Goal: Answer question/provide support: Share knowledge or assist other users

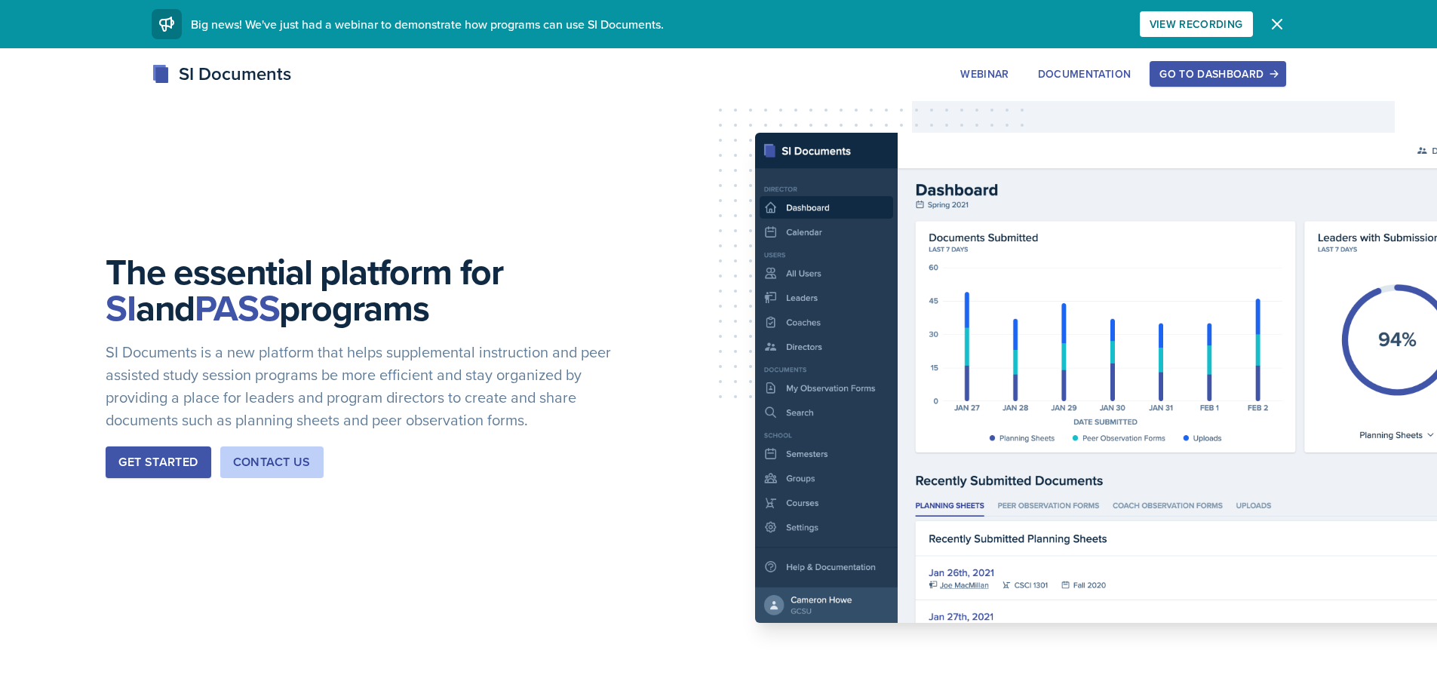
click at [1194, 78] on div "Go to Dashboard" at bounding box center [1217, 74] width 116 height 12
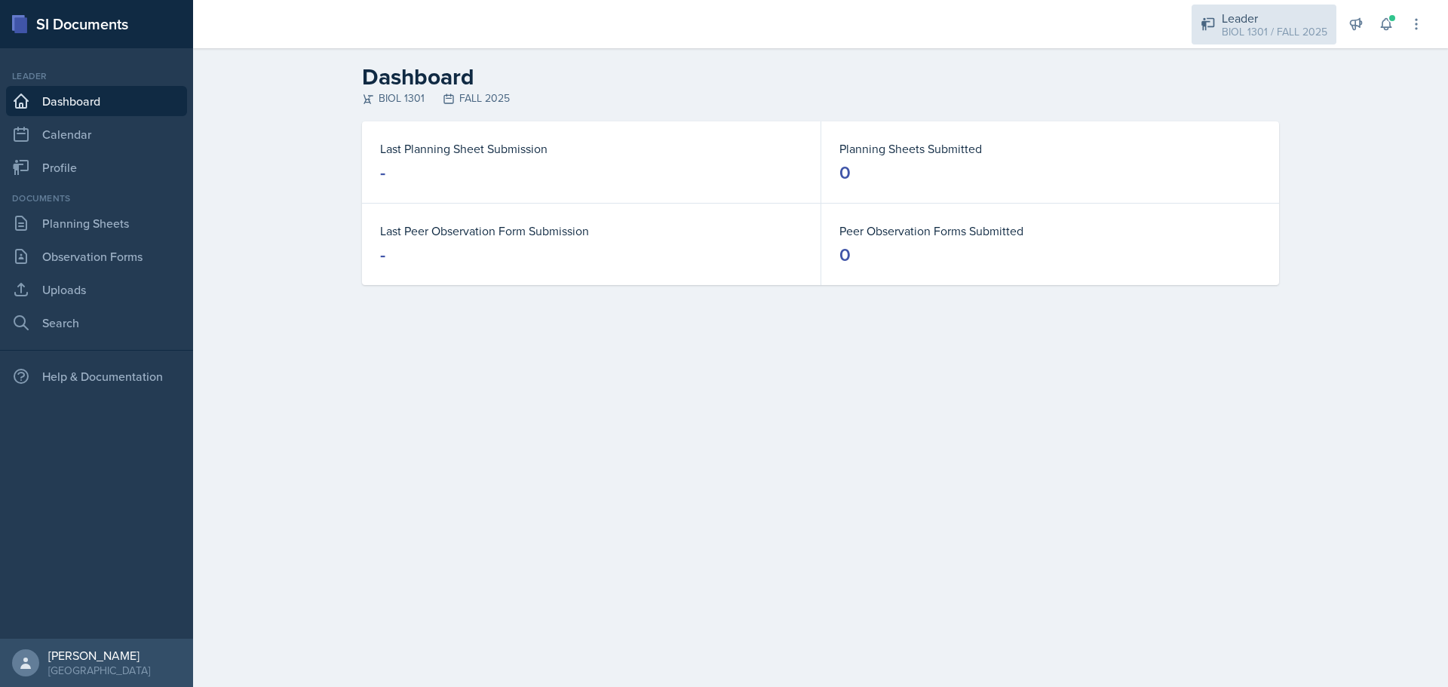
click at [1276, 23] on div "Leader" at bounding box center [1275, 18] width 106 height 18
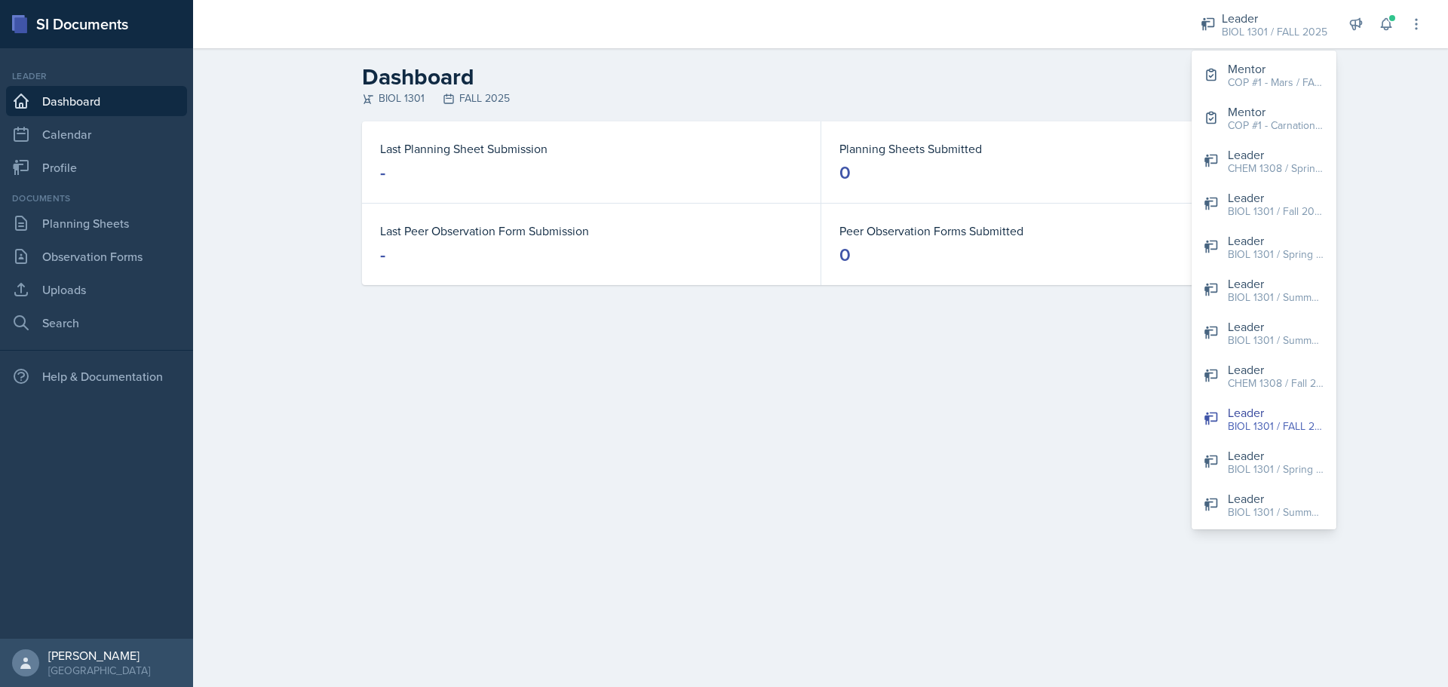
click at [930, 253] on dd "0" at bounding box center [1051, 255] width 422 height 24
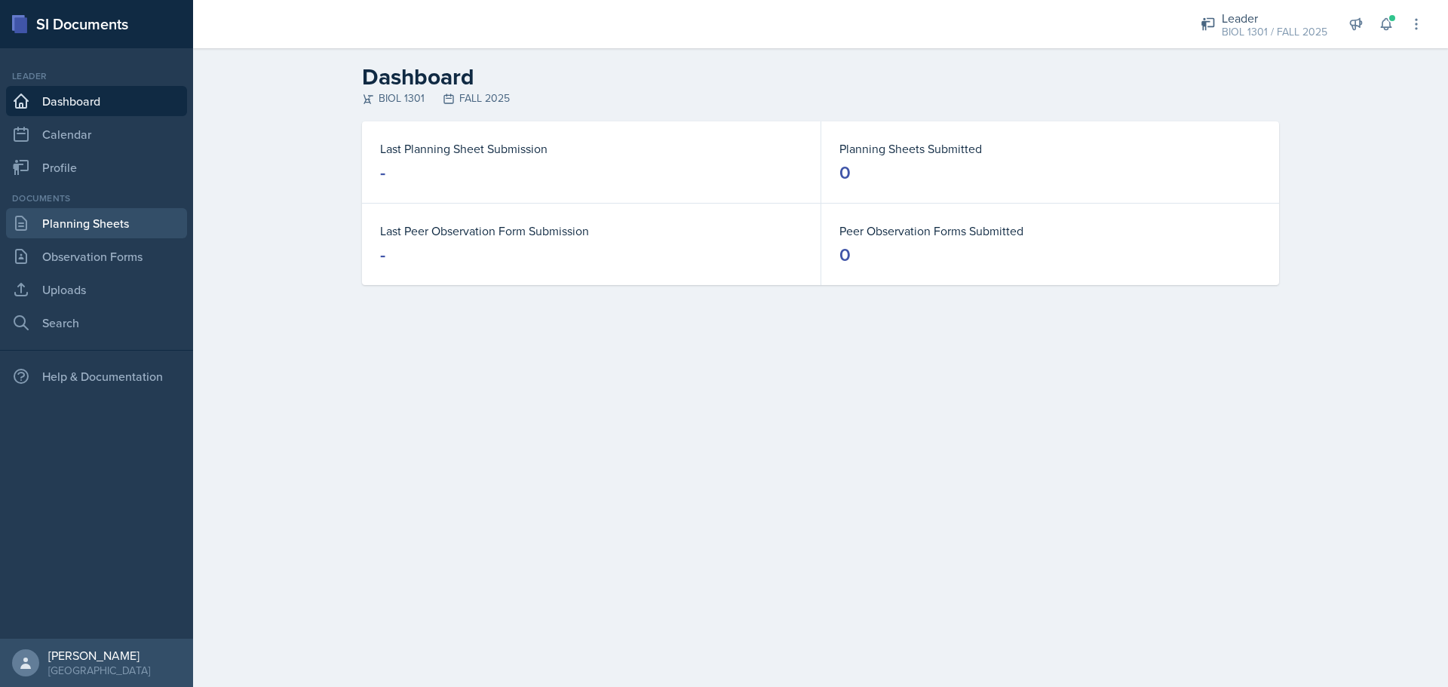
click at [57, 224] on link "Planning Sheets" at bounding box center [96, 223] width 181 height 30
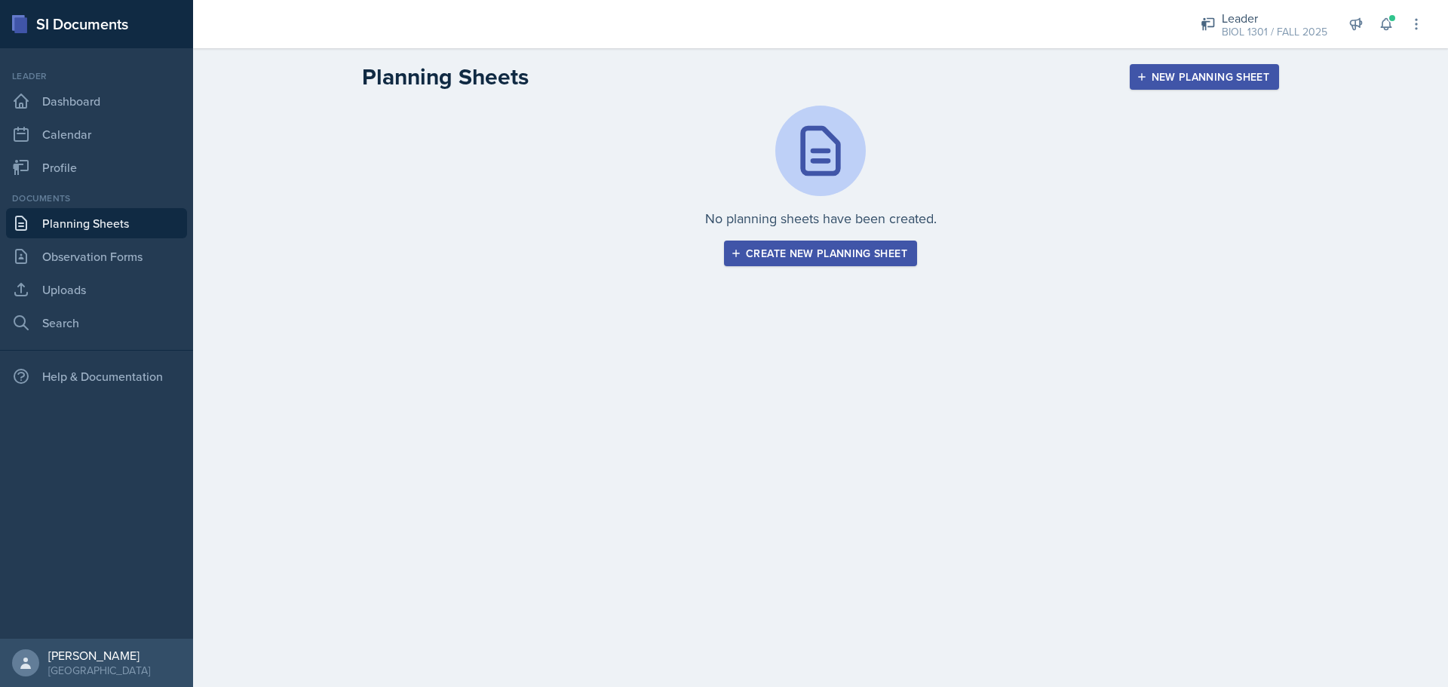
click at [895, 263] on button "Create new planning sheet" at bounding box center [820, 254] width 193 height 26
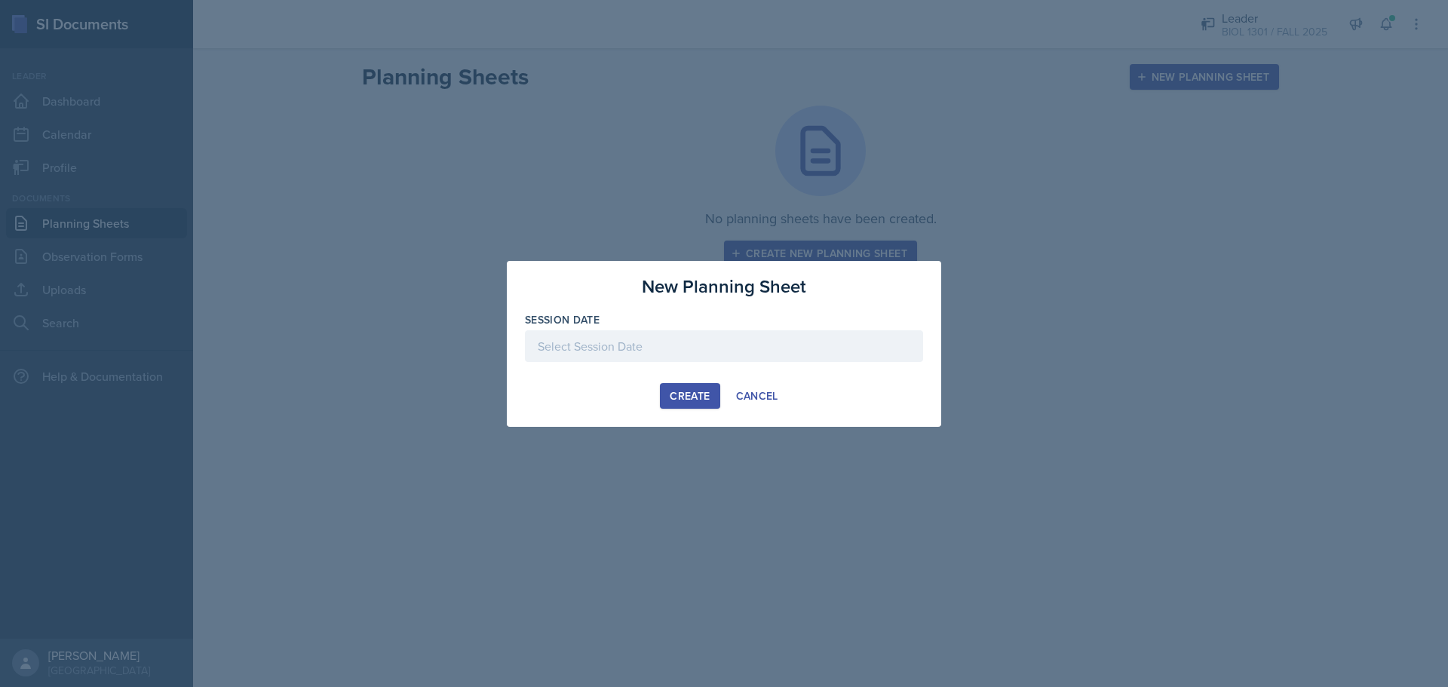
click at [588, 342] on div at bounding box center [724, 346] width 398 height 32
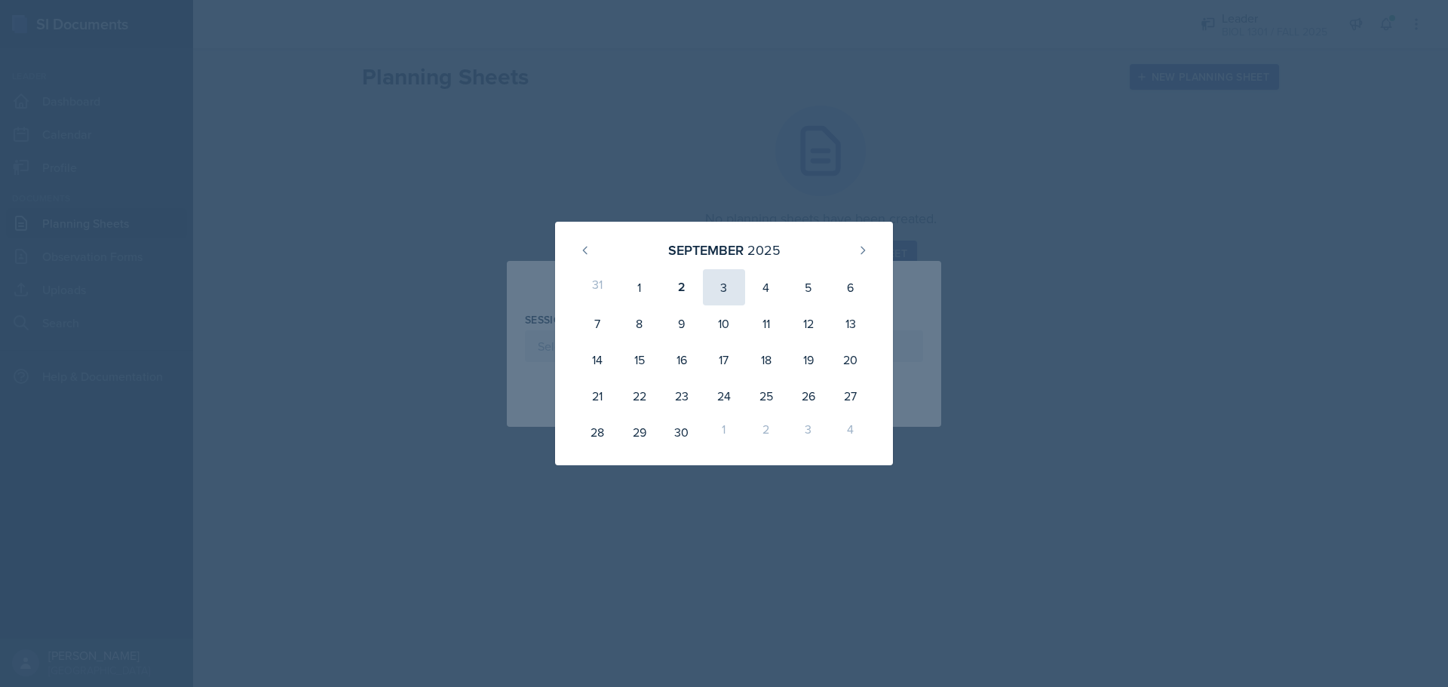
click at [726, 289] on div "3" at bounding box center [724, 287] width 42 height 36
type input "[DATE]"
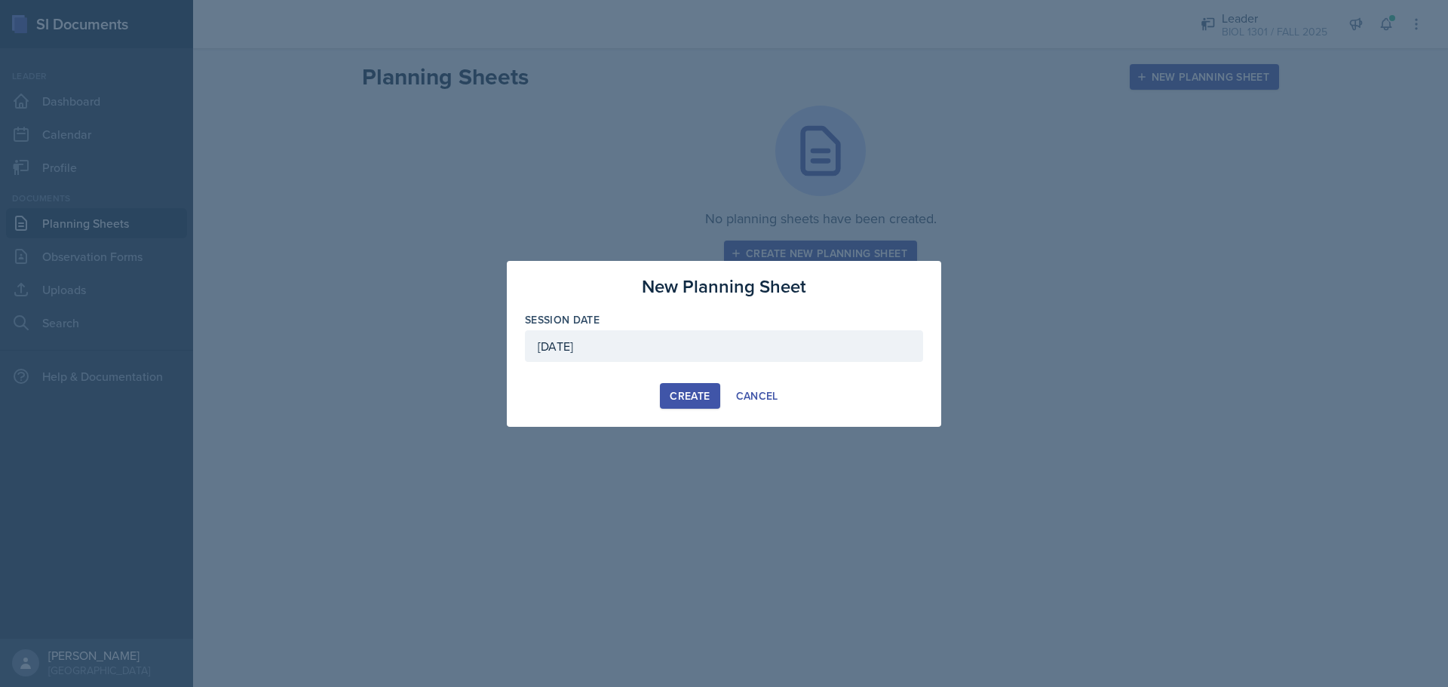
click at [695, 388] on button "Create" at bounding box center [690, 396] width 60 height 26
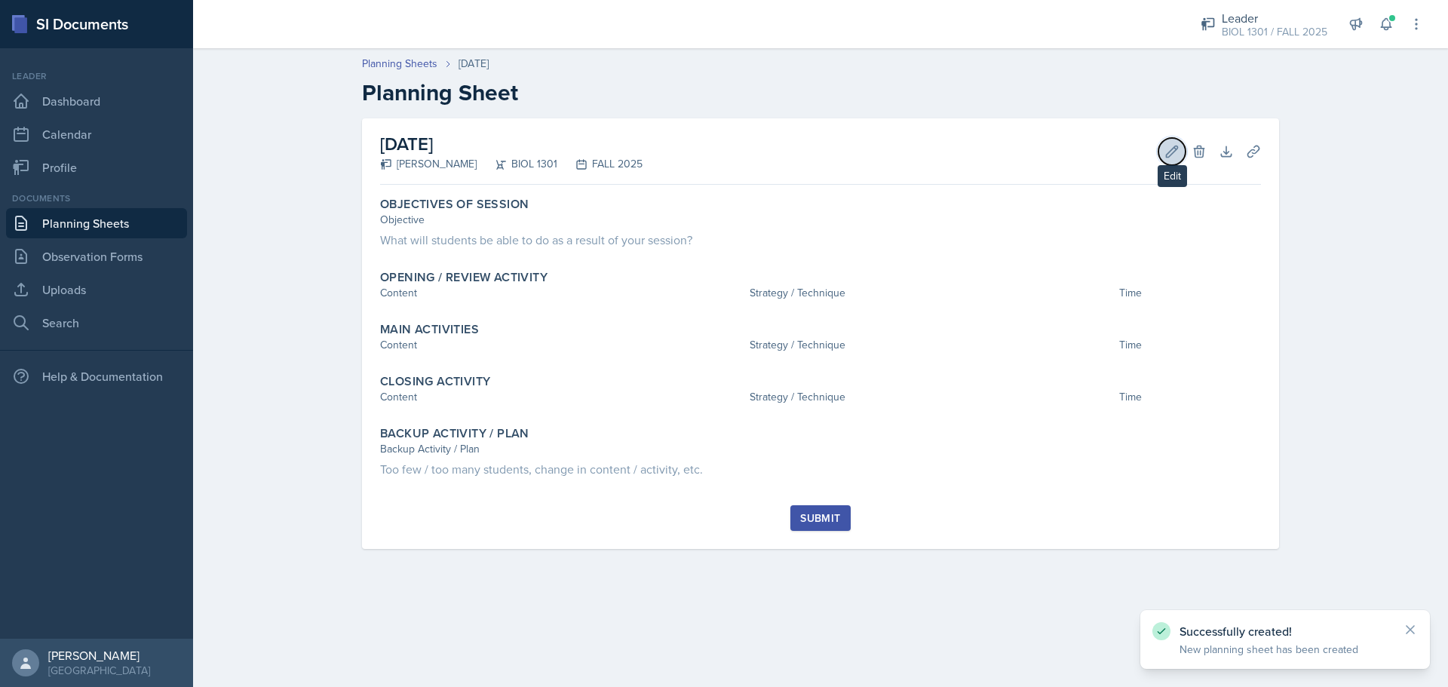
click at [1168, 144] on icon at bounding box center [1172, 151] width 15 height 15
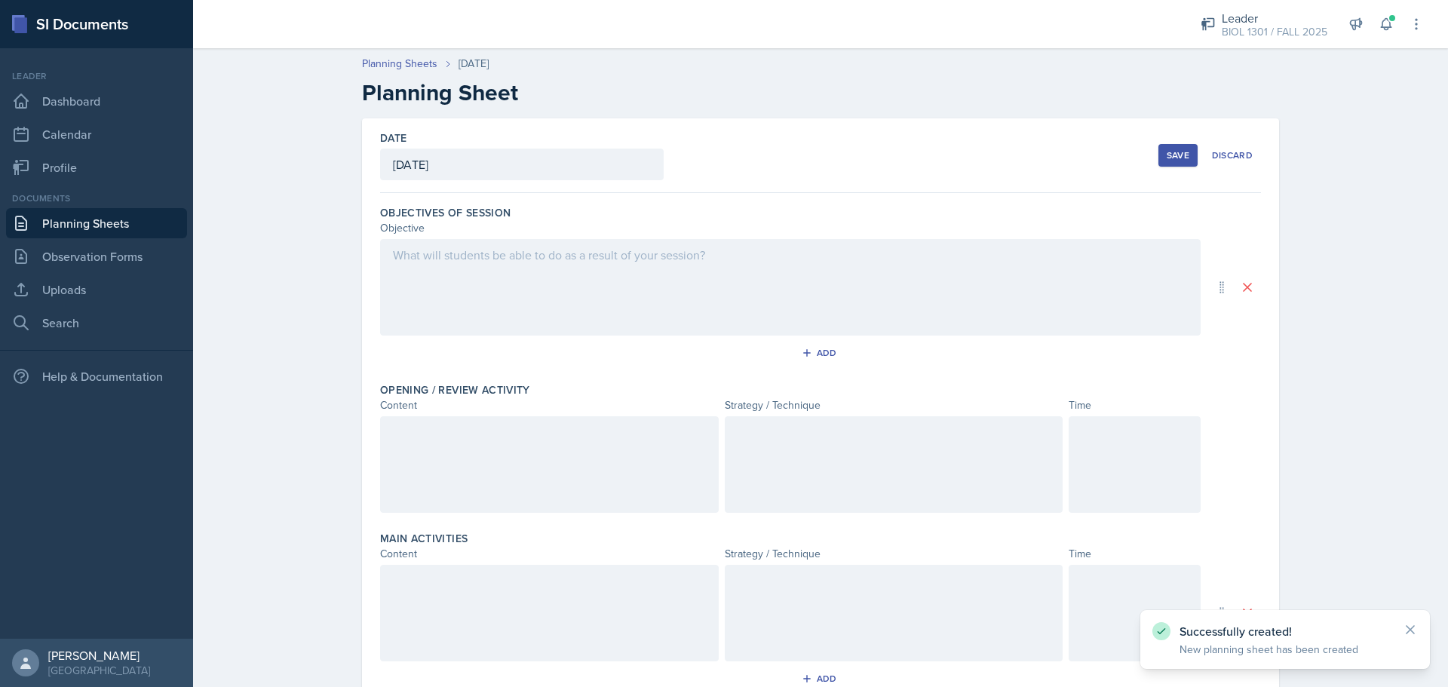
click at [671, 270] on div at bounding box center [790, 287] width 821 height 97
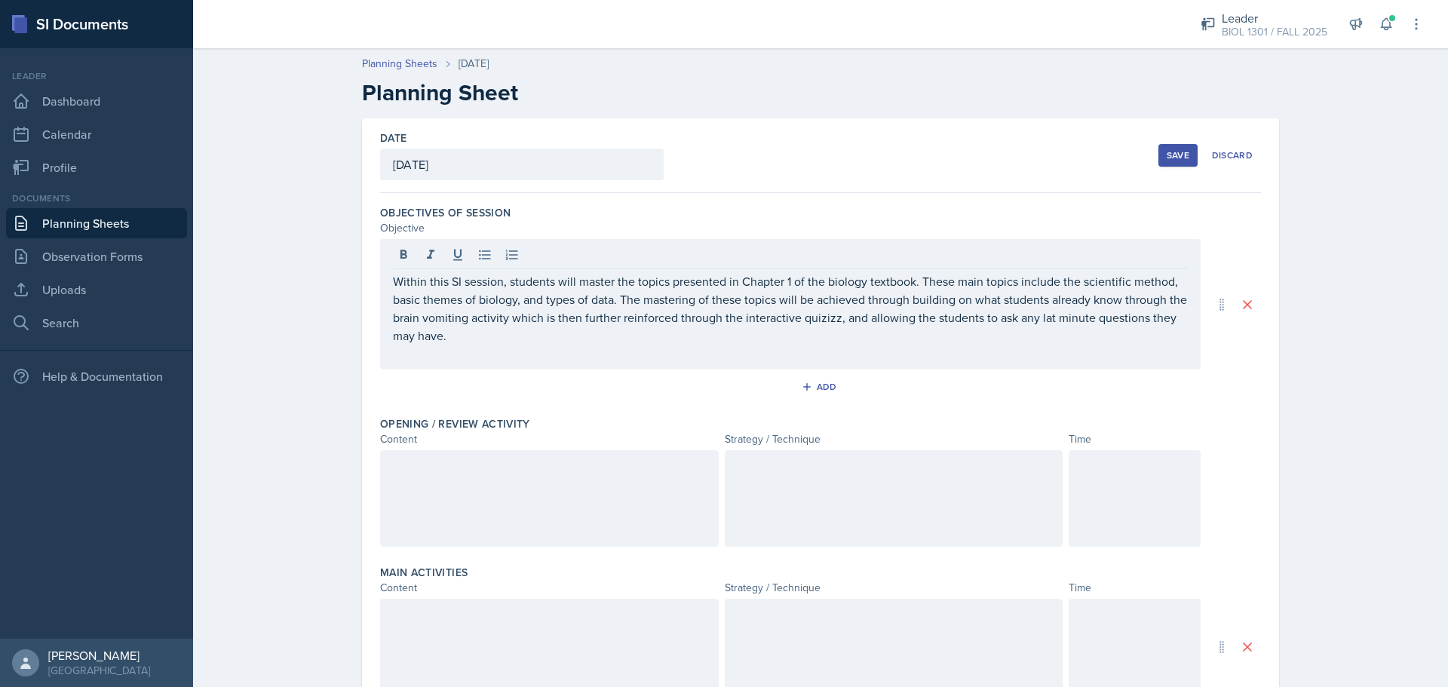
click at [1157, 482] on div at bounding box center [1135, 498] width 132 height 97
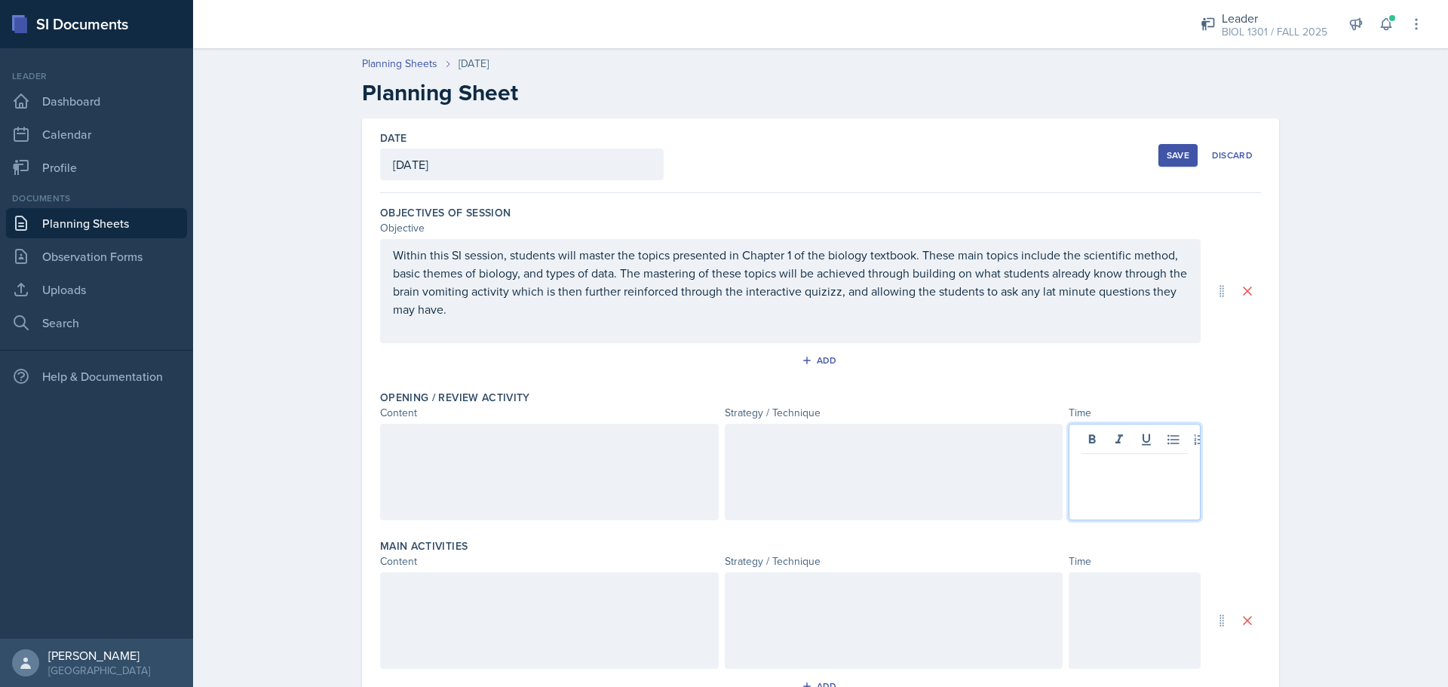
click at [828, 294] on p "Within this SI session, students will master the topics presented in Chapter 1 …" at bounding box center [790, 282] width 795 height 72
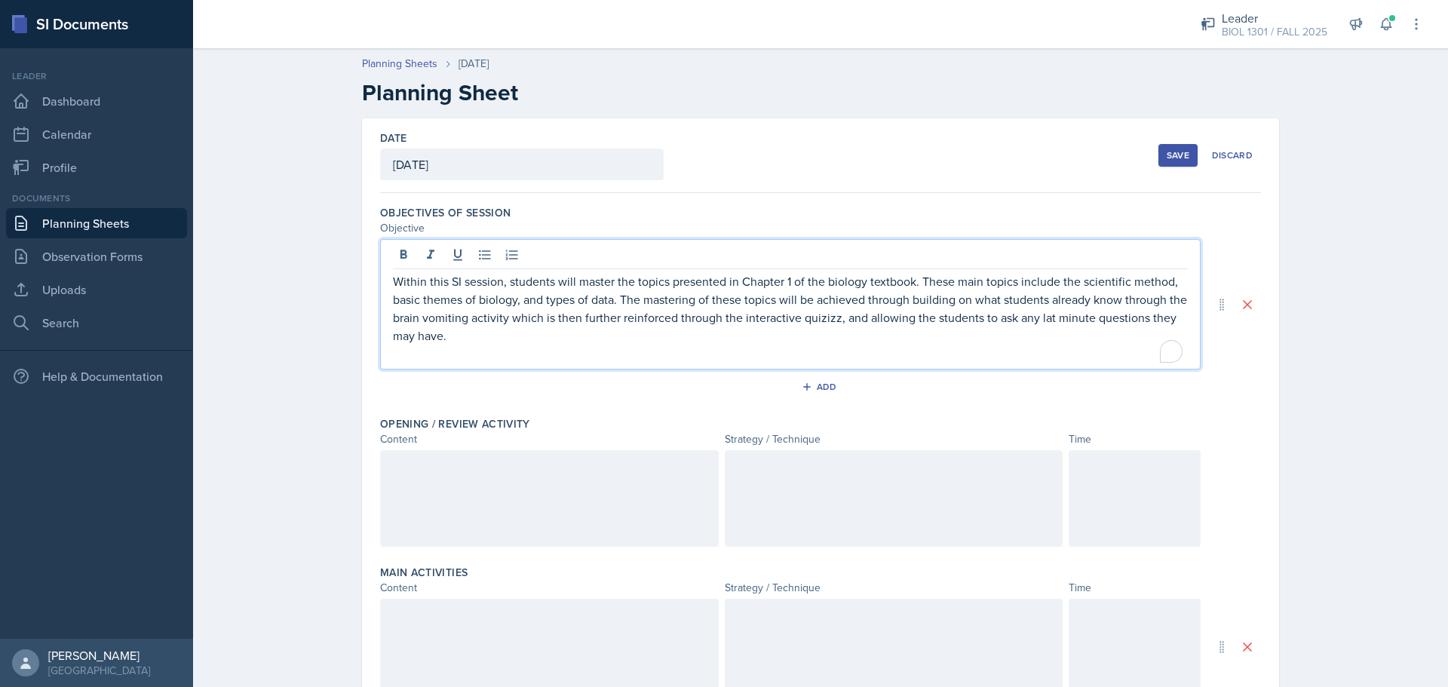
click at [814, 312] on p "Within this SI session, students will master the topics presented in Chapter 1 …" at bounding box center [790, 308] width 795 height 72
click at [823, 330] on p "Within this SI session, students will master the topics presented in Chapter 1 …" at bounding box center [790, 308] width 795 height 72
click at [842, 357] on p "To enrich screen reader interactions, please activate Accessibility in Grammarl…" at bounding box center [790, 354] width 795 height 18
click at [528, 321] on p "Within this SI session, students will master the topics presented in Chapter 1 …" at bounding box center [790, 308] width 795 height 72
click at [803, 315] on p "Within this SI session, students will master the topics presented in Chapter 1 …" at bounding box center [790, 308] width 795 height 72
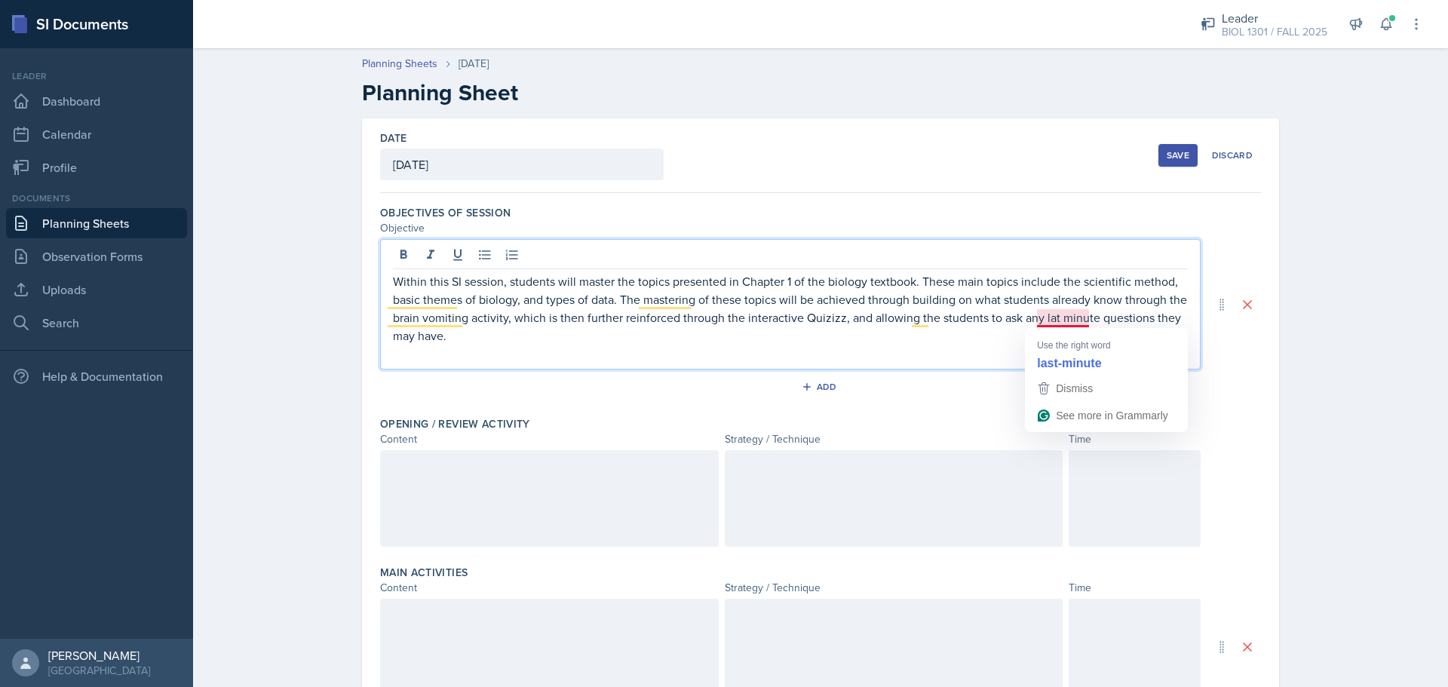
click at [1066, 313] on p "Within this SI session, students will master the topics presented in Chapter 1 …" at bounding box center [790, 308] width 795 height 72
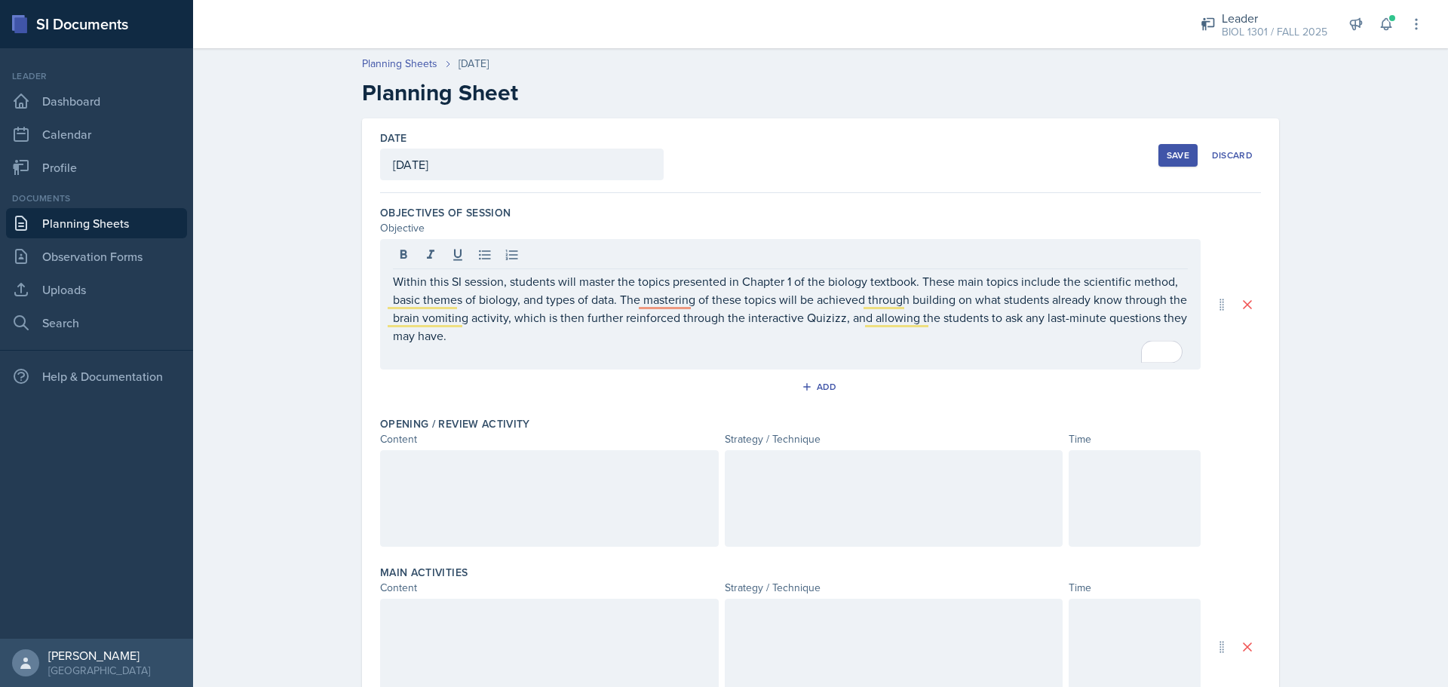
click at [984, 369] on div "Within this SI session, students will master the topics presented in Chapter 1 …" at bounding box center [790, 304] width 821 height 130
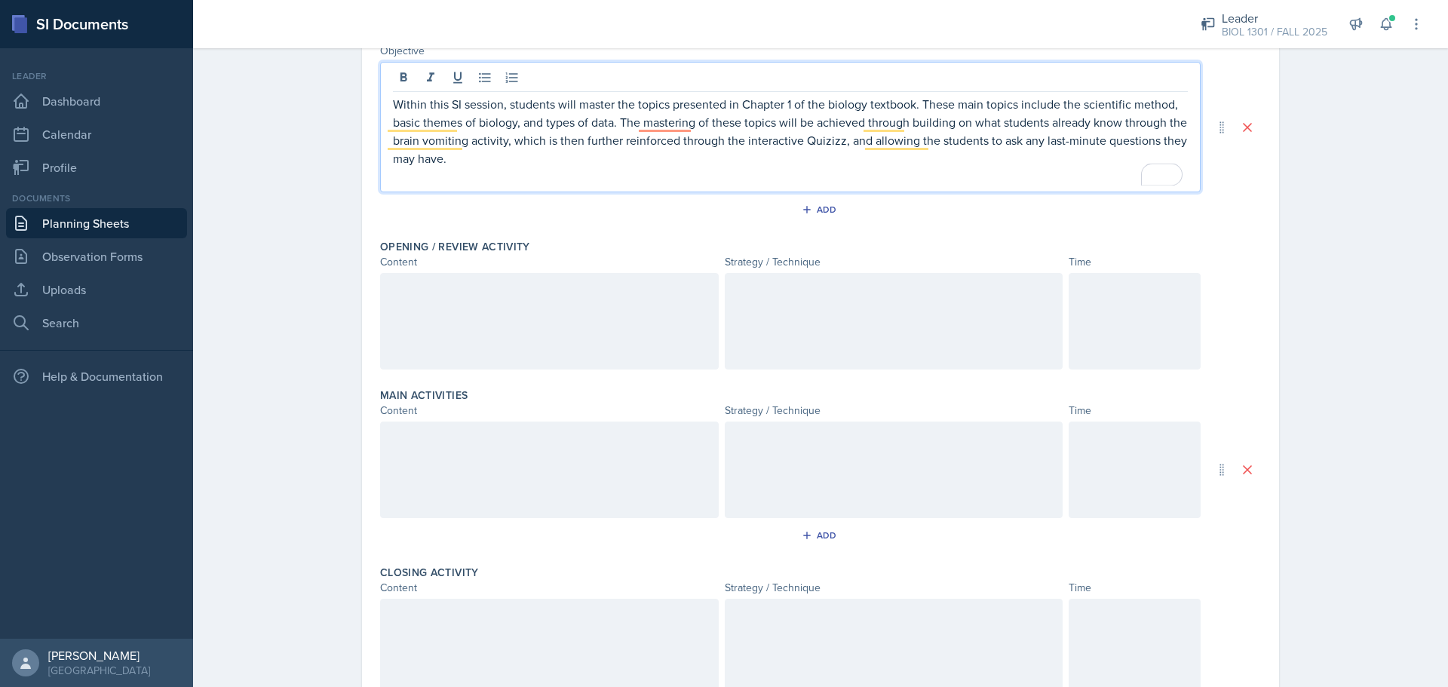
scroll to position [151, 0]
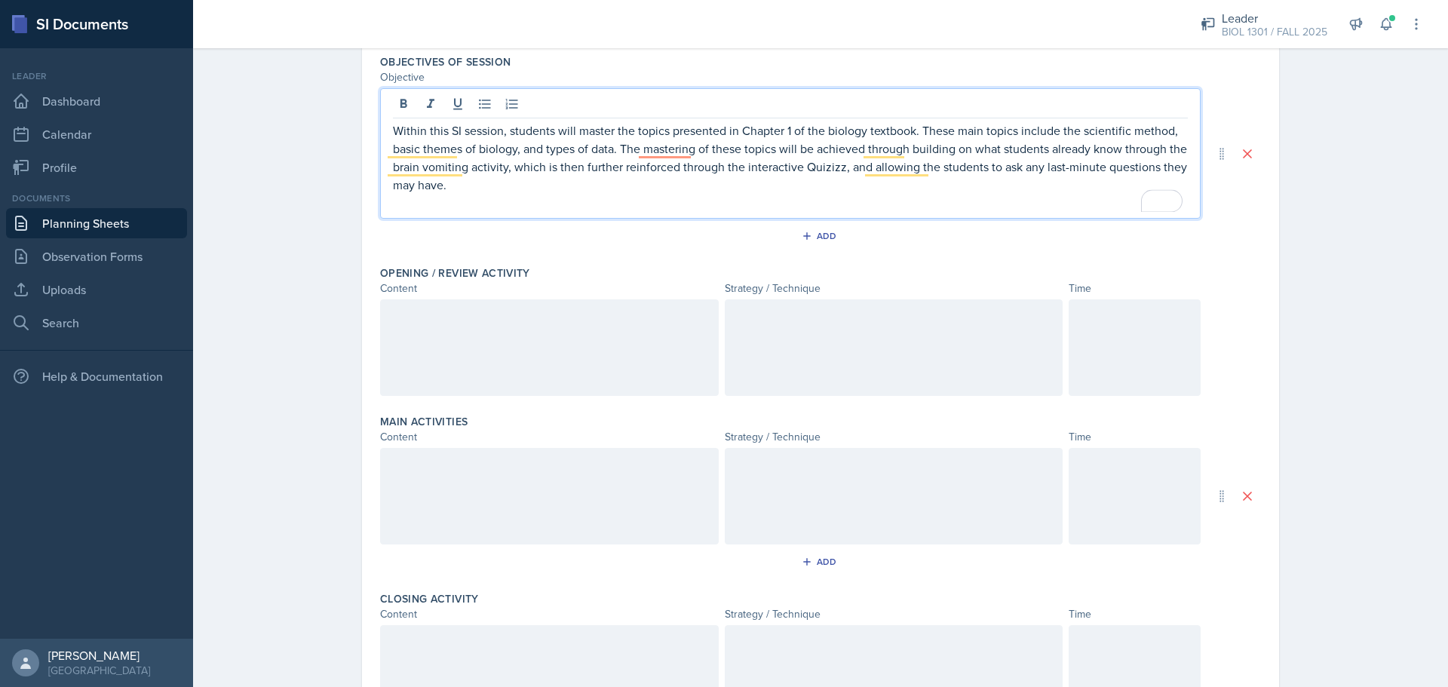
click at [665, 158] on p "Within this SI session, students will master the topics presented in Chapter 1 …" at bounding box center [790, 157] width 795 height 72
click at [681, 183] on p "Within this SI session, students will master the topics presented in Chapter 1 …" at bounding box center [790, 157] width 795 height 72
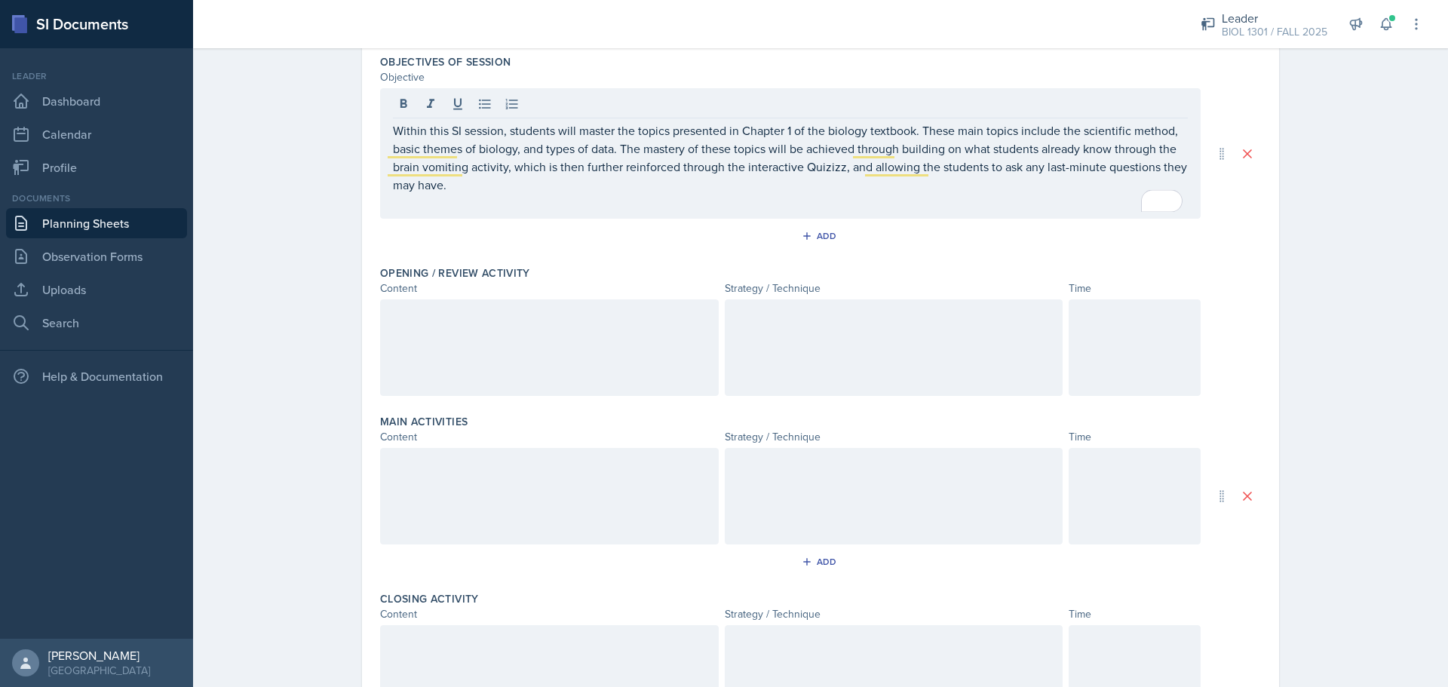
click at [671, 299] on div at bounding box center [549, 347] width 339 height 97
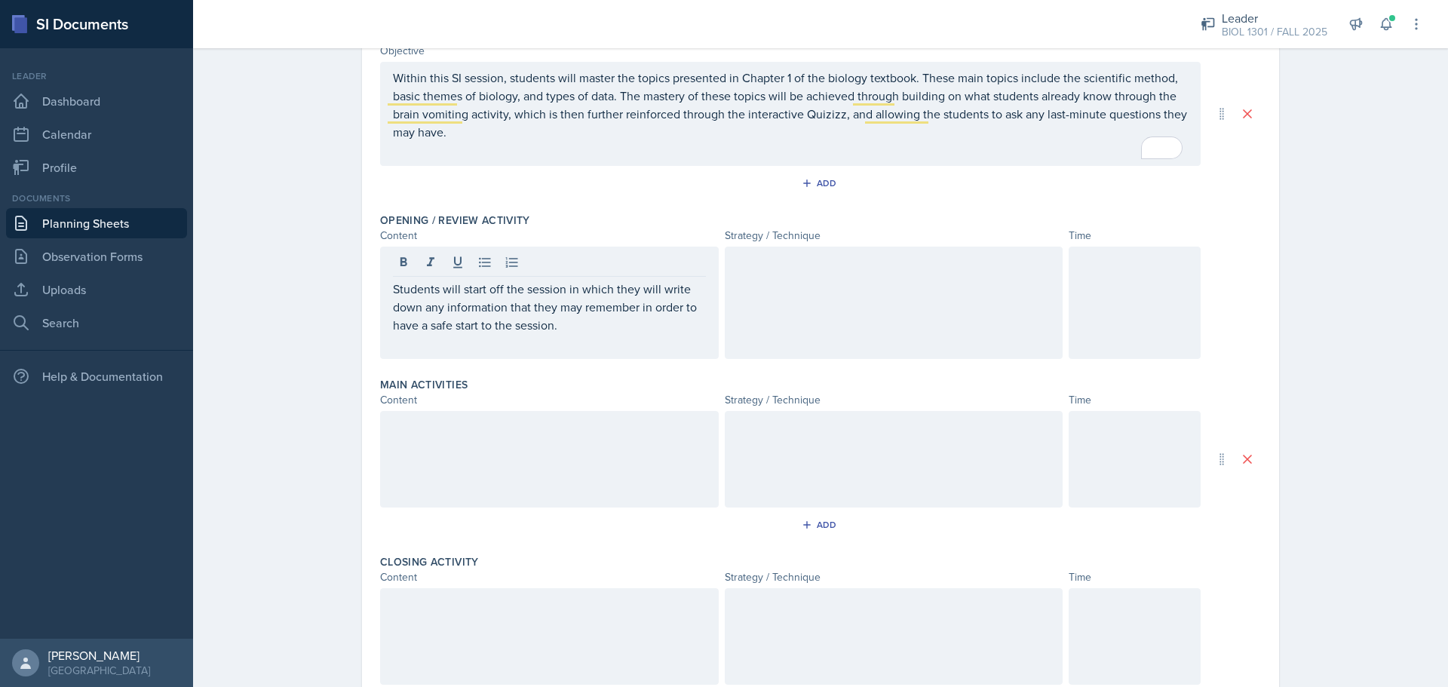
click at [760, 290] on div at bounding box center [894, 303] width 339 height 112
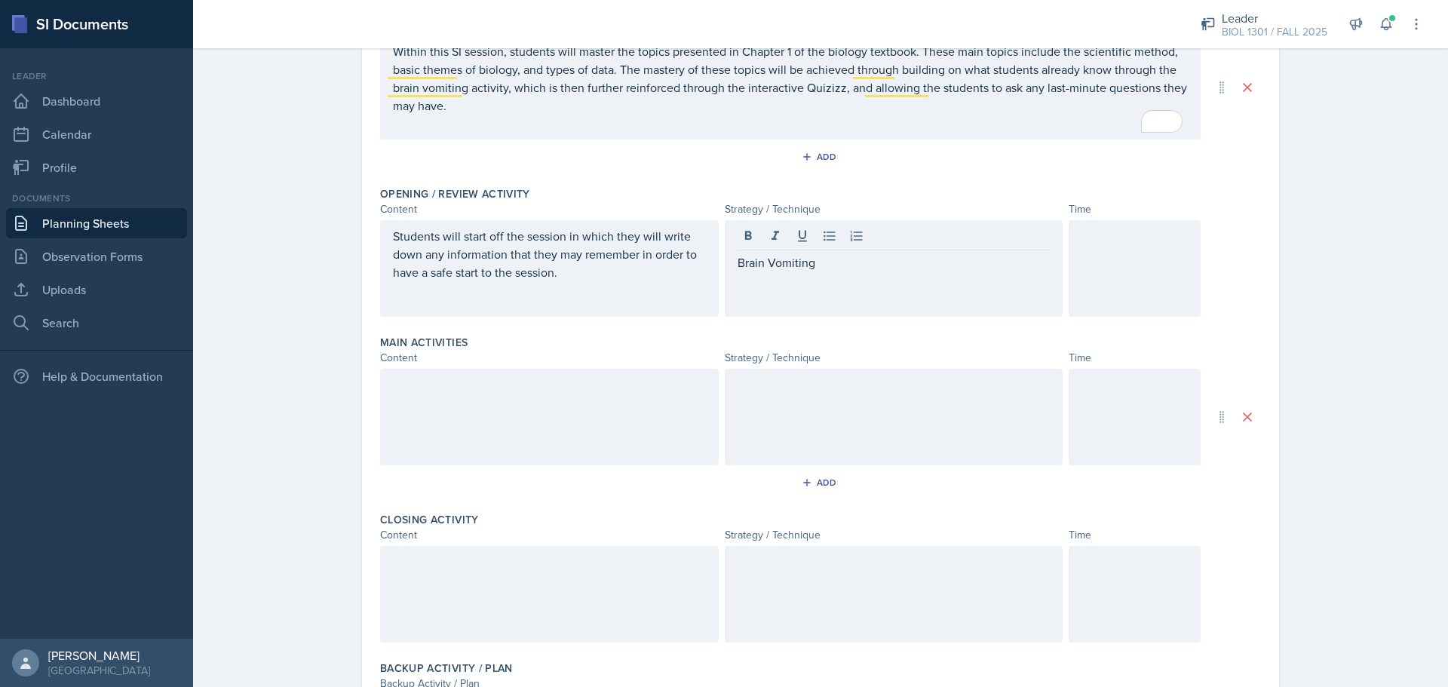
click at [584, 403] on div at bounding box center [549, 417] width 339 height 97
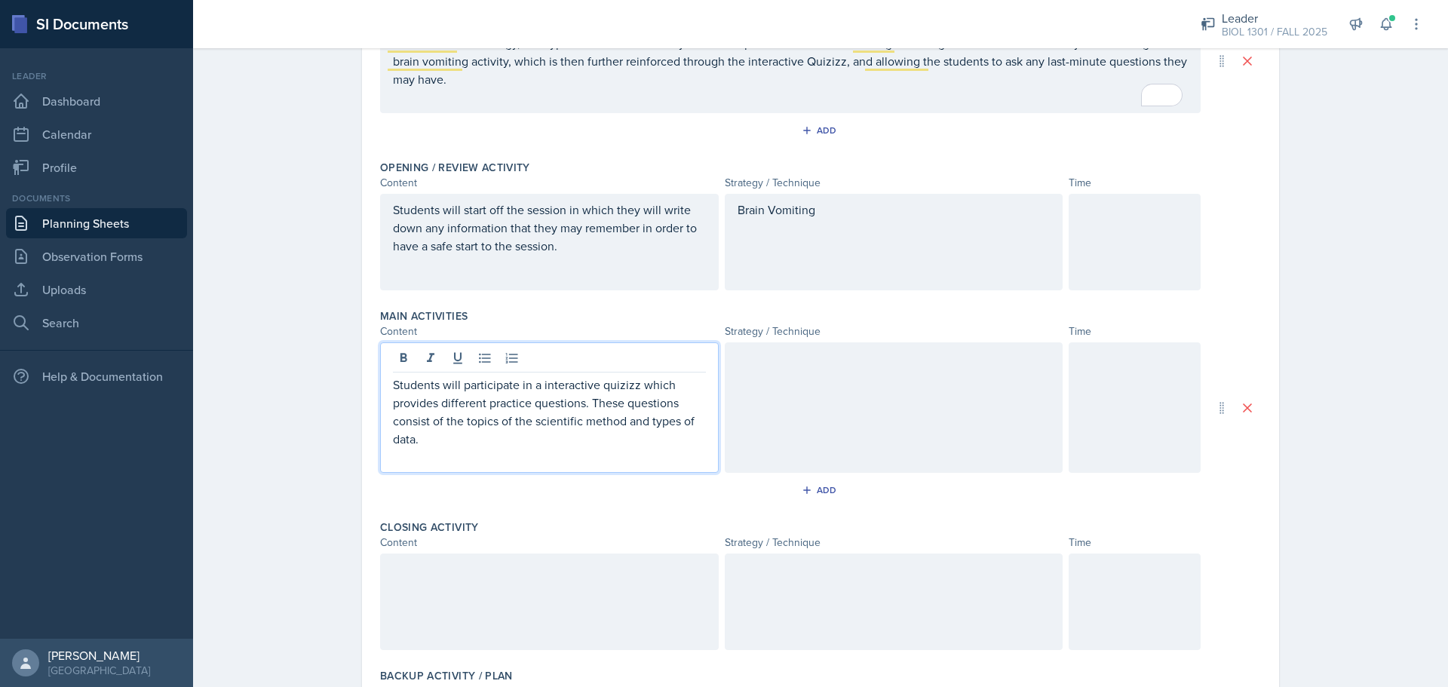
click at [616, 376] on p "Students will participate in a interactive quizizz which provides different pra…" at bounding box center [549, 412] width 313 height 72
click at [623, 386] on p "Students will participate in a interactive quizizz which provides different pra…" at bounding box center [549, 412] width 313 height 72
click at [608, 426] on p "Students will participate in a interactive quizizz which provides different pra…" at bounding box center [549, 412] width 313 height 72
click at [610, 388] on p "Students will participate in a interactive quizizz which provides different pra…" at bounding box center [549, 412] width 313 height 72
drag, startPoint x: 608, startPoint y: 381, endPoint x: 840, endPoint y: 389, distance: 231.7
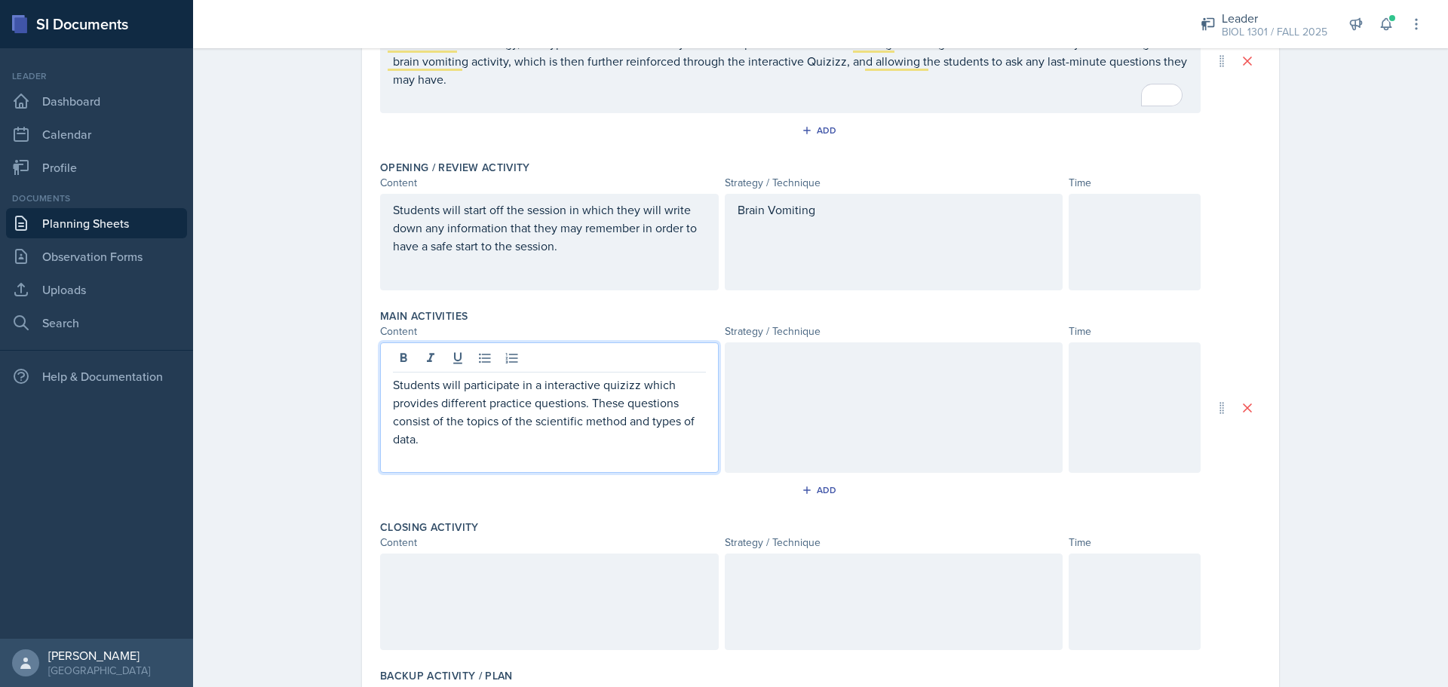
click at [840, 389] on div at bounding box center [894, 407] width 339 height 130
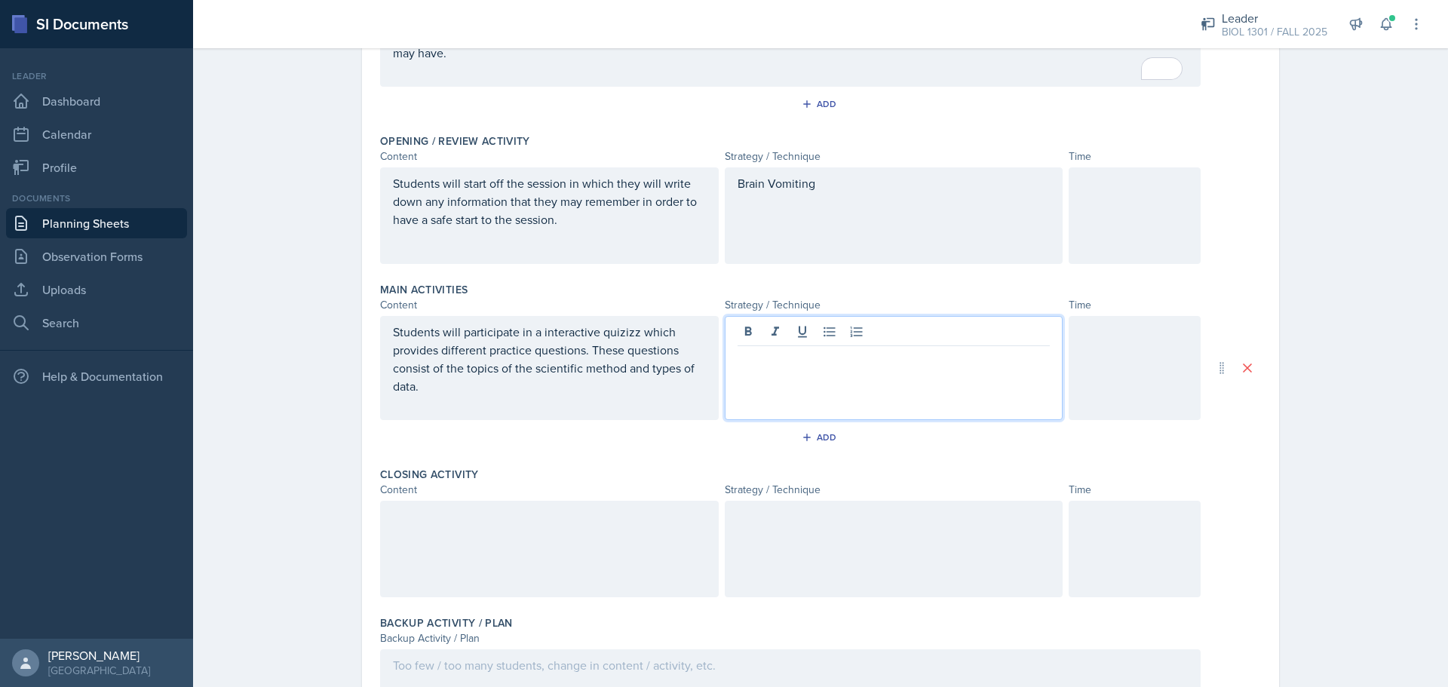
click at [622, 332] on div "Students will participate in a interactive quizizz which provides different pra…" at bounding box center [549, 368] width 339 height 104
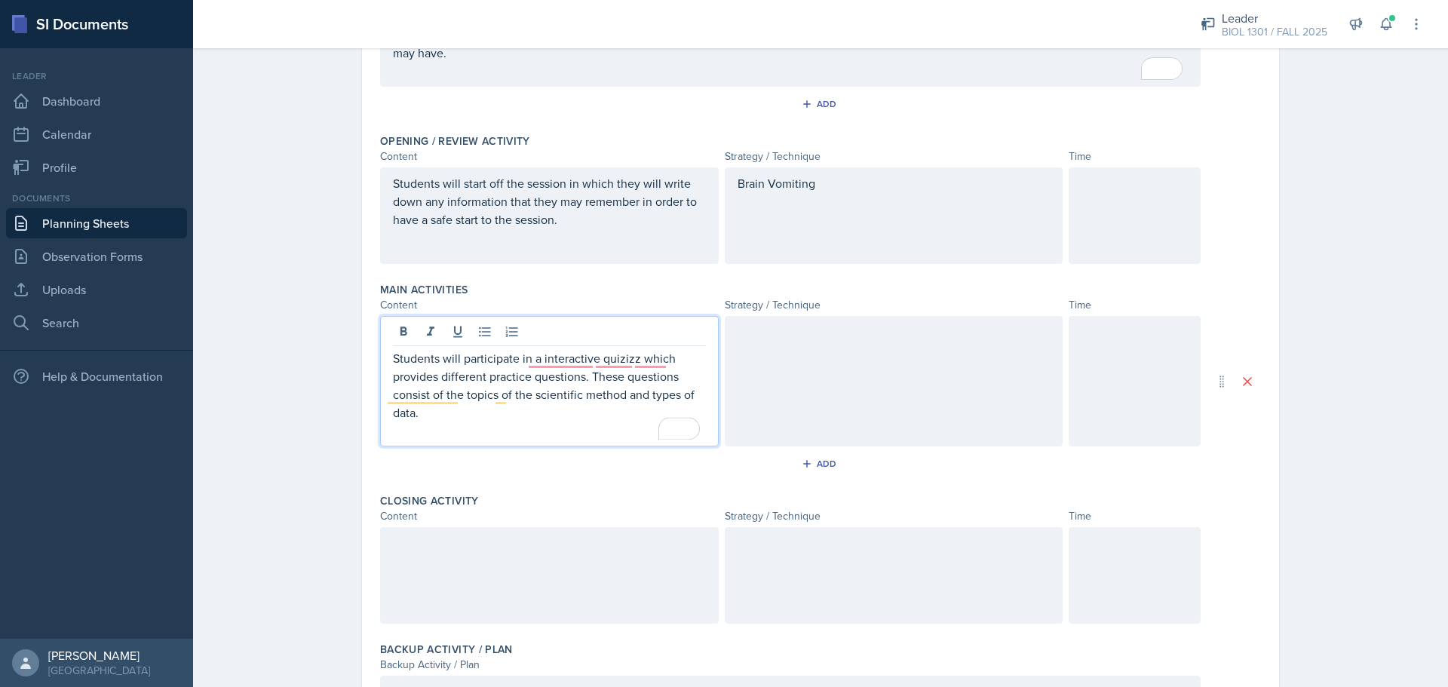
click at [815, 369] on div at bounding box center [894, 381] width 339 height 130
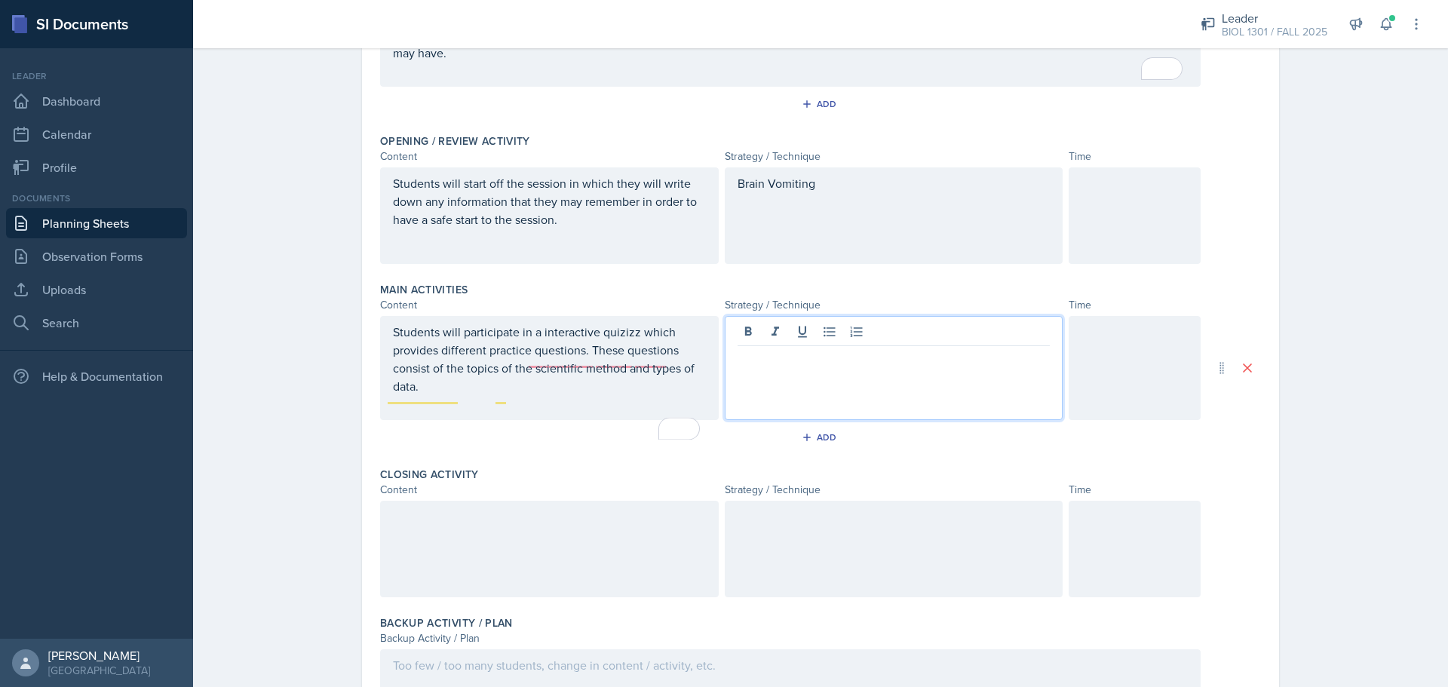
scroll to position [283, 0]
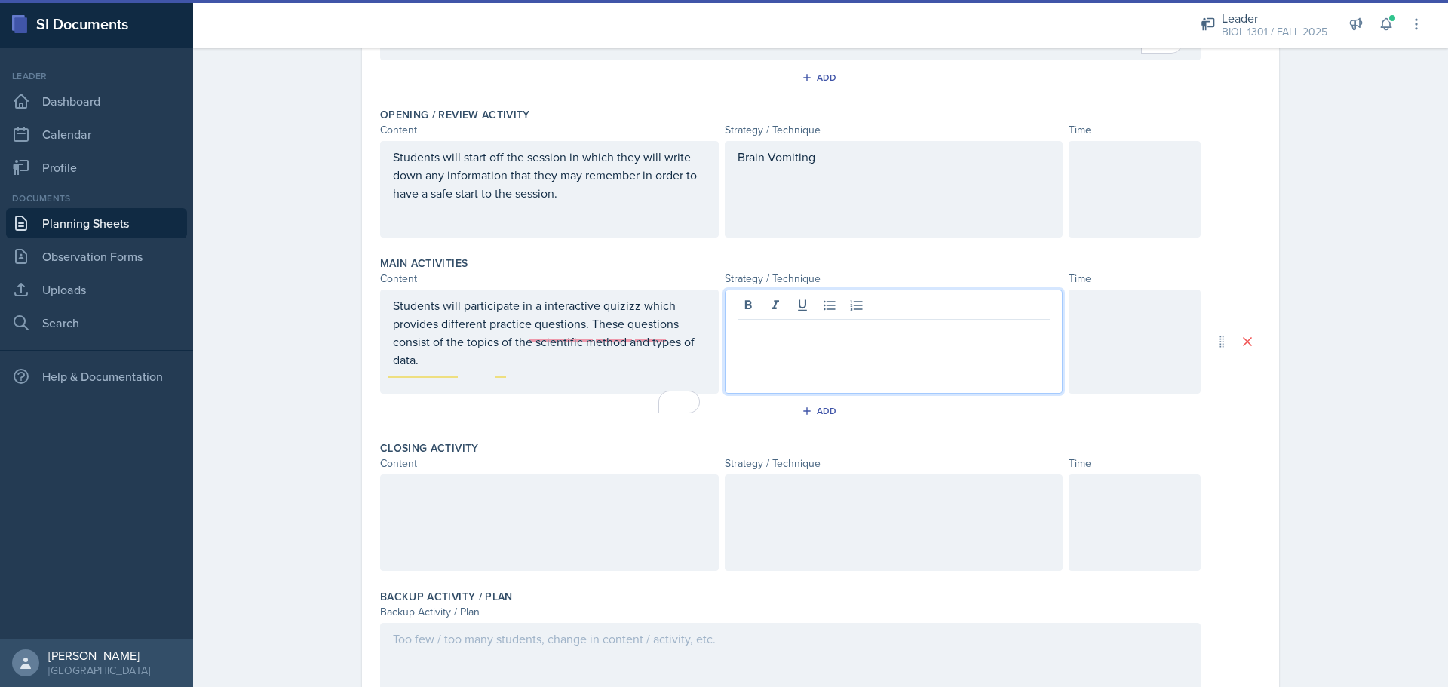
click at [619, 335] on p "Students will participate in a interactive quizizz which provides different pra…" at bounding box center [549, 332] width 313 height 72
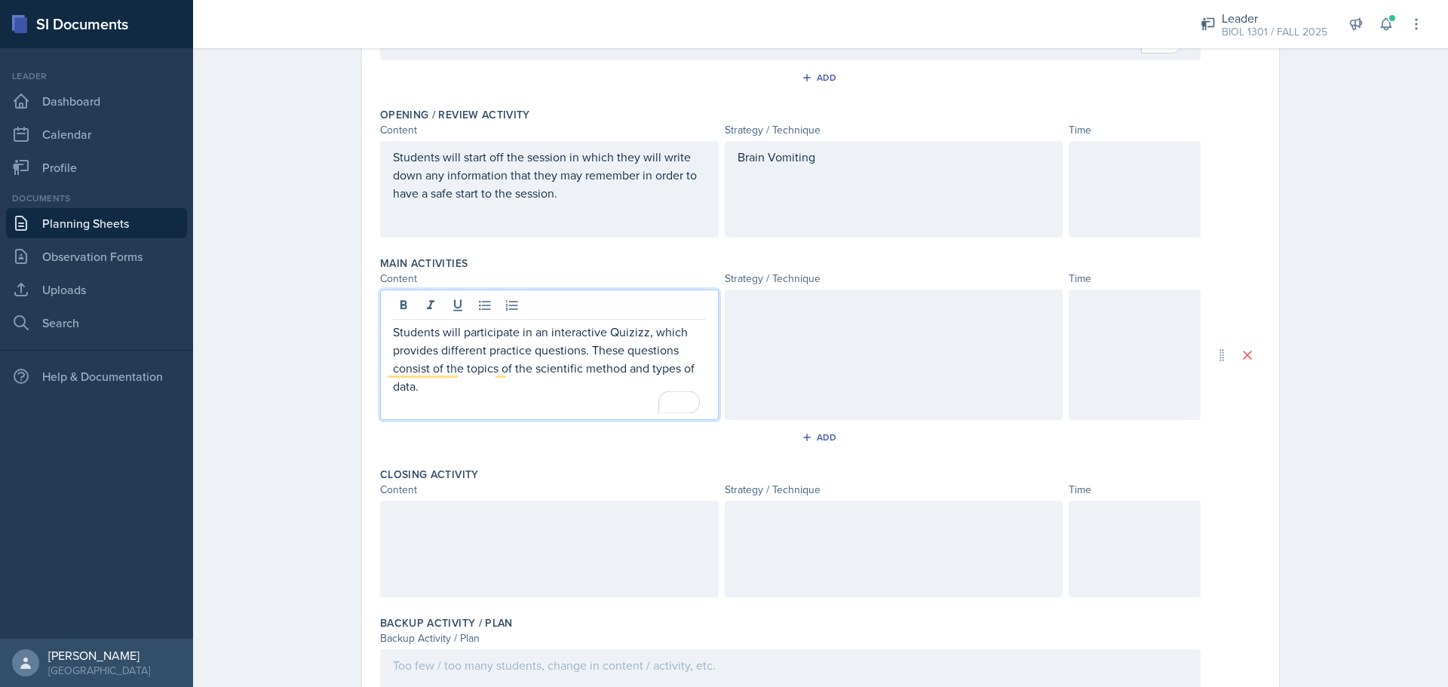
click at [963, 336] on div at bounding box center [894, 355] width 339 height 130
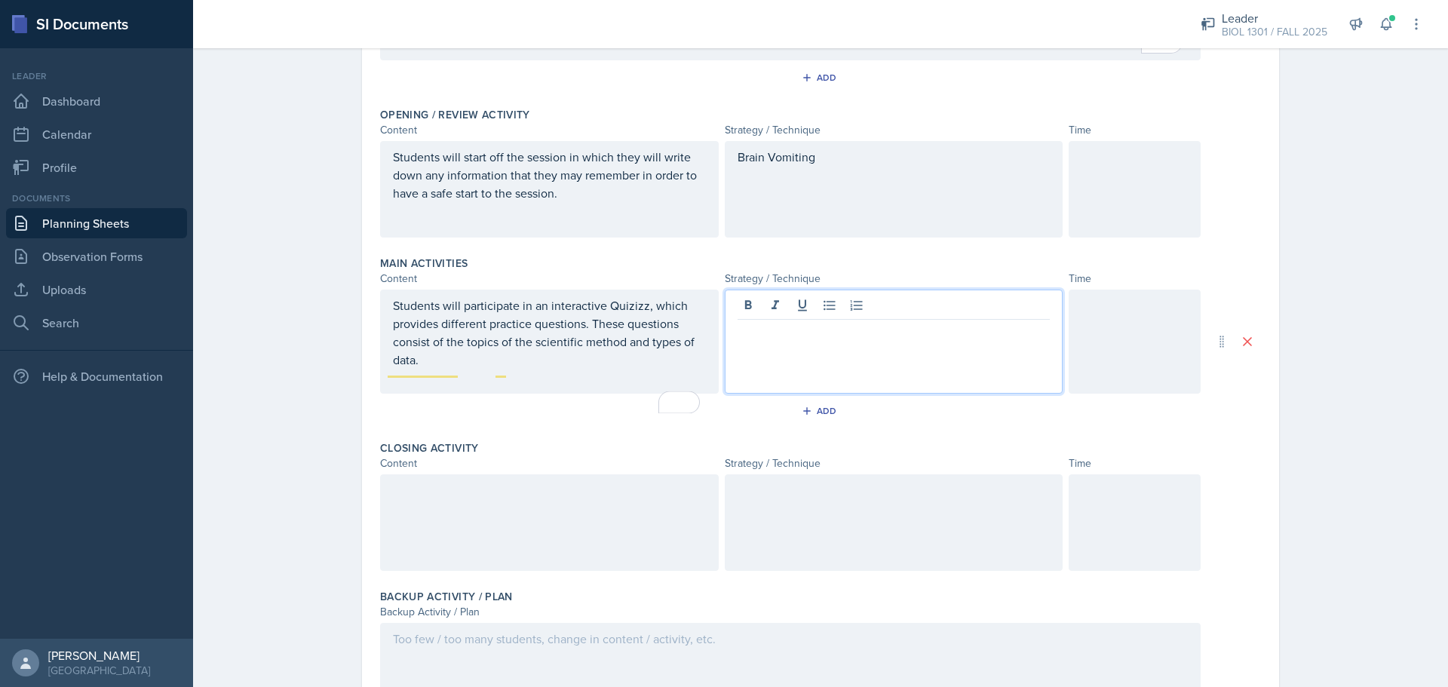
scroll to position [309, 0]
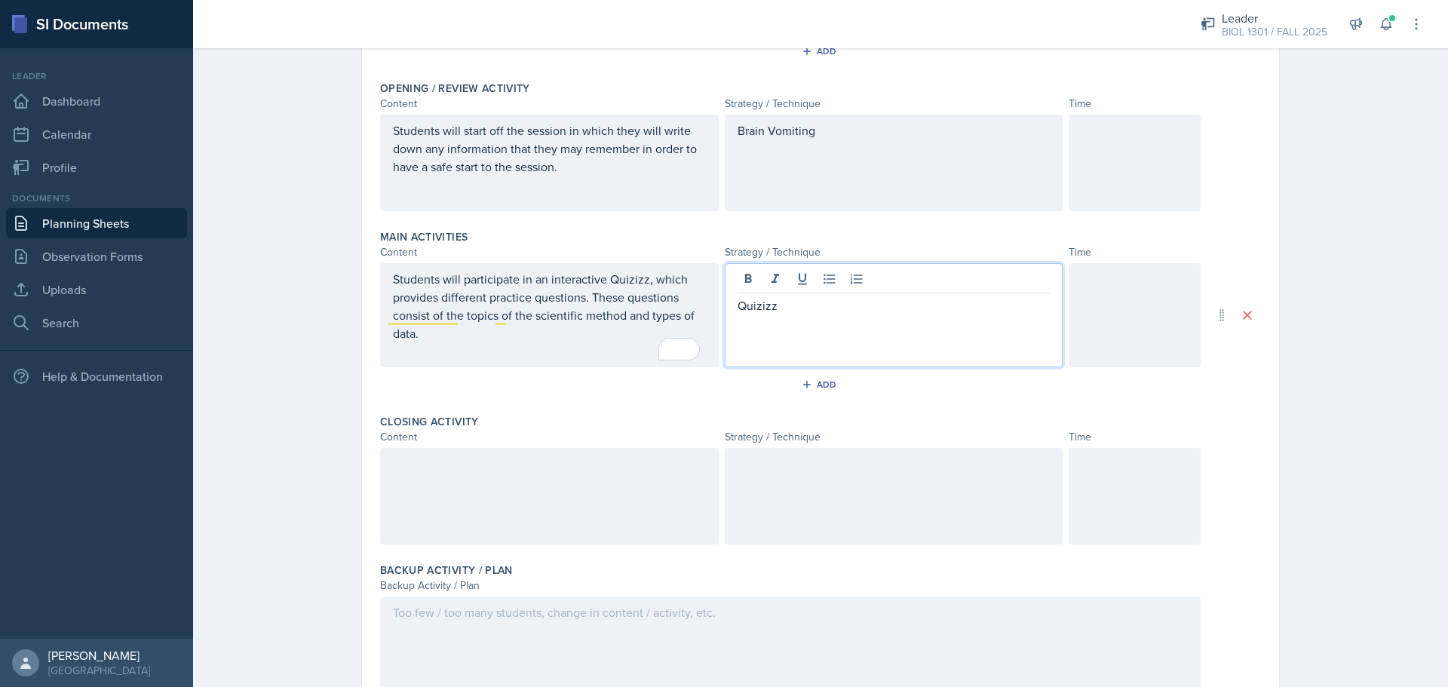
click at [646, 488] on div at bounding box center [549, 496] width 339 height 97
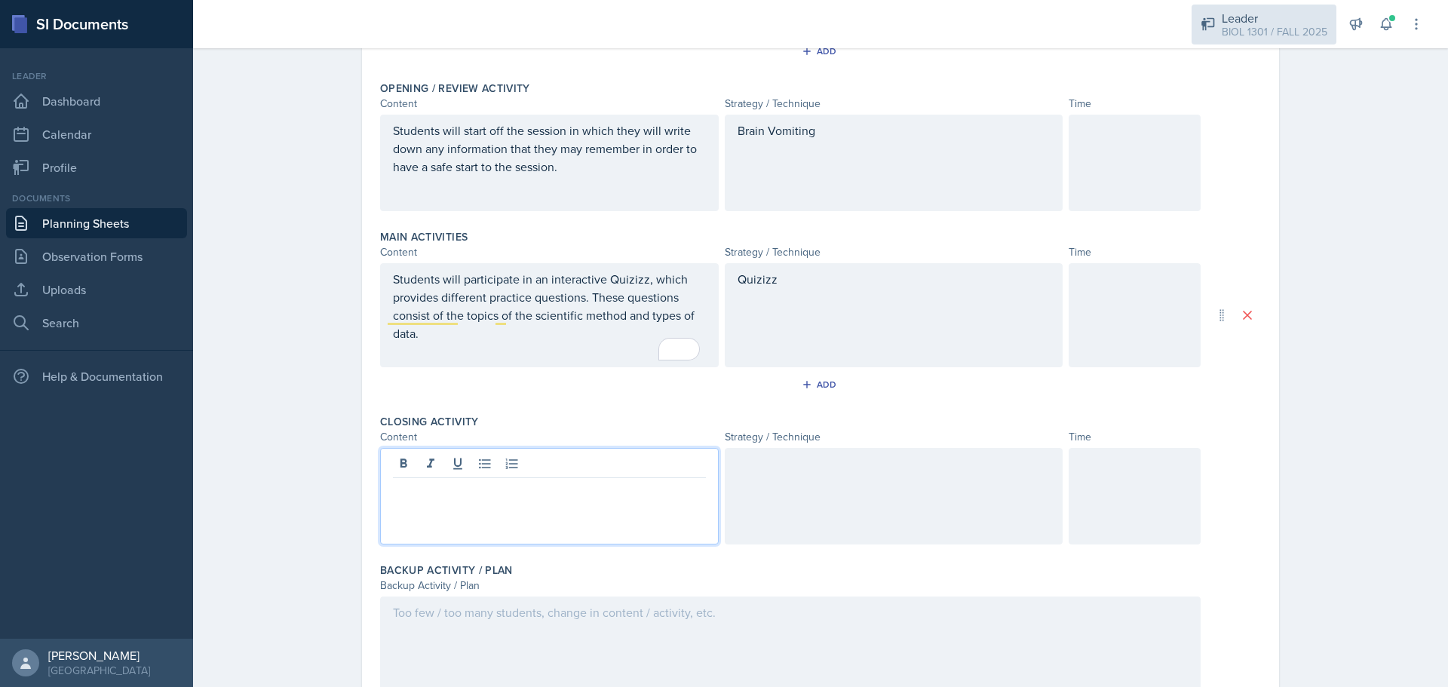
scroll to position [336, 0]
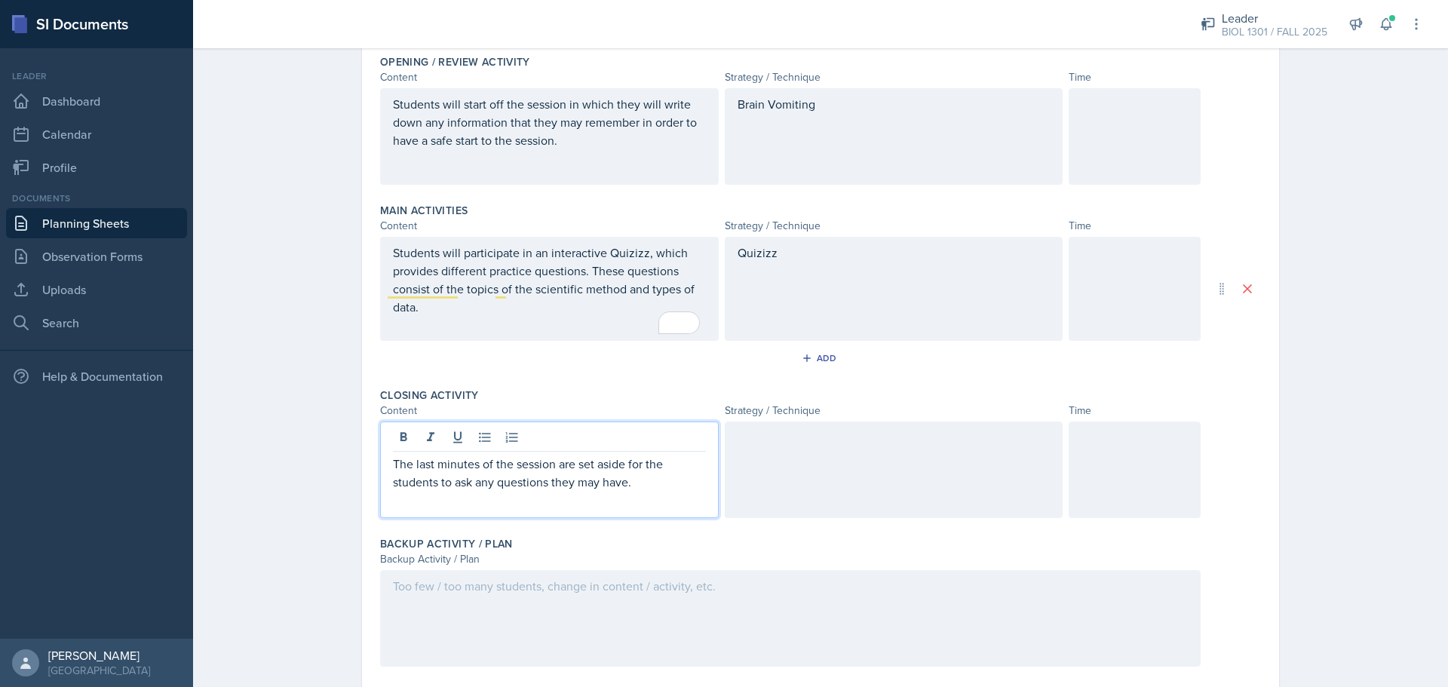
click at [851, 471] on div at bounding box center [894, 470] width 339 height 97
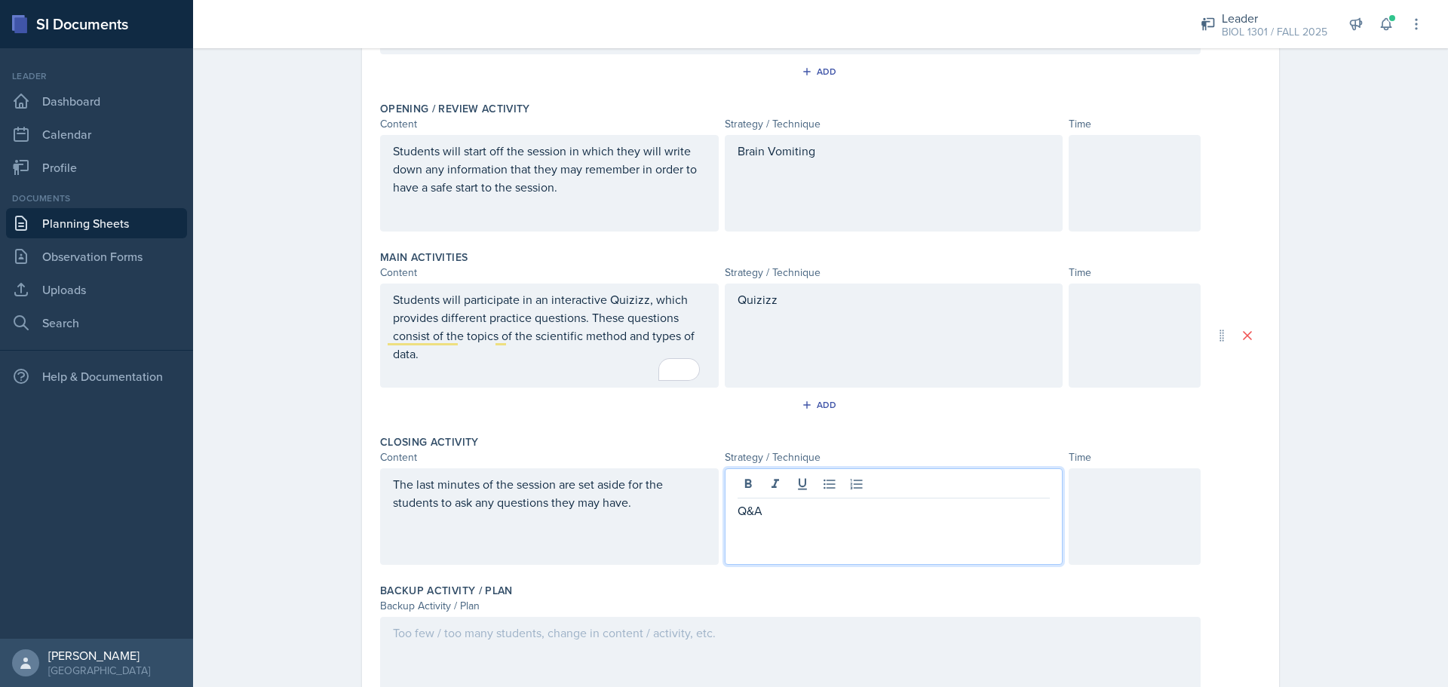
scroll to position [136, 0]
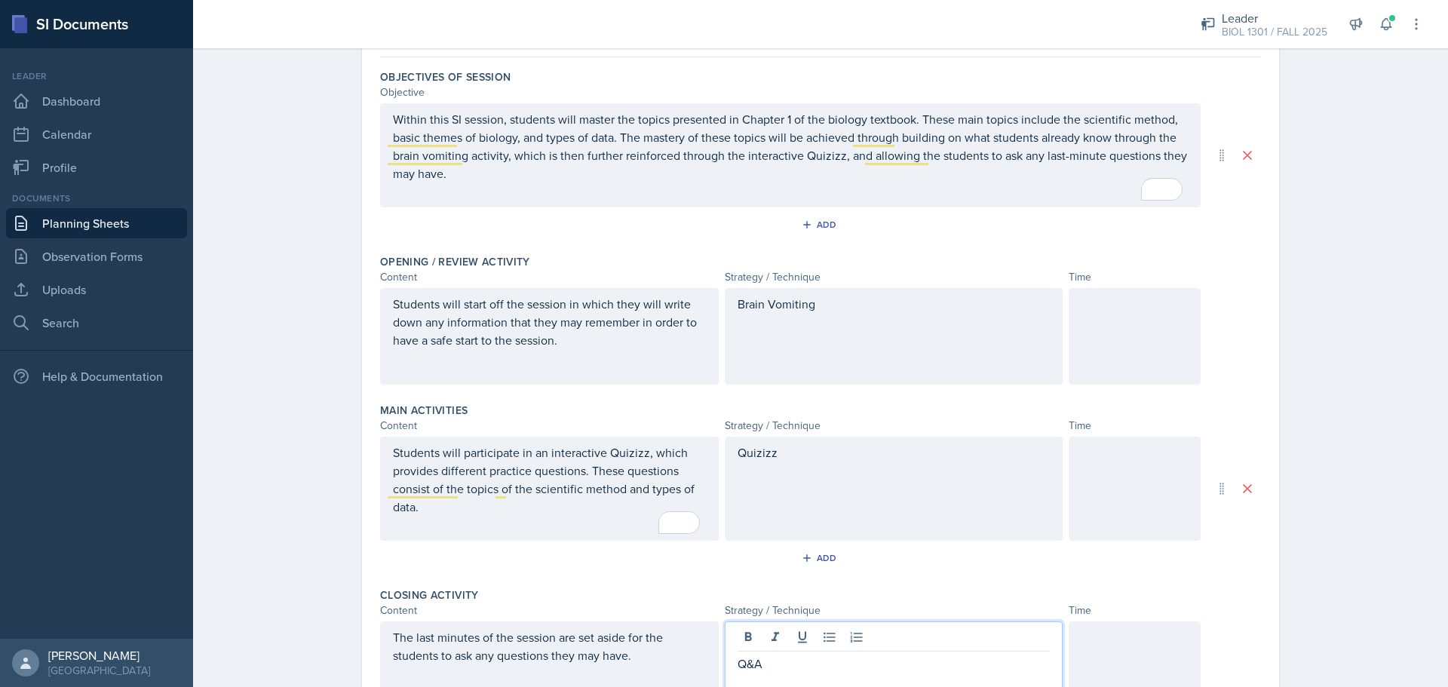
click at [1159, 312] on p at bounding box center [1135, 304] width 106 height 18
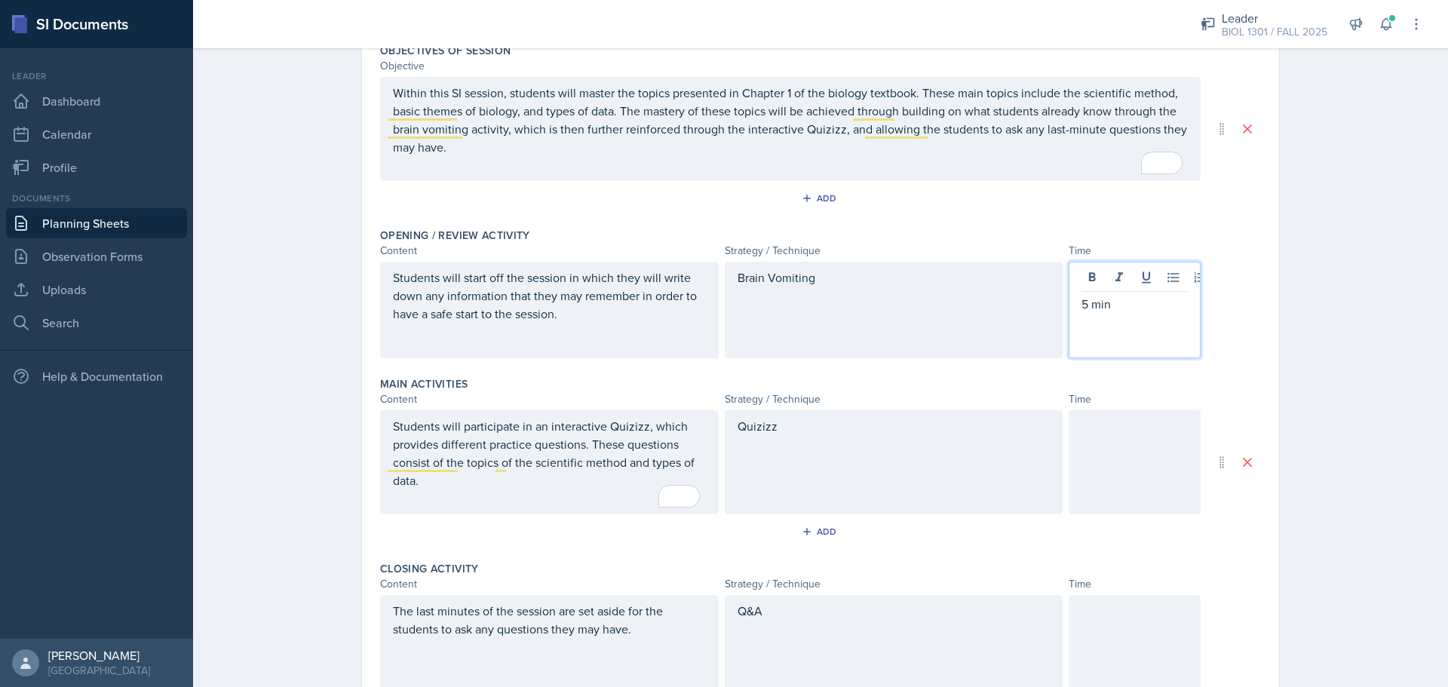
click at [1141, 441] on div at bounding box center [1135, 462] width 132 height 104
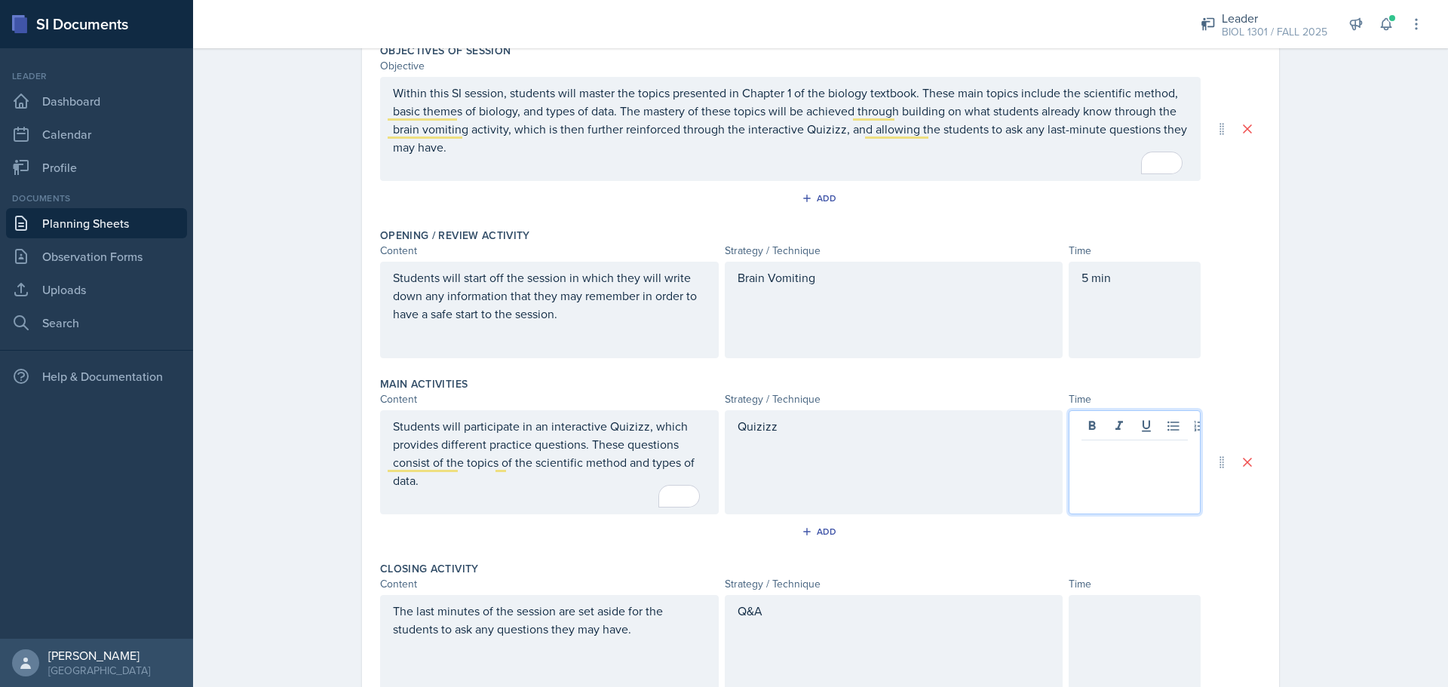
scroll to position [189, 0]
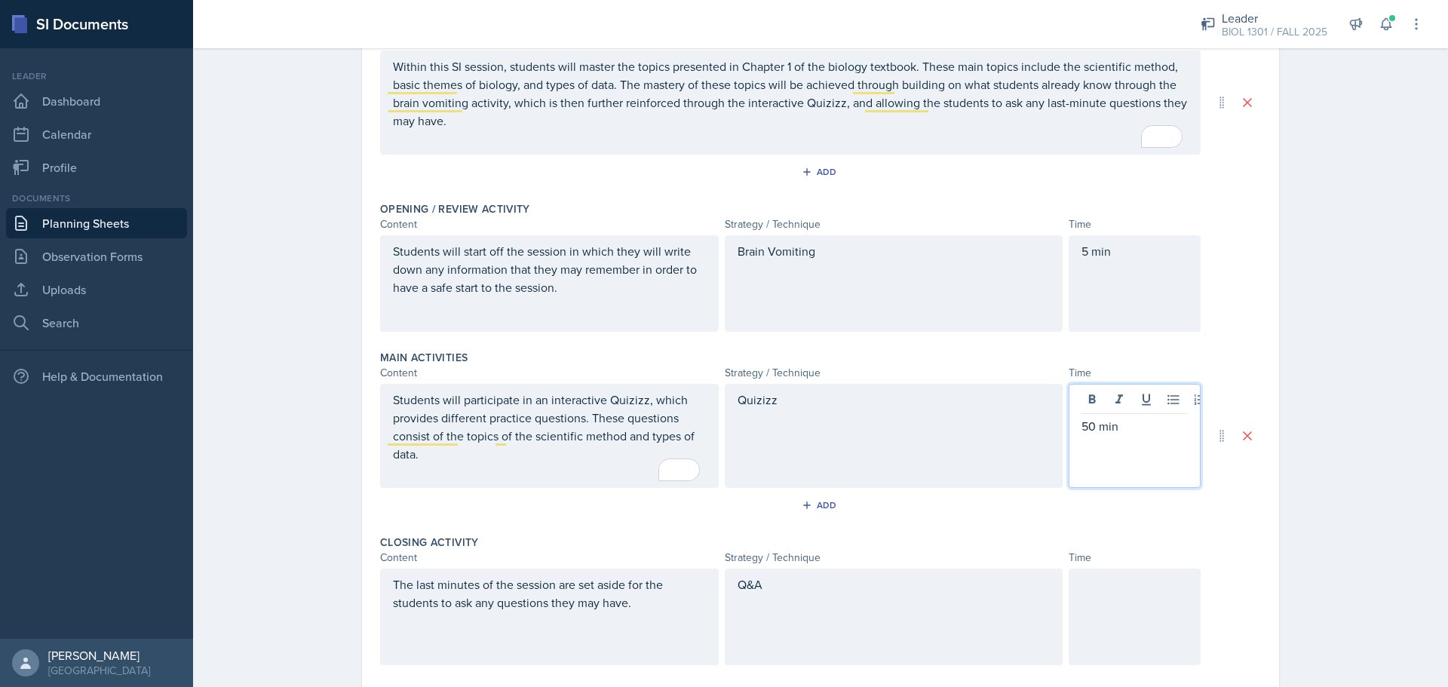
click at [1101, 646] on div at bounding box center [1135, 617] width 132 height 97
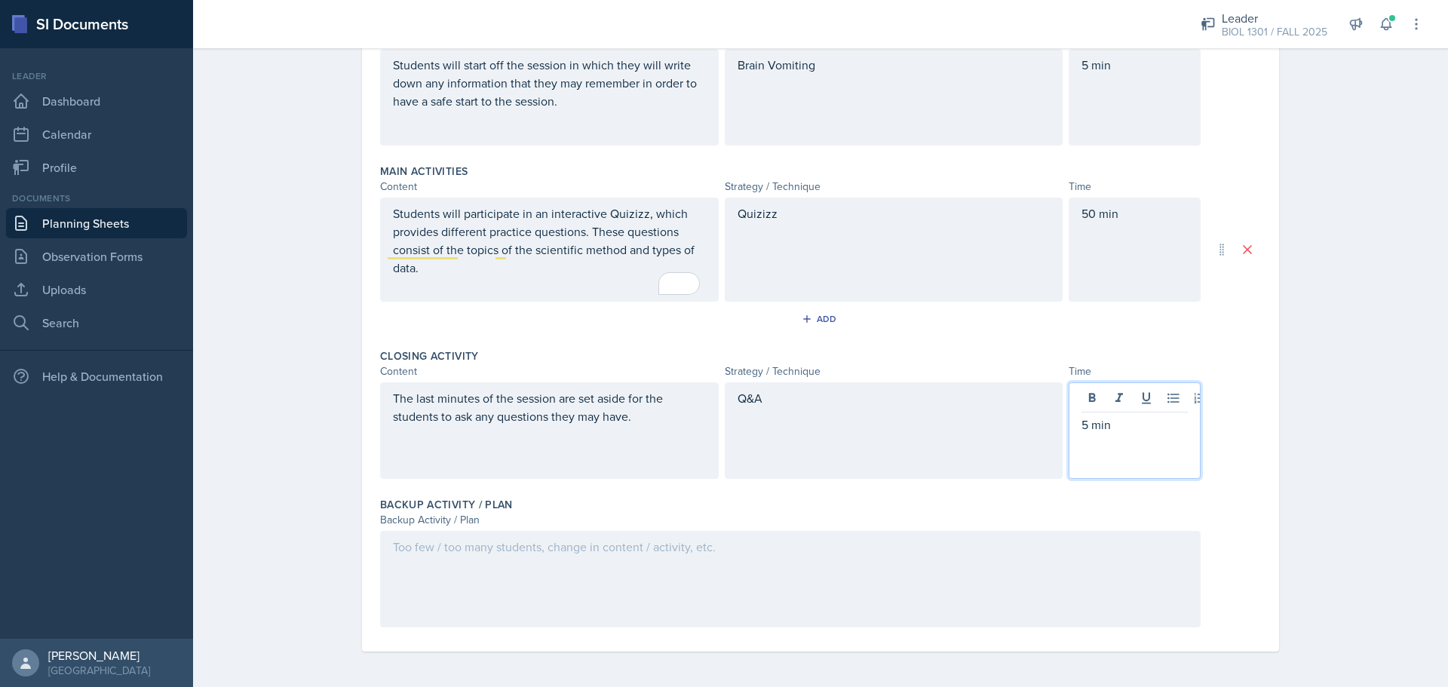
scroll to position [376, 0]
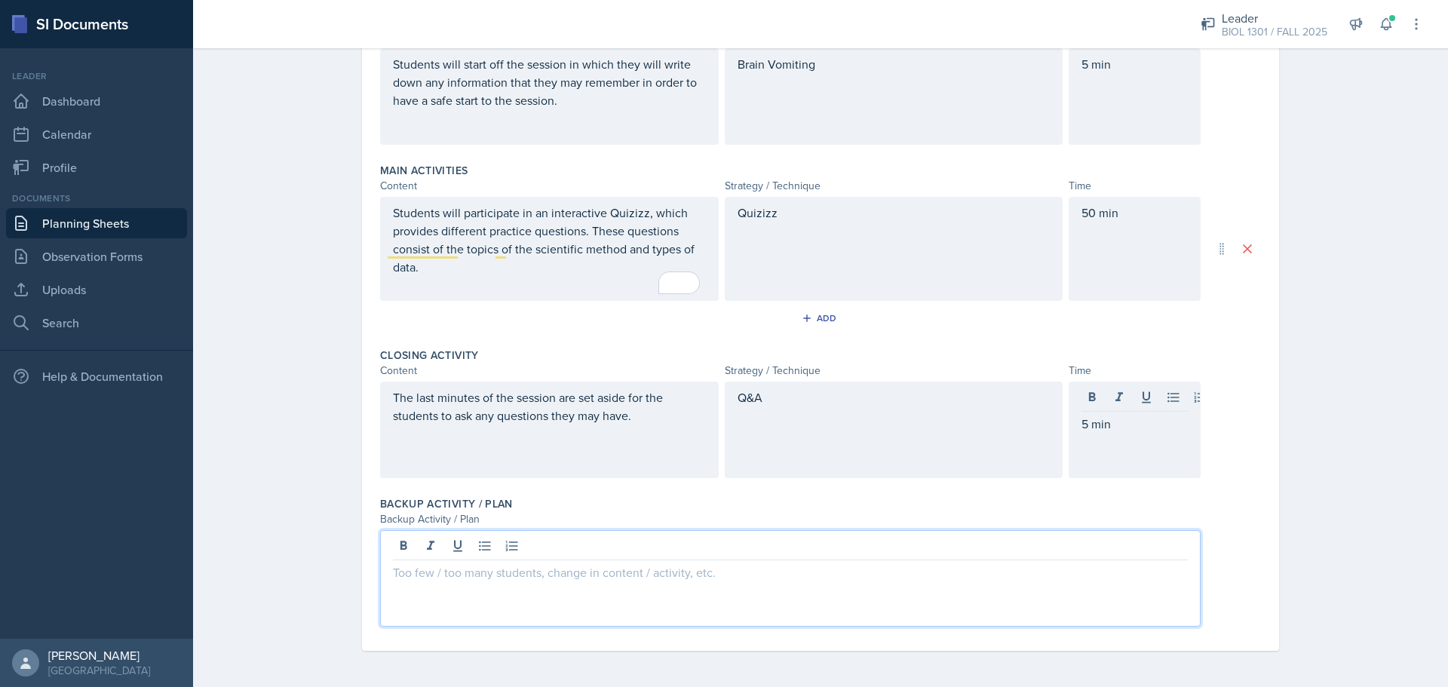
click at [459, 545] on div at bounding box center [790, 578] width 821 height 97
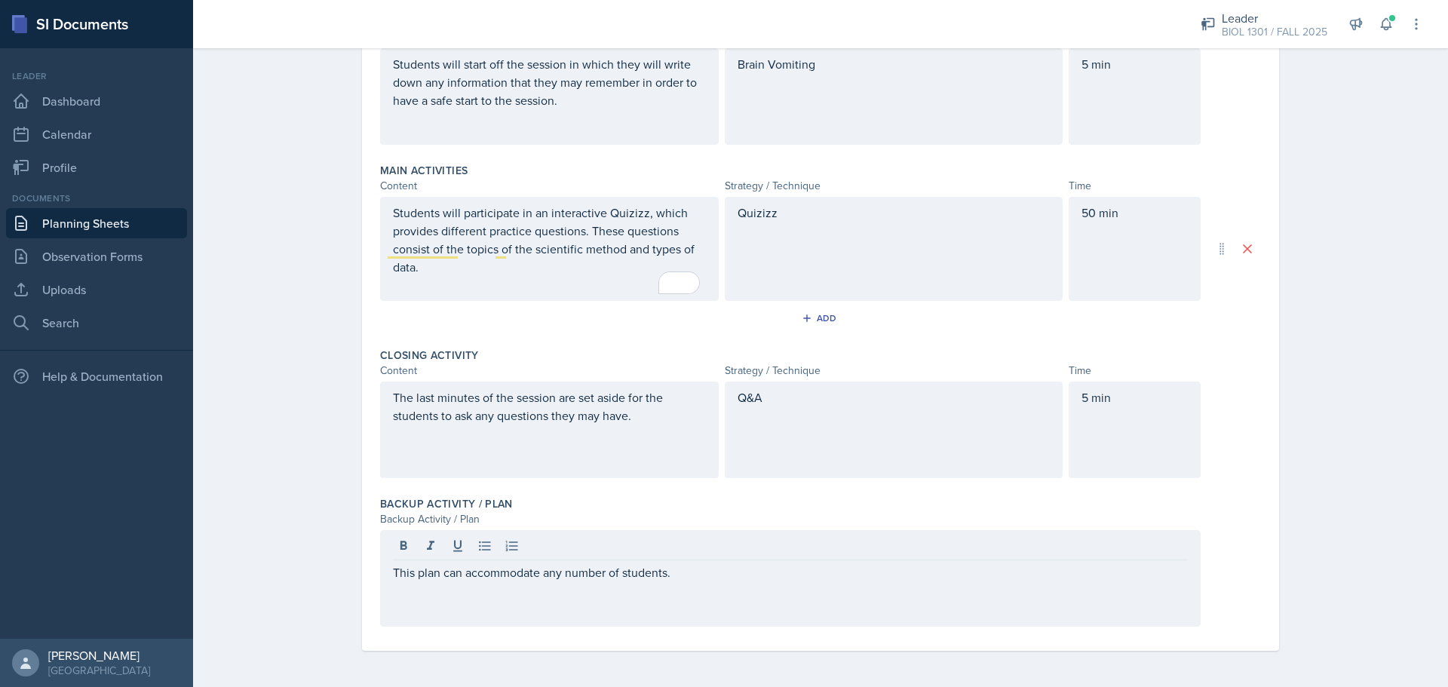
click at [1325, 499] on div "Planning Sheets [DATE] Planning Sheet Date [DATE] [DATE] 31 1 2 3 4 5 6 7 8 9 1…" at bounding box center [820, 176] width 1255 height 1022
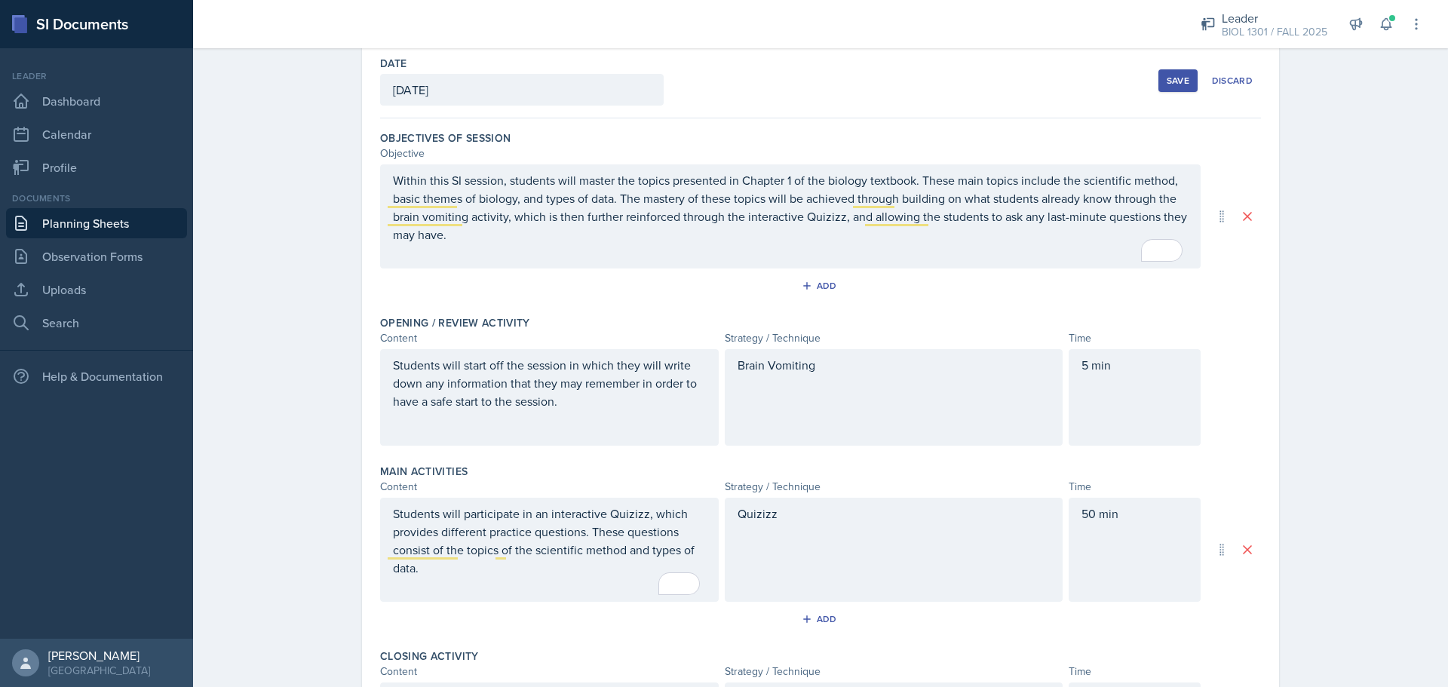
scroll to position [0, 0]
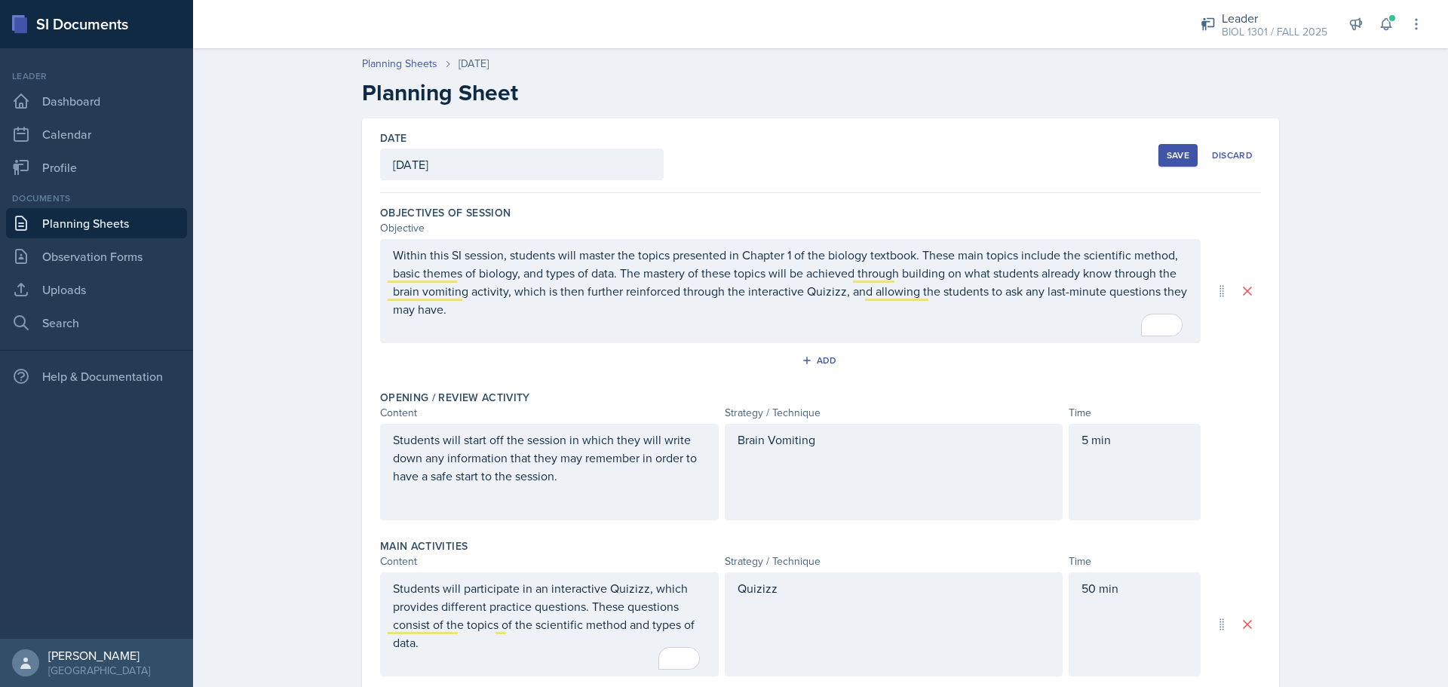
click at [1171, 149] on div "Save" at bounding box center [1178, 155] width 23 height 12
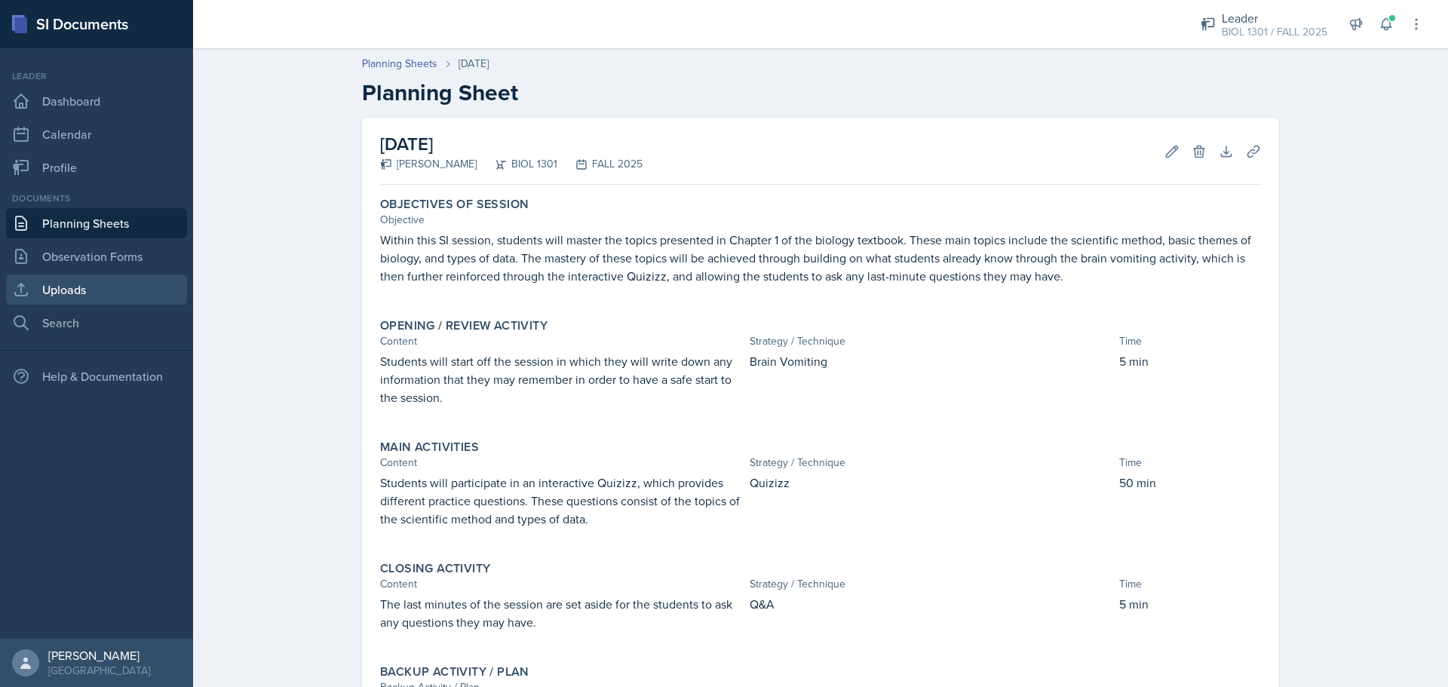
click at [83, 299] on link "Uploads" at bounding box center [96, 290] width 181 height 30
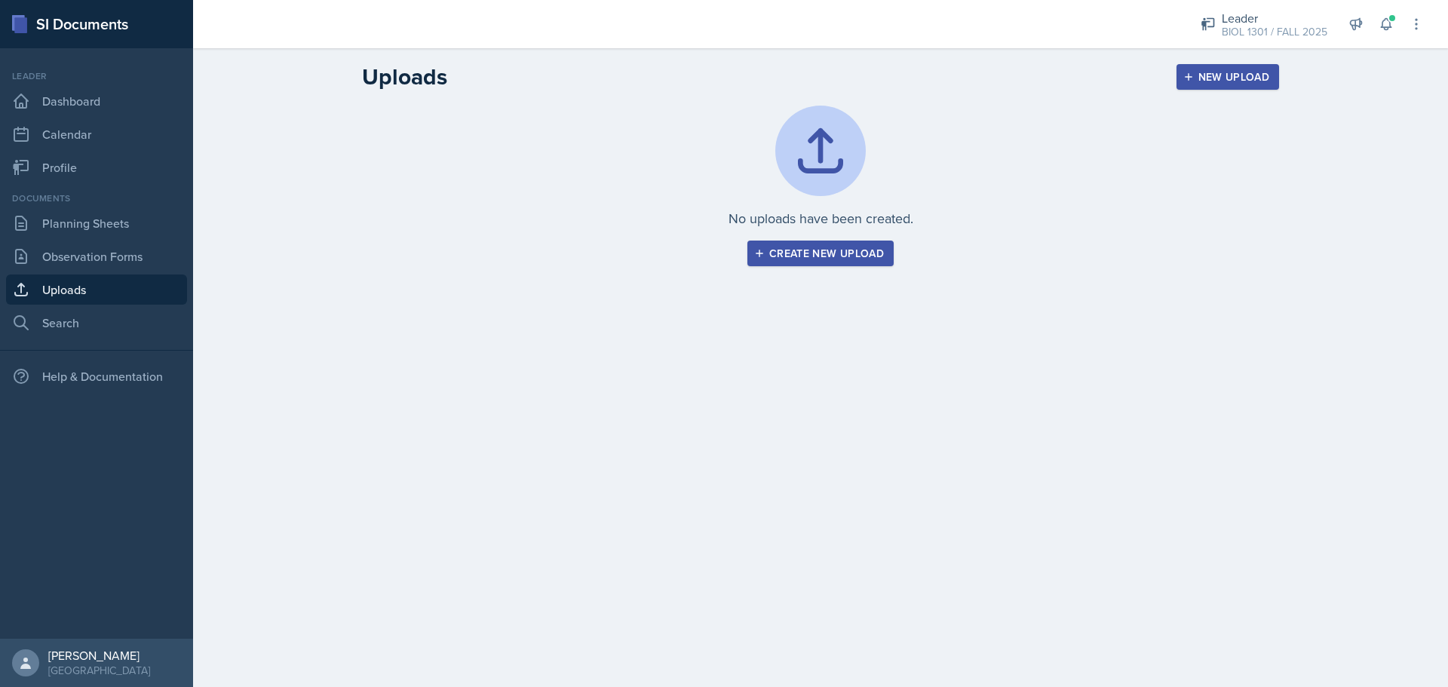
click at [867, 245] on button "Create new upload" at bounding box center [821, 254] width 146 height 26
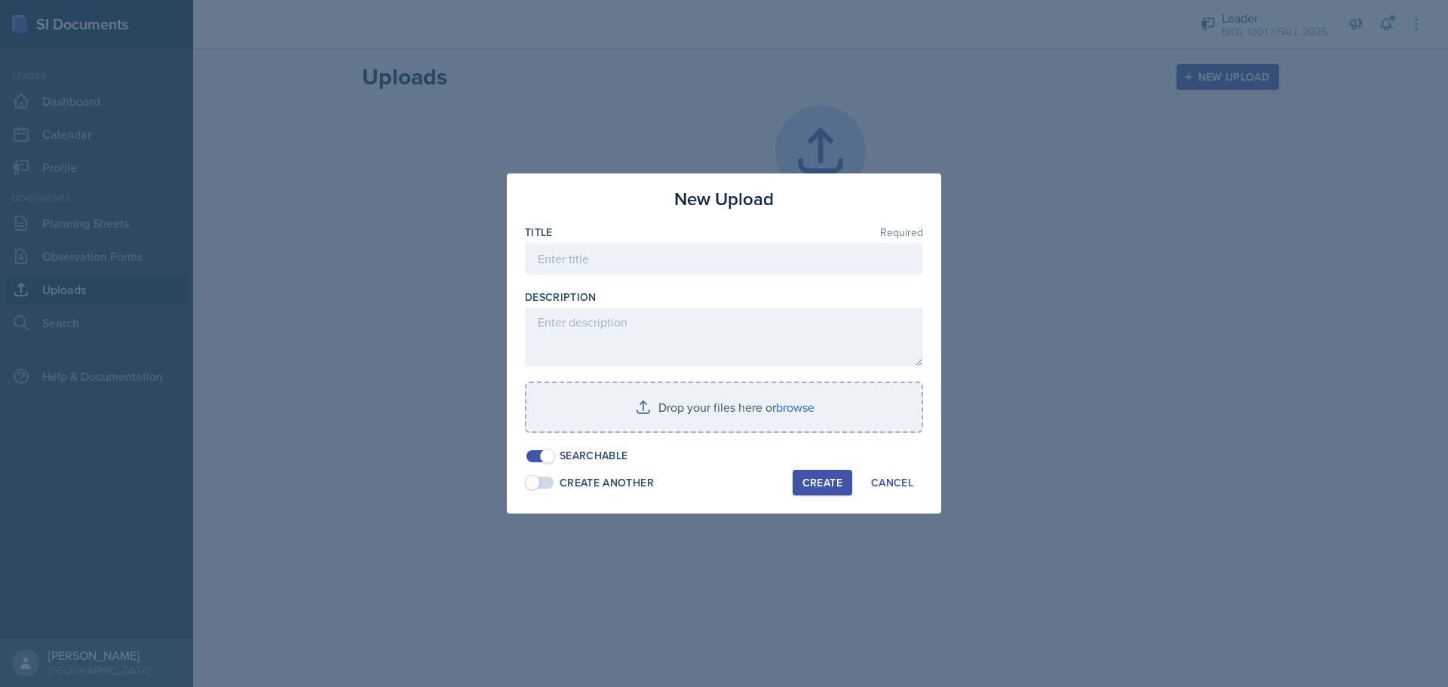
click at [666, 240] on div "Title Required" at bounding box center [724, 257] width 398 height 65
click at [666, 254] on input at bounding box center [724, 259] width 398 height 32
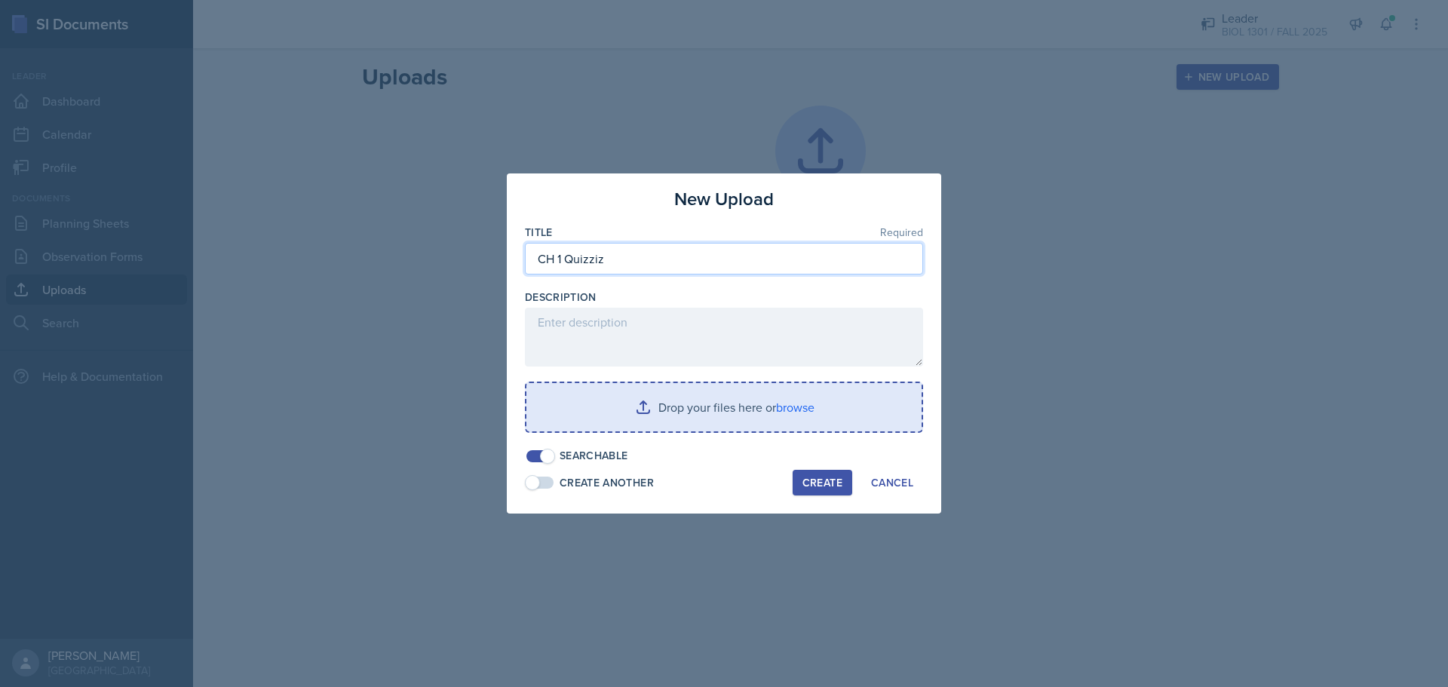
type input "CH 1 Quizziz"
click at [694, 421] on input "file" at bounding box center [724, 407] width 395 height 48
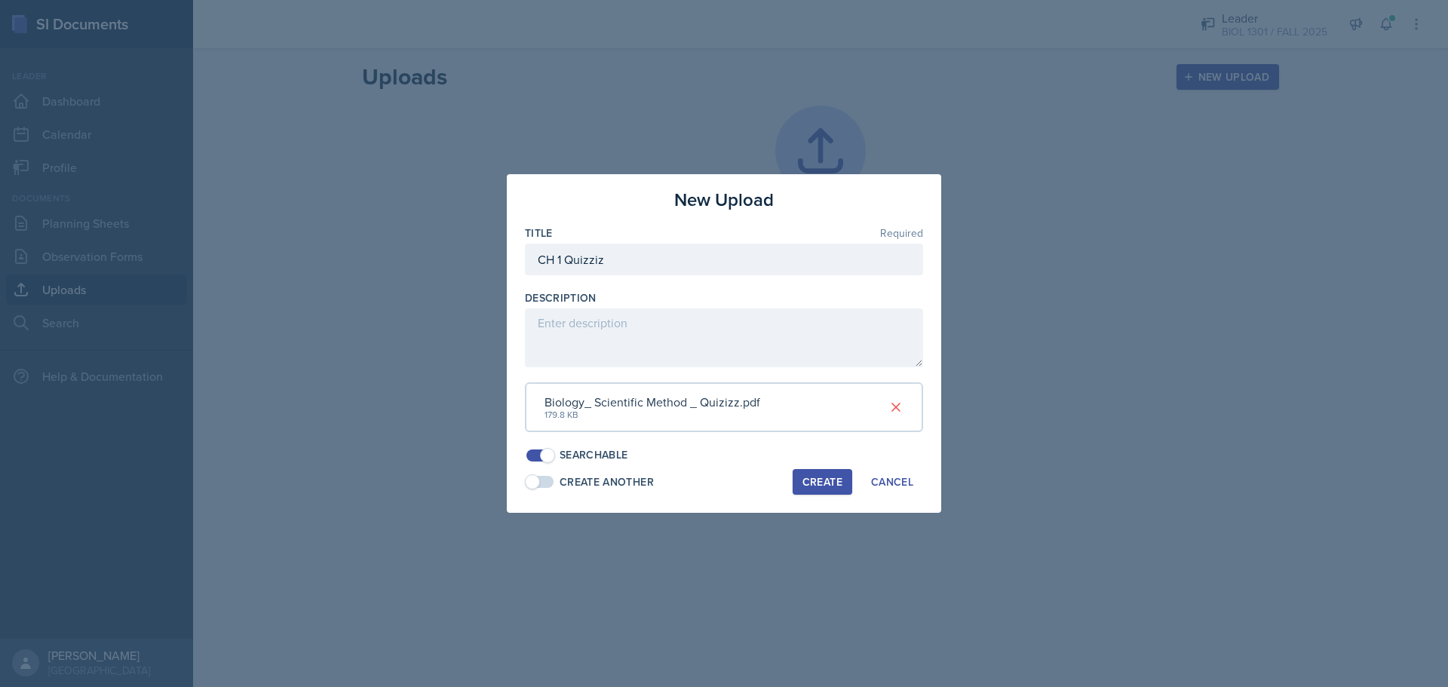
click at [813, 481] on div "Create" at bounding box center [823, 482] width 40 height 12
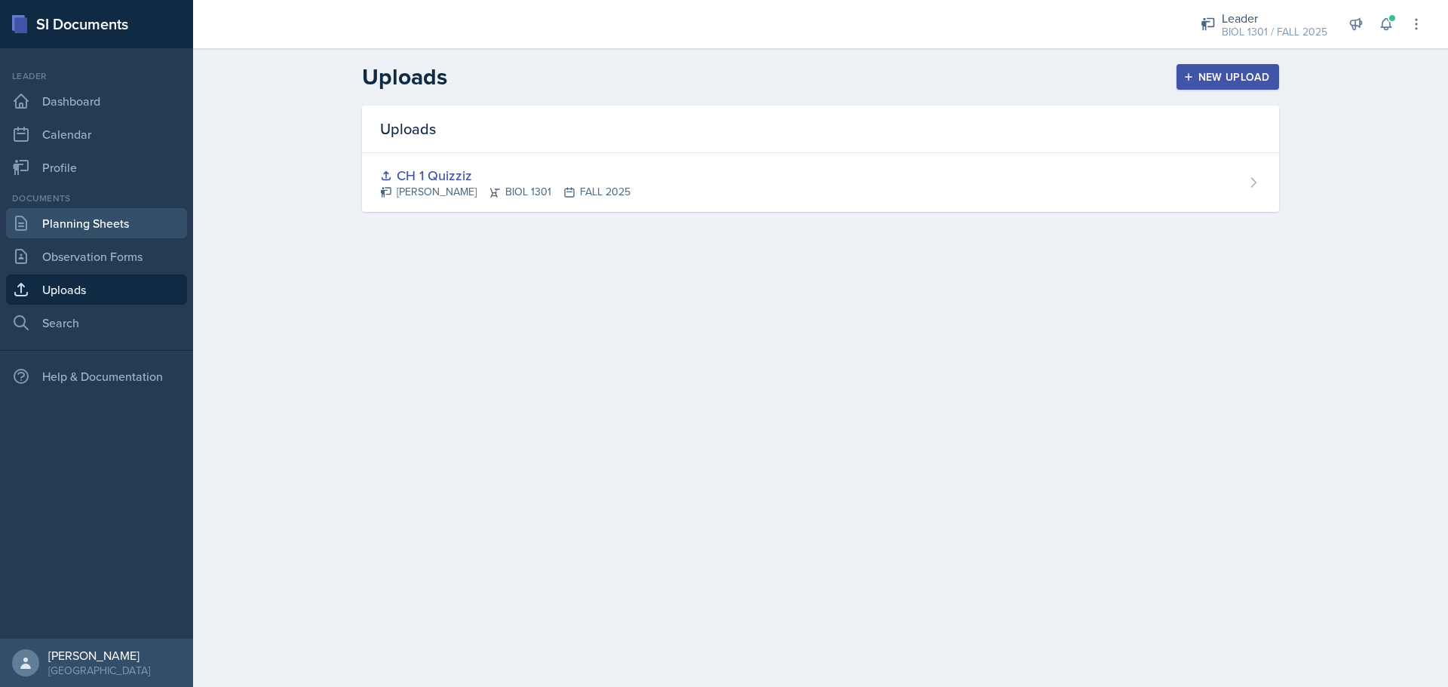
click at [147, 230] on link "Planning Sheets" at bounding box center [96, 223] width 181 height 30
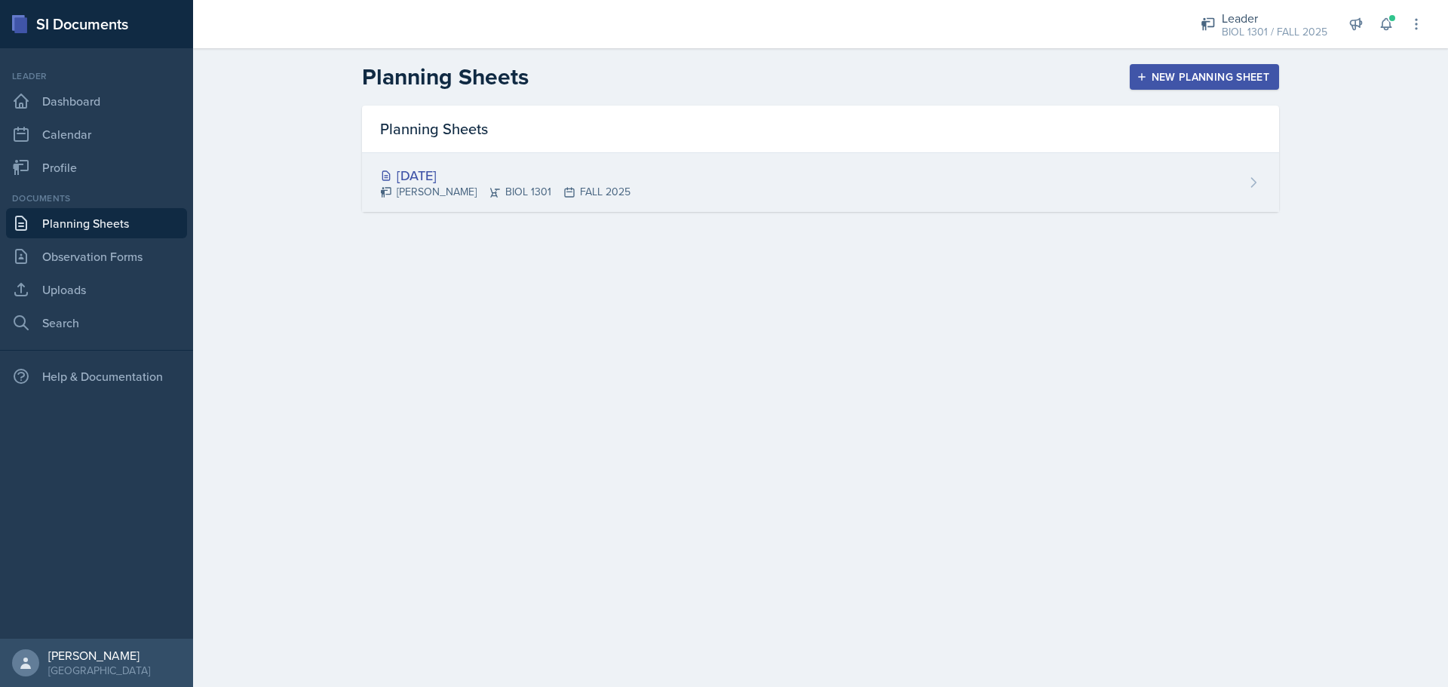
click at [436, 177] on div "[DATE]" at bounding box center [505, 175] width 250 height 20
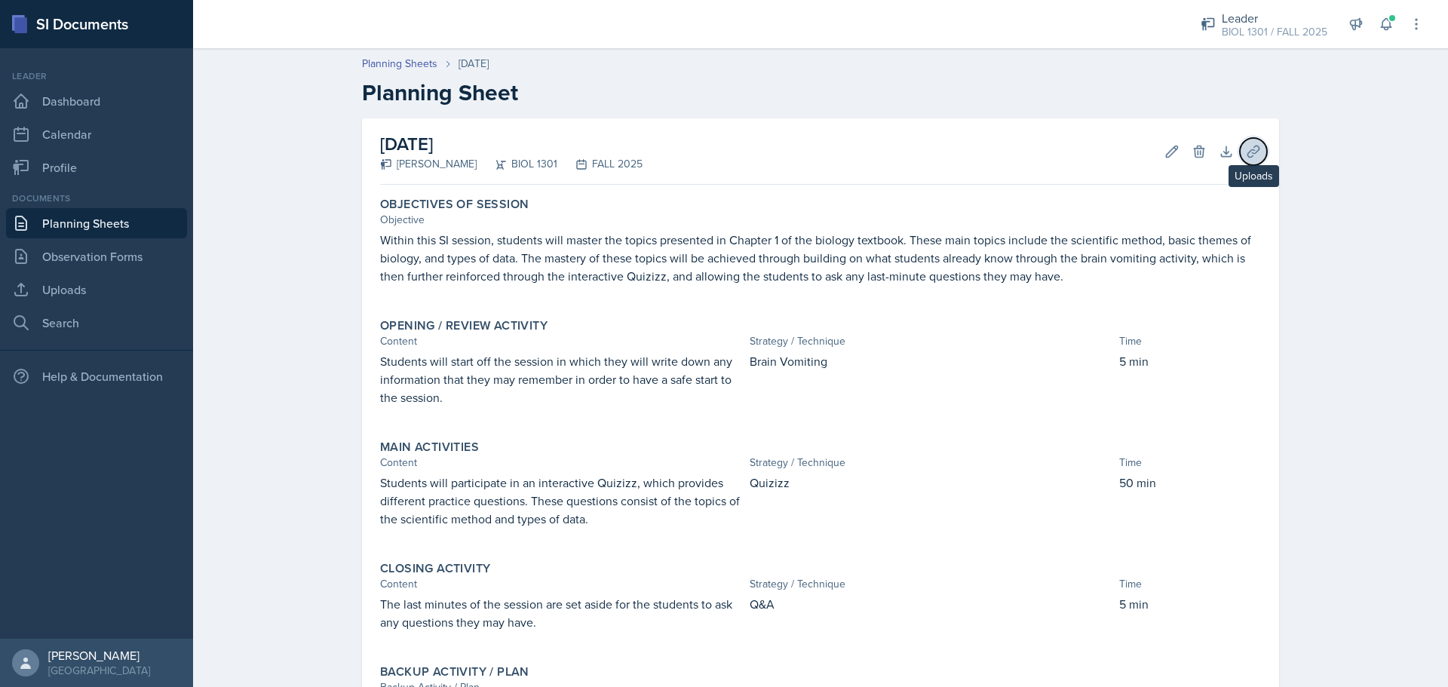
click at [1251, 146] on icon at bounding box center [1253, 151] width 11 height 11
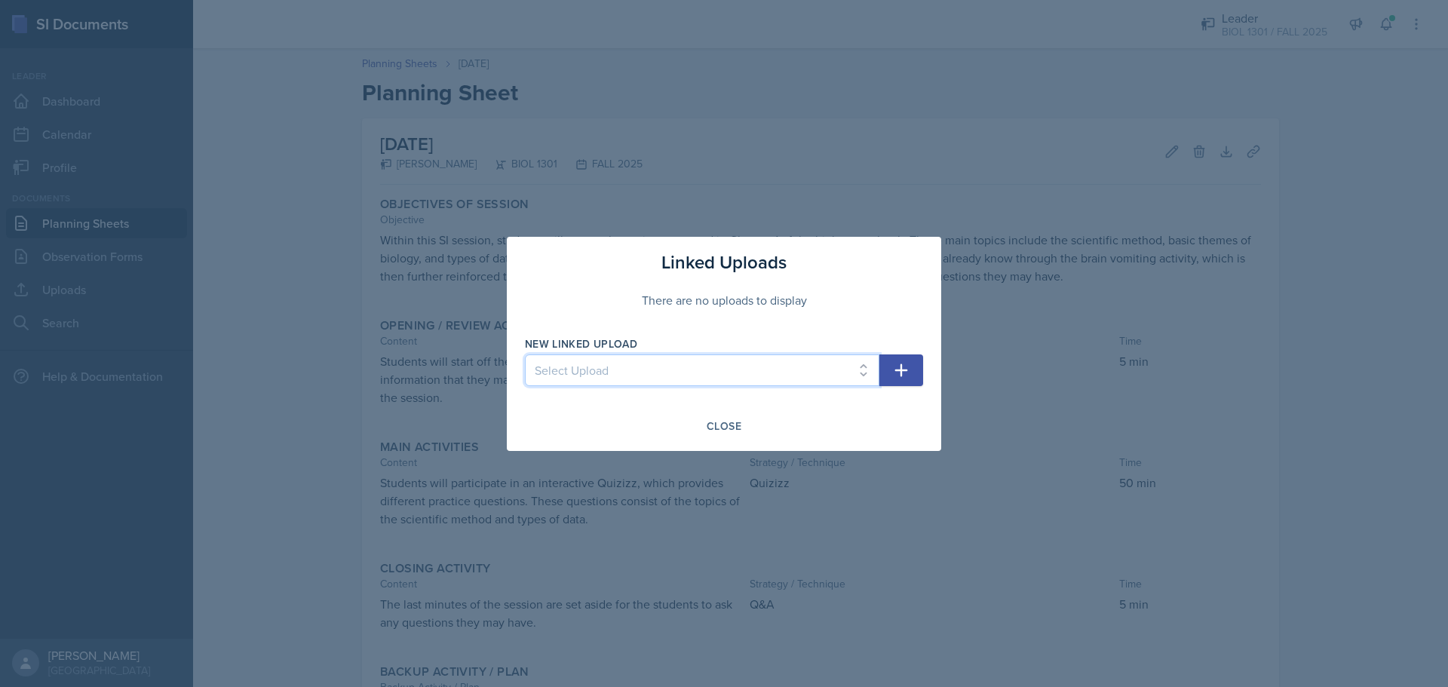
click at [809, 363] on select "Select Upload CH 1 Quizziz" at bounding box center [702, 371] width 355 height 32
select select "de270a2f-b6b5-4523-bb8a-125317159f06"
click at [525, 355] on select "Select Upload CH 1 Quizziz" at bounding box center [702, 371] width 355 height 32
click at [915, 360] on button "button" at bounding box center [902, 371] width 44 height 32
select select
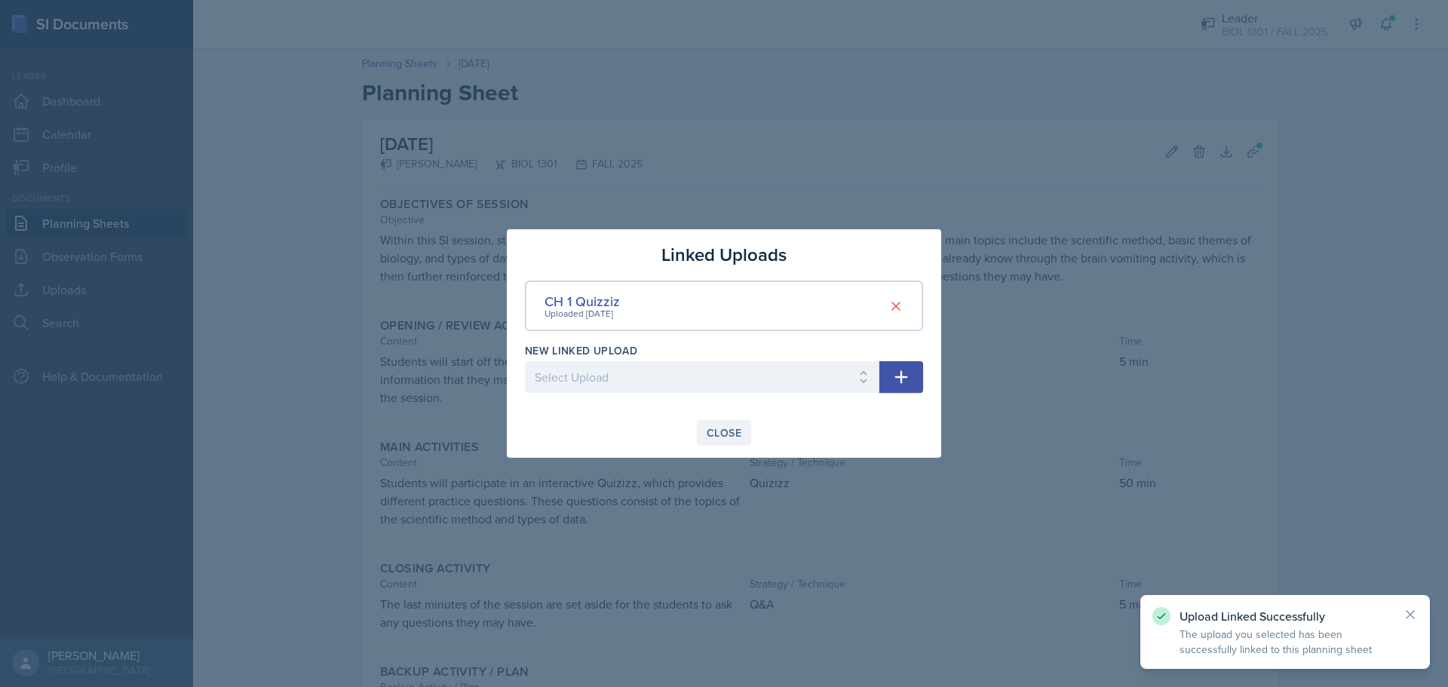
click at [729, 424] on button "Close" at bounding box center [724, 433] width 54 height 26
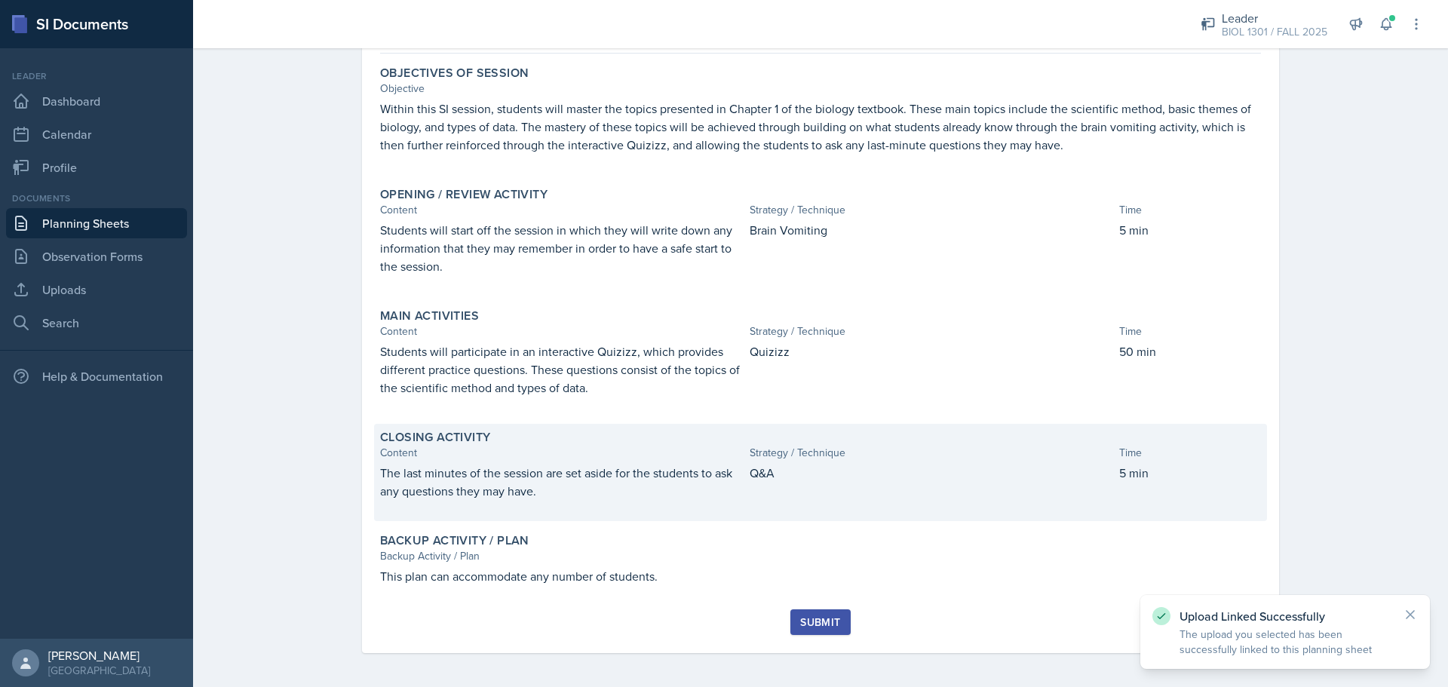
scroll to position [134, 0]
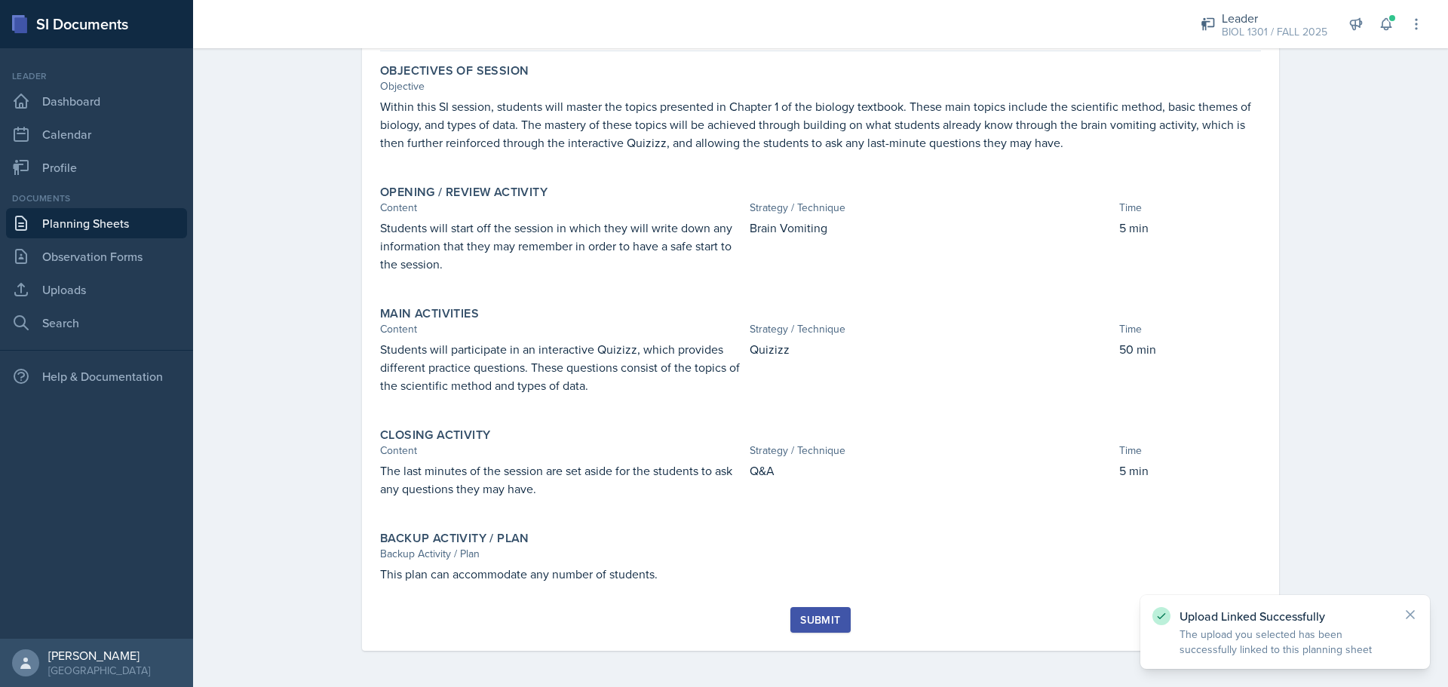
click at [823, 618] on div "Submit" at bounding box center [820, 620] width 40 height 12
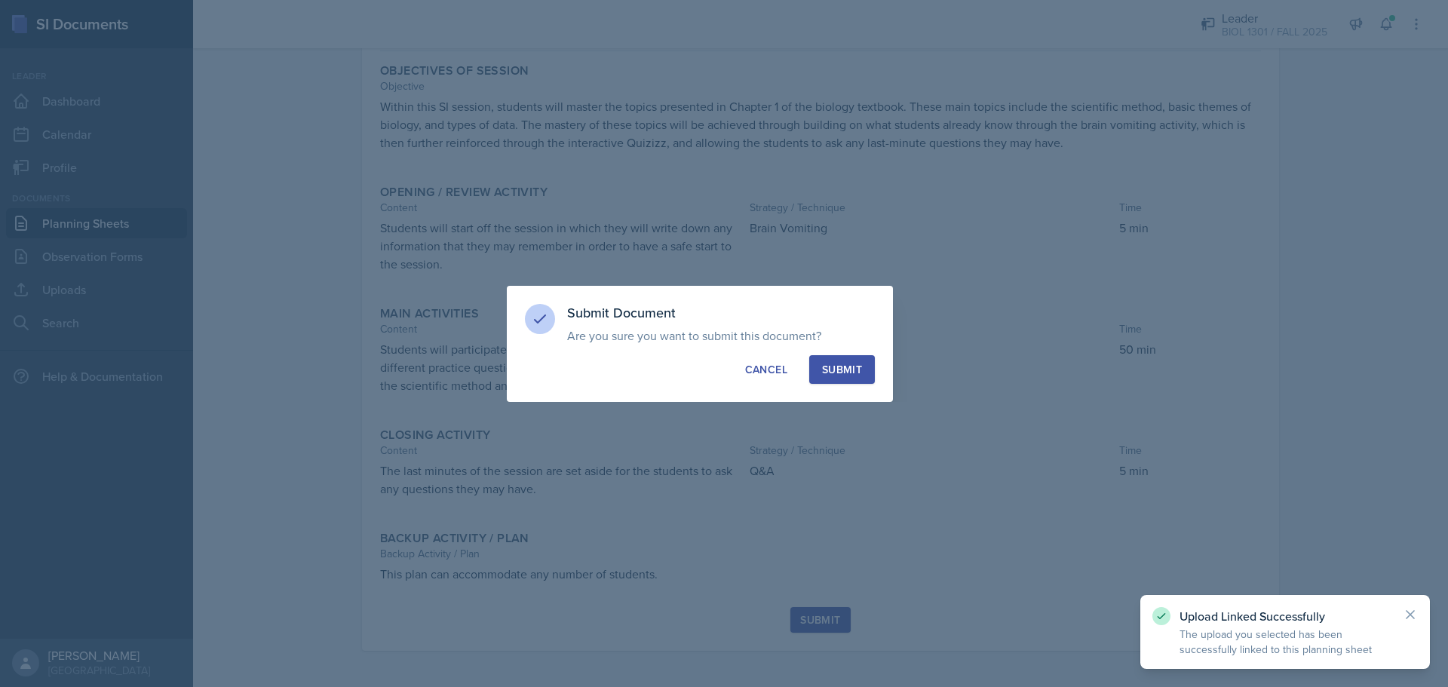
click at [817, 368] on button "Submit" at bounding box center [842, 369] width 66 height 29
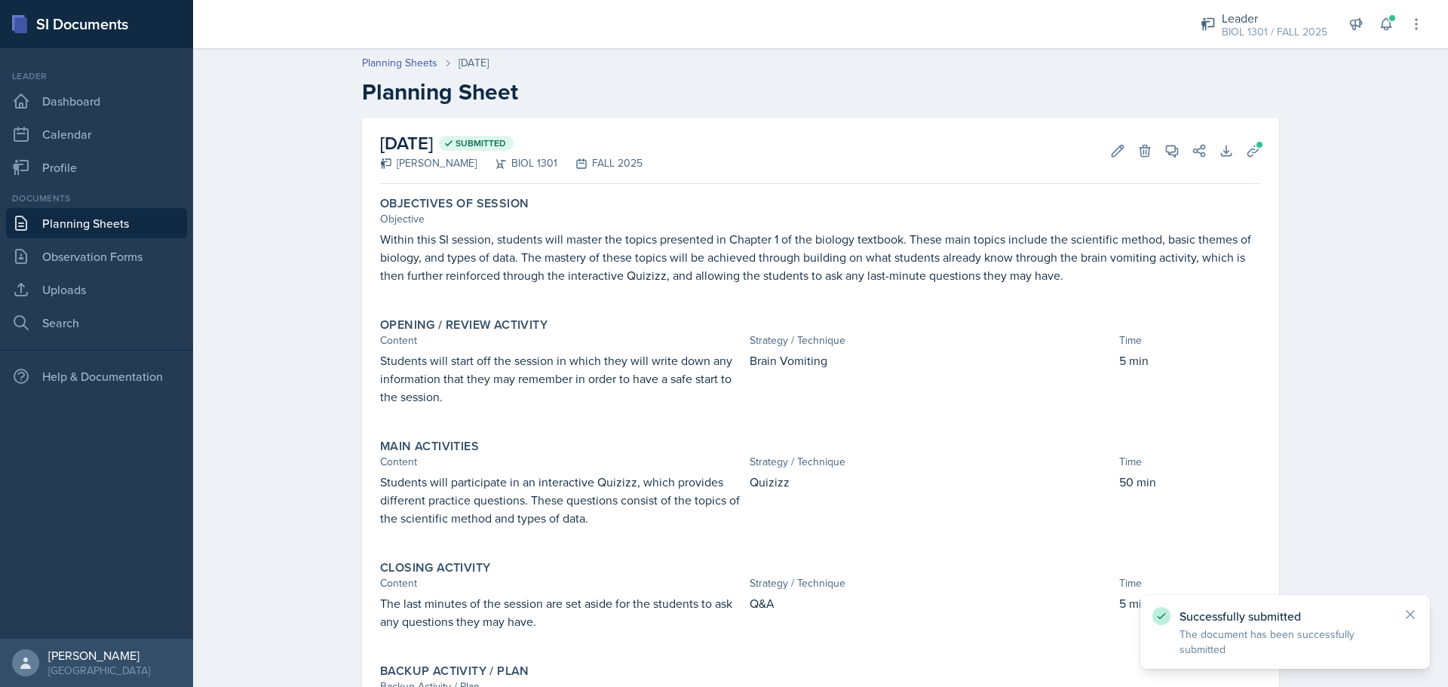
scroll to position [0, 0]
click at [112, 215] on link "Planning Sheets" at bounding box center [96, 223] width 181 height 30
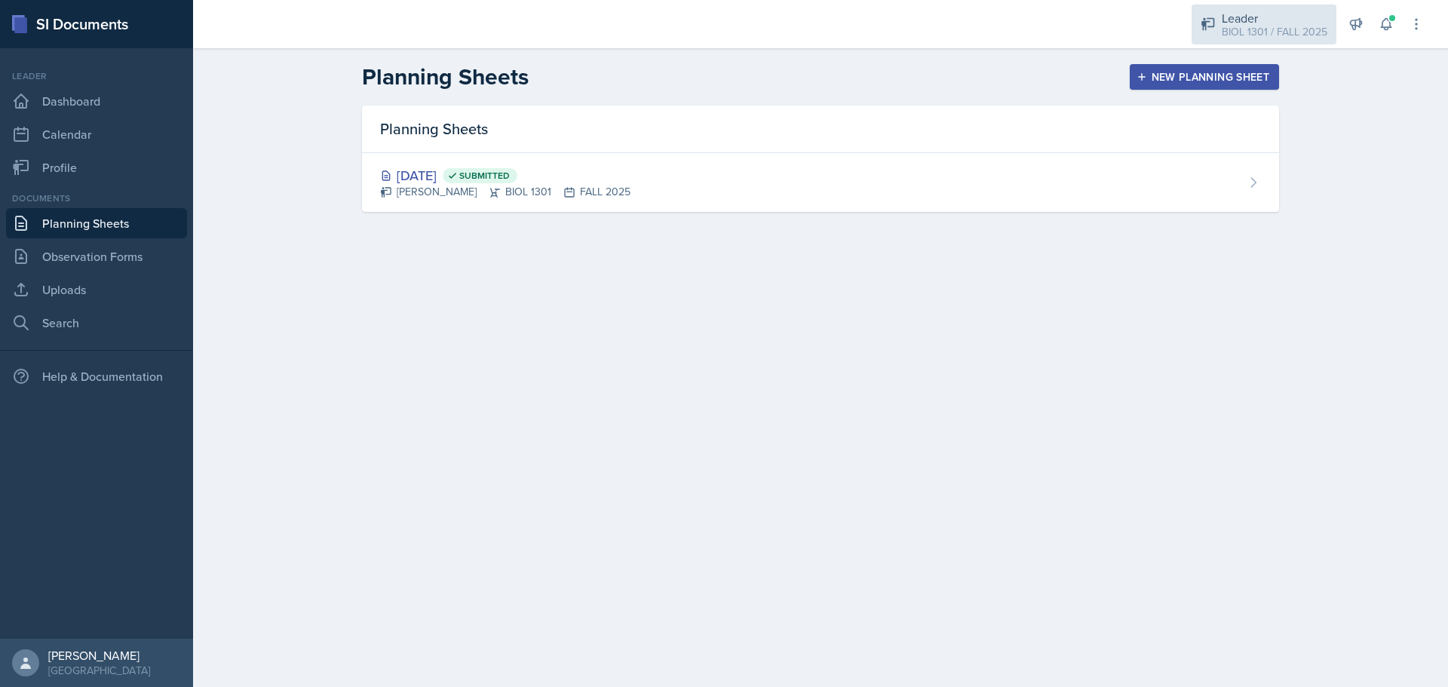
click at [1246, 39] on div "BIOL 1301 / FALL 2025" at bounding box center [1275, 32] width 106 height 16
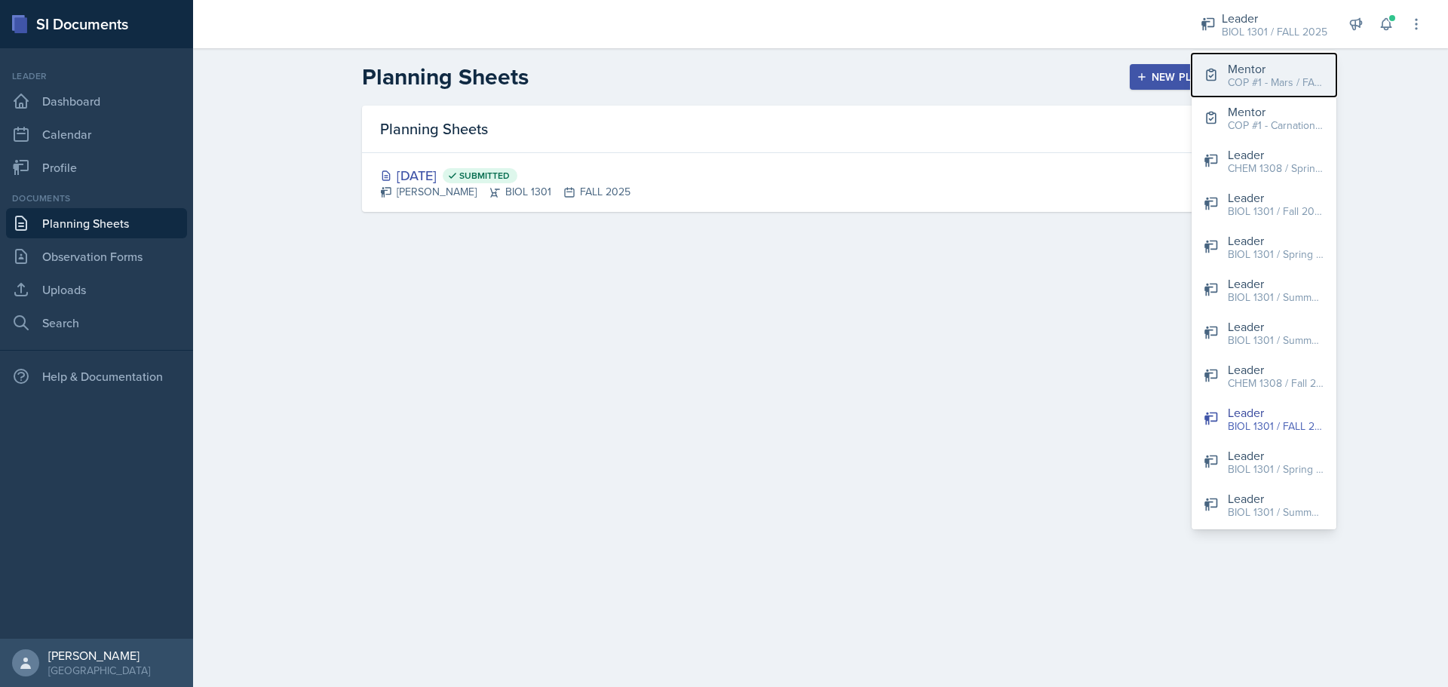
click at [1252, 81] on div "COP #1 - Mars / FALL 2025" at bounding box center [1276, 83] width 97 height 16
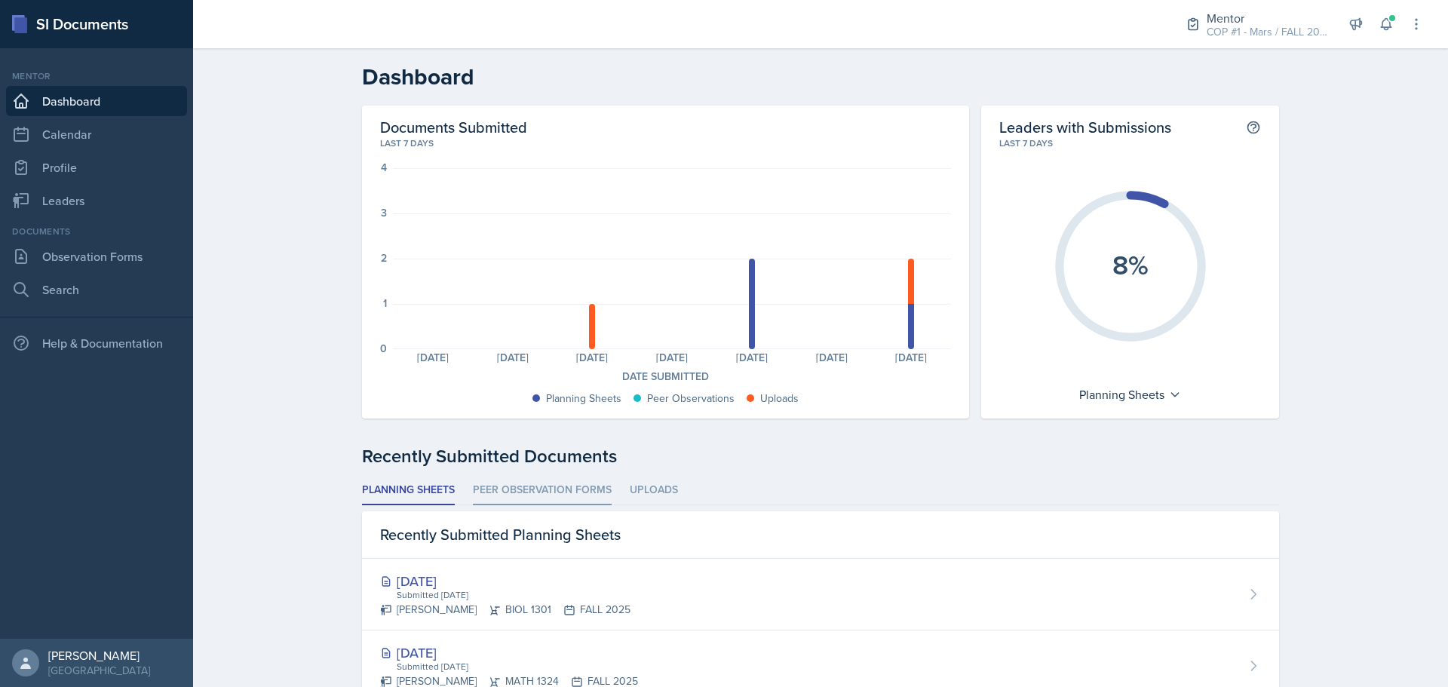
click at [495, 491] on li "Peer Observation Forms" at bounding box center [542, 490] width 139 height 29
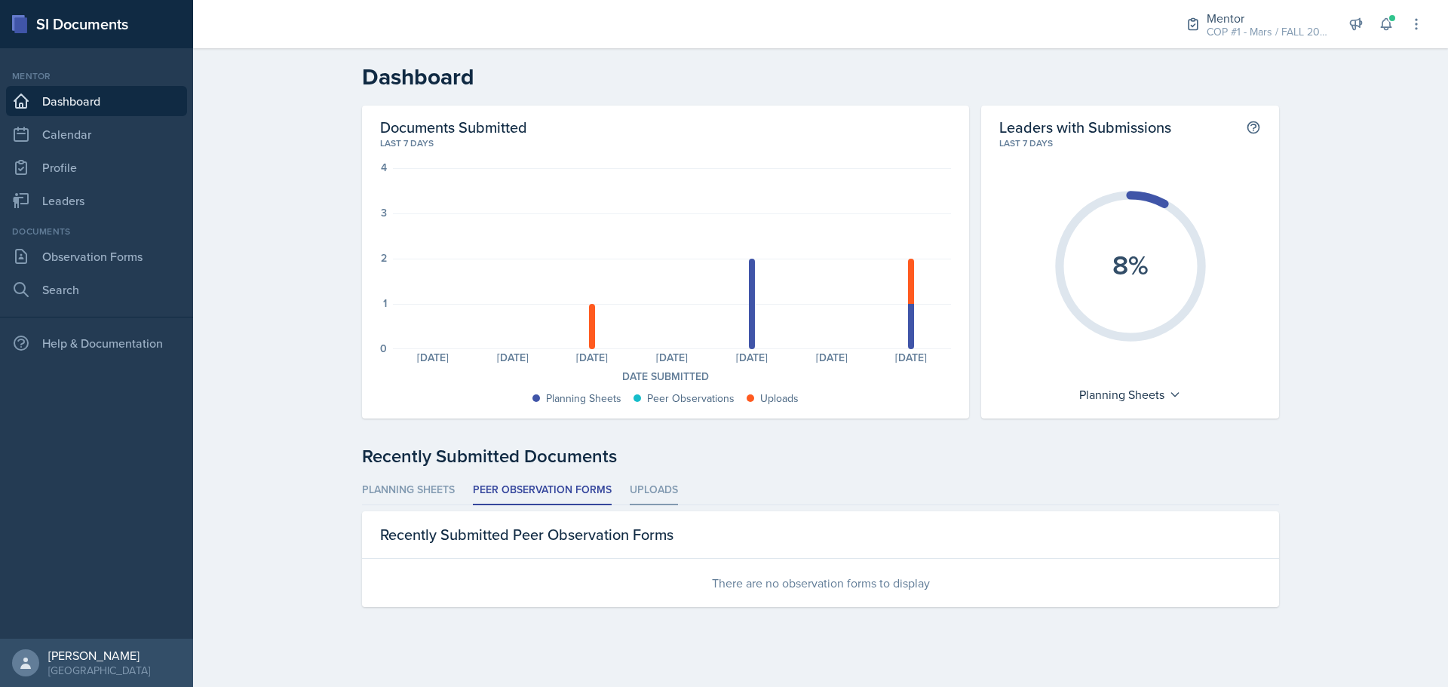
click at [659, 481] on li "Uploads" at bounding box center [654, 490] width 48 height 29
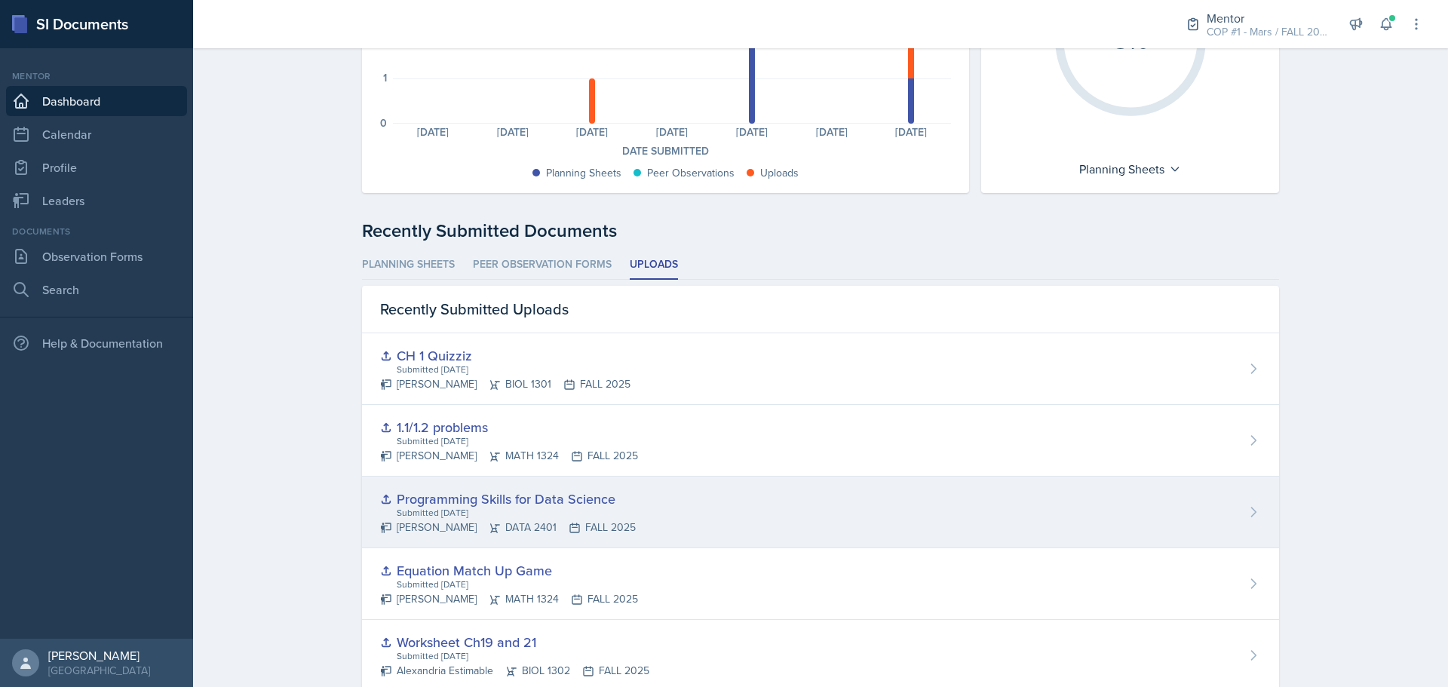
scroll to position [226, 0]
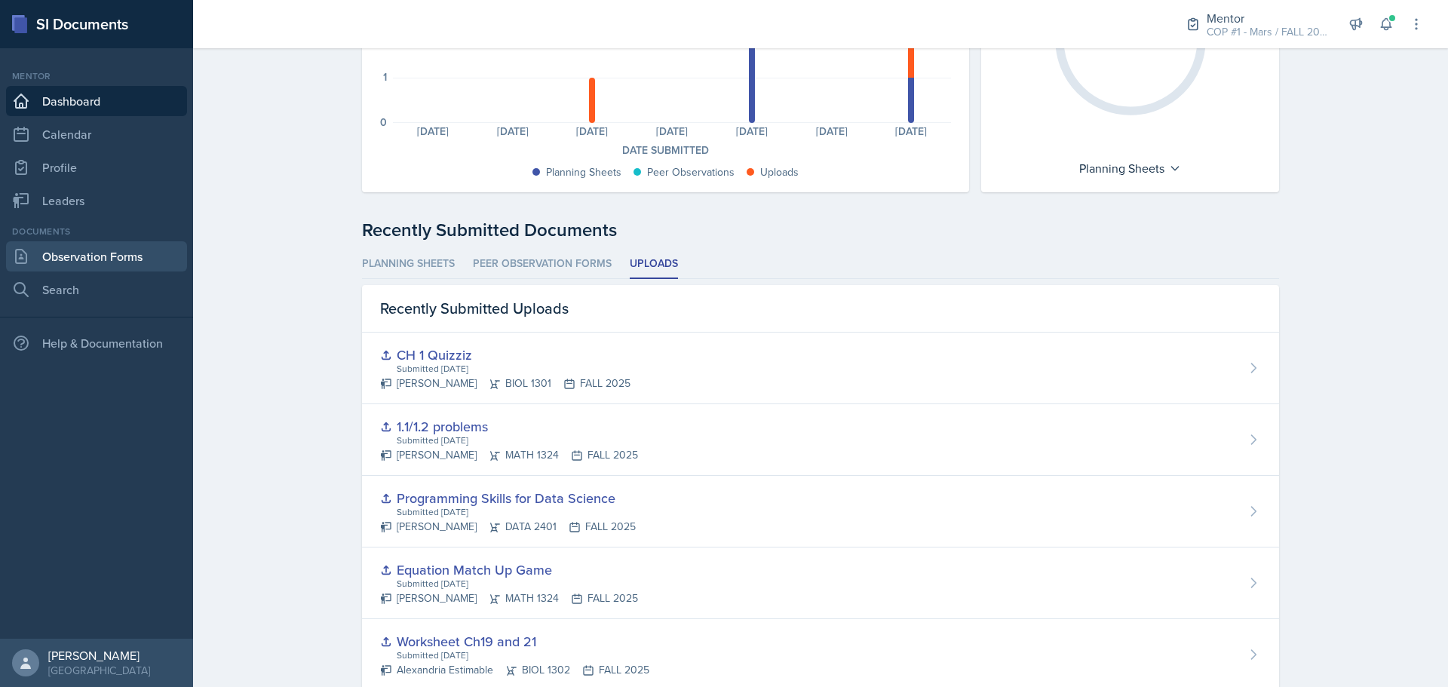
click at [134, 256] on link "Observation Forms" at bounding box center [96, 256] width 181 height 30
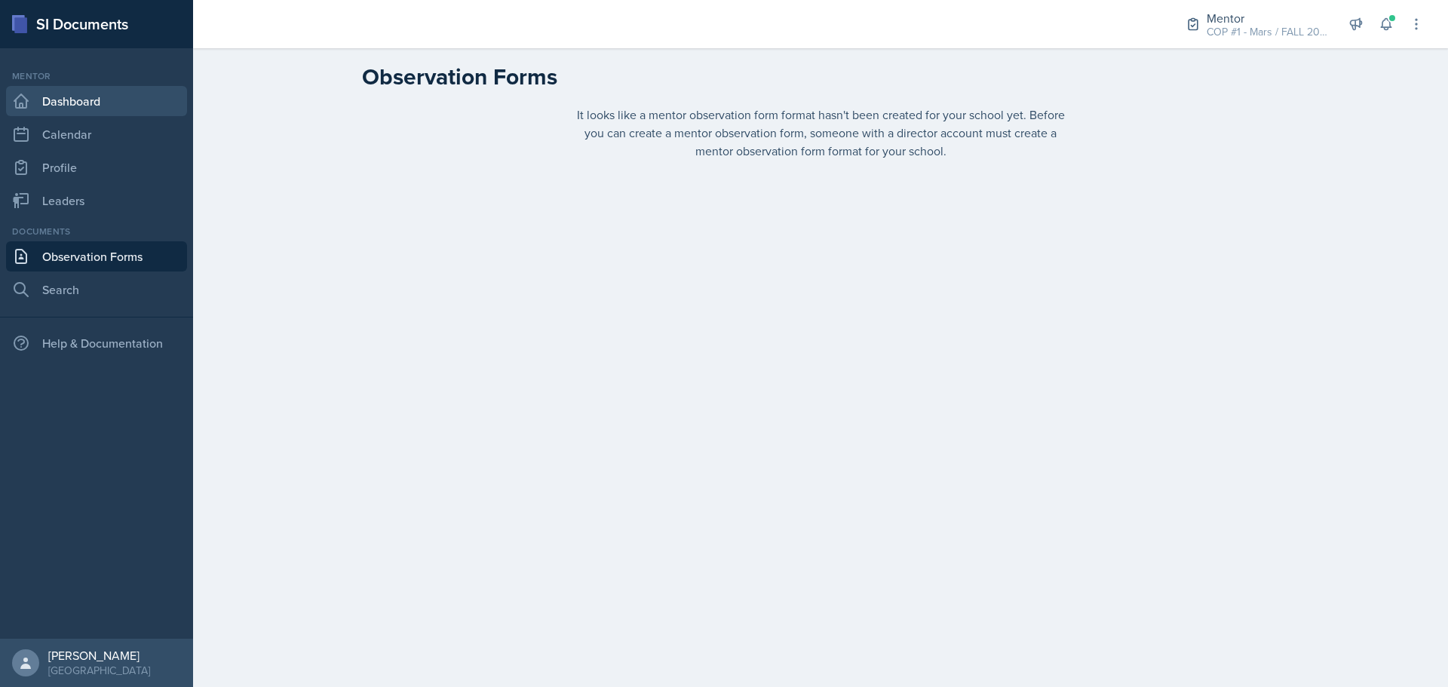
click at [67, 108] on link "Dashboard" at bounding box center [96, 101] width 181 height 30
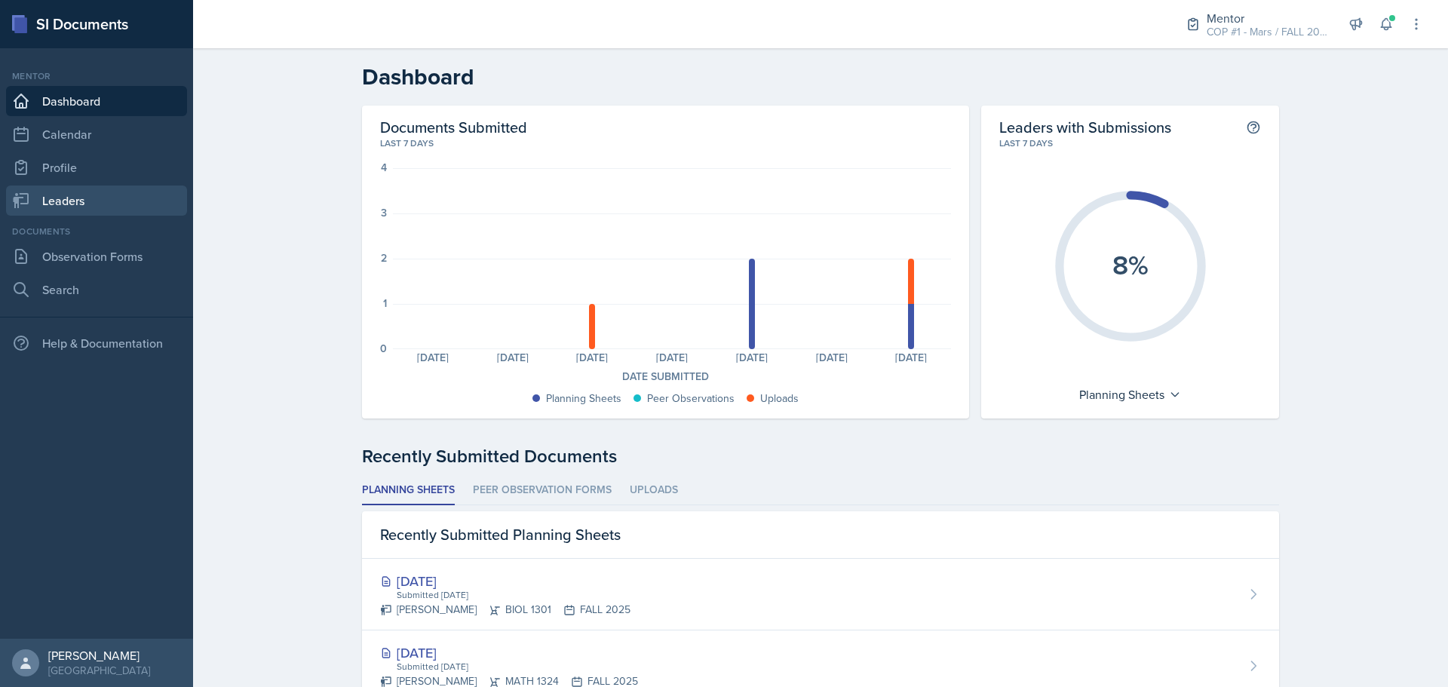
click at [103, 208] on link "Leaders" at bounding box center [96, 201] width 181 height 30
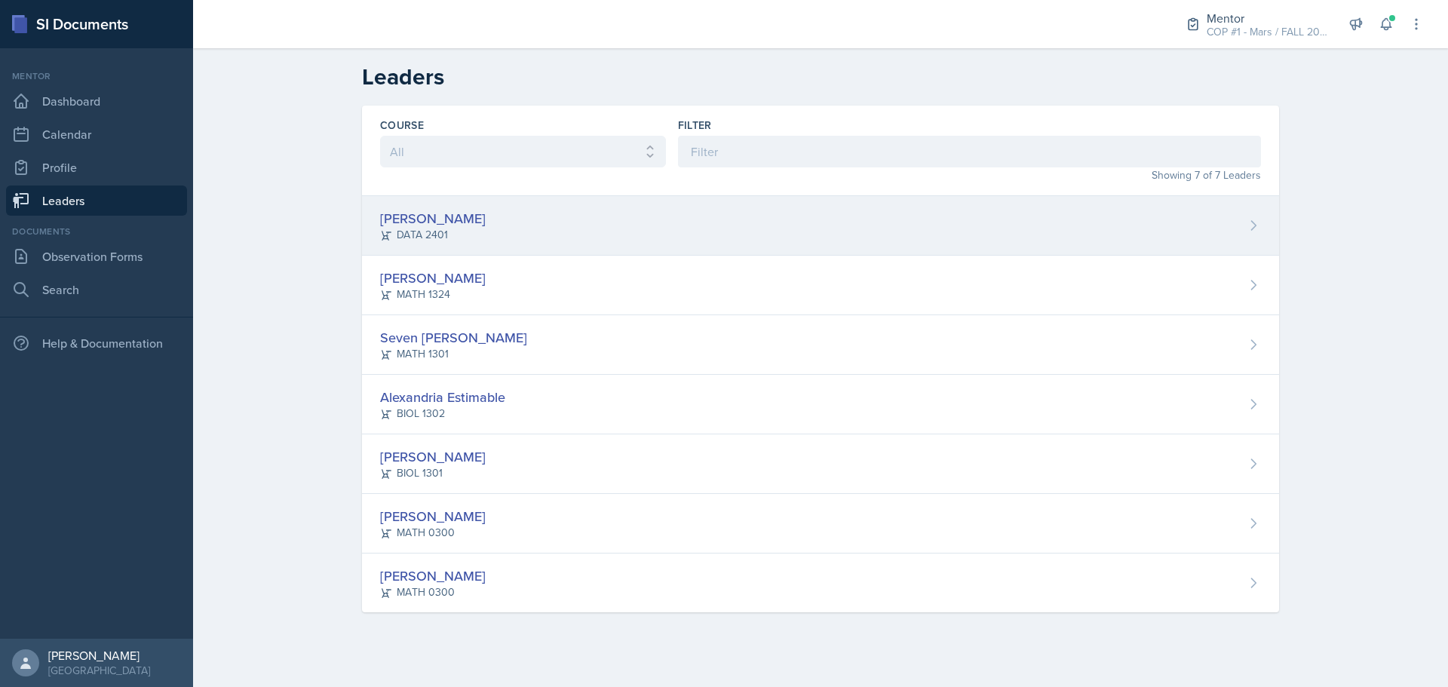
click at [428, 220] on div "[PERSON_NAME]" at bounding box center [433, 218] width 106 height 20
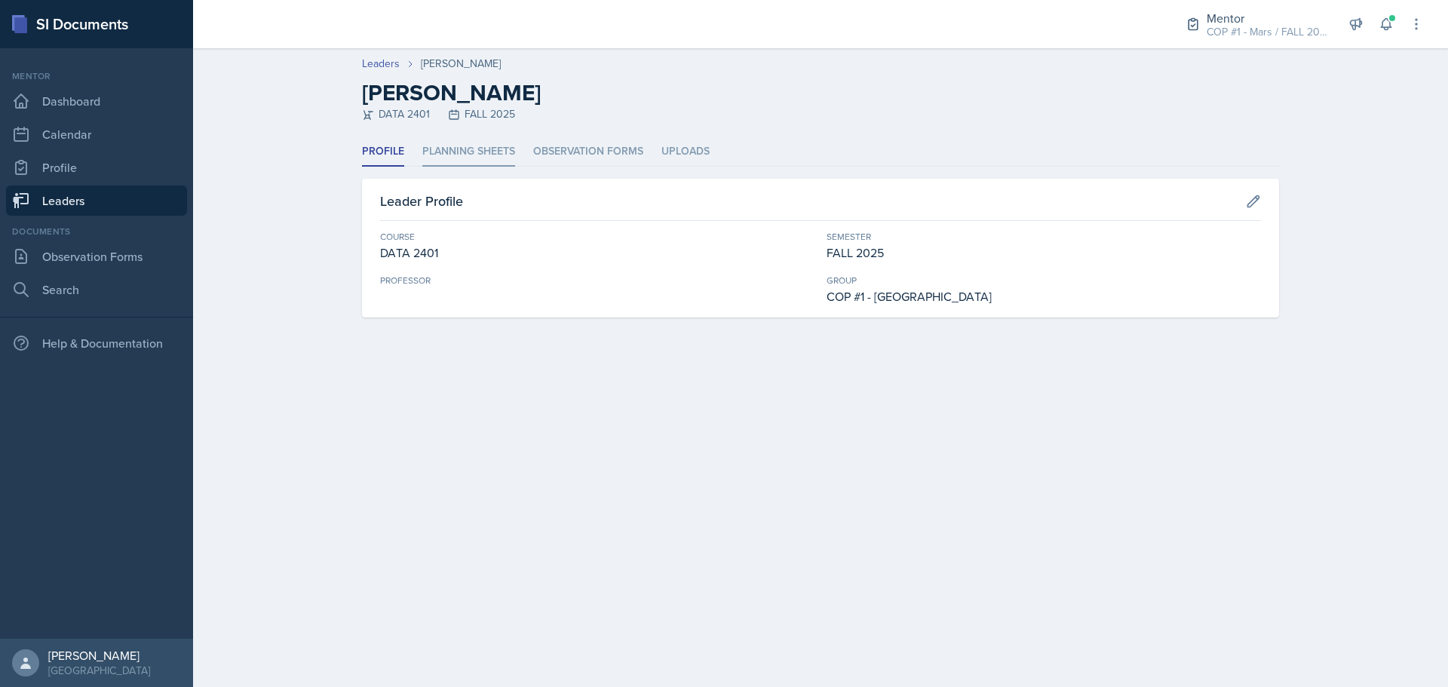
click at [469, 149] on li "Planning Sheets" at bounding box center [468, 151] width 93 height 29
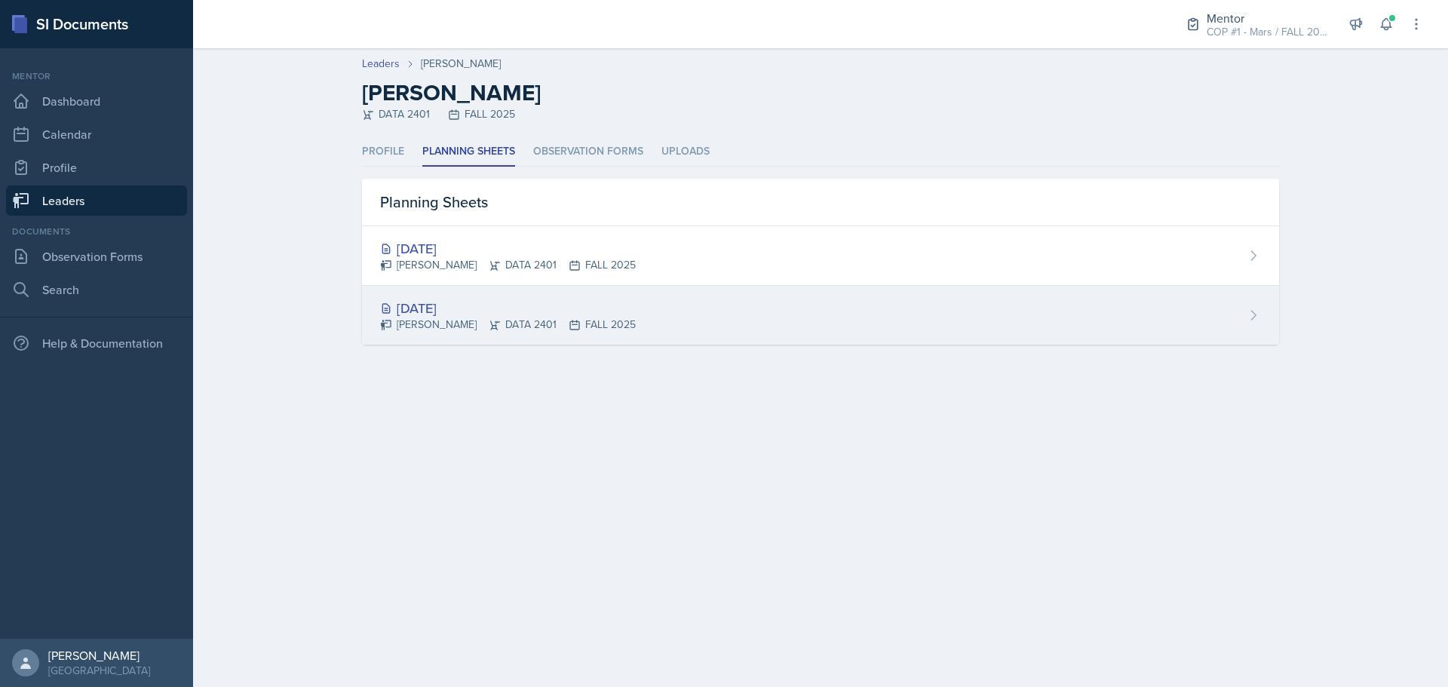
click at [464, 293] on div "[DATE] [PERSON_NAME] DATA 2401 FALL 2025" at bounding box center [820, 315] width 917 height 59
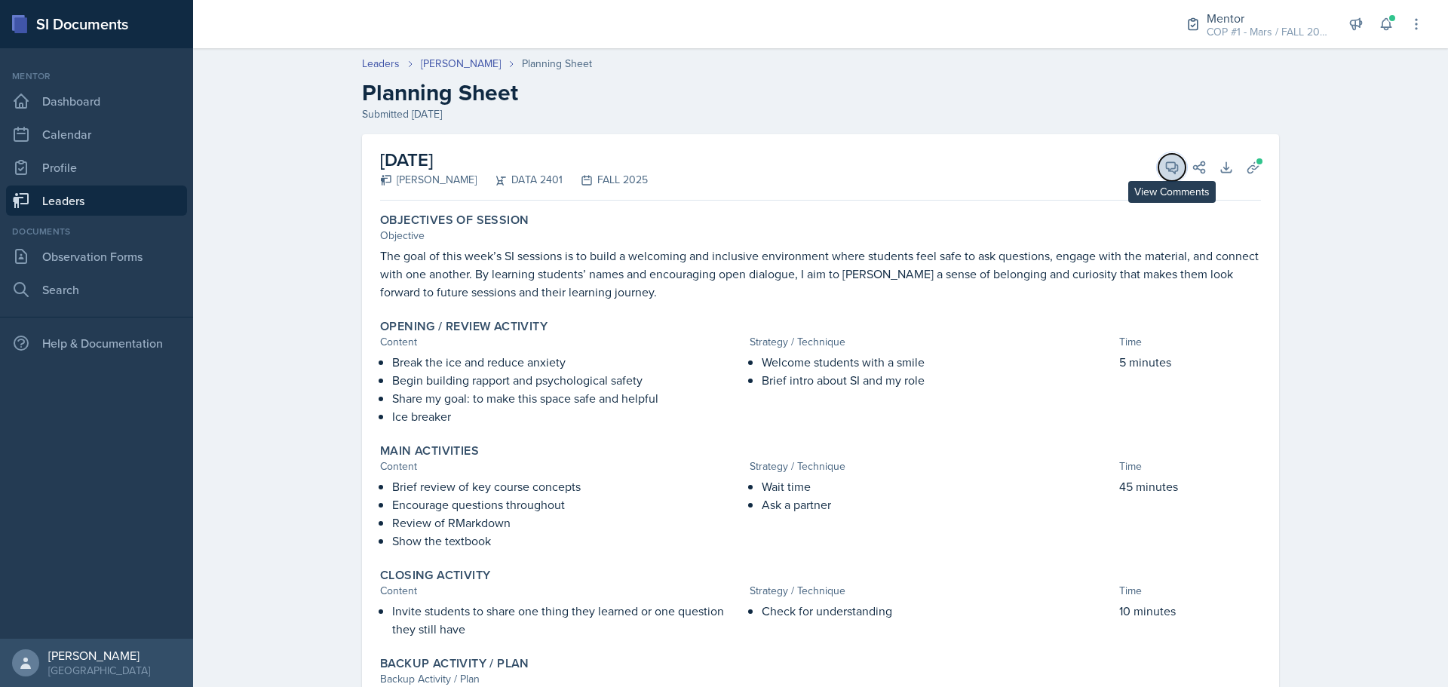
click at [1176, 162] on button "View Comments" at bounding box center [1172, 167] width 27 height 27
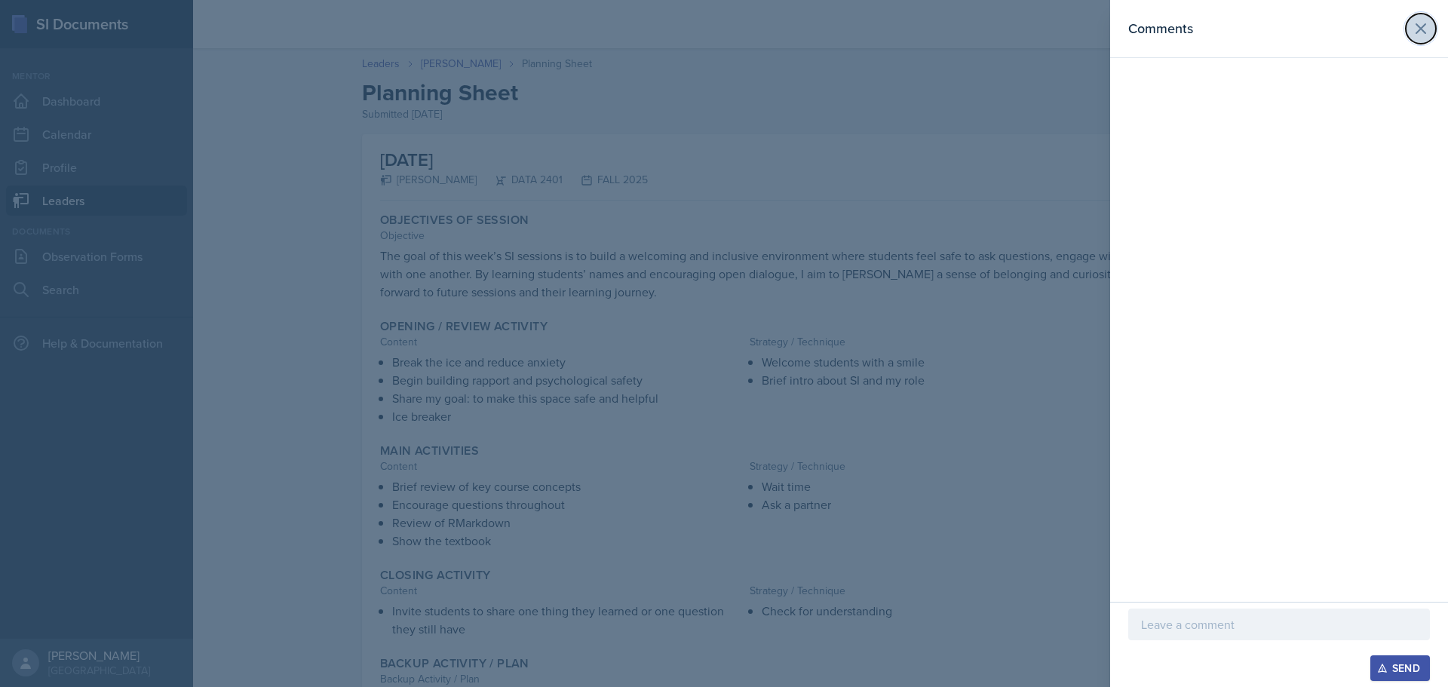
click at [1417, 24] on icon at bounding box center [1421, 28] width 9 height 9
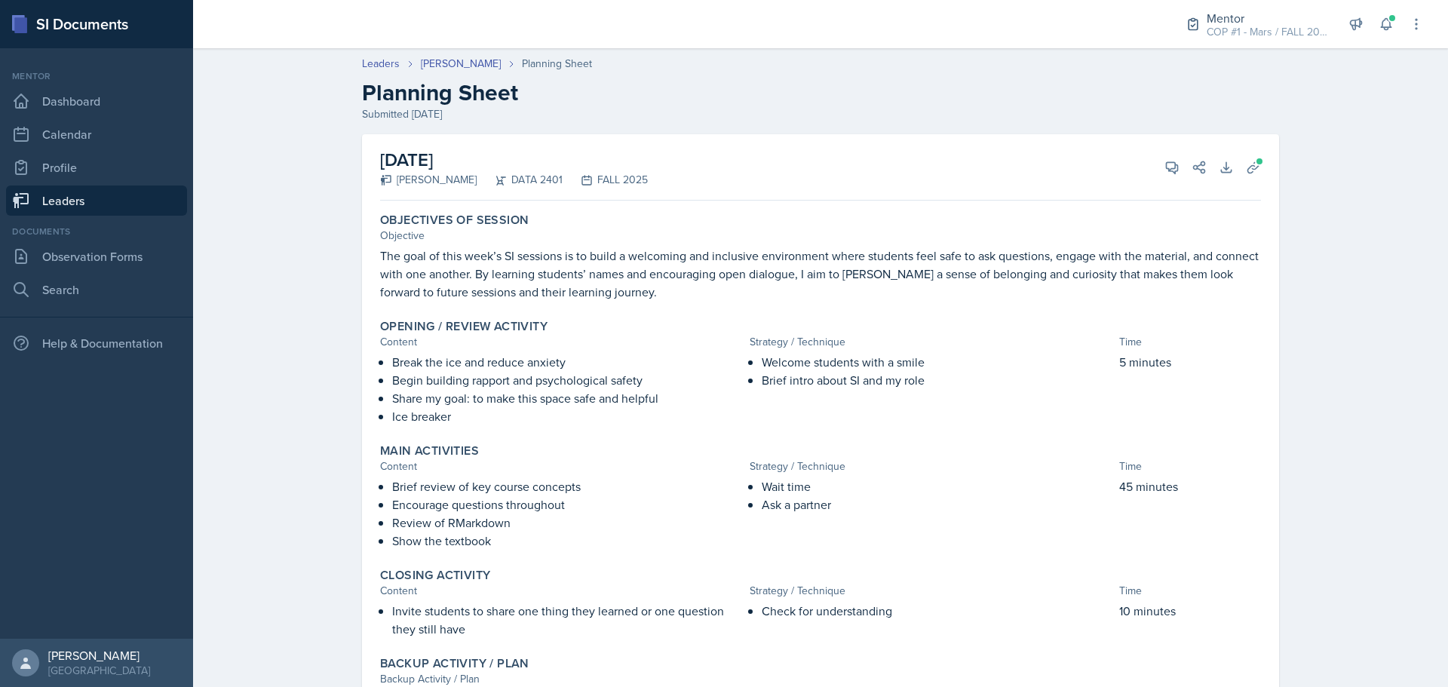
scroll to position [63, 0]
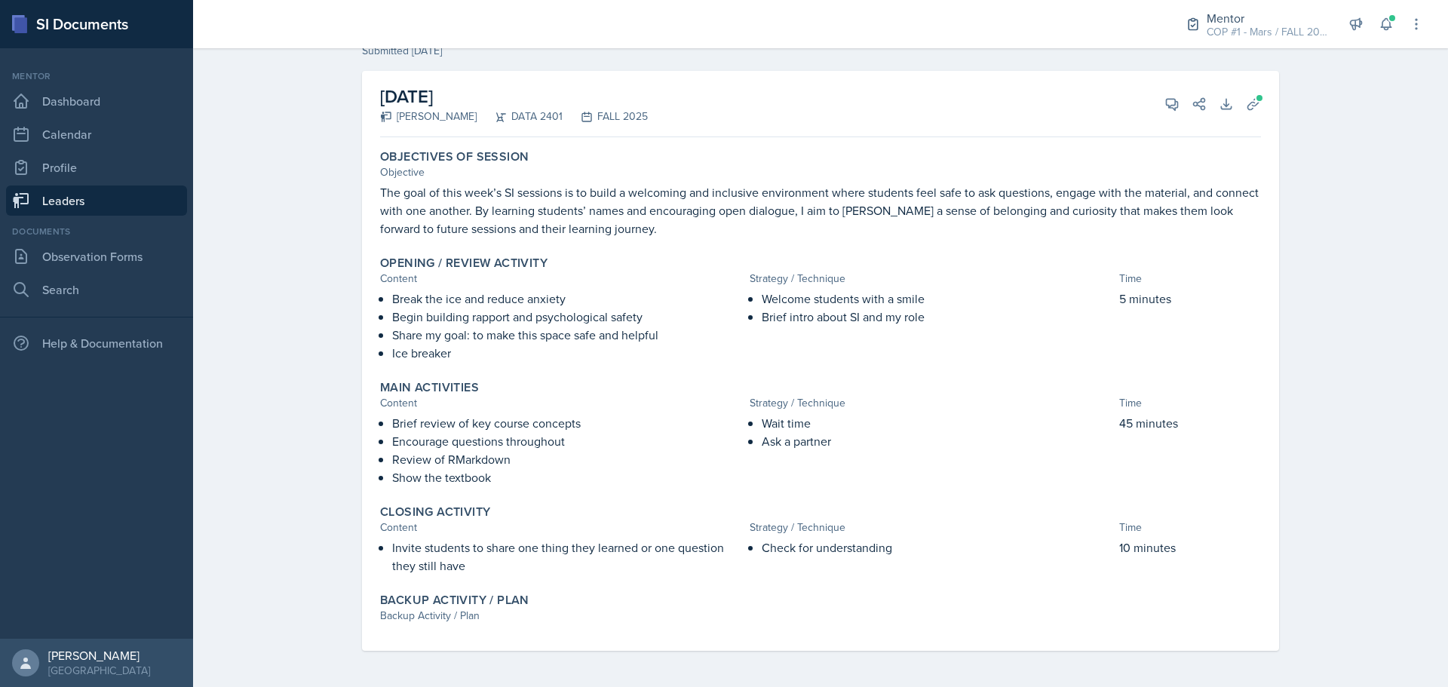
click at [32, 195] on link "Leaders" at bounding box center [96, 201] width 181 height 30
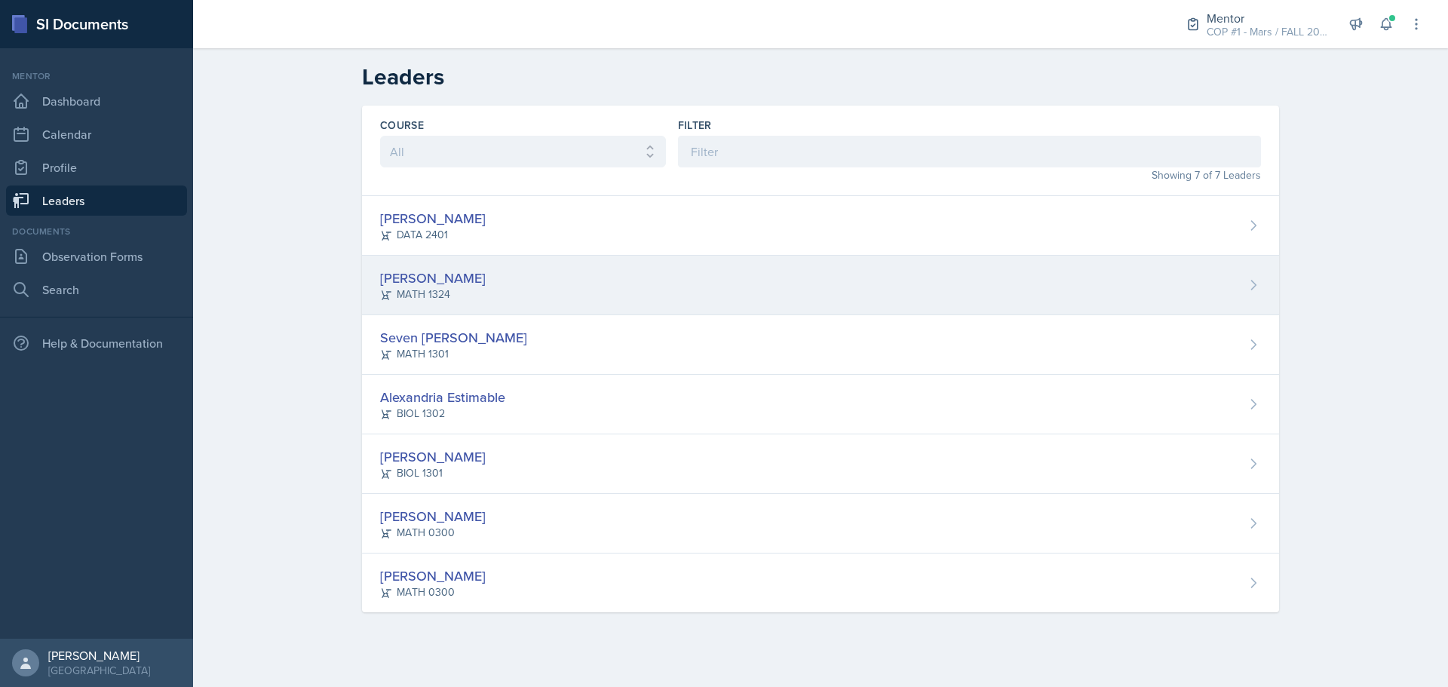
click at [438, 269] on div "[PERSON_NAME]" at bounding box center [433, 278] width 106 height 20
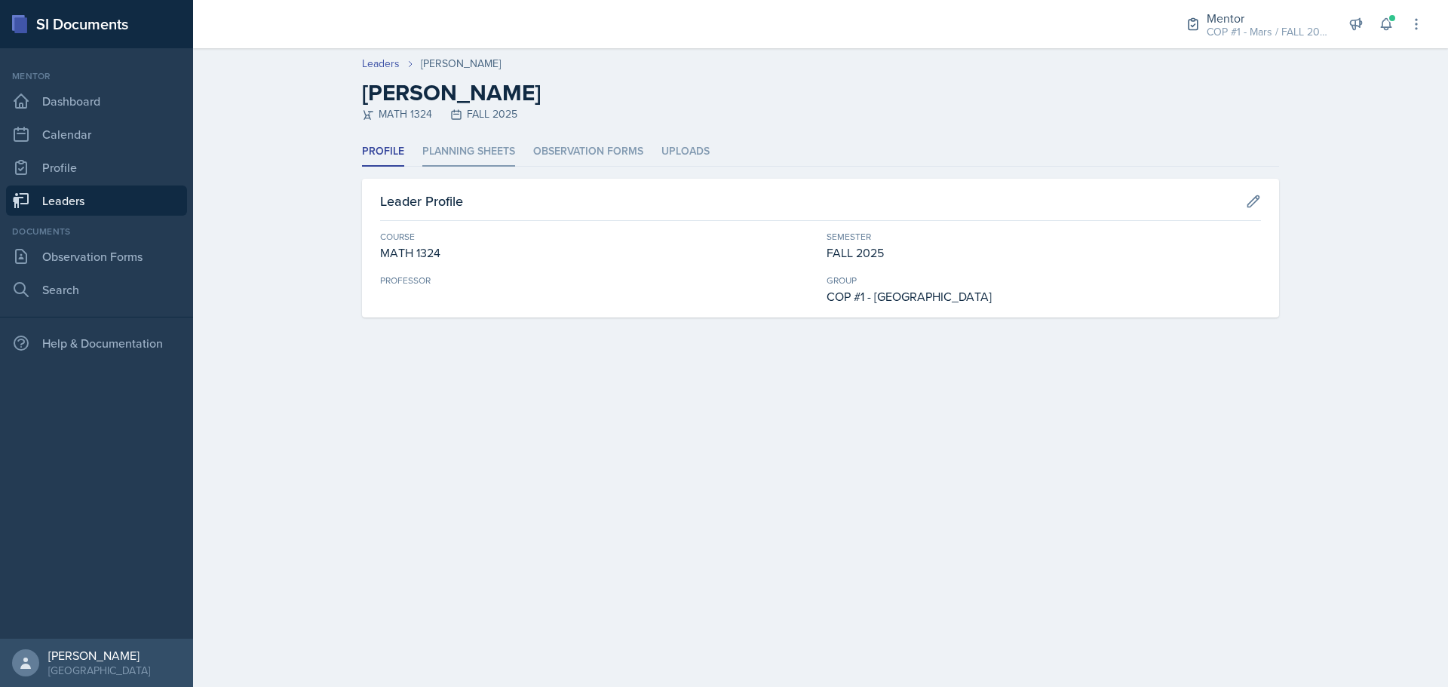
click at [455, 157] on li "Planning Sheets" at bounding box center [468, 151] width 93 height 29
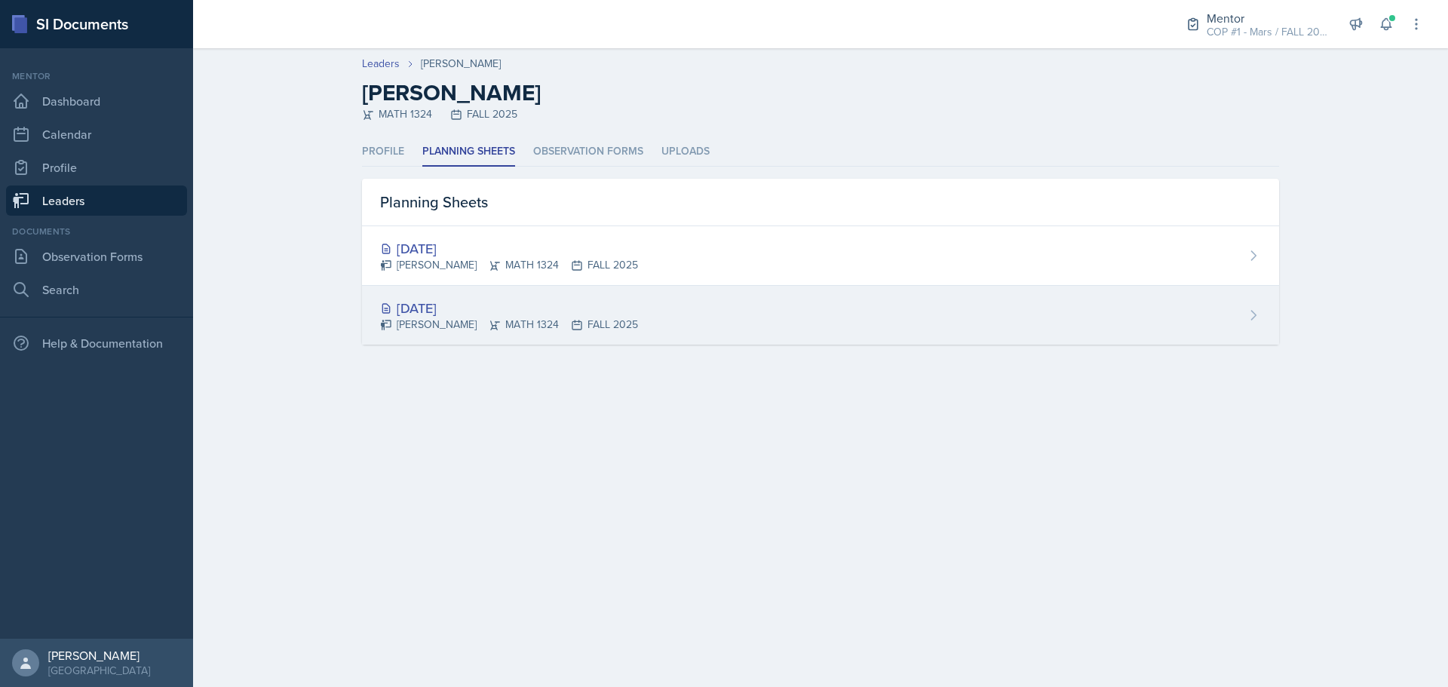
click at [465, 317] on div "[DATE]" at bounding box center [509, 308] width 258 height 20
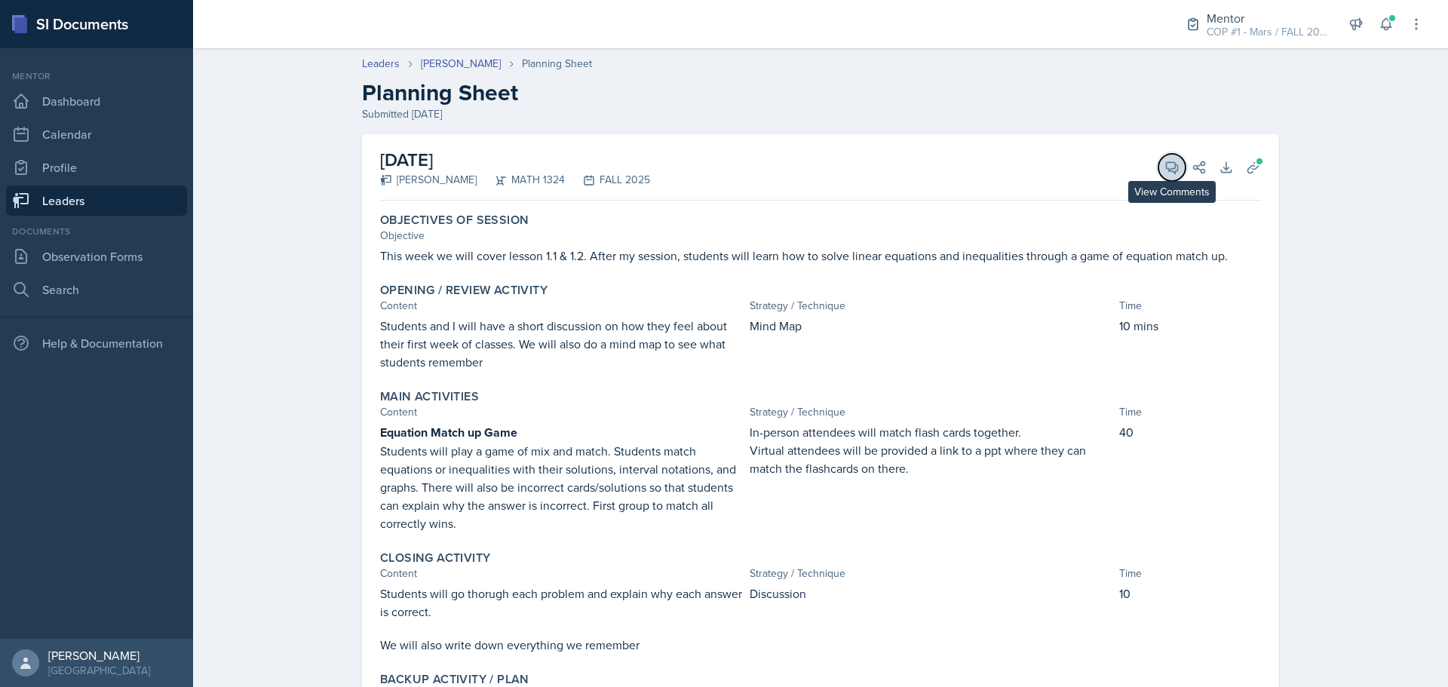
click at [1167, 170] on icon at bounding box center [1172, 167] width 11 height 11
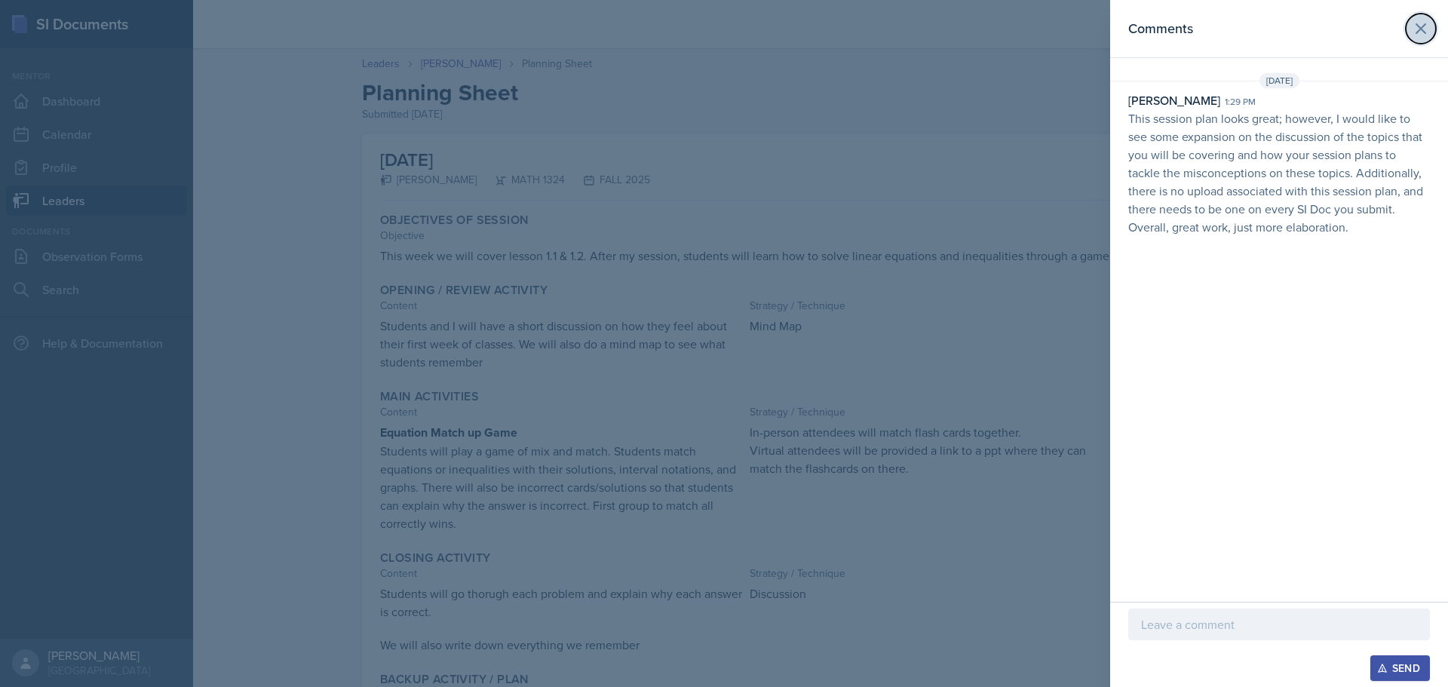
click at [1423, 21] on icon at bounding box center [1421, 29] width 18 height 18
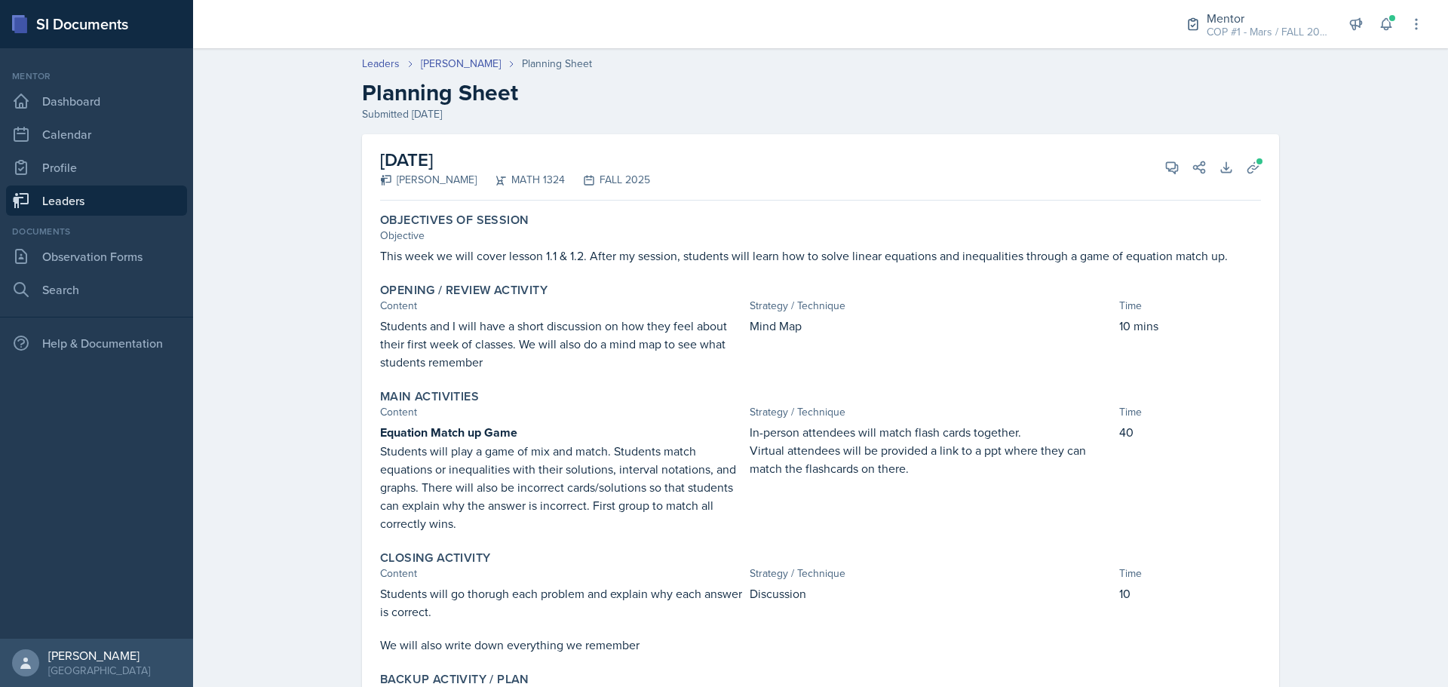
click at [66, 198] on link "Leaders" at bounding box center [96, 201] width 181 height 30
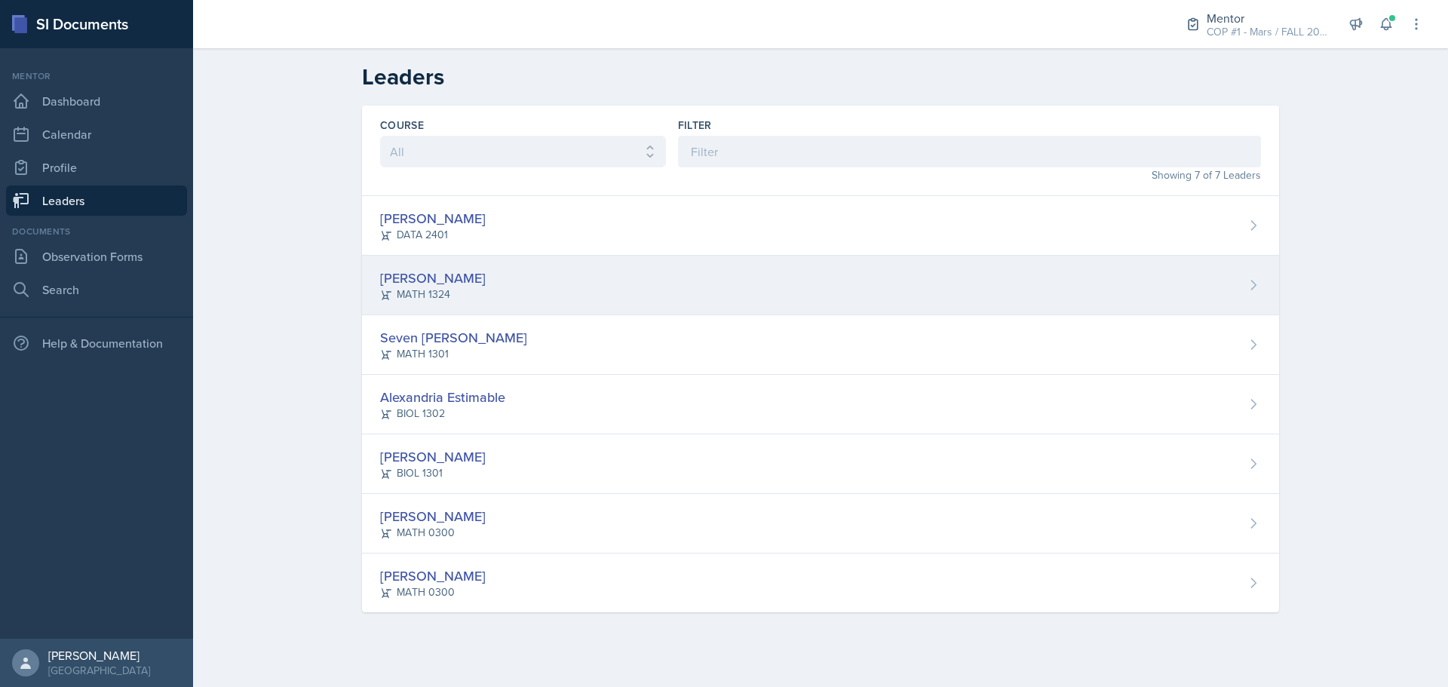
click at [435, 269] on div "[PERSON_NAME]" at bounding box center [433, 278] width 106 height 20
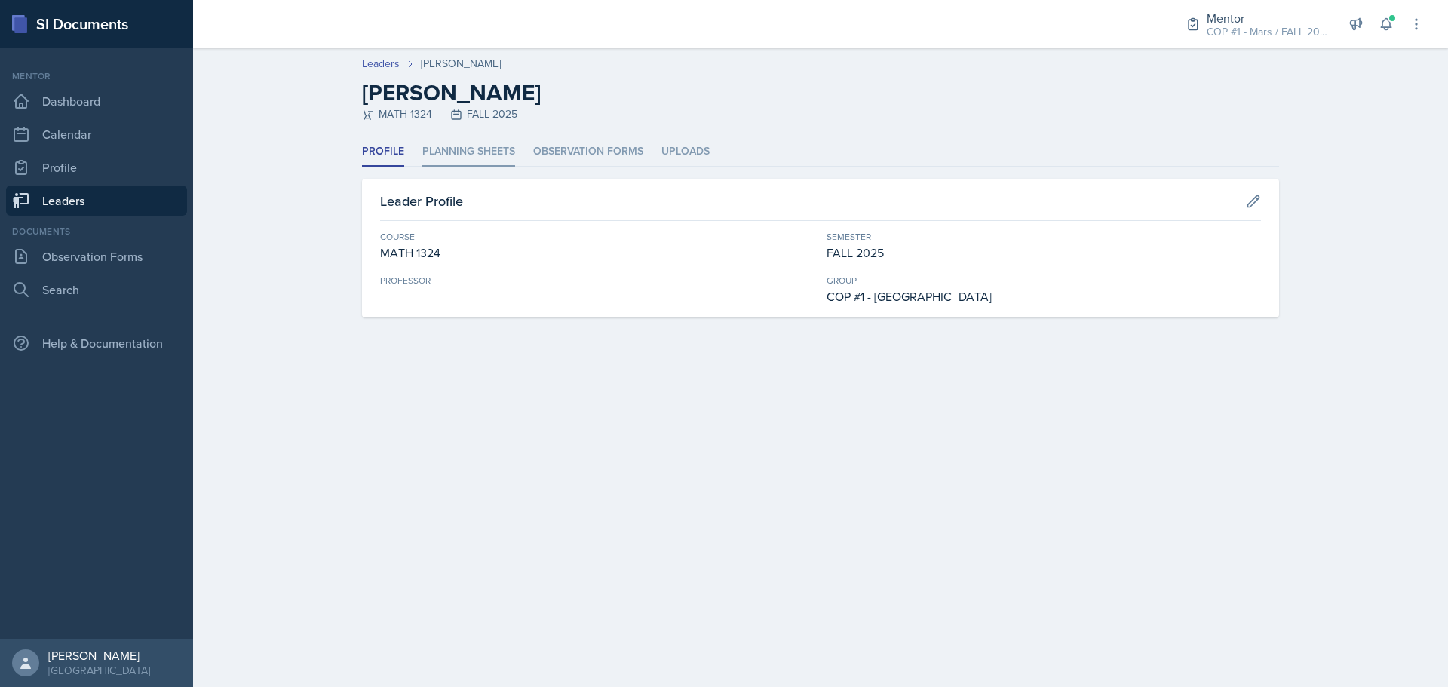
click at [467, 144] on li "Planning Sheets" at bounding box center [468, 151] width 93 height 29
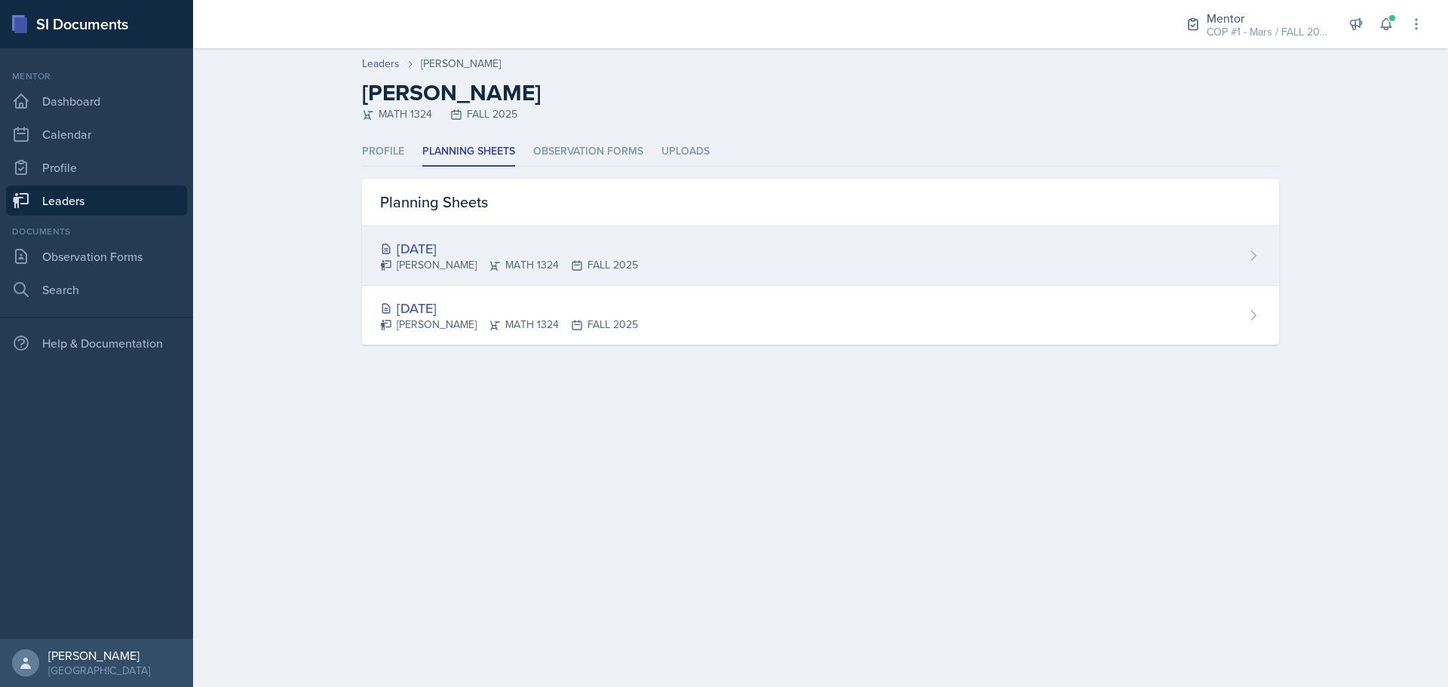
click at [436, 247] on div "[DATE]" at bounding box center [509, 248] width 258 height 20
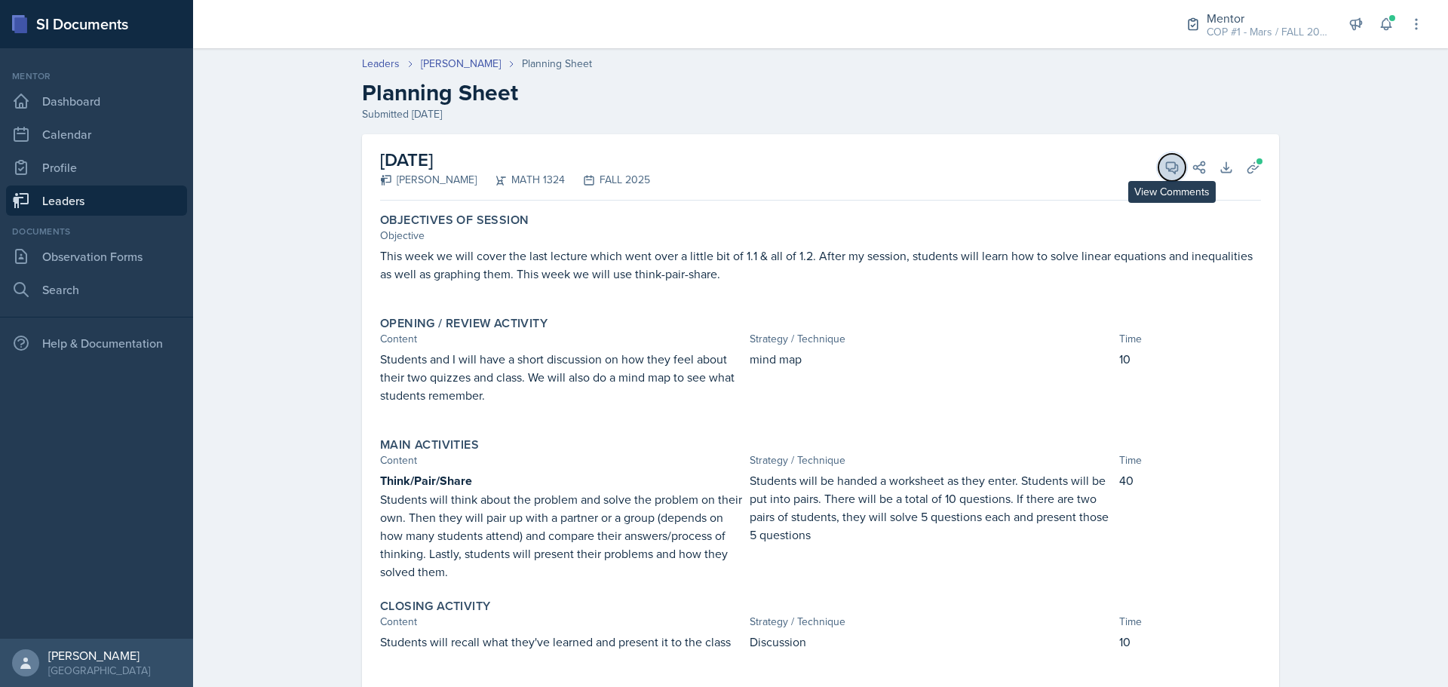
click at [1168, 160] on icon at bounding box center [1172, 167] width 15 height 15
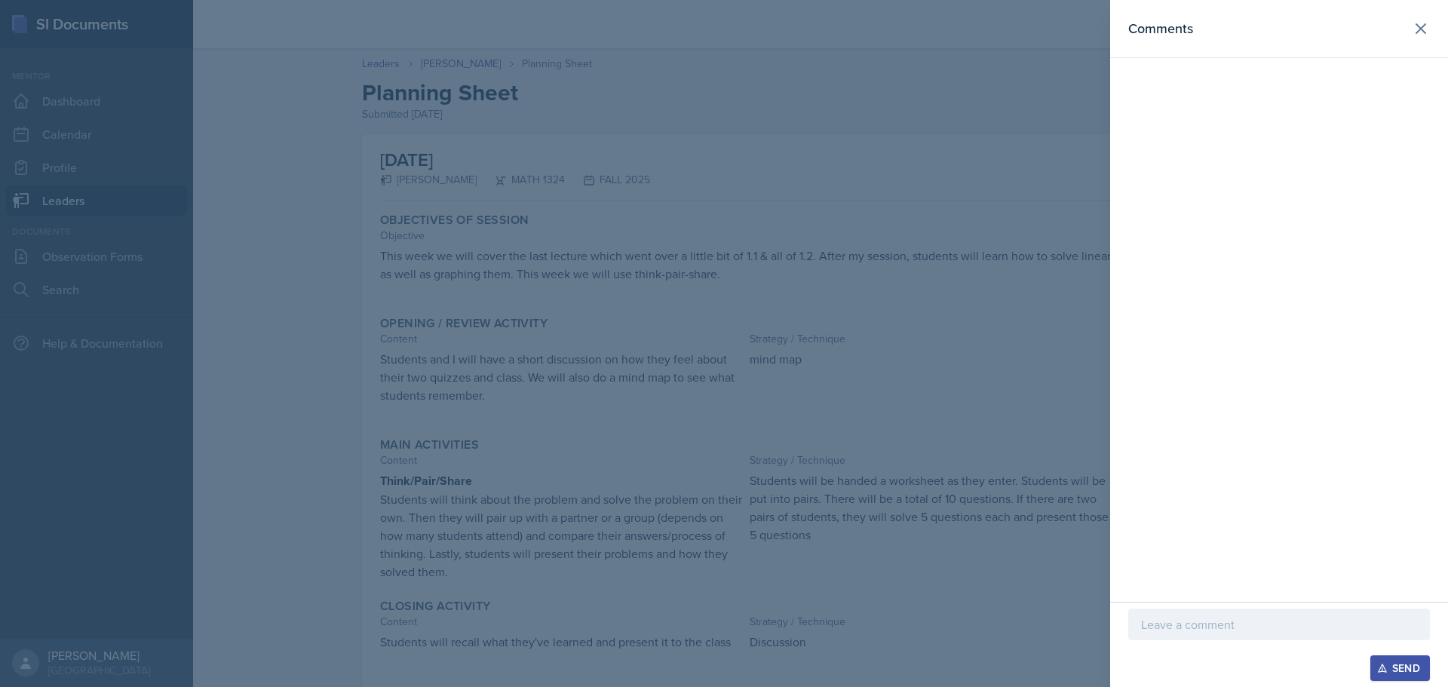
click at [1190, 632] on p at bounding box center [1279, 625] width 276 height 18
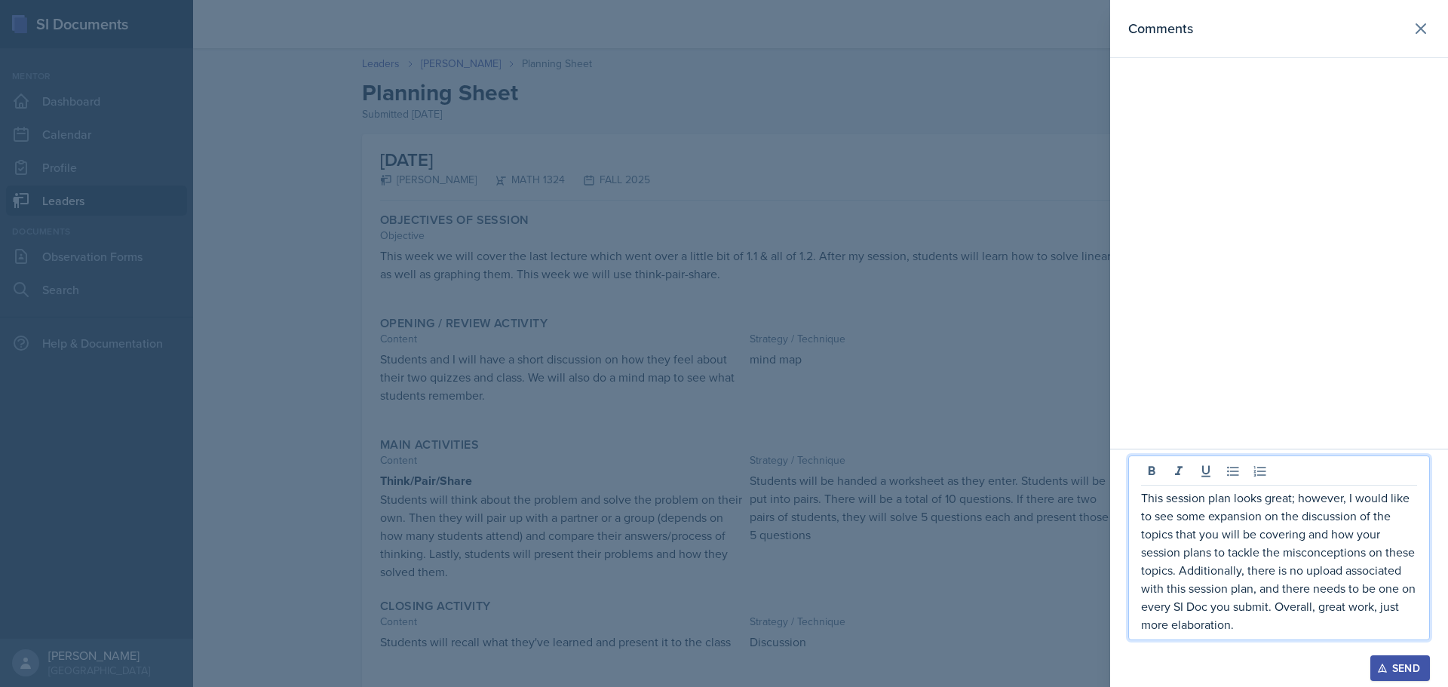
click at [1202, 518] on p "This session plan looks great; however, I would like to see some expansion on t…" at bounding box center [1279, 561] width 276 height 145
click at [1355, 500] on p "This session plan looks great; however, I would like to see some expansion on t…" at bounding box center [1279, 561] width 276 height 145
drag, startPoint x: 1261, startPoint y: 640, endPoint x: 1230, endPoint y: 622, distance: 35.5
click at [1259, 640] on div "This session plan looks great; however, I would like to see some expansion on t…" at bounding box center [1279, 556] width 302 height 200
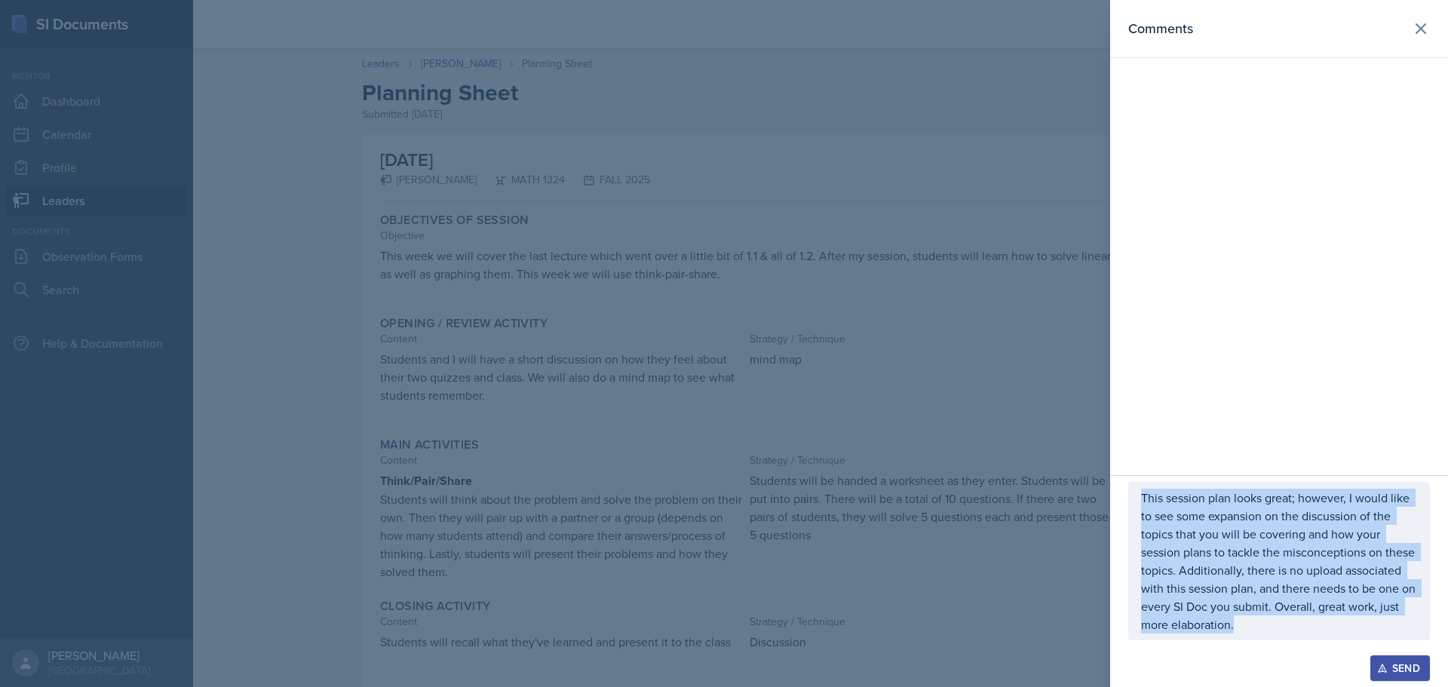
click at [1253, 612] on p "This session plan looks great; however, I would like to see some expansion on t…" at bounding box center [1279, 561] width 276 height 145
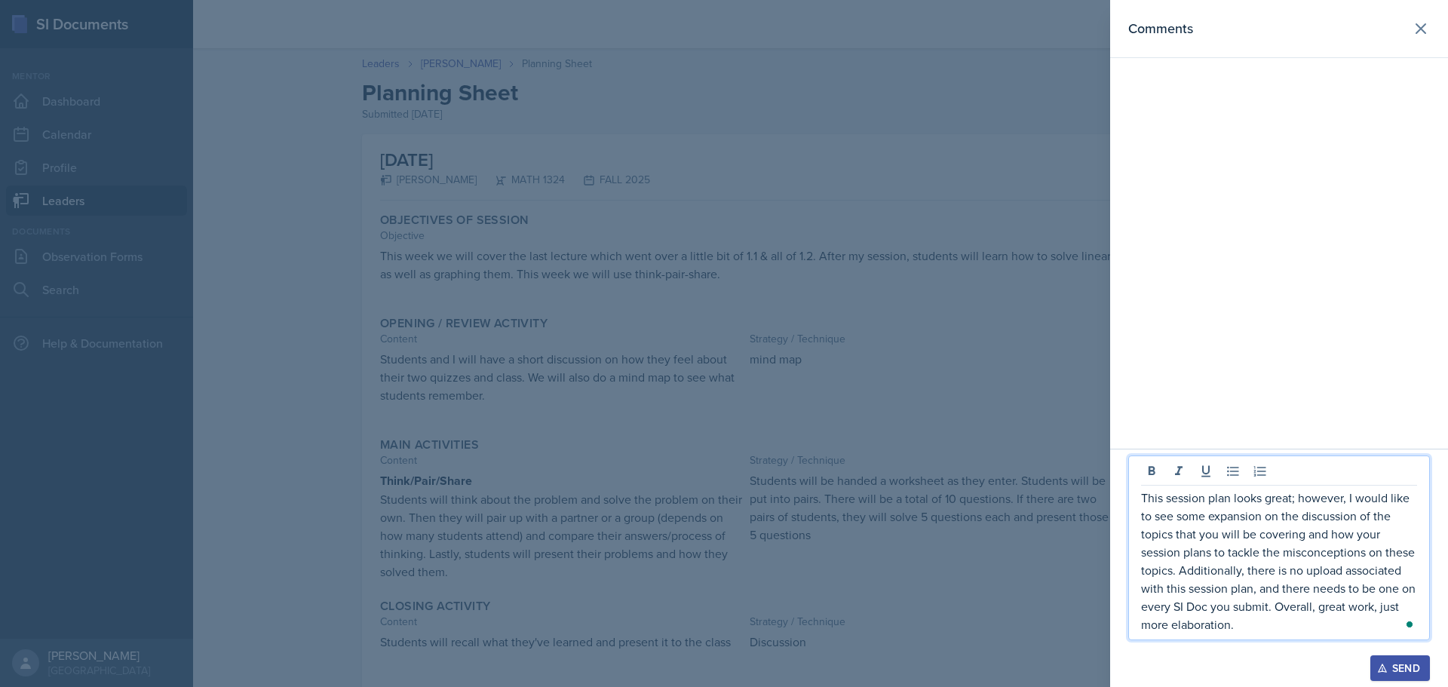
click at [1276, 608] on p "This session plan looks great; however, I would like to see some expansion on t…" at bounding box center [1279, 561] width 276 height 145
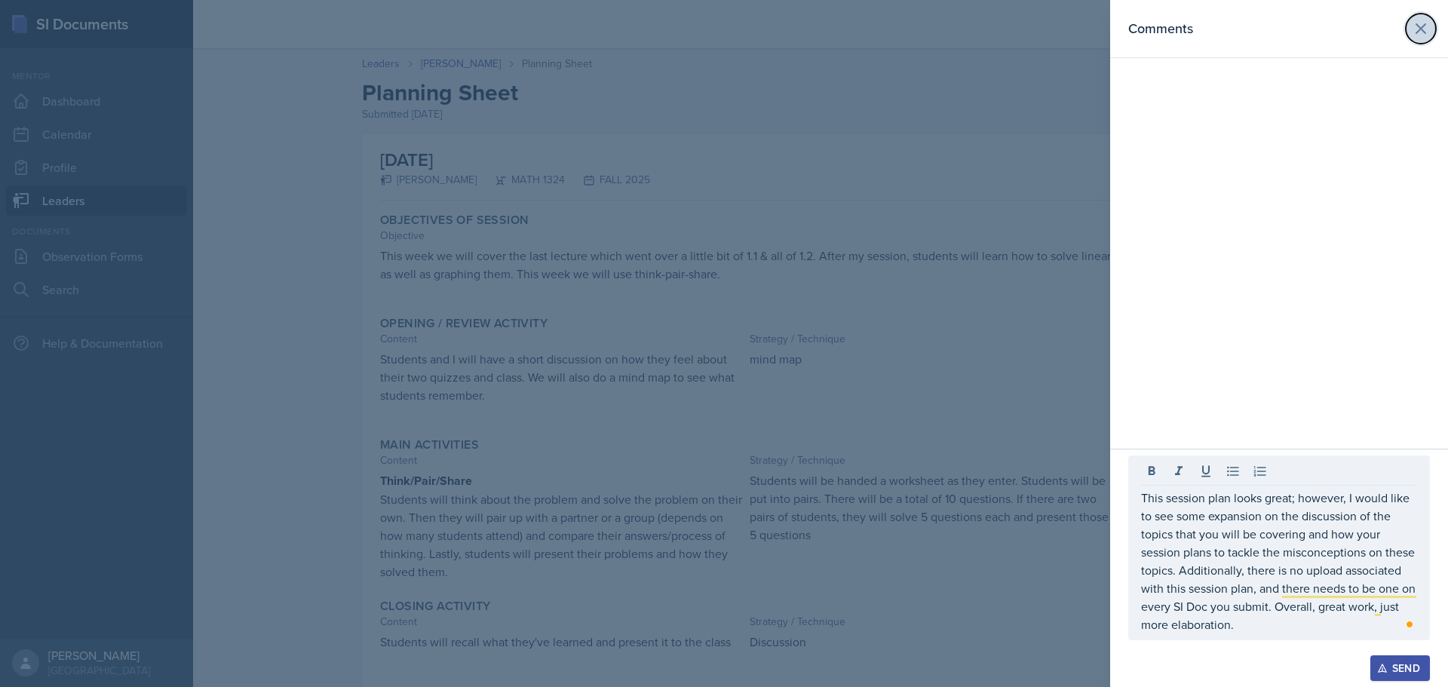
click at [1417, 26] on icon at bounding box center [1421, 29] width 18 height 18
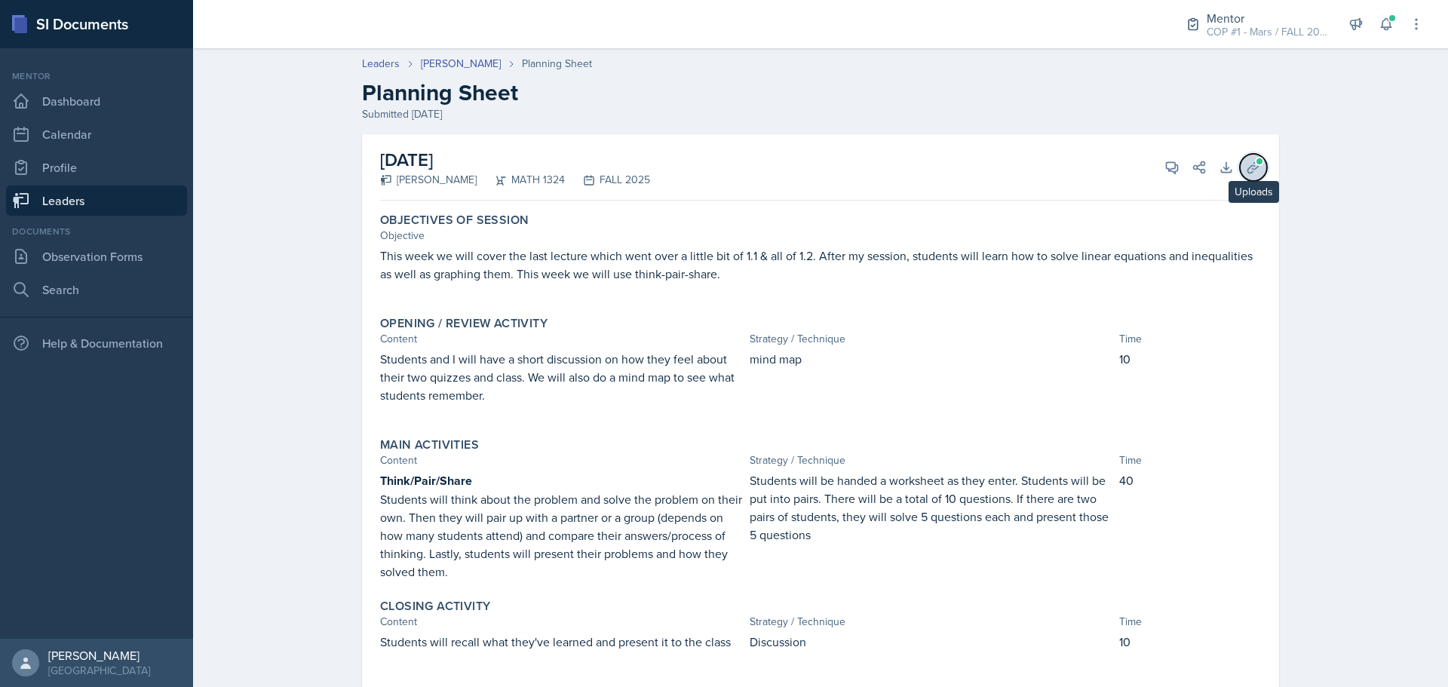
click at [1255, 164] on span at bounding box center [1259, 161] width 9 height 9
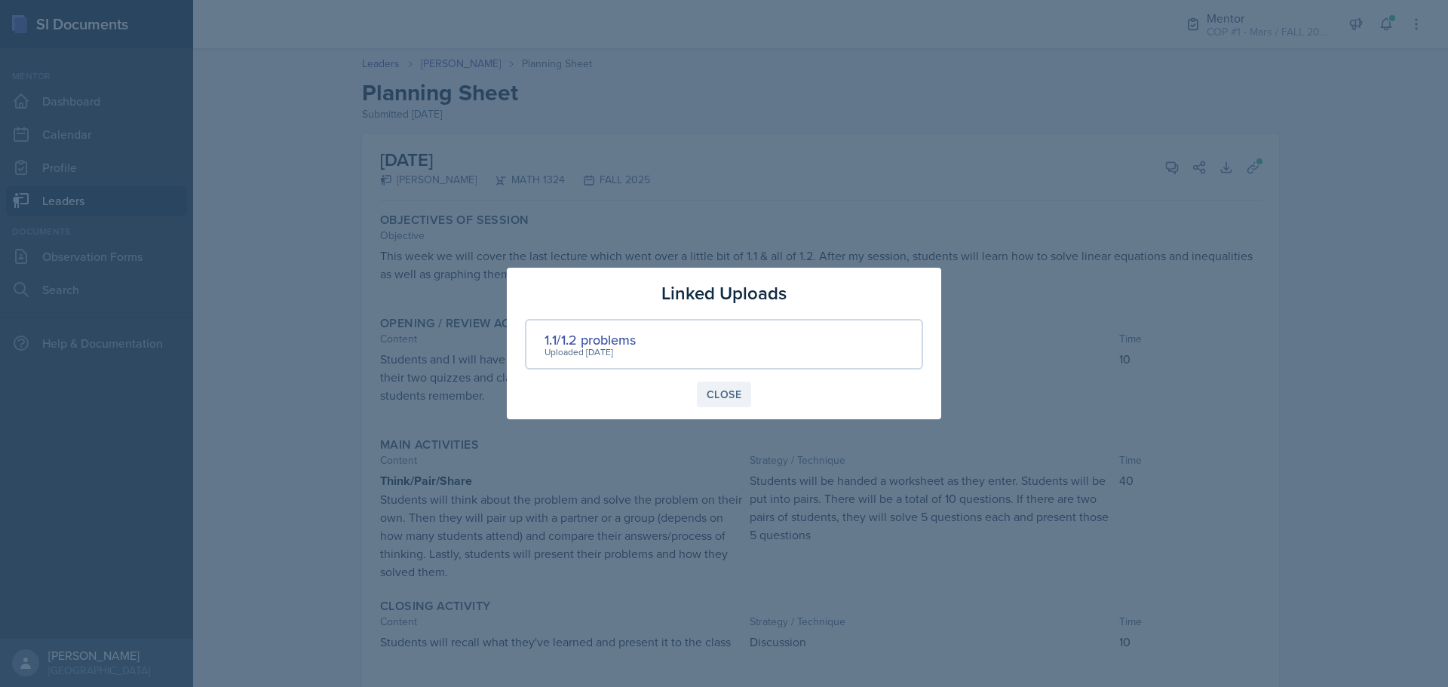
click at [722, 383] on button "Close" at bounding box center [724, 395] width 54 height 26
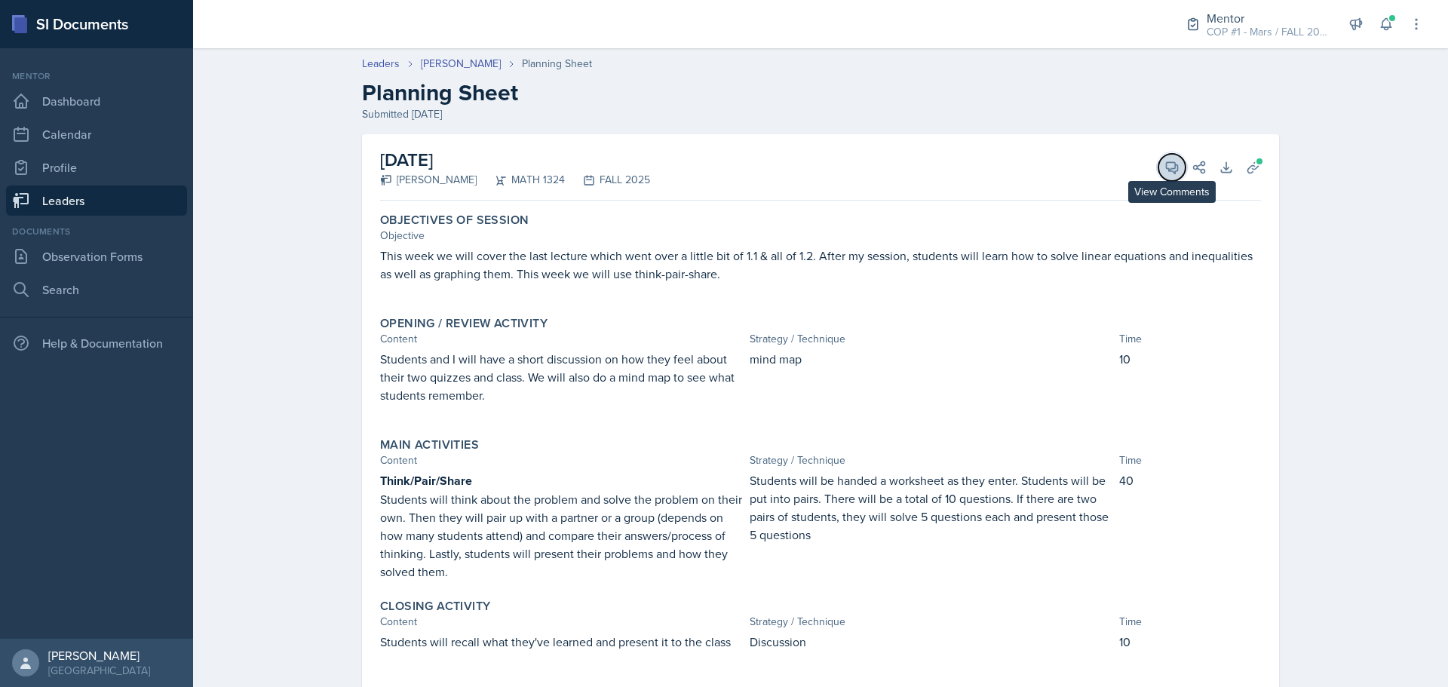
click at [1165, 161] on icon at bounding box center [1172, 167] width 15 height 15
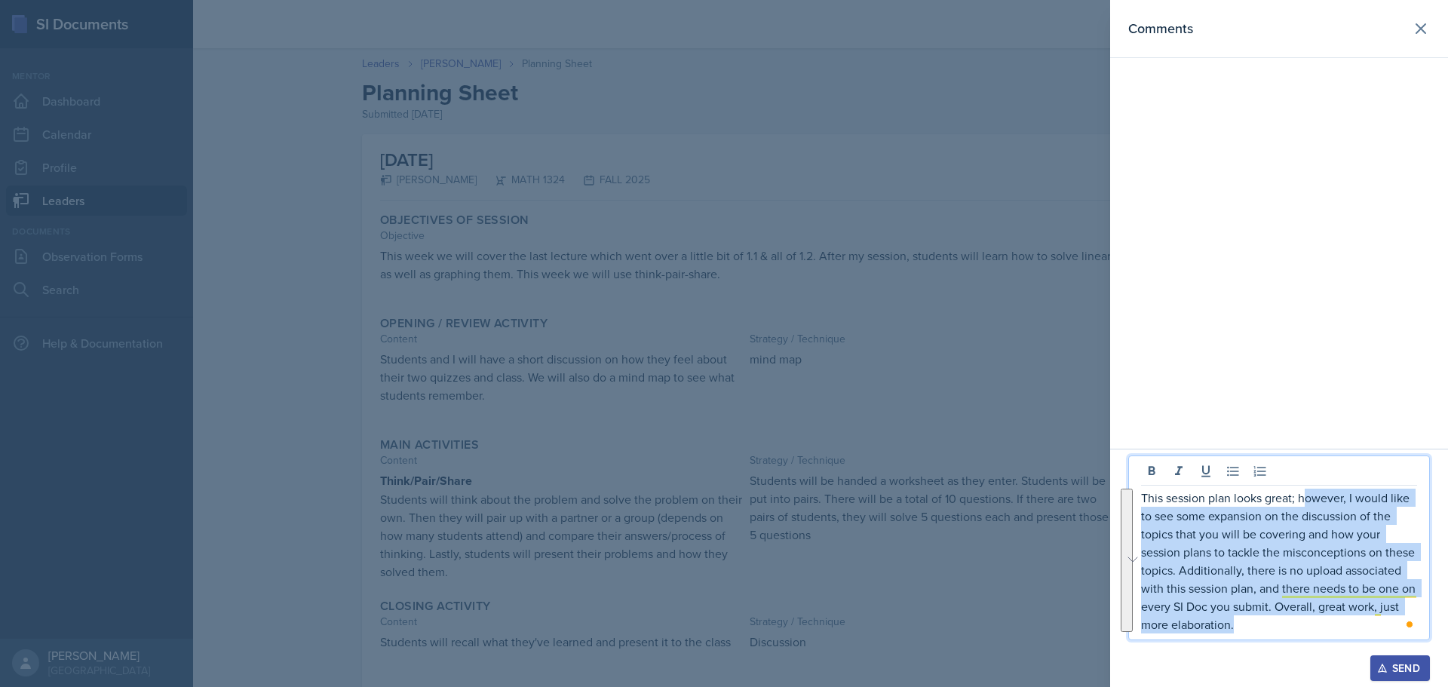
drag, startPoint x: 1251, startPoint y: 628, endPoint x: 1309, endPoint y: 494, distance: 145.3
click at [1309, 494] on p "This session plan looks great; however, I would like to see some expansion on t…" at bounding box center [1279, 561] width 276 height 145
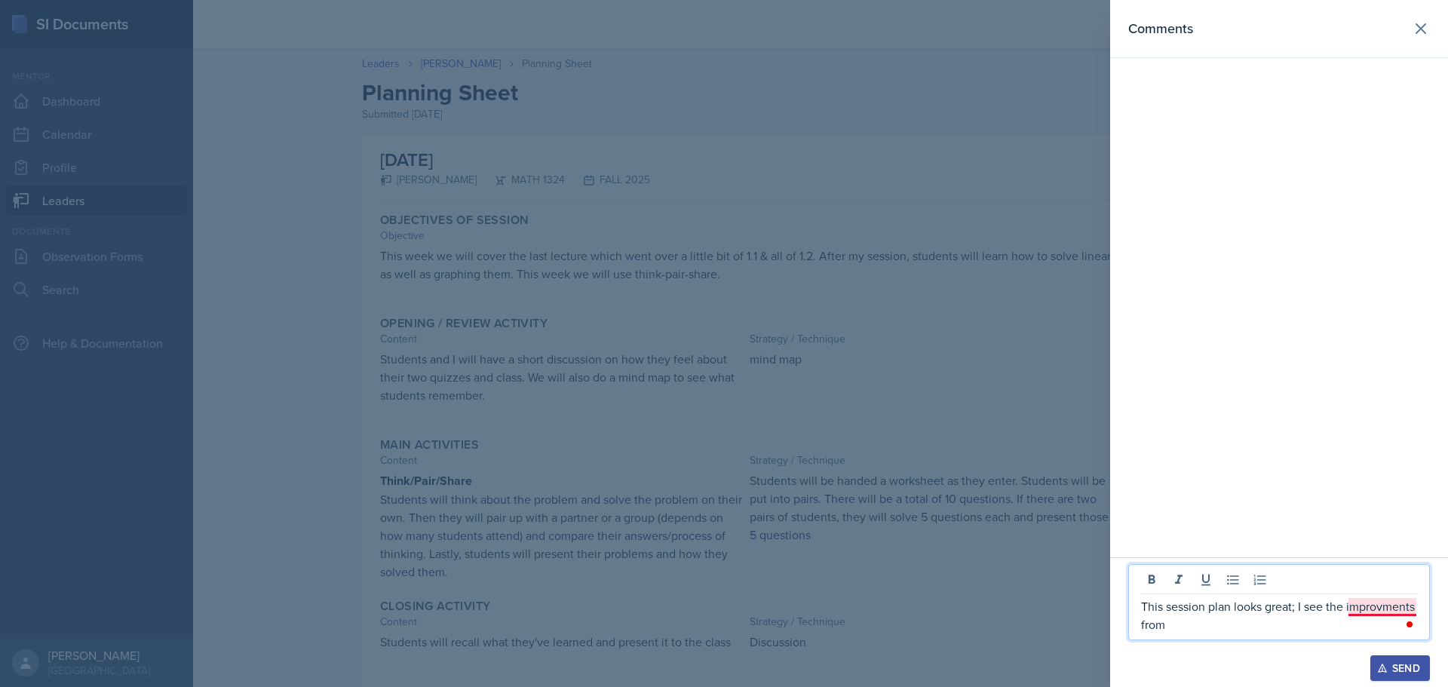
click at [1390, 615] on p "This session plan looks great; I see the improvments from" at bounding box center [1279, 615] width 276 height 36
click at [1292, 624] on p "This session plan looks great; I see the improvements from" at bounding box center [1279, 615] width 276 height 36
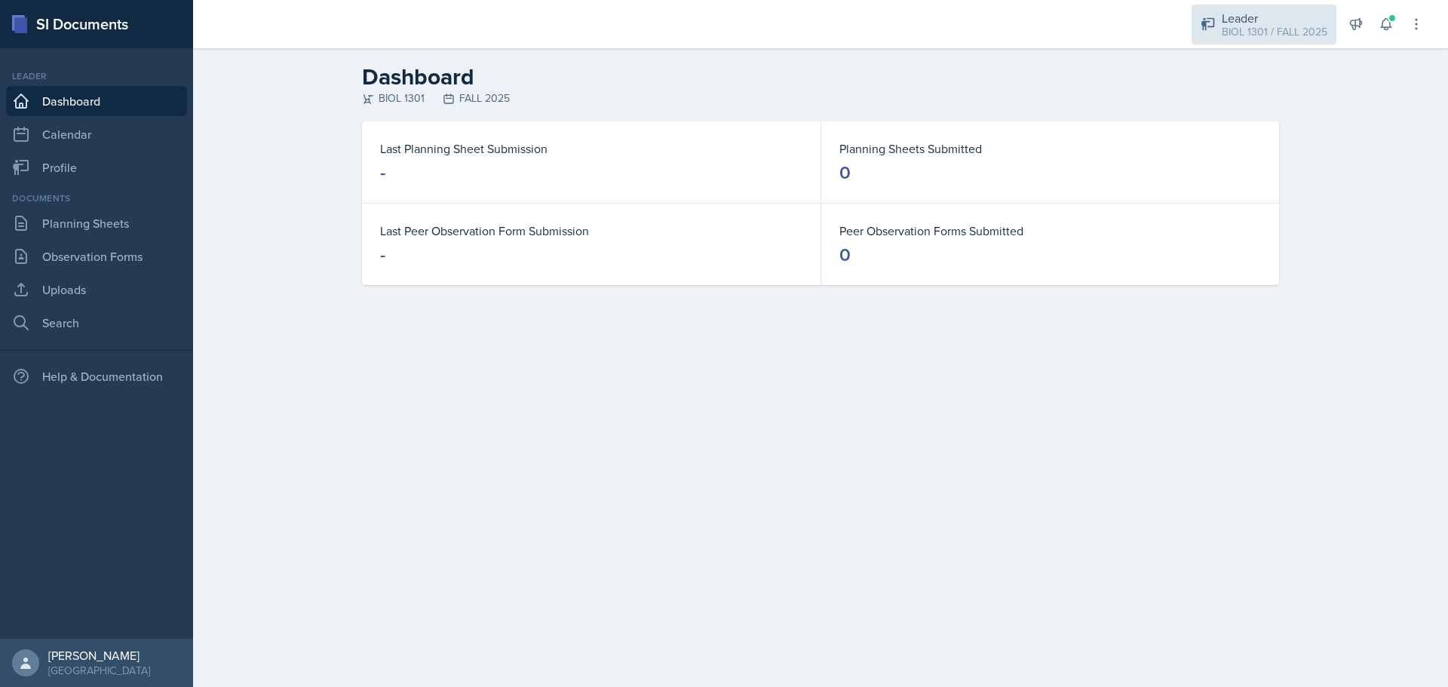
click at [1273, 33] on div "BIOL 1301 / FALL 2025" at bounding box center [1275, 32] width 106 height 16
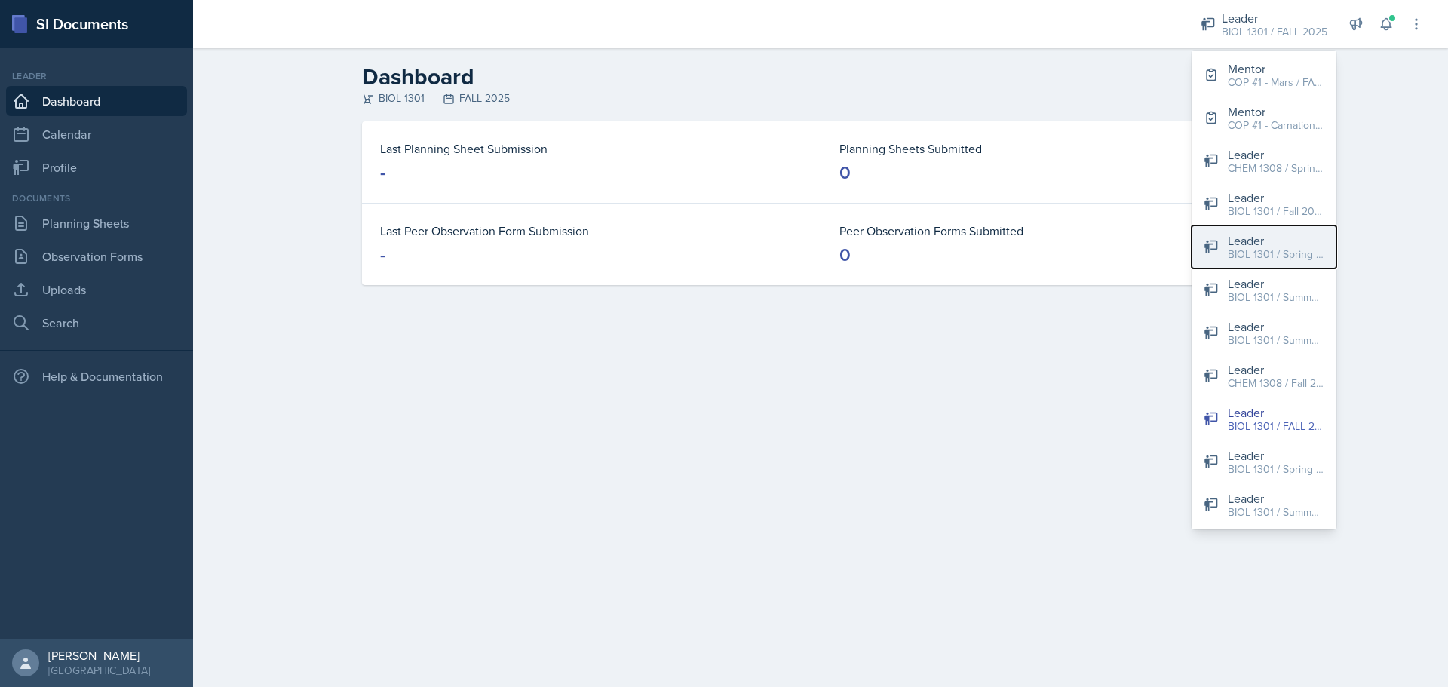
click at [1297, 263] on button "Leader BIOL 1301 / Spring 2024" at bounding box center [1264, 247] width 145 height 43
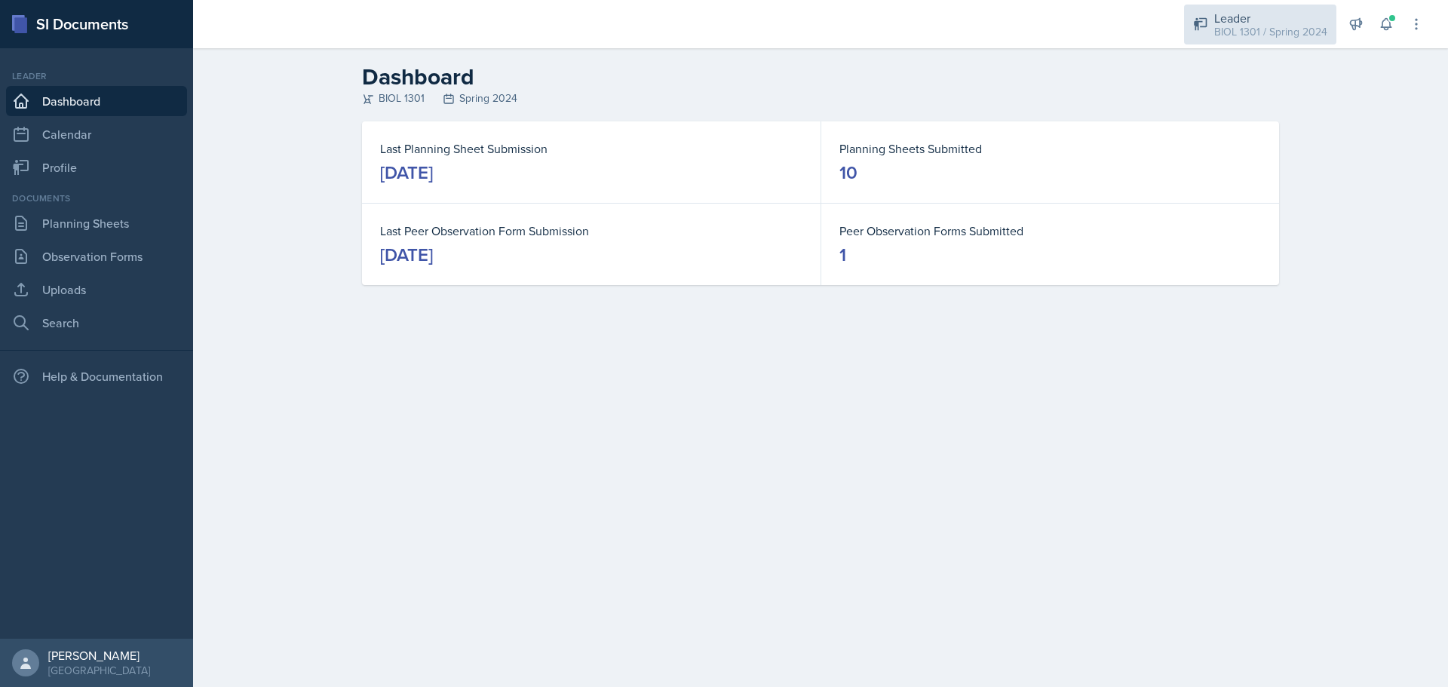
click at [1280, 29] on div "BIOL 1301 / Spring 2024" at bounding box center [1270, 32] width 113 height 16
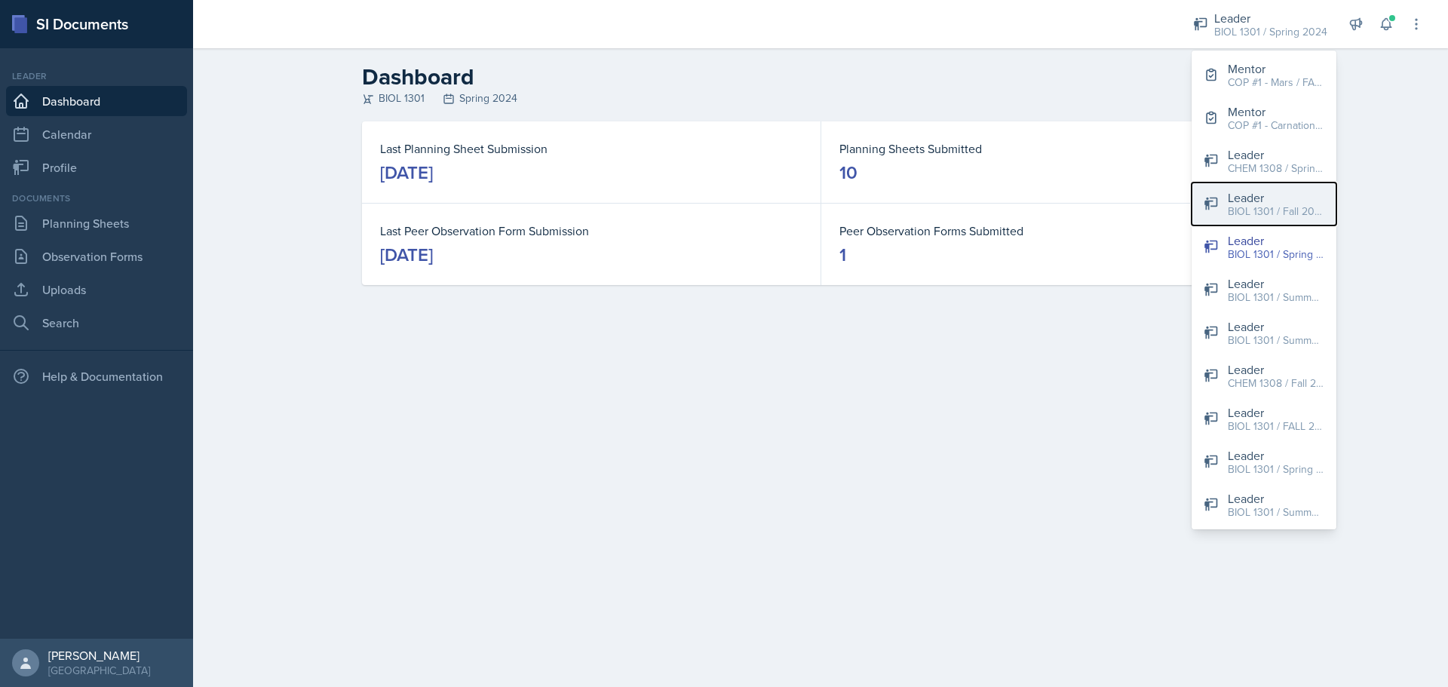
click at [1304, 189] on div "Leader" at bounding box center [1276, 198] width 97 height 18
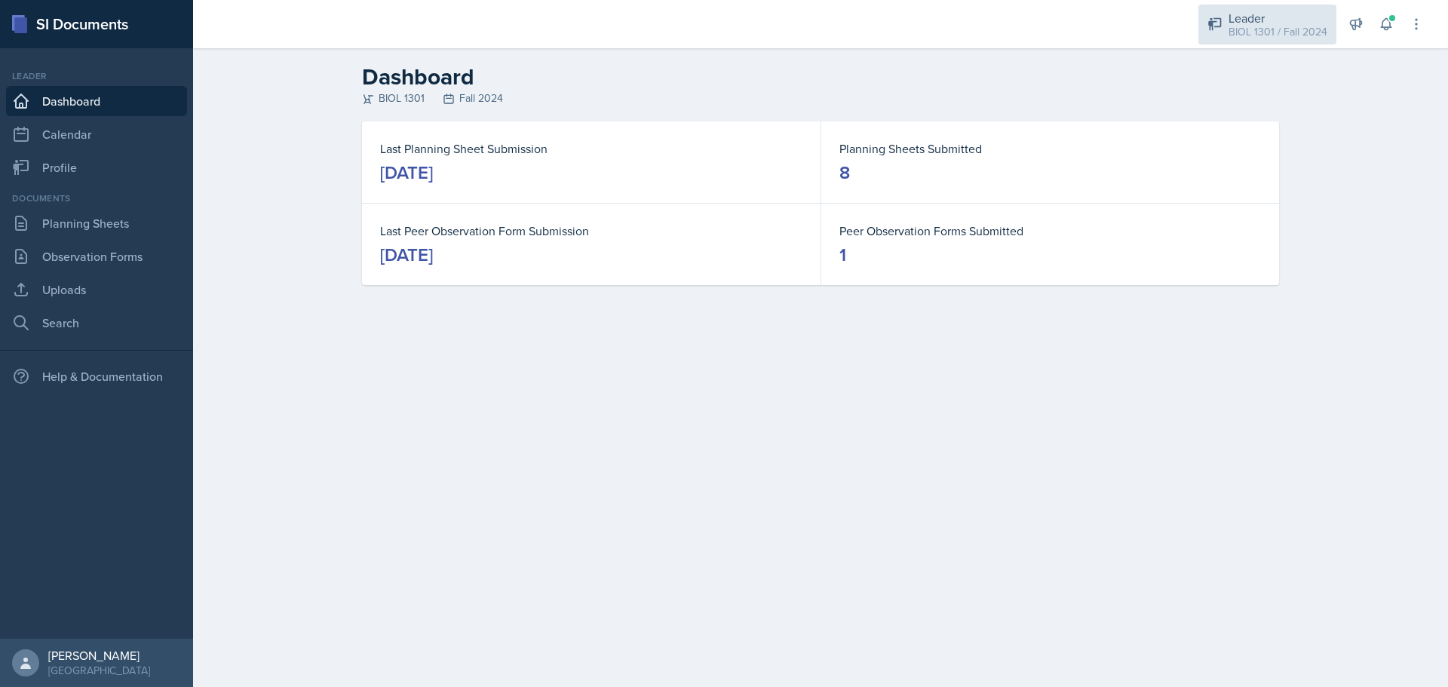
click at [1272, 21] on div "Leader" at bounding box center [1278, 18] width 99 height 18
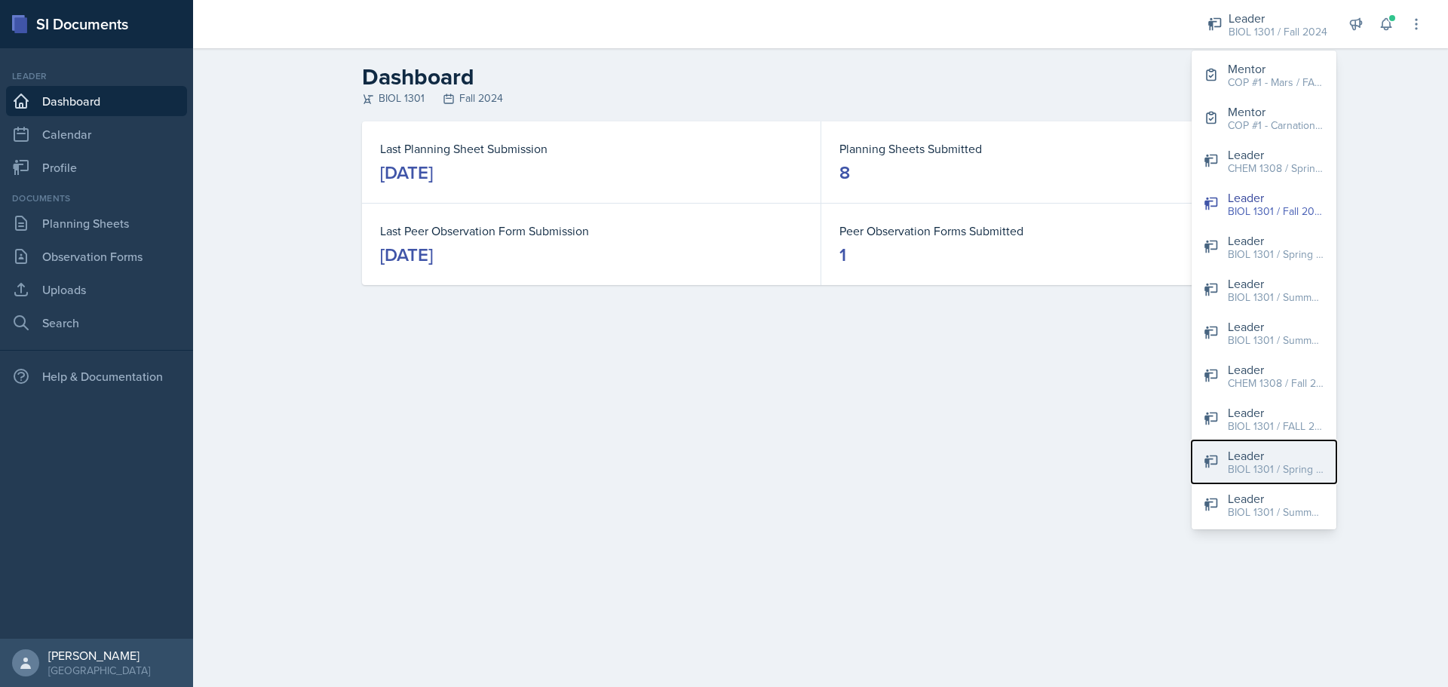
click at [1294, 468] on div "BIOL 1301 / Spring 2025" at bounding box center [1276, 470] width 97 height 16
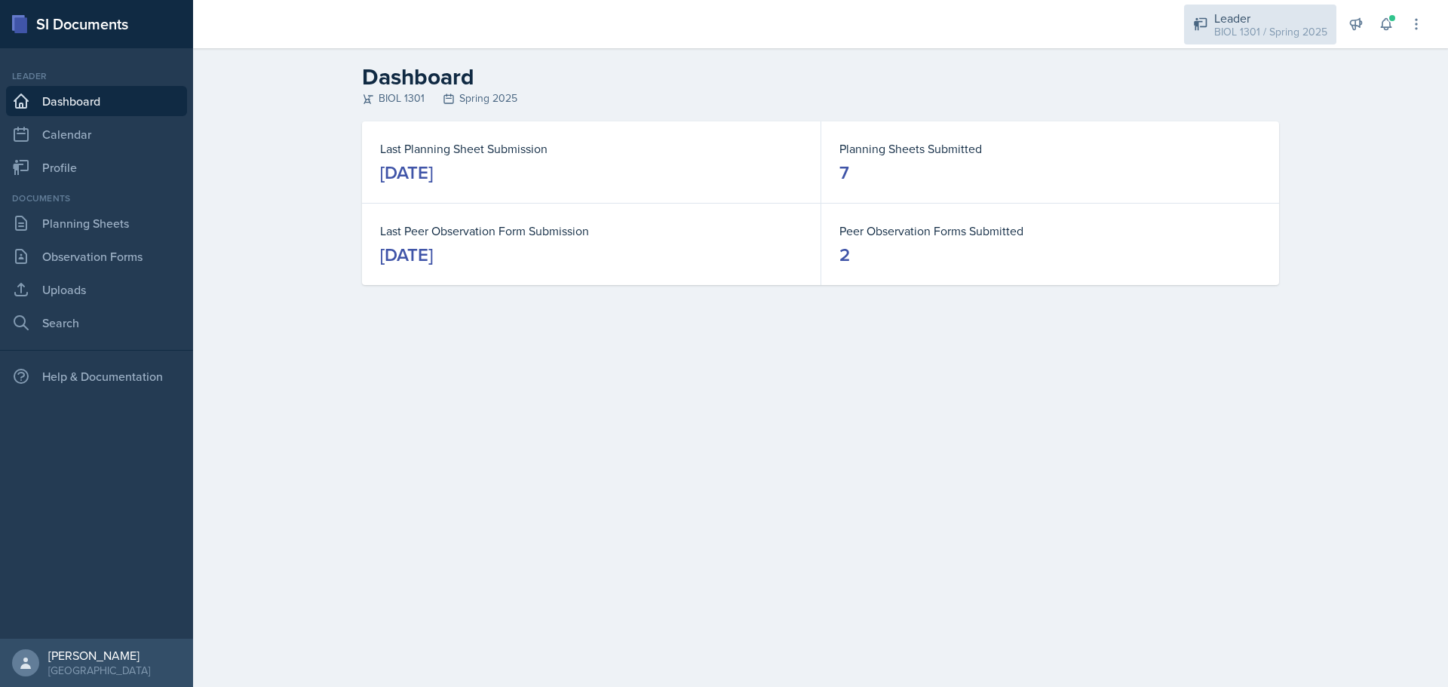
click at [1250, 27] on div "BIOL 1301 / Spring 2025" at bounding box center [1270, 32] width 113 height 16
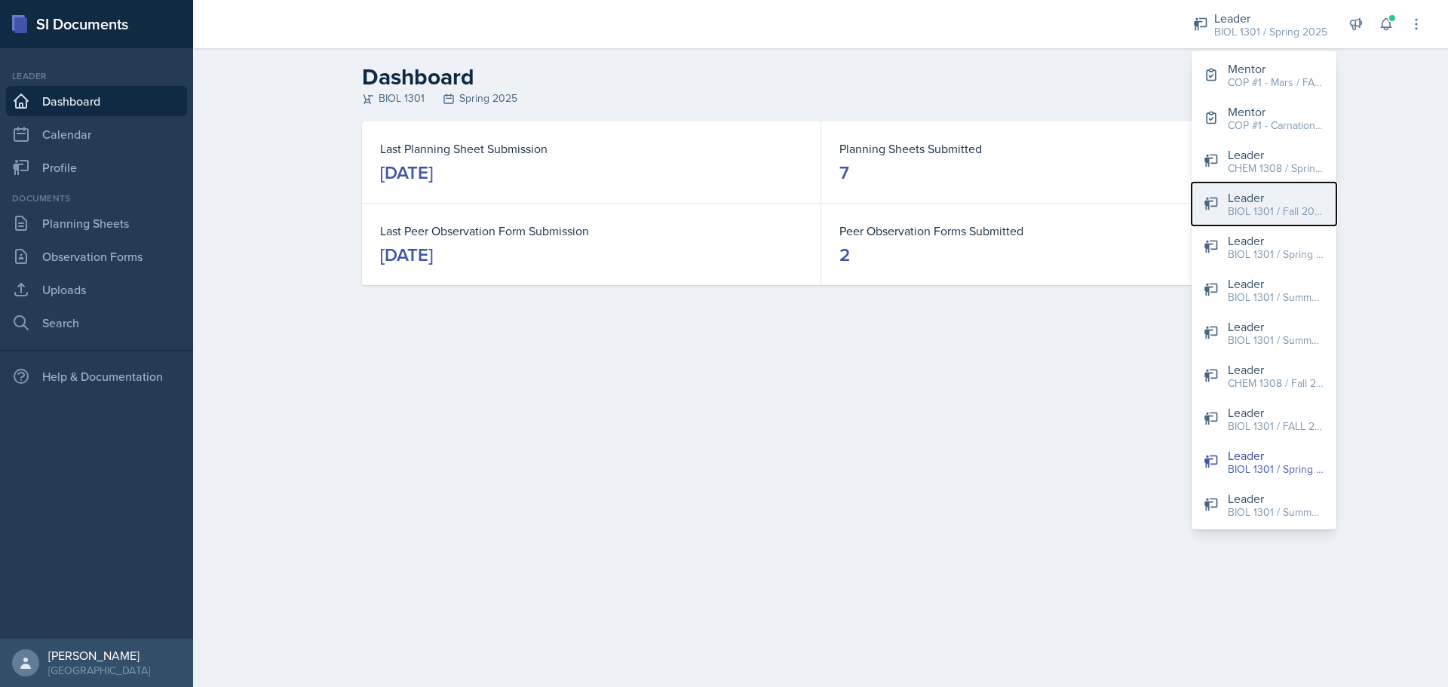
click at [1297, 213] on div "BIOL 1301 / Fall 2024" at bounding box center [1276, 212] width 97 height 16
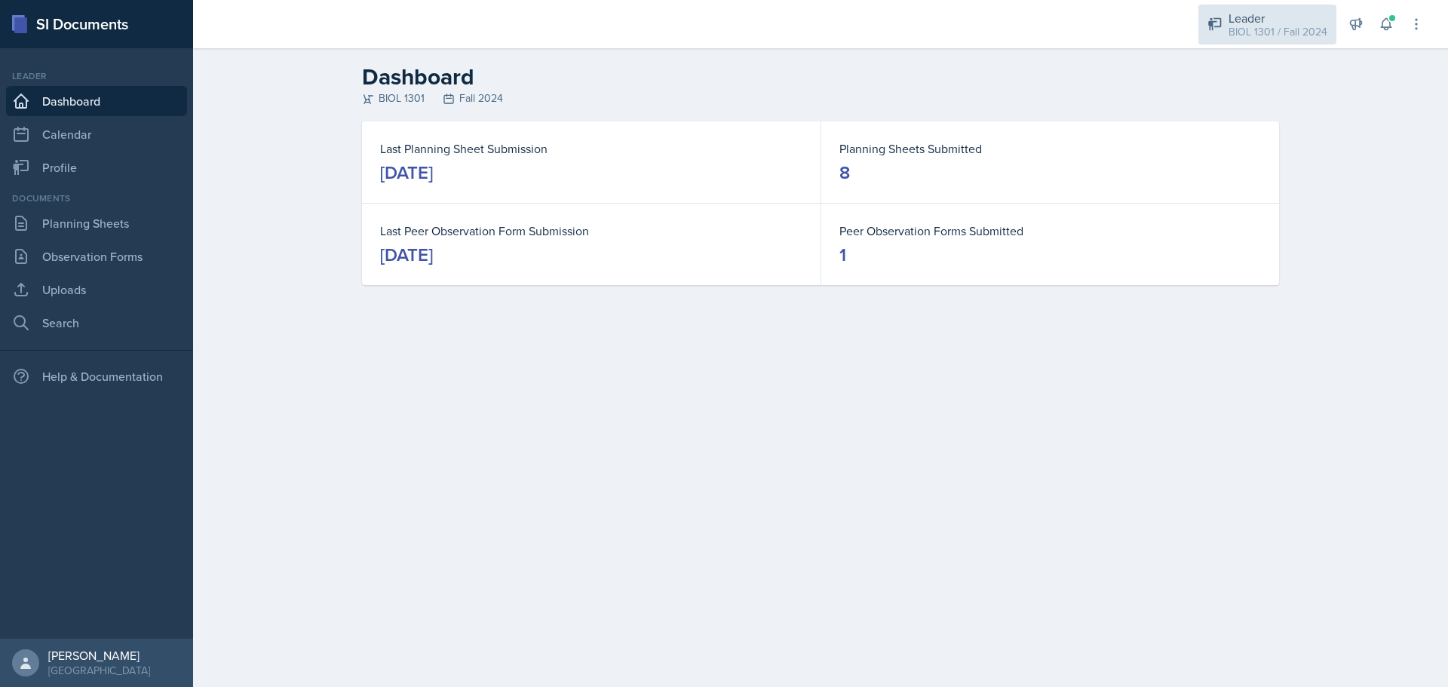
click at [1264, 20] on div "Leader" at bounding box center [1278, 18] width 99 height 18
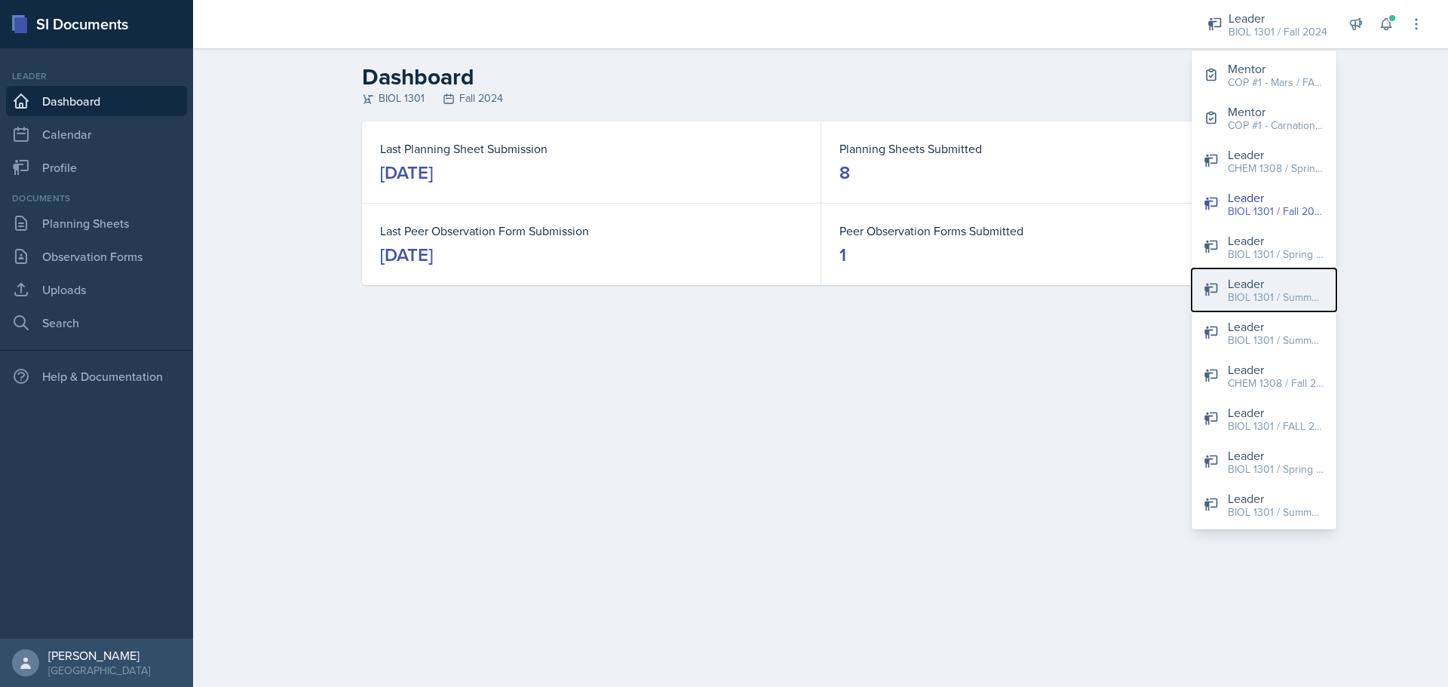
click at [1294, 269] on button "Leader BIOL 1301 / Summer I 2024" at bounding box center [1264, 290] width 145 height 43
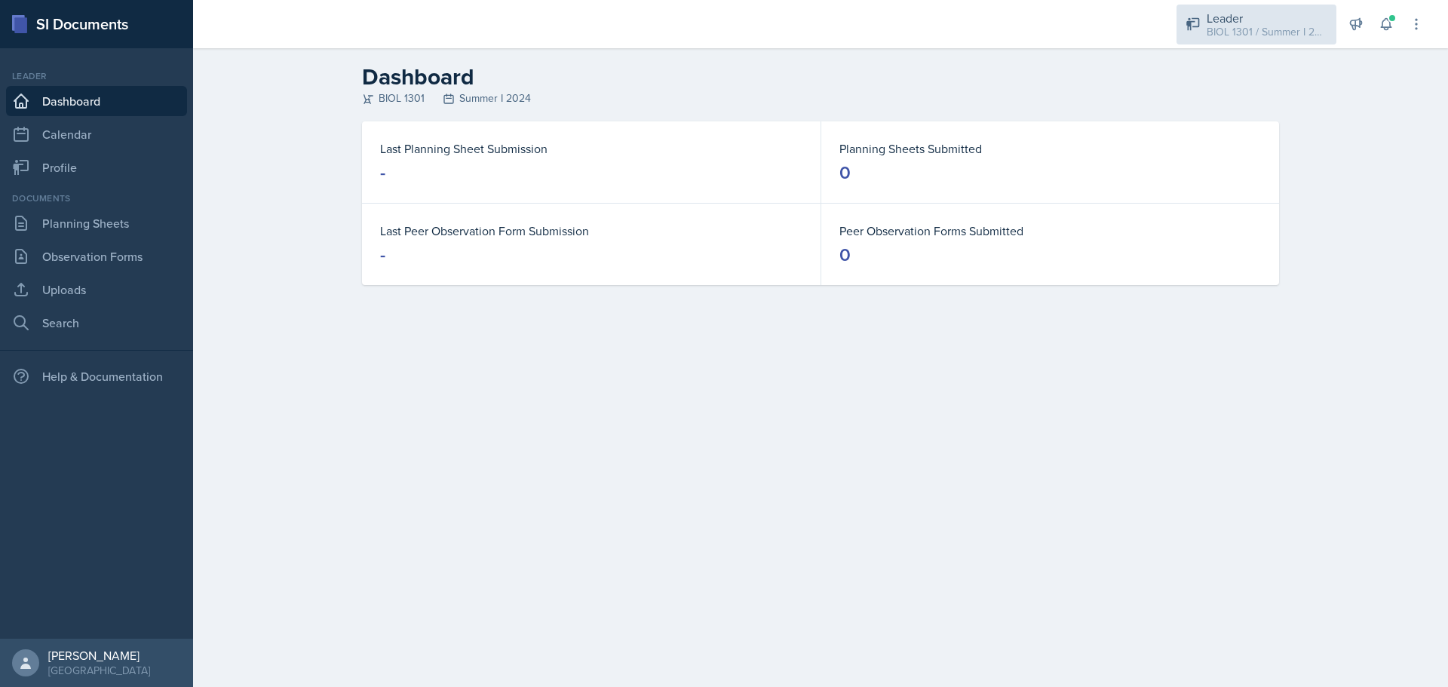
click at [1257, 26] on div "BIOL 1301 / Summer I 2024" at bounding box center [1267, 32] width 121 height 16
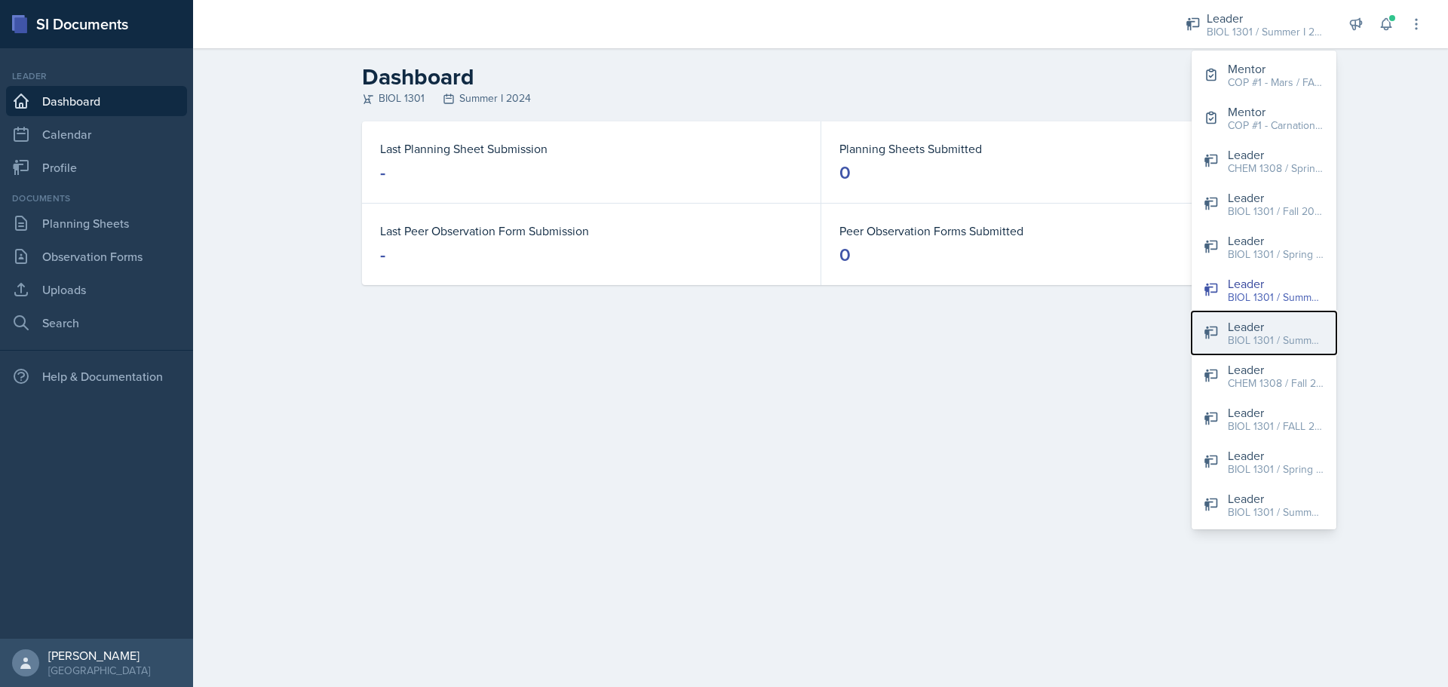
click at [1301, 336] on div "BIOL 1301 / Summer I 2024" at bounding box center [1276, 341] width 97 height 16
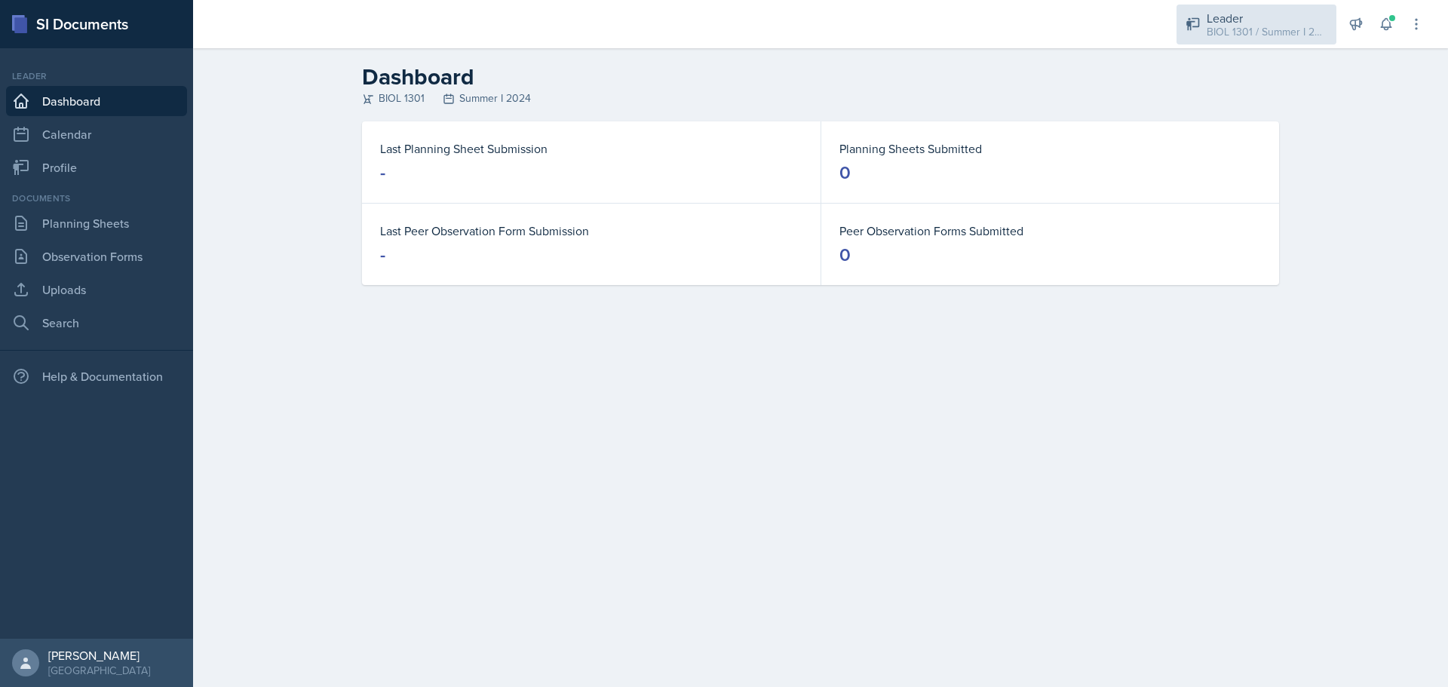
click at [1264, 22] on div "Leader" at bounding box center [1267, 18] width 121 height 18
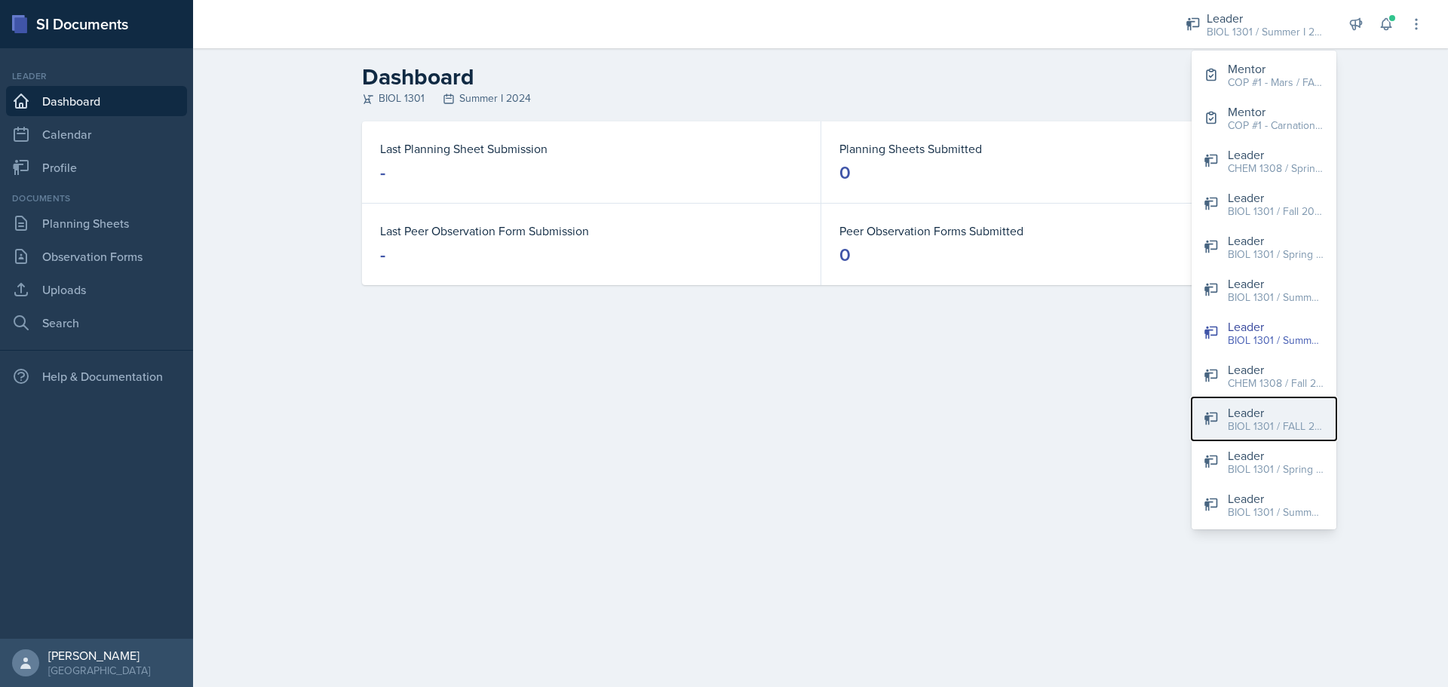
click at [1277, 421] on div "BIOL 1301 / FALL 2025" at bounding box center [1276, 427] width 97 height 16
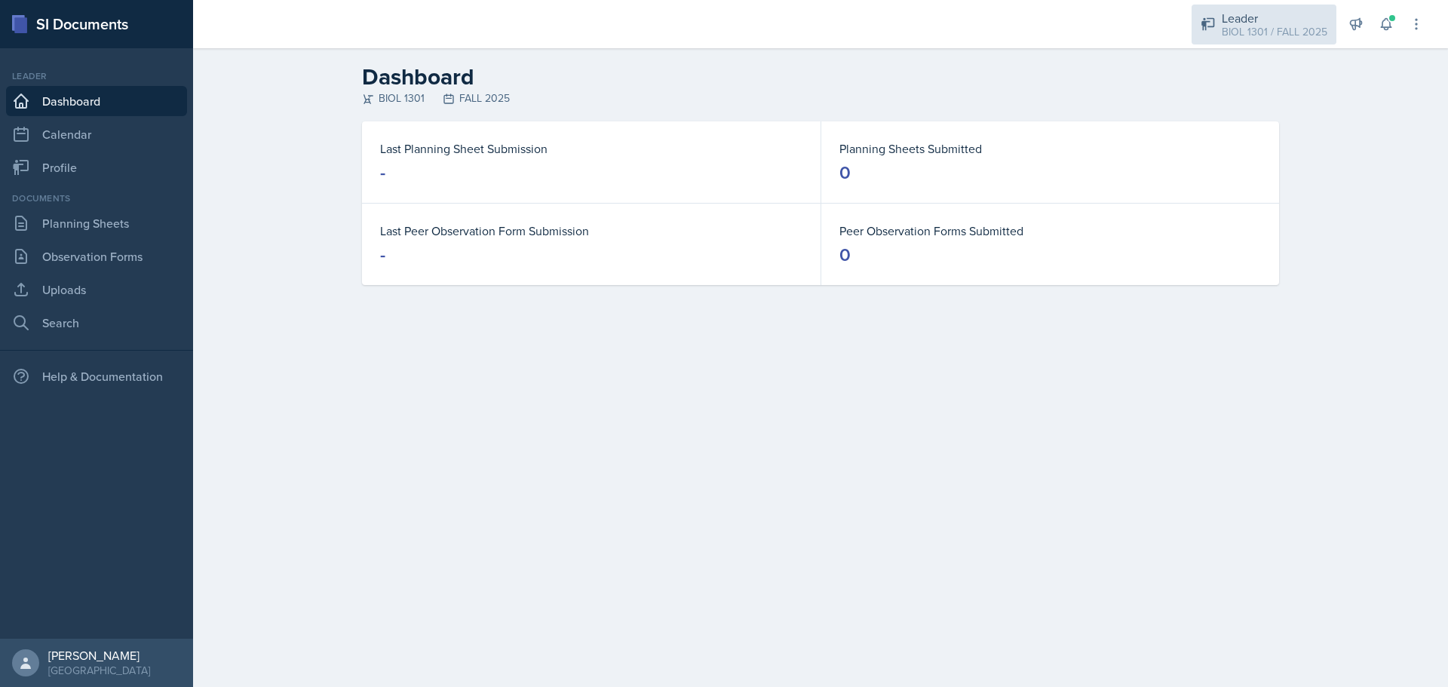
click at [1273, 29] on div "BIOL 1301 / FALL 2025" at bounding box center [1275, 32] width 106 height 16
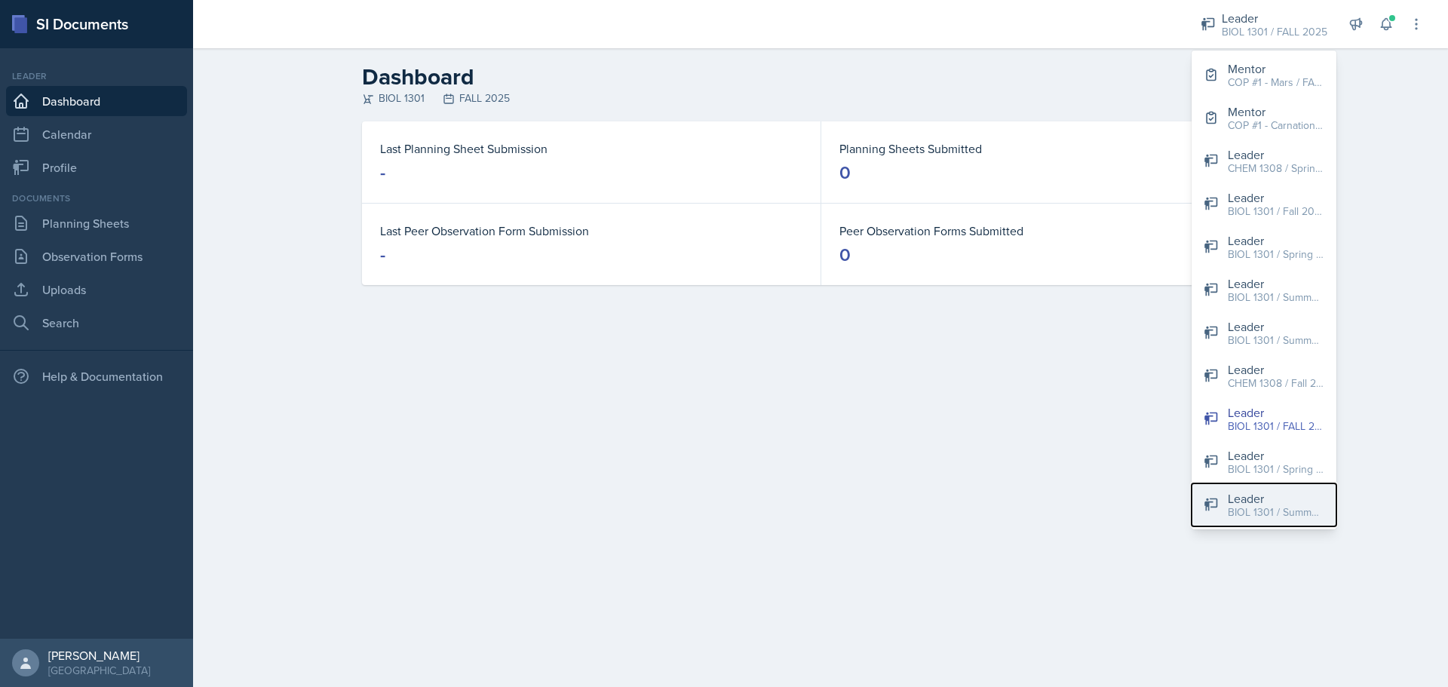
click at [1305, 515] on div "BIOL 1301 / Summer I 2024" at bounding box center [1276, 513] width 97 height 16
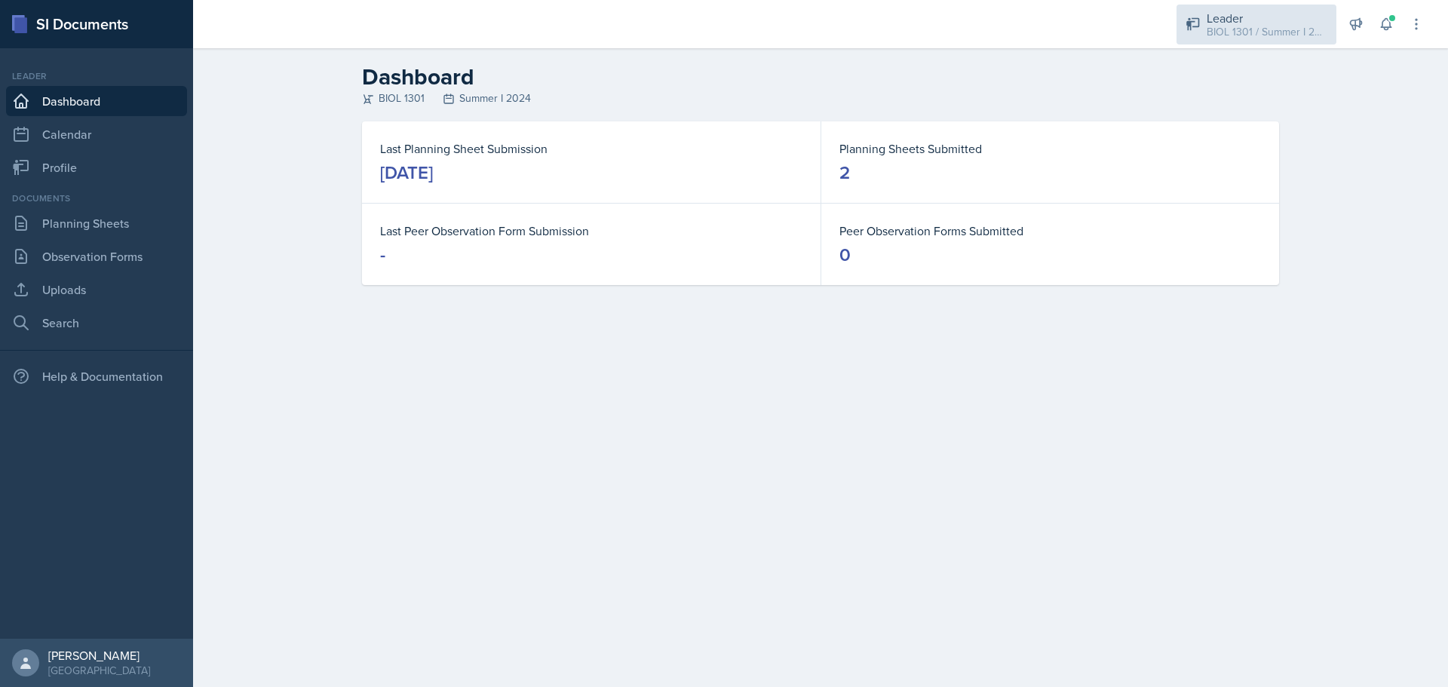
click at [1250, 40] on div "Leader BIOL 1301 / Summer I 2024" at bounding box center [1257, 25] width 160 height 40
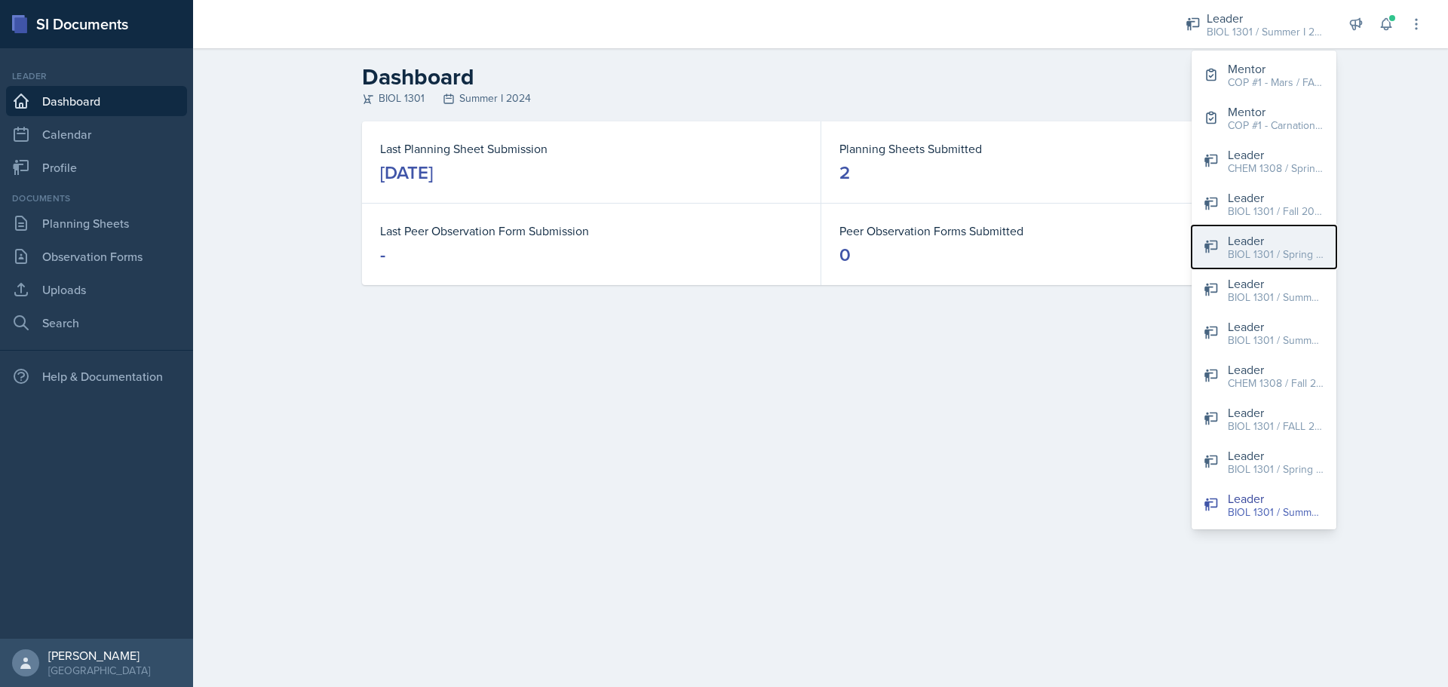
click at [1254, 244] on div "Leader" at bounding box center [1276, 241] width 97 height 18
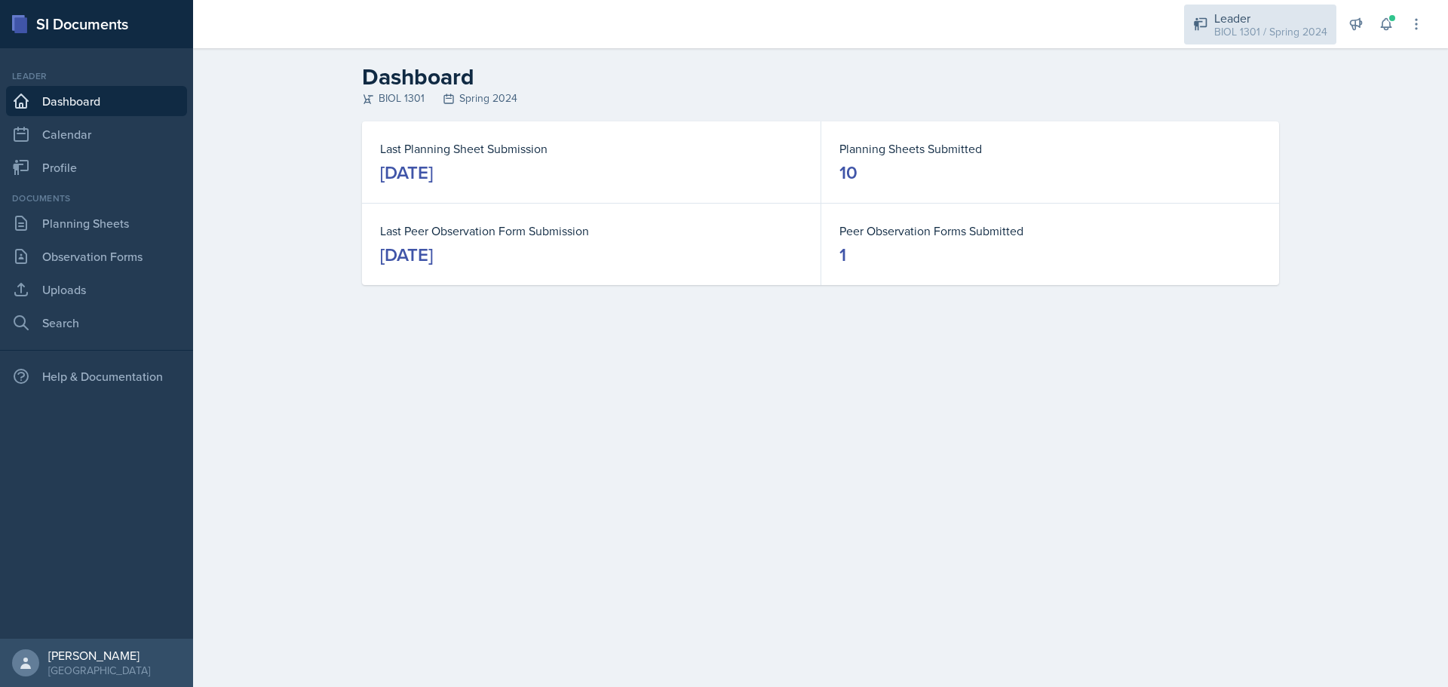
click at [1260, 22] on div "Leader" at bounding box center [1270, 18] width 113 height 18
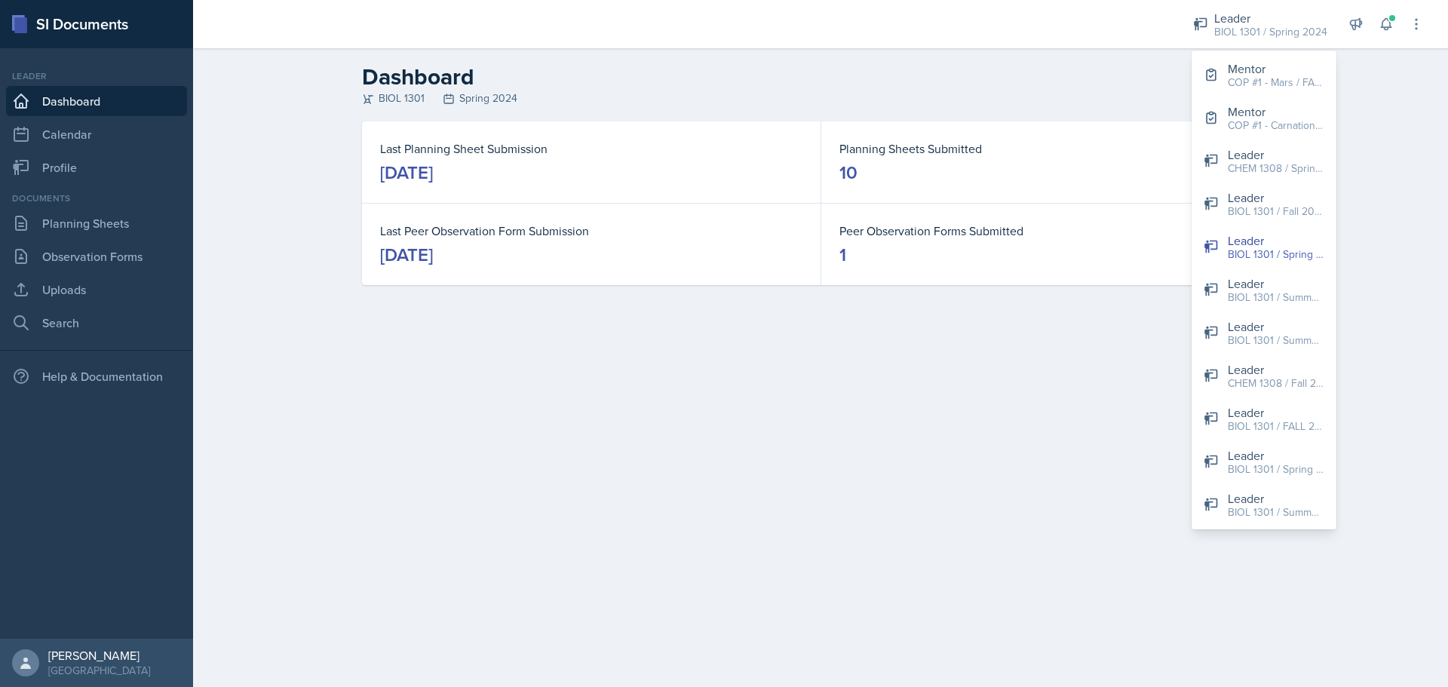
click at [1005, 389] on main "Dashboard BIOL 1301 Spring 2024 Last Planning Sheet Submission April 15th, 2024…" at bounding box center [820, 367] width 1255 height 639
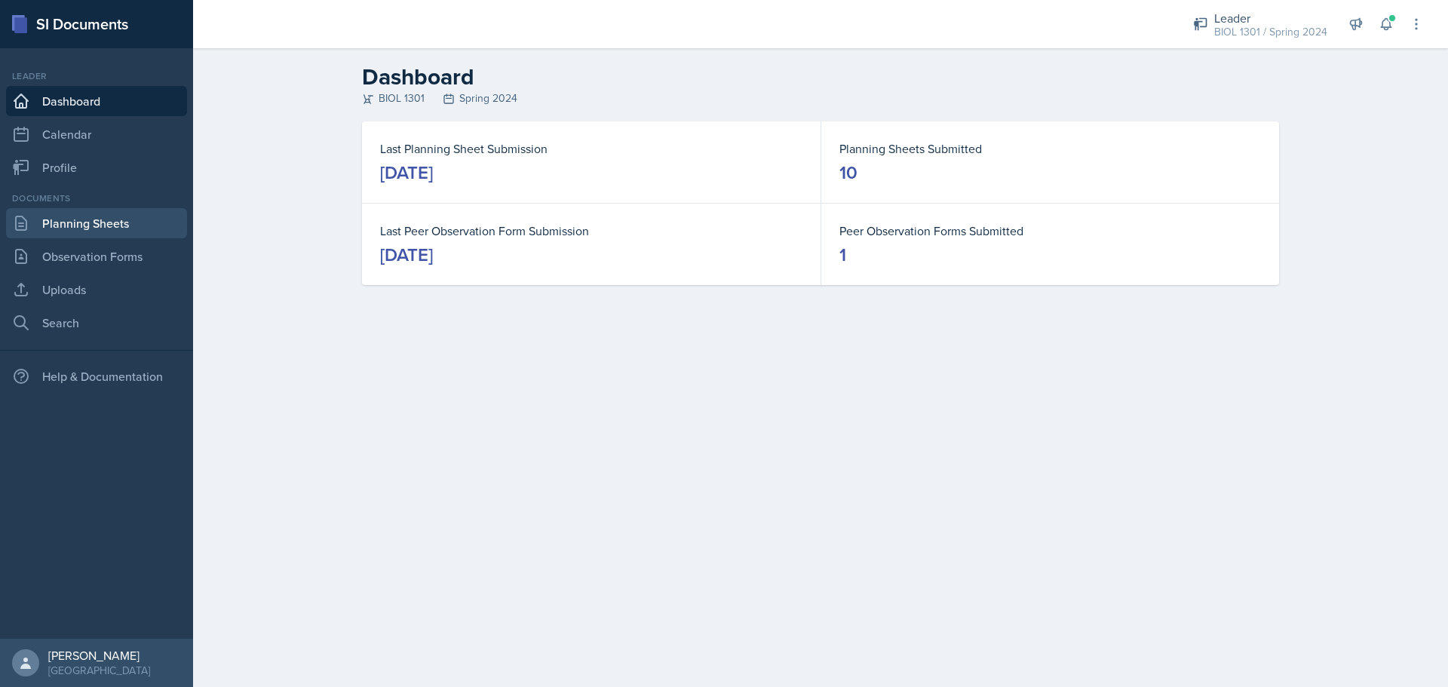
click at [97, 227] on link "Planning Sheets" at bounding box center [96, 223] width 181 height 30
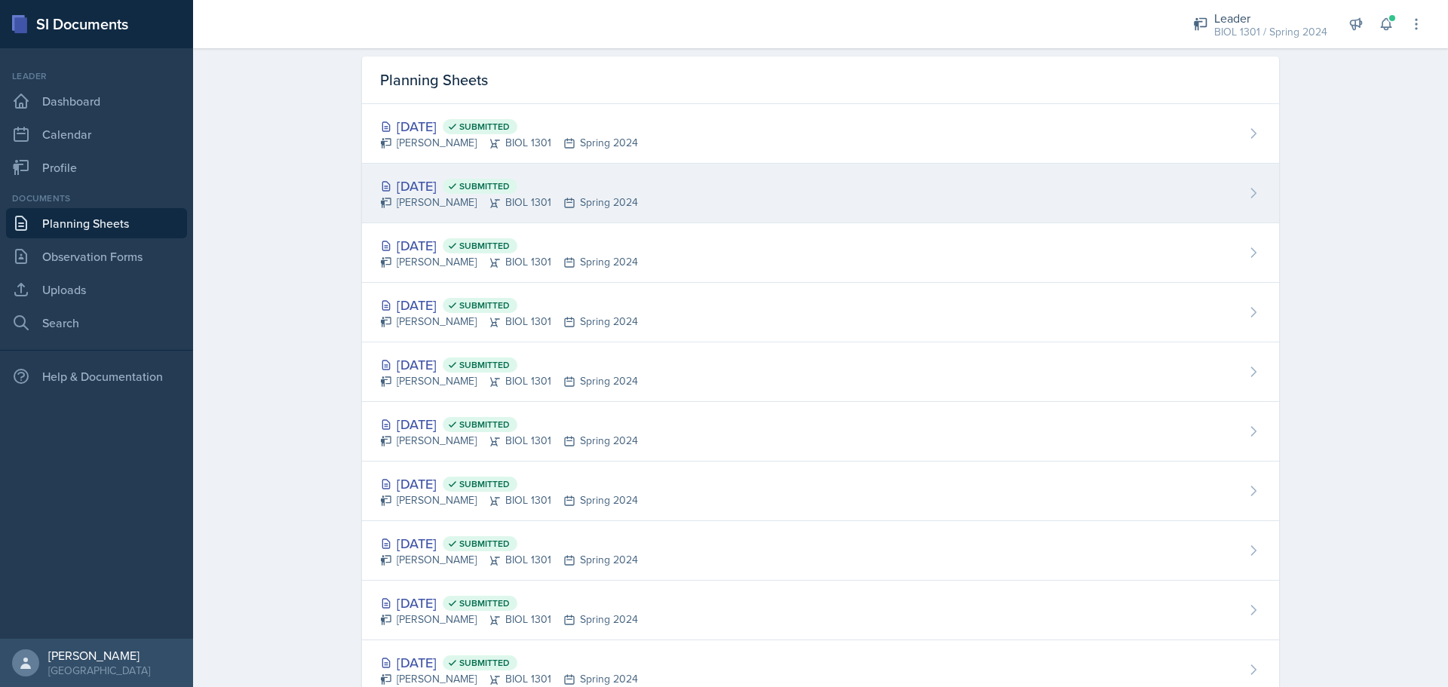
scroll to position [97, 0]
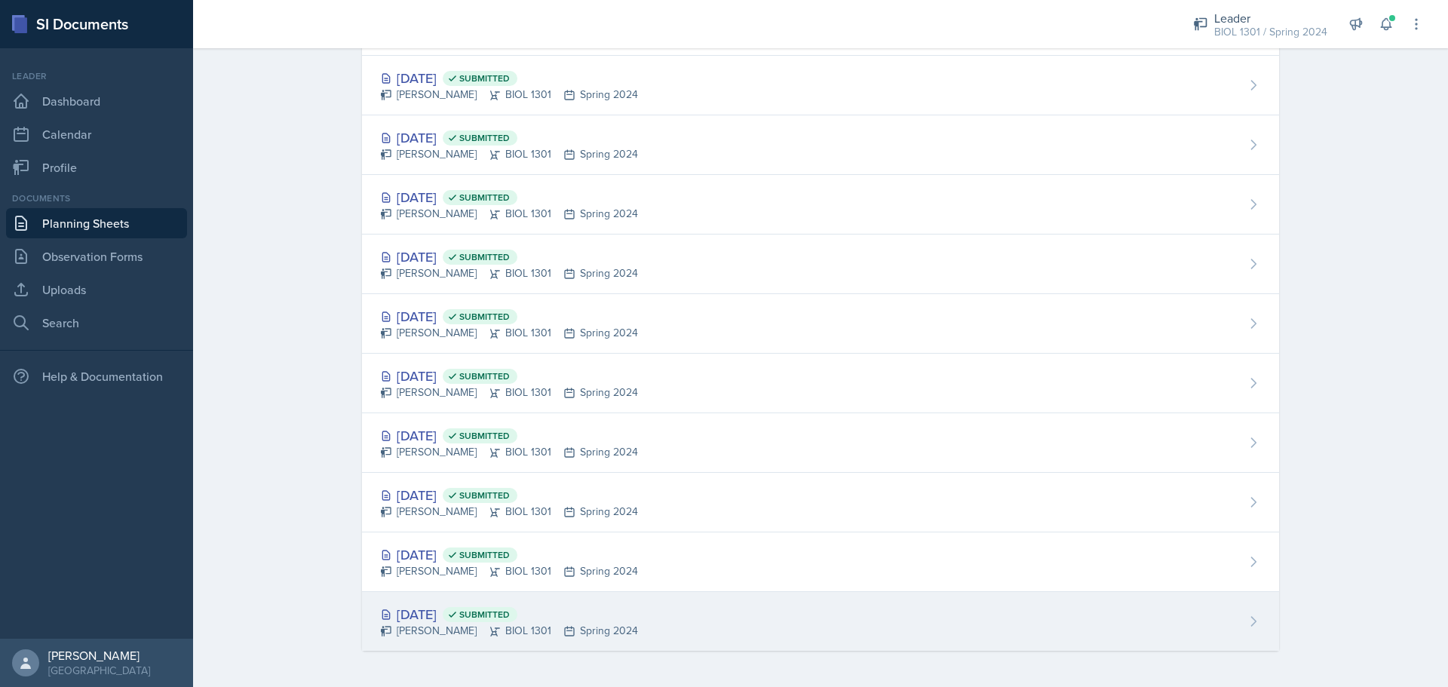
click at [471, 606] on div "Jan 29th, 2024 Submitted" at bounding box center [509, 614] width 258 height 20
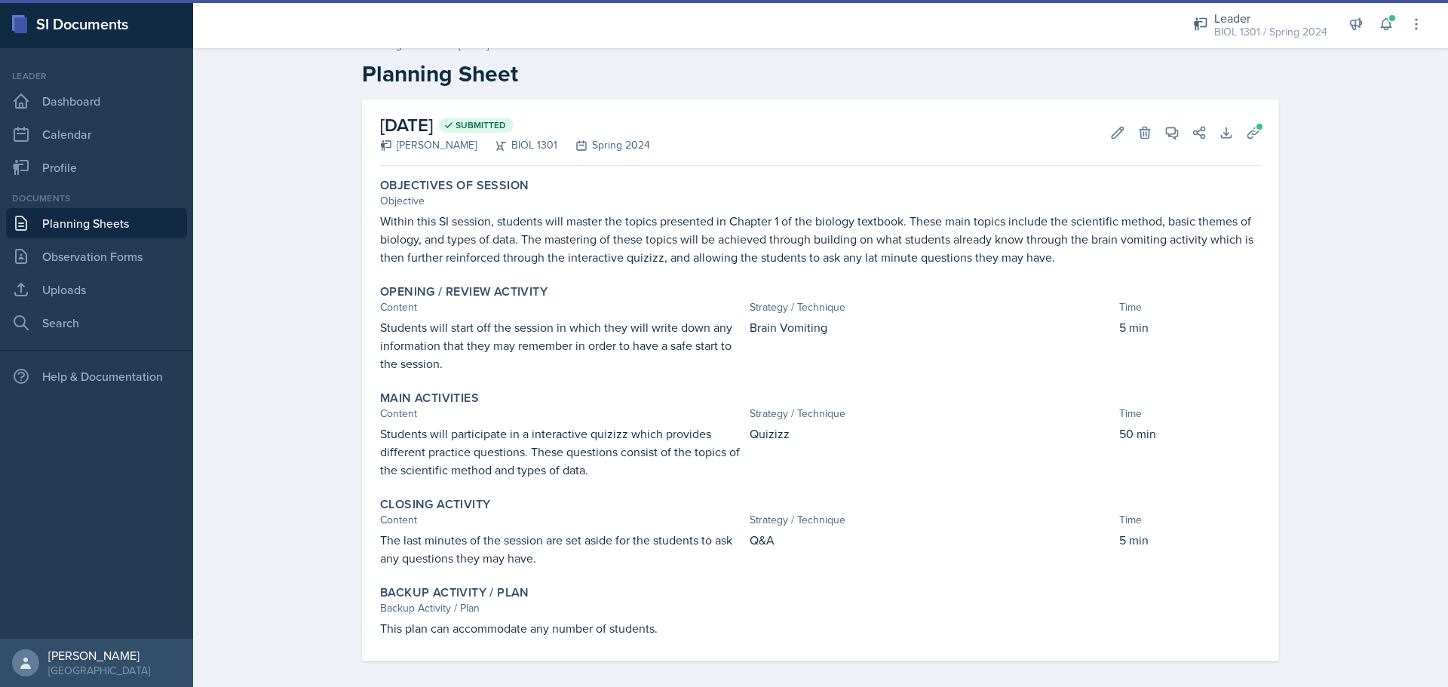
scroll to position [29, 0]
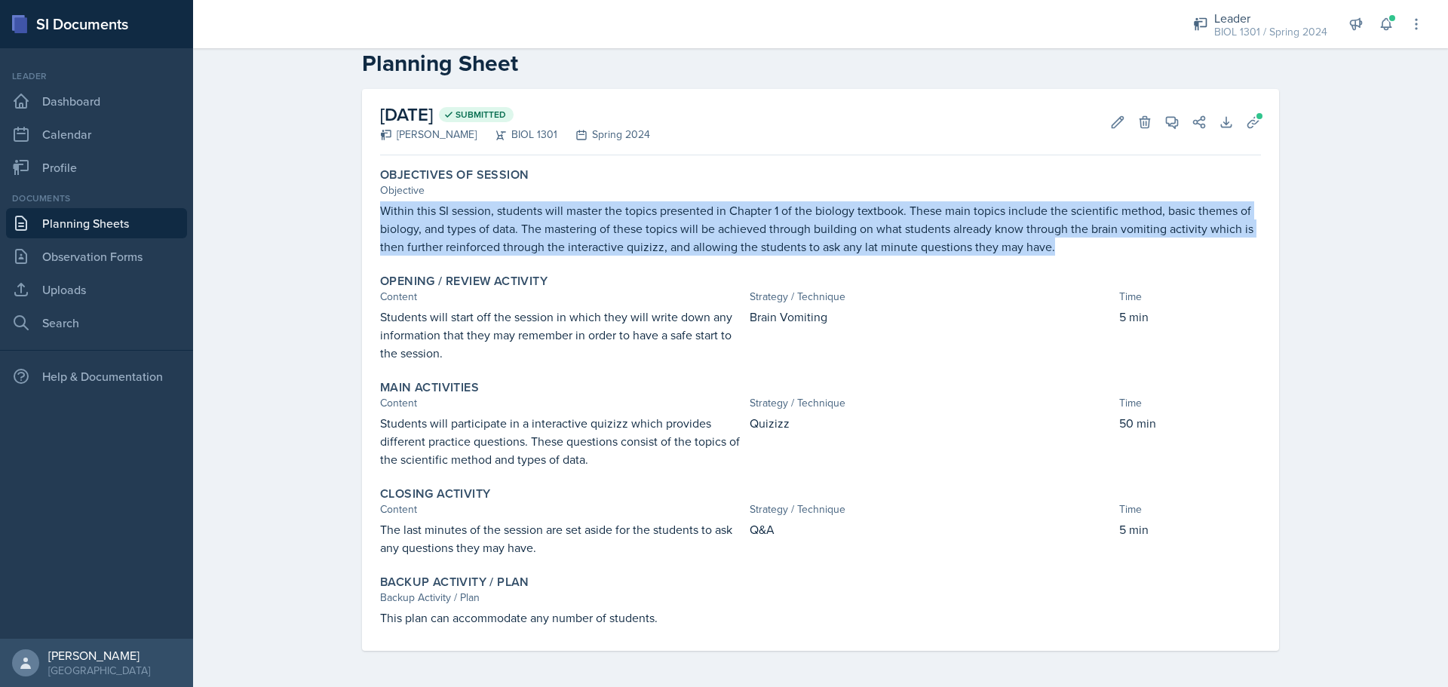
drag, startPoint x: 1051, startPoint y: 253, endPoint x: 327, endPoint y: 199, distance: 726.1
click at [327, 199] on div "Planning Sheets Jan 29th, 2024 Planning Sheet January 29th, 2024 Submitted Maxi…" at bounding box center [820, 349] width 1255 height 676
copy p "Within this SI session, students will master the topics presented in Chapter 1 …"
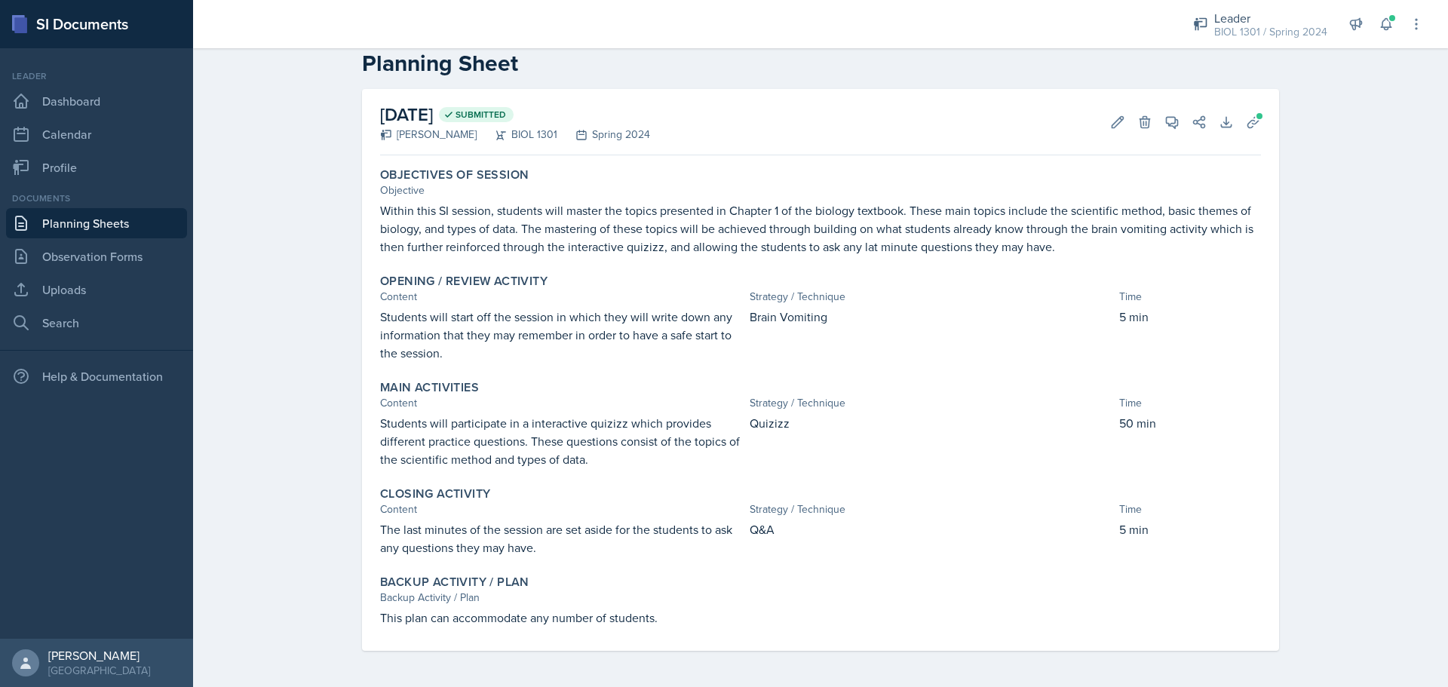
click at [833, 308] on p "Brain Vomiting" at bounding box center [932, 317] width 364 height 18
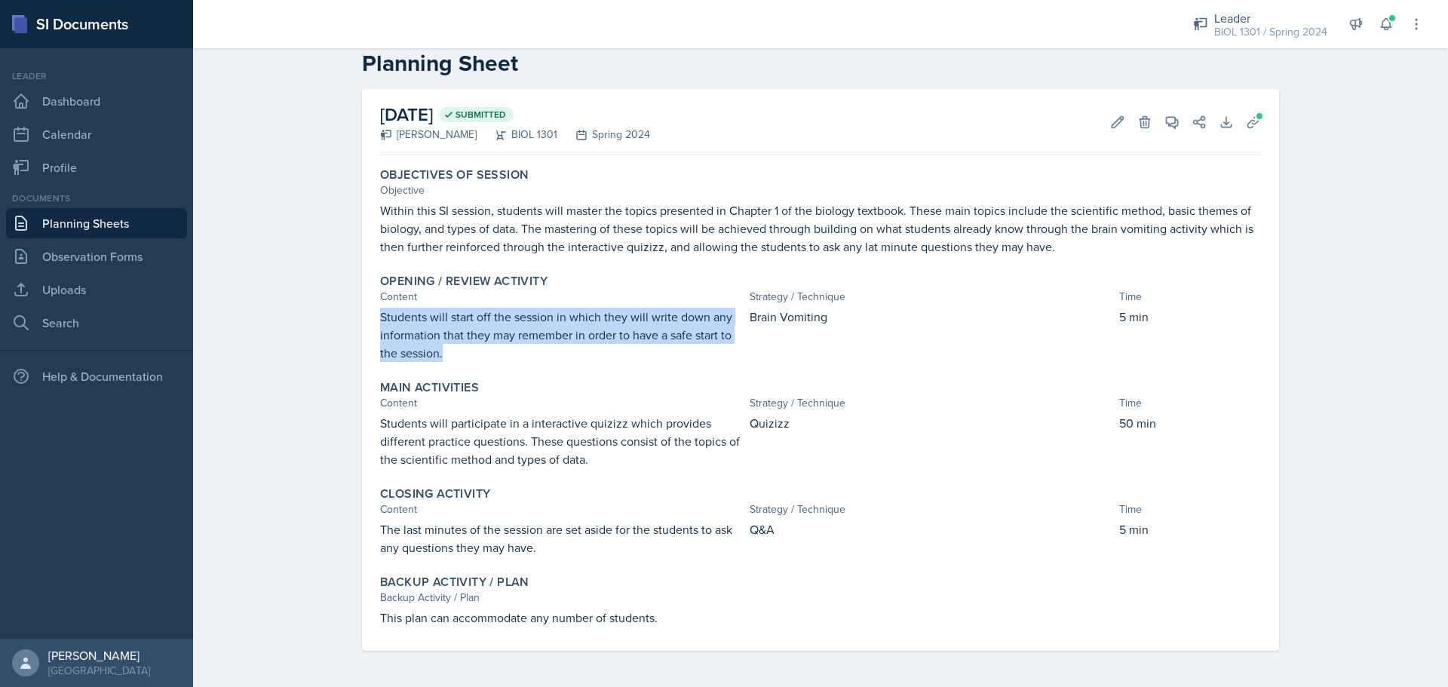
drag, startPoint x: 388, startPoint y: 361, endPoint x: 355, endPoint y: 321, distance: 51.4
click at [355, 321] on div "January 29th, 2024 Submitted Maximiliano Perez BIOL 1301 Spring 2024 Edit Delet…" at bounding box center [821, 388] width 966 height 598
copy p "Students will start off the session in which they will write down any informati…"
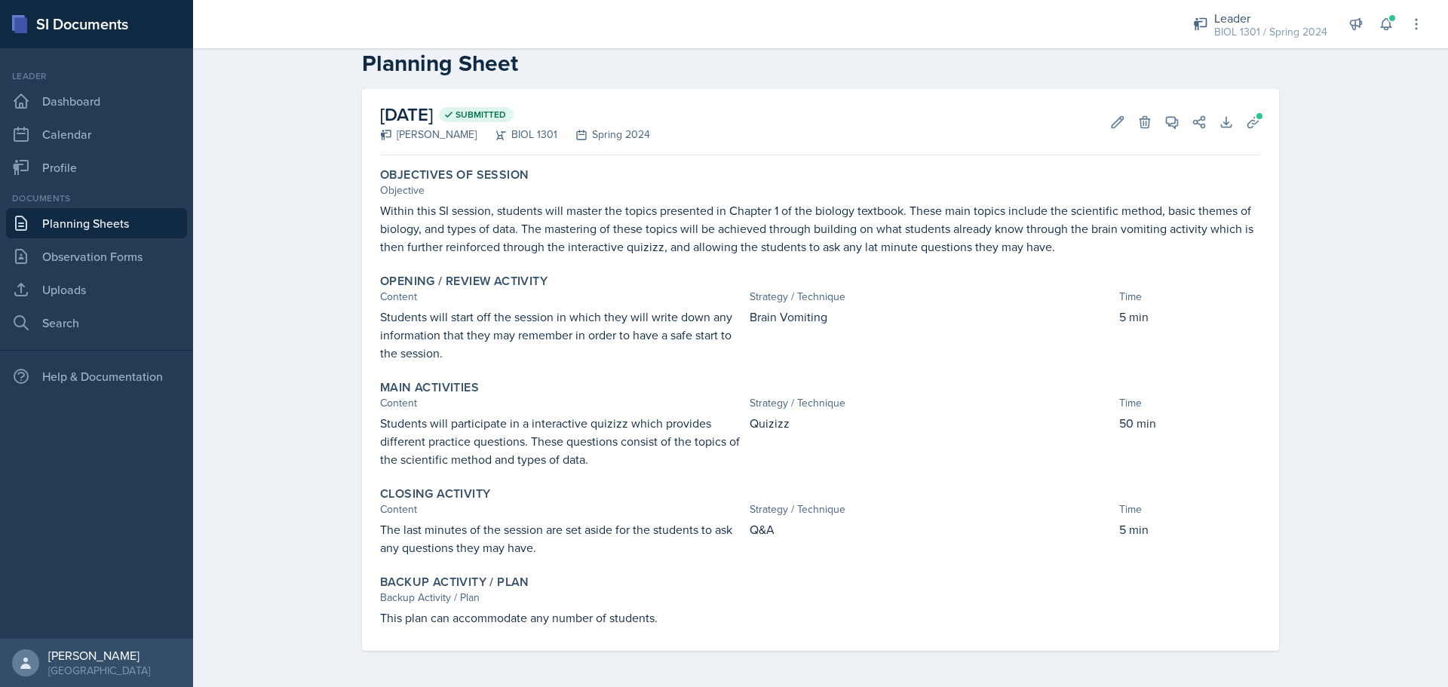
click at [712, 391] on div "Main Activities" at bounding box center [820, 387] width 881 height 15
drag, startPoint x: 820, startPoint y: 323, endPoint x: 743, endPoint y: 332, distance: 77.5
click at [743, 332] on div "Students will start off the session in which they will write down any informati…" at bounding box center [820, 335] width 881 height 54
copy p "Brain Vomiting"
click at [730, 444] on p "Students will participate in a interactive quizizz which provides different pra…" at bounding box center [562, 441] width 364 height 54
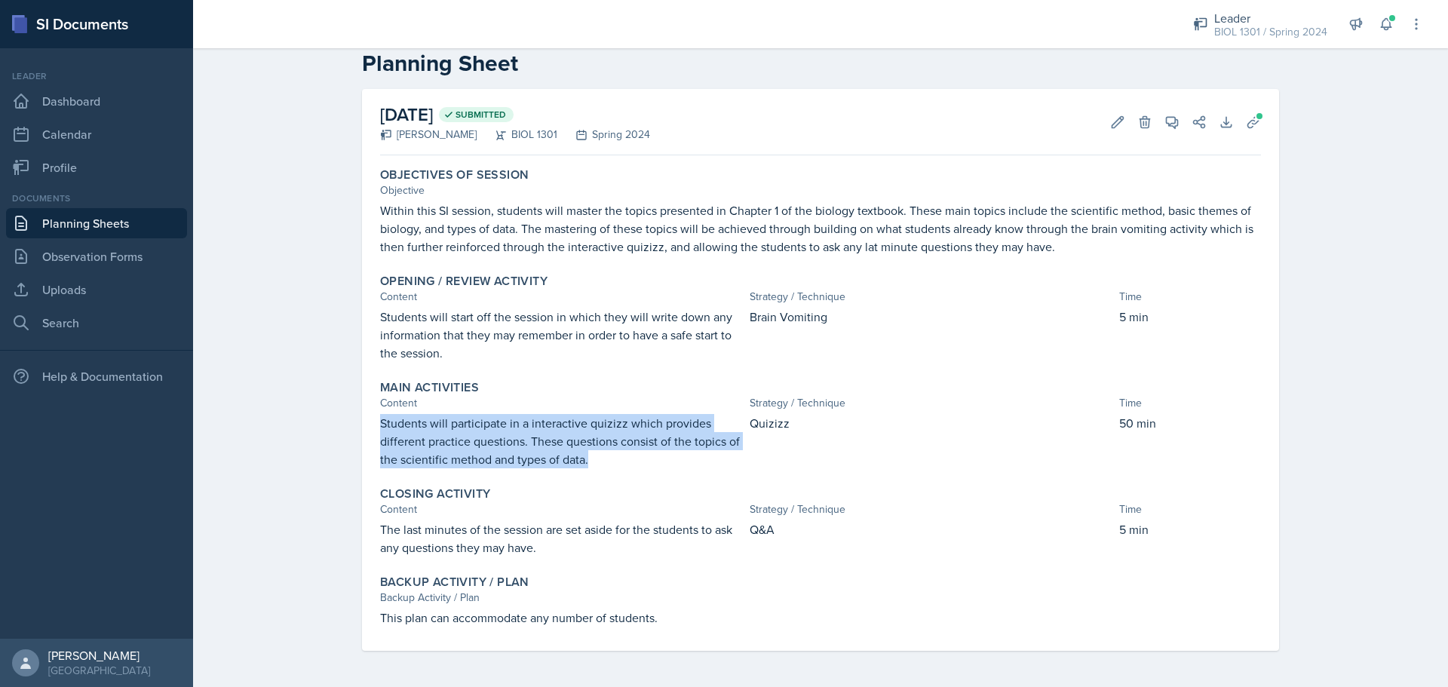
drag, startPoint x: 557, startPoint y: 455, endPoint x: 372, endPoint y: 416, distance: 188.8
click at [374, 416] on div "Main Activities Content Strategy / Technique Time Students will participate in …" at bounding box center [820, 424] width 893 height 100
copy p "Students will participate in a interactive quizizz which provides different pra…"
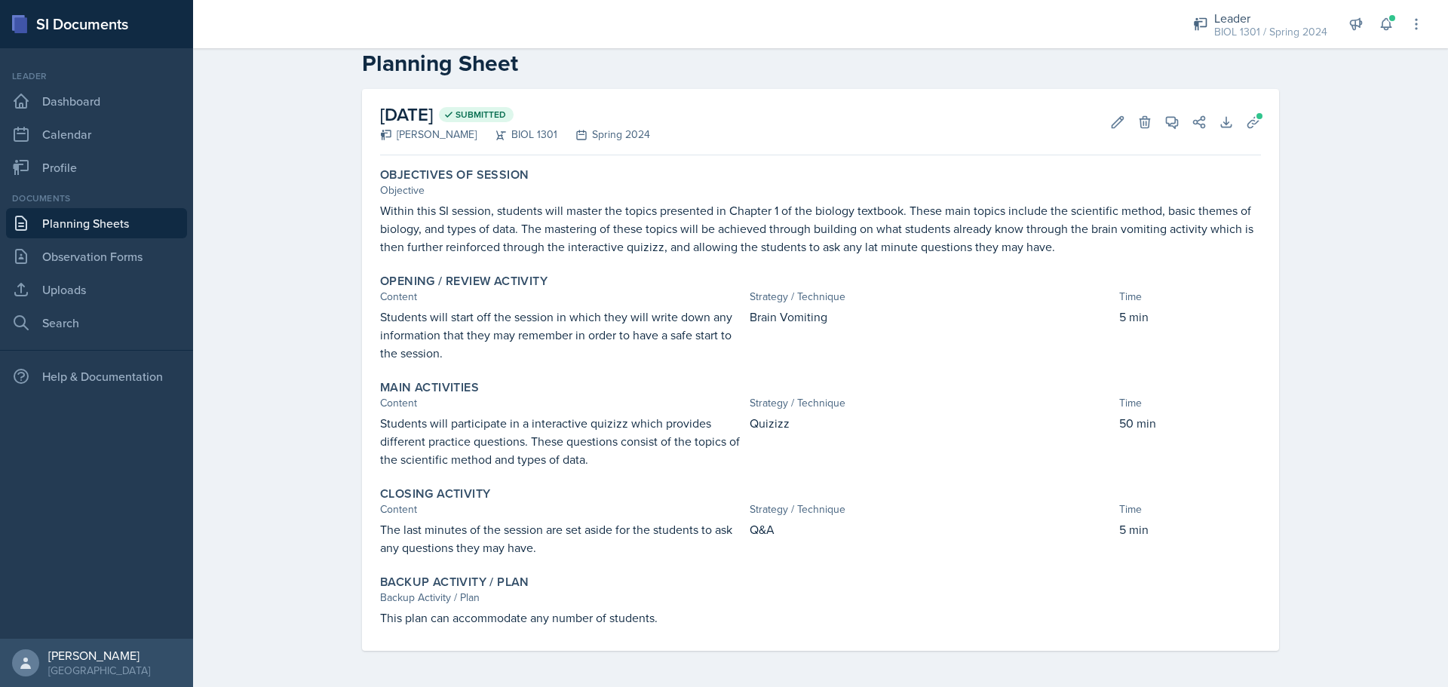
click at [841, 427] on p "Quizizz" at bounding box center [932, 423] width 364 height 18
drag, startPoint x: 808, startPoint y: 428, endPoint x: 742, endPoint y: 430, distance: 65.6
click at [742, 430] on div "Students will participate in a interactive quizizz which provides different pra…" at bounding box center [820, 441] width 881 height 54
copy p "Quizizz"
drag, startPoint x: 683, startPoint y: 579, endPoint x: 591, endPoint y: 552, distance: 96.5
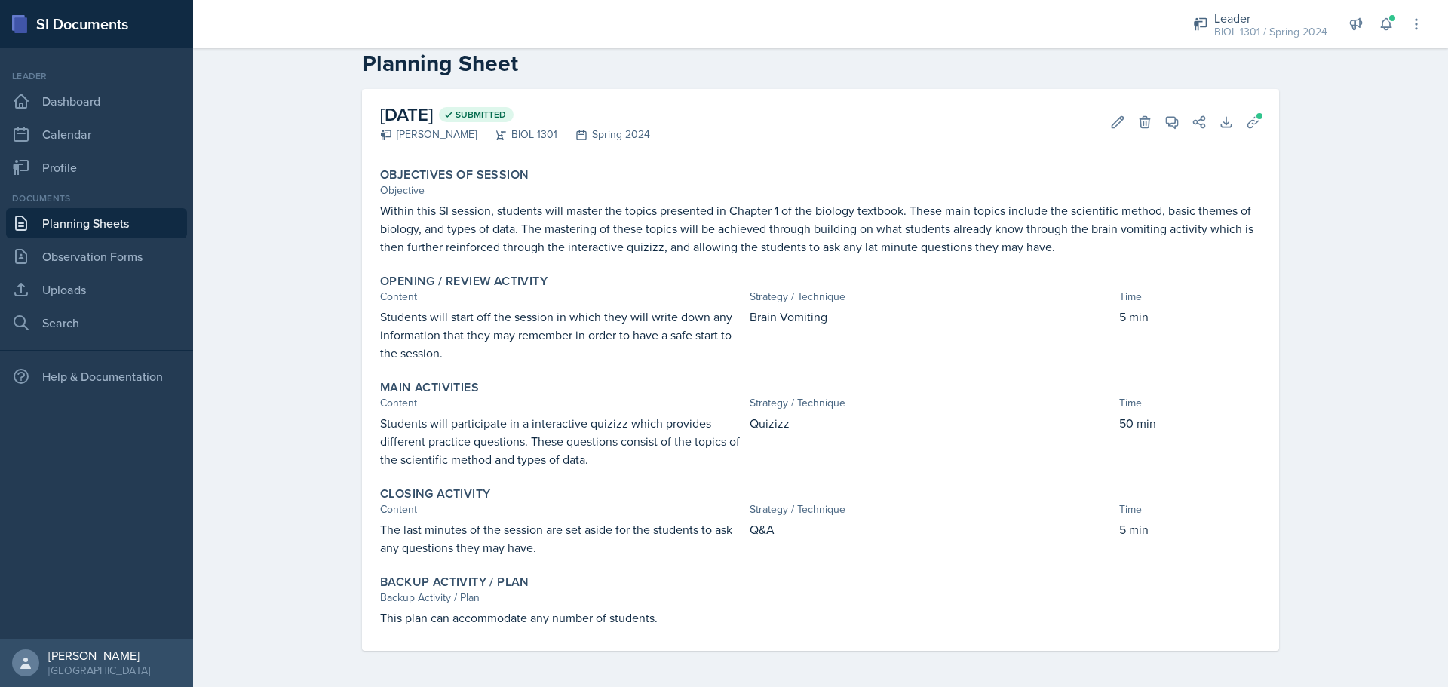
click at [683, 579] on div "Backup Activity / Plan" at bounding box center [820, 582] width 881 height 15
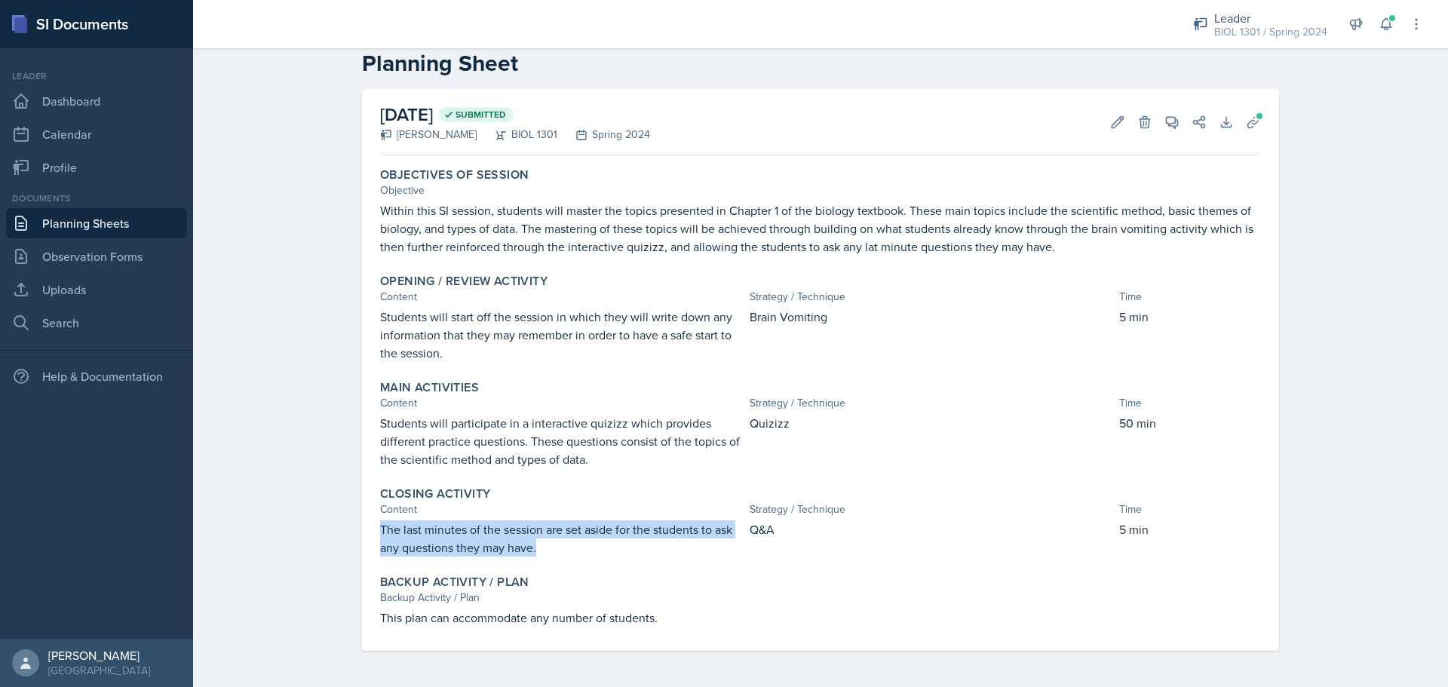
drag, startPoint x: 533, startPoint y: 557, endPoint x: 370, endPoint y: 533, distance: 165.6
click at [374, 533] on div "Closing Activity Content Strategy / Technique Time The last minutes of the sess…" at bounding box center [820, 521] width 893 height 82
copy p "The last minutes of the session are set aside for the students to ask any quest…"
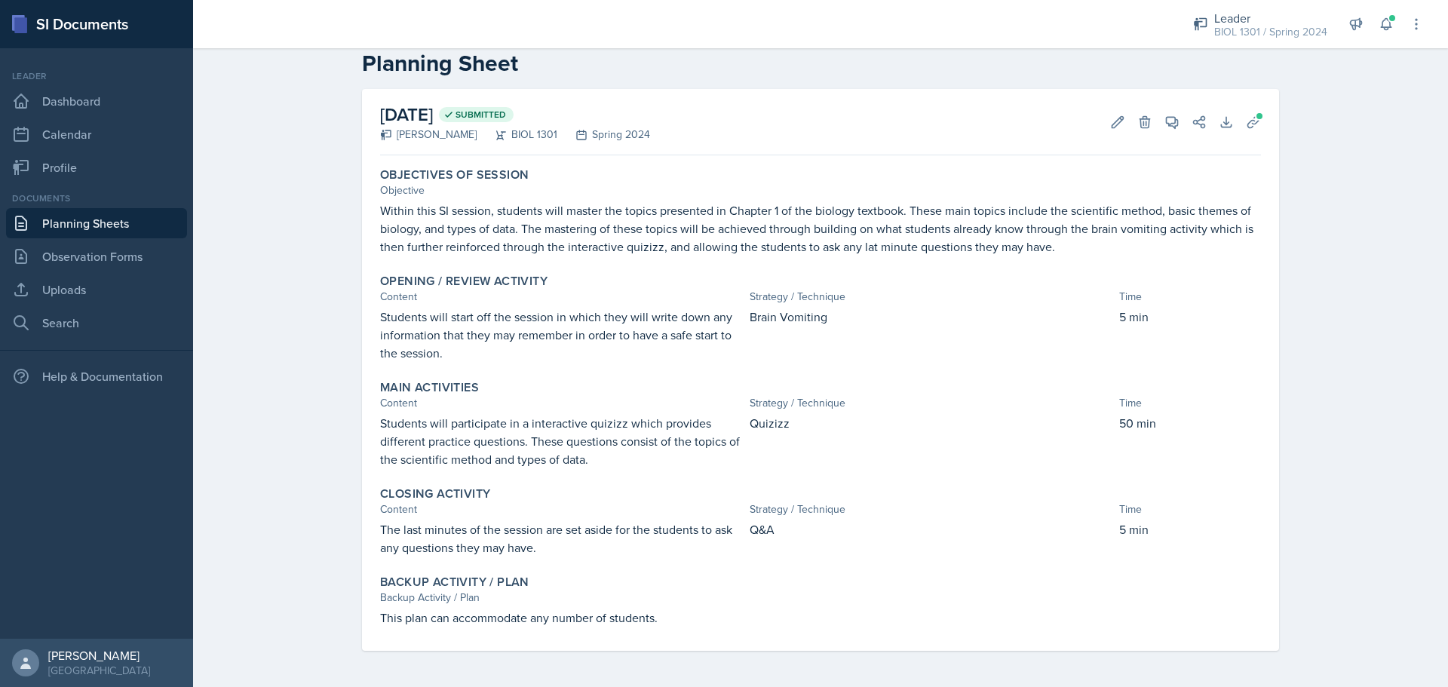
drag, startPoint x: 803, startPoint y: 542, endPoint x: 768, endPoint y: 520, distance: 41.7
click at [793, 536] on div "Q&A" at bounding box center [932, 538] width 364 height 36
drag, startPoint x: 774, startPoint y: 530, endPoint x: 741, endPoint y: 542, distance: 34.6
click at [741, 542] on div "The last minutes of the session are set aside for the students to ask any quest…" at bounding box center [820, 538] width 881 height 36
copy p "Q&A"
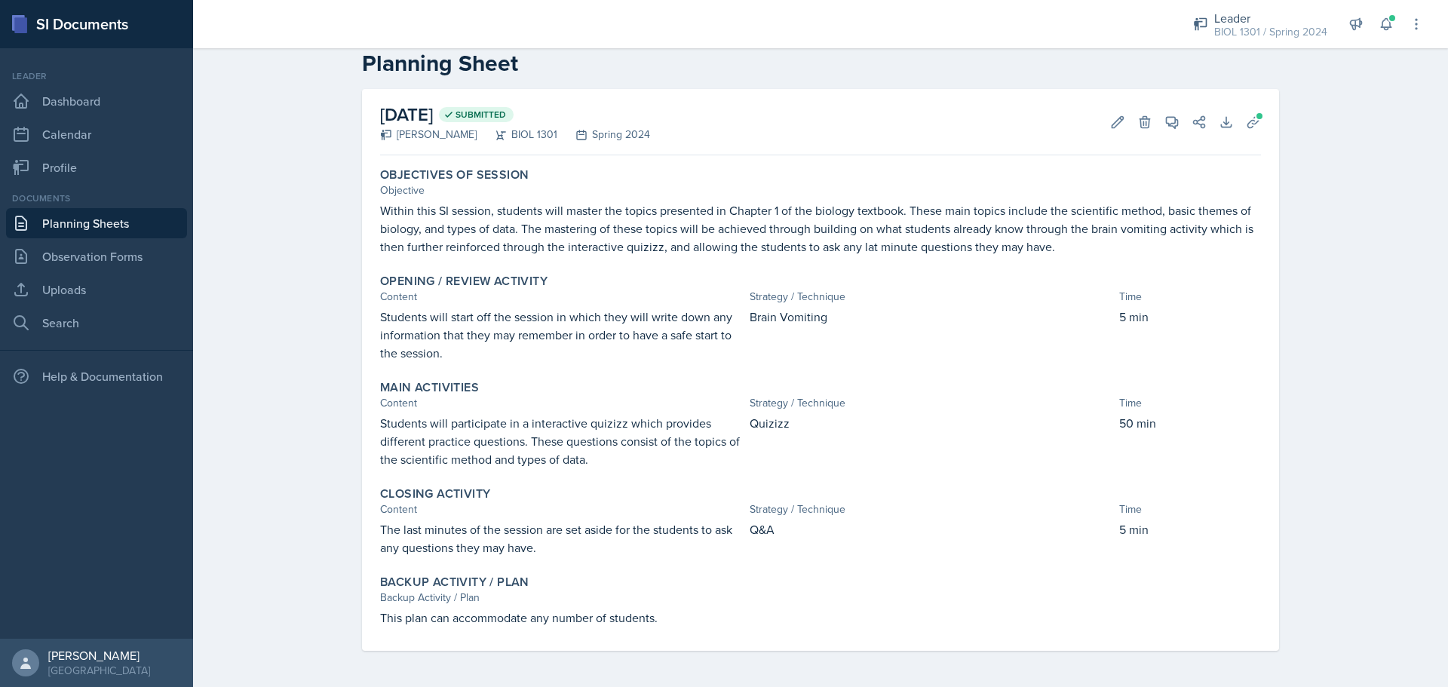
click at [1103, 358] on div "Brain Vomiting" at bounding box center [932, 335] width 364 height 54
drag, startPoint x: 1112, startPoint y: 318, endPoint x: 1147, endPoint y: 312, distance: 36.0
click at [1147, 312] on div "Students will start off the session in which they will write down any informati…" at bounding box center [820, 335] width 881 height 54
copy p "5 min"
click at [1122, 397] on div "Time" at bounding box center [1190, 403] width 142 height 16
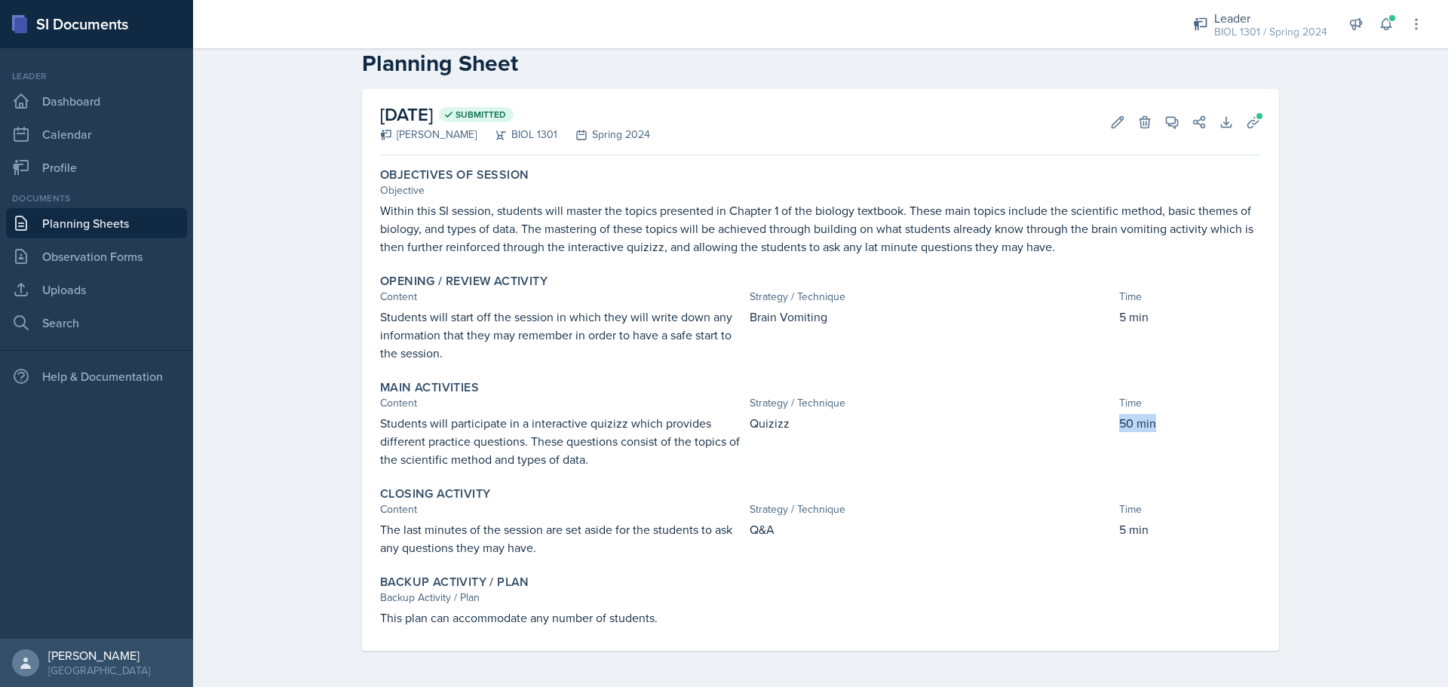
drag, startPoint x: 1114, startPoint y: 419, endPoint x: 1153, endPoint y: 419, distance: 39.2
click at [1153, 419] on p "50 min" at bounding box center [1190, 423] width 142 height 18
copy p "50 min"
click at [811, 439] on div "Quizizz" at bounding box center [932, 441] width 364 height 54
drag, startPoint x: 639, startPoint y: 628, endPoint x: 395, endPoint y: 637, distance: 244.6
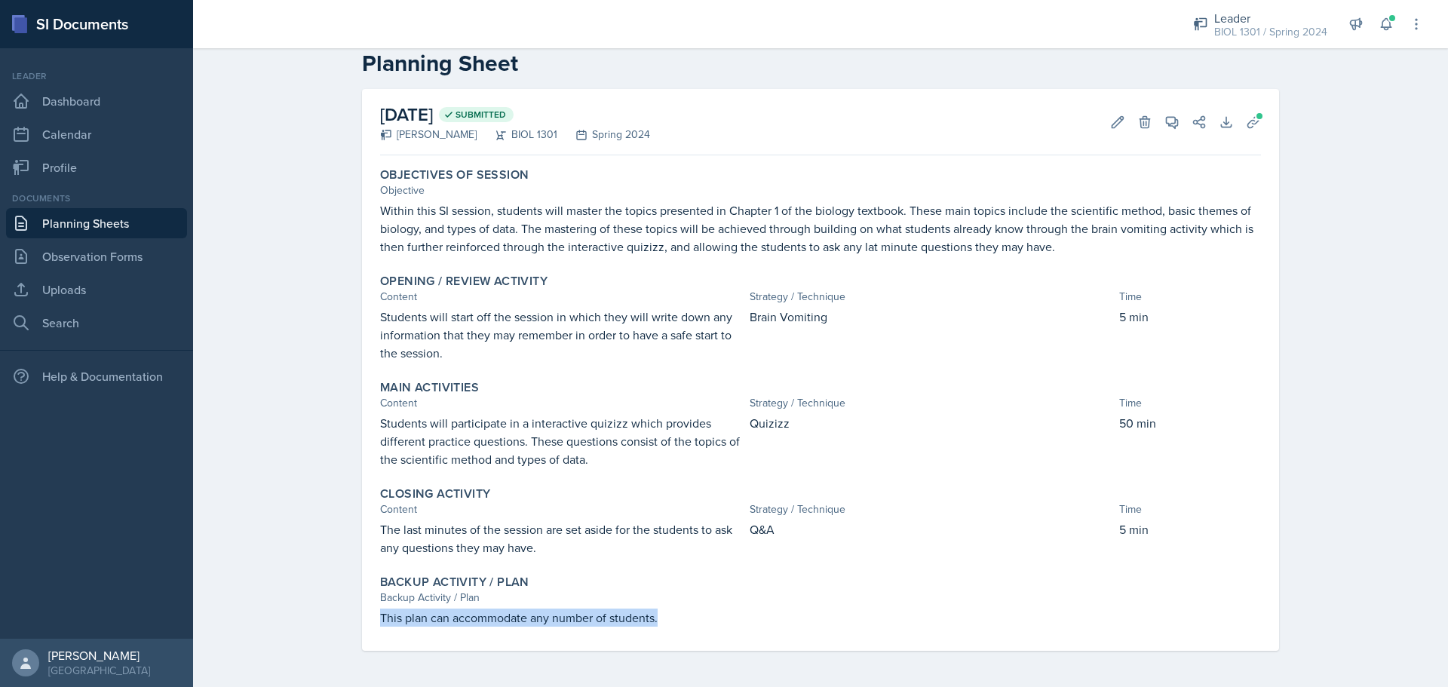
click at [380, 642] on div "Objectives of Session Objective Within this SI session, students will master th…" at bounding box center [820, 406] width 881 height 490
copy p "This plan can accommodate any number of students."
click at [1248, 126] on icon at bounding box center [1253, 121] width 11 height 11
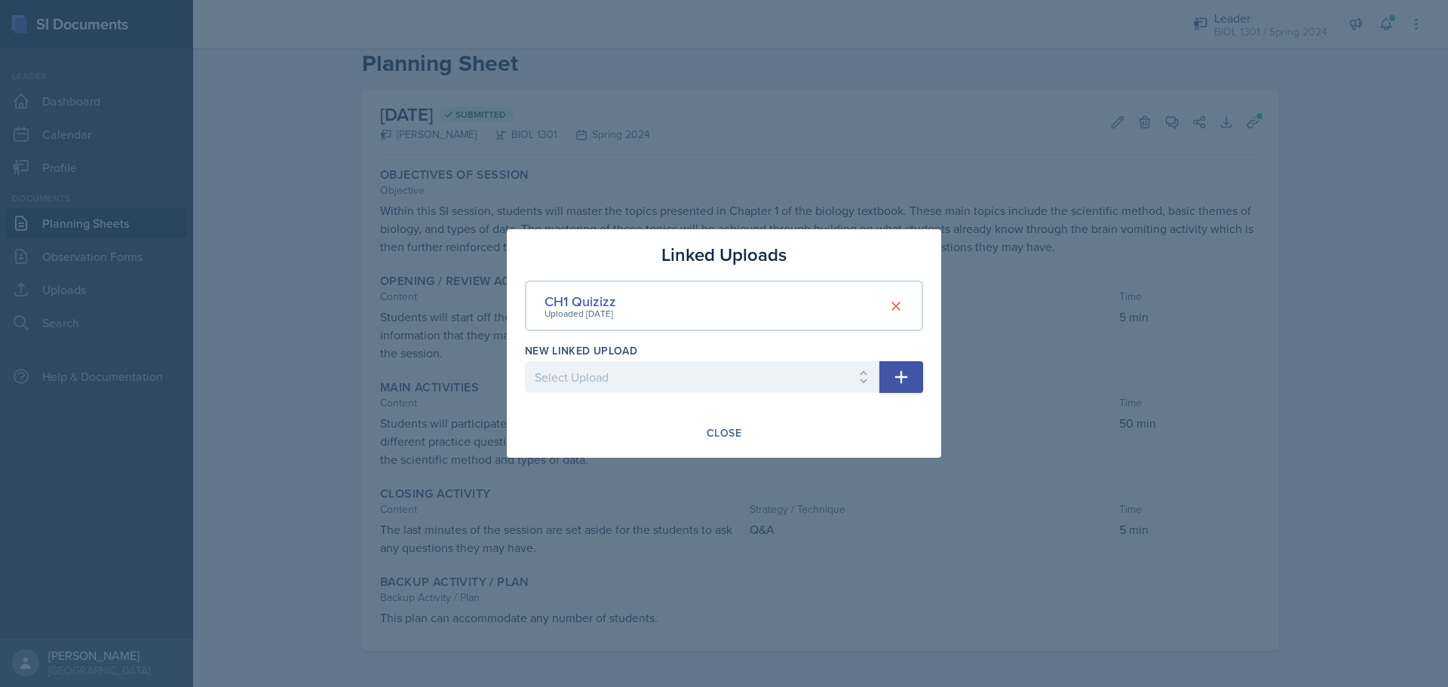
drag, startPoint x: 608, startPoint y: 299, endPoint x: 622, endPoint y: 309, distance: 16.7
click at [607, 299] on div "CH1 Quizizz" at bounding box center [581, 301] width 72 height 20
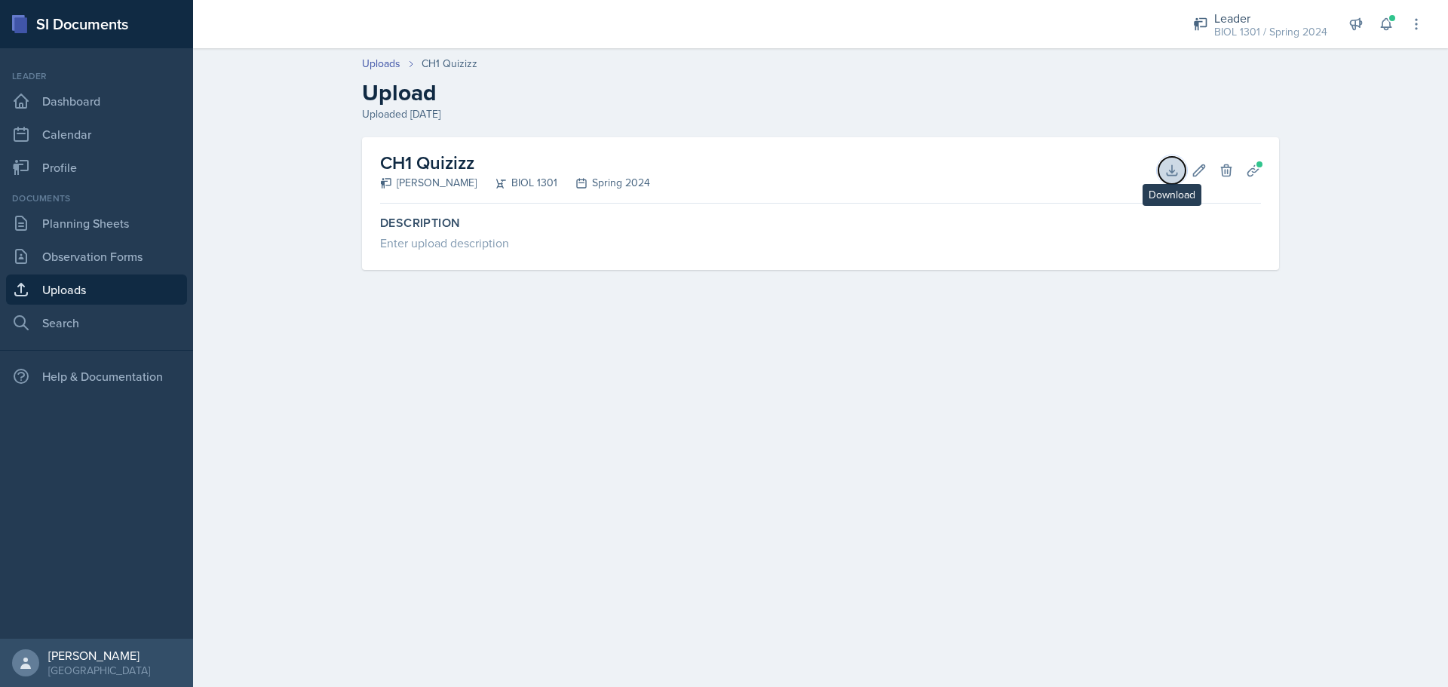
click at [1166, 177] on icon at bounding box center [1172, 170] width 15 height 15
click at [637, 185] on div "Spring 2024" at bounding box center [603, 183] width 93 height 16
click at [1238, 25] on div "BIOL 1301 / Spring 2024" at bounding box center [1270, 32] width 113 height 16
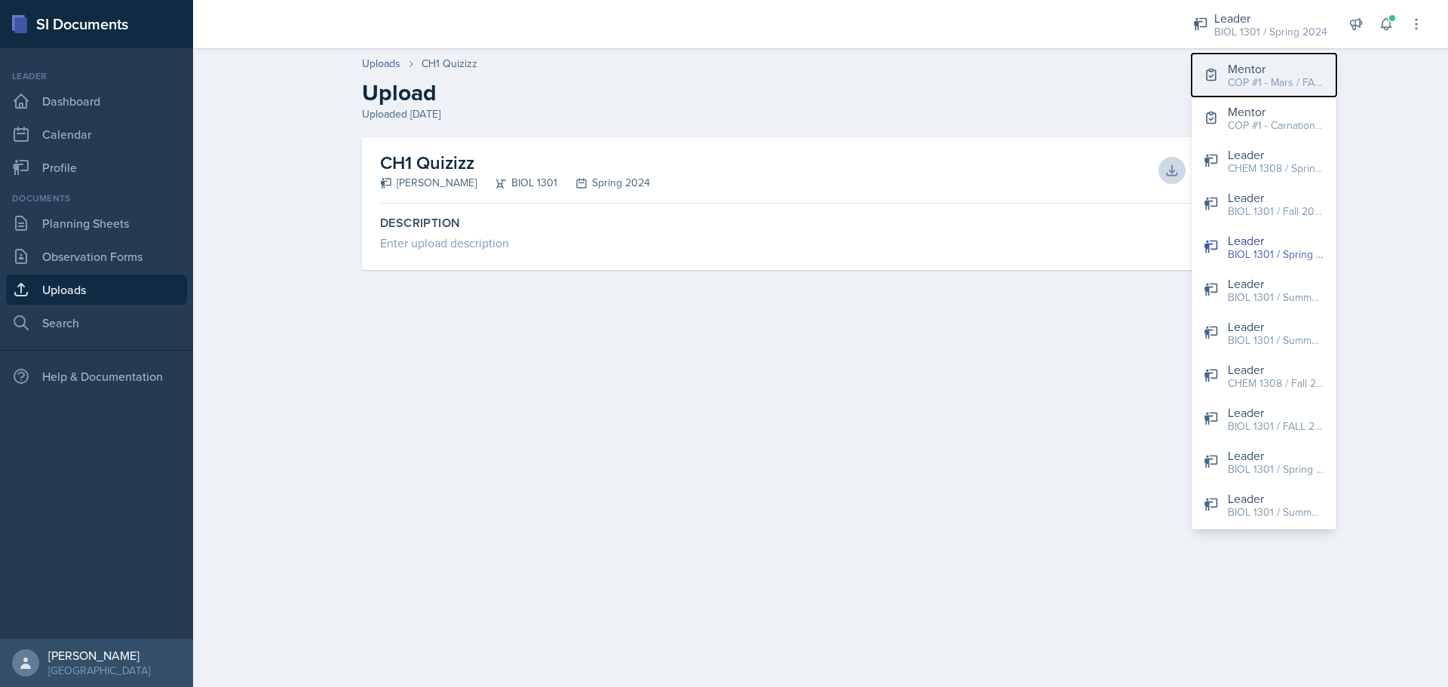
click at [1218, 63] on button "Mentor COP #1 - [GEOGRAPHIC_DATA] / FALL 2025" at bounding box center [1264, 75] width 145 height 43
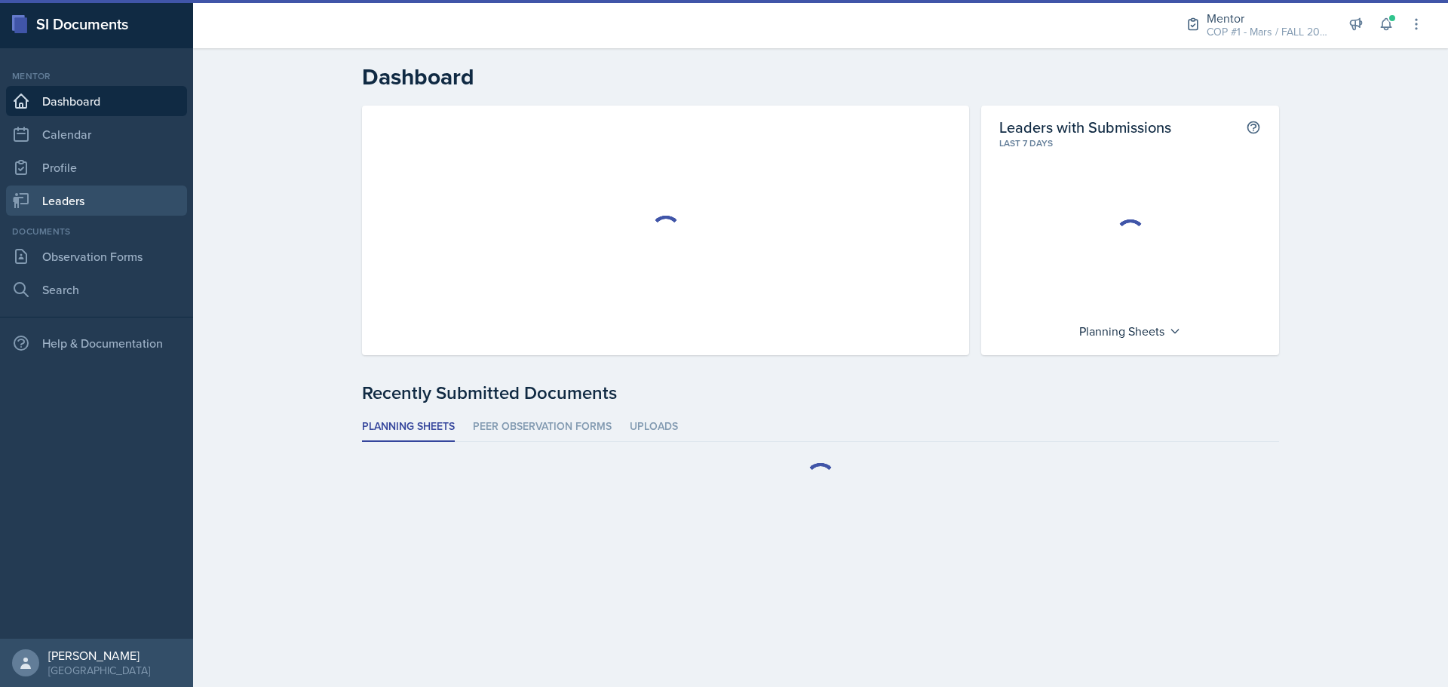
click at [64, 211] on link "Leaders" at bounding box center [96, 201] width 181 height 30
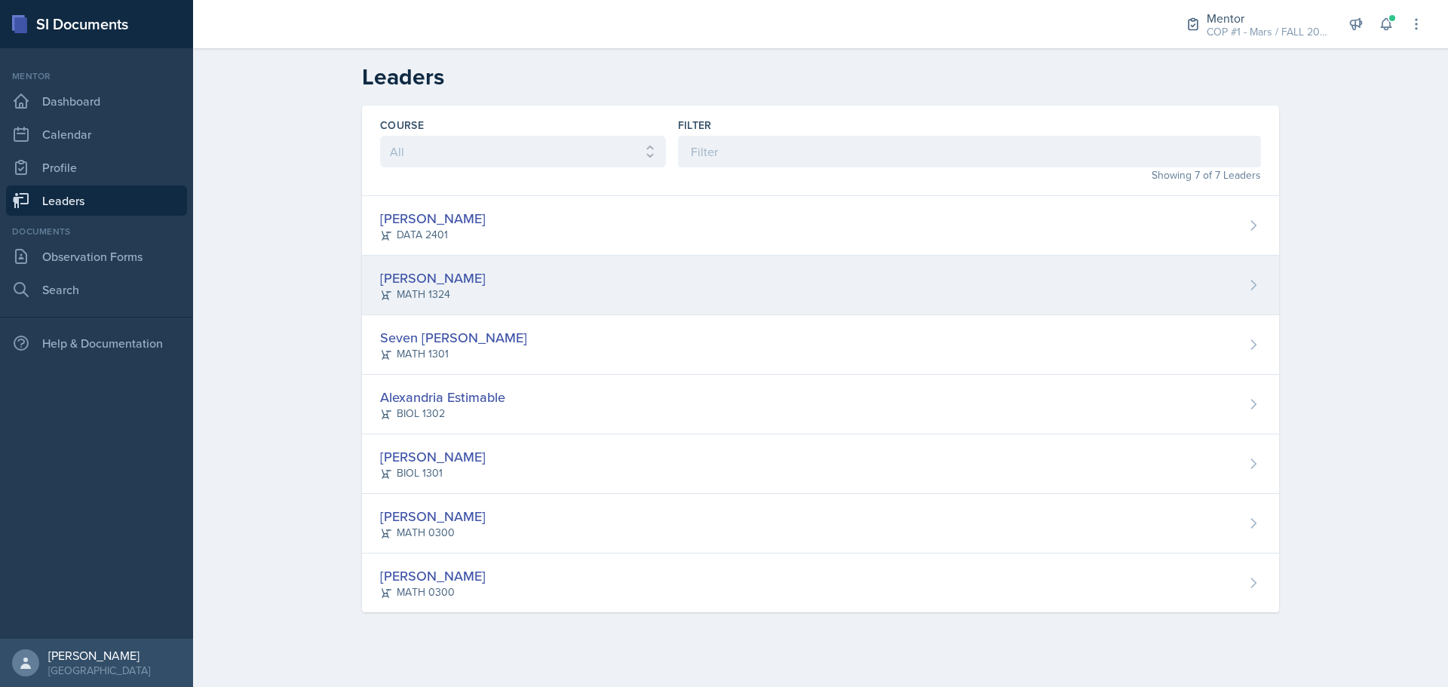
click at [415, 268] on div "[PERSON_NAME]" at bounding box center [433, 278] width 106 height 20
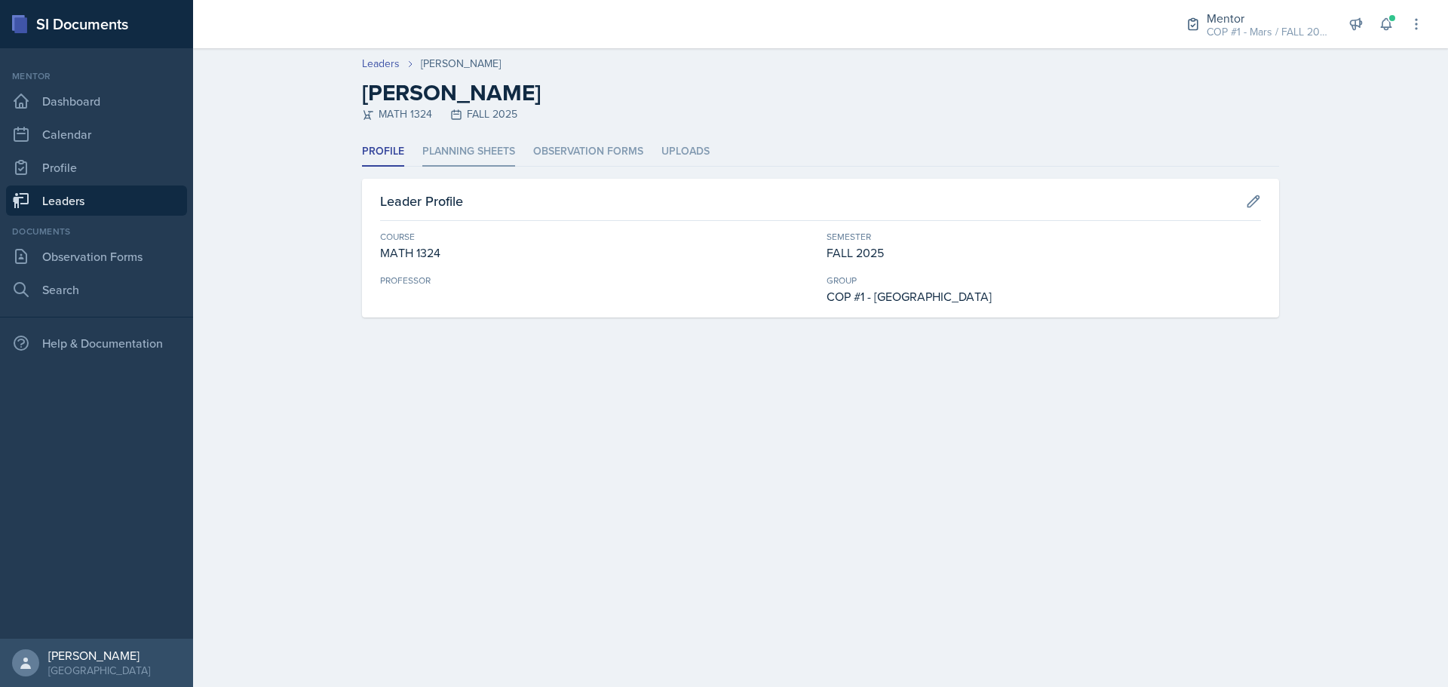
click at [481, 153] on li "Planning Sheets" at bounding box center [468, 151] width 93 height 29
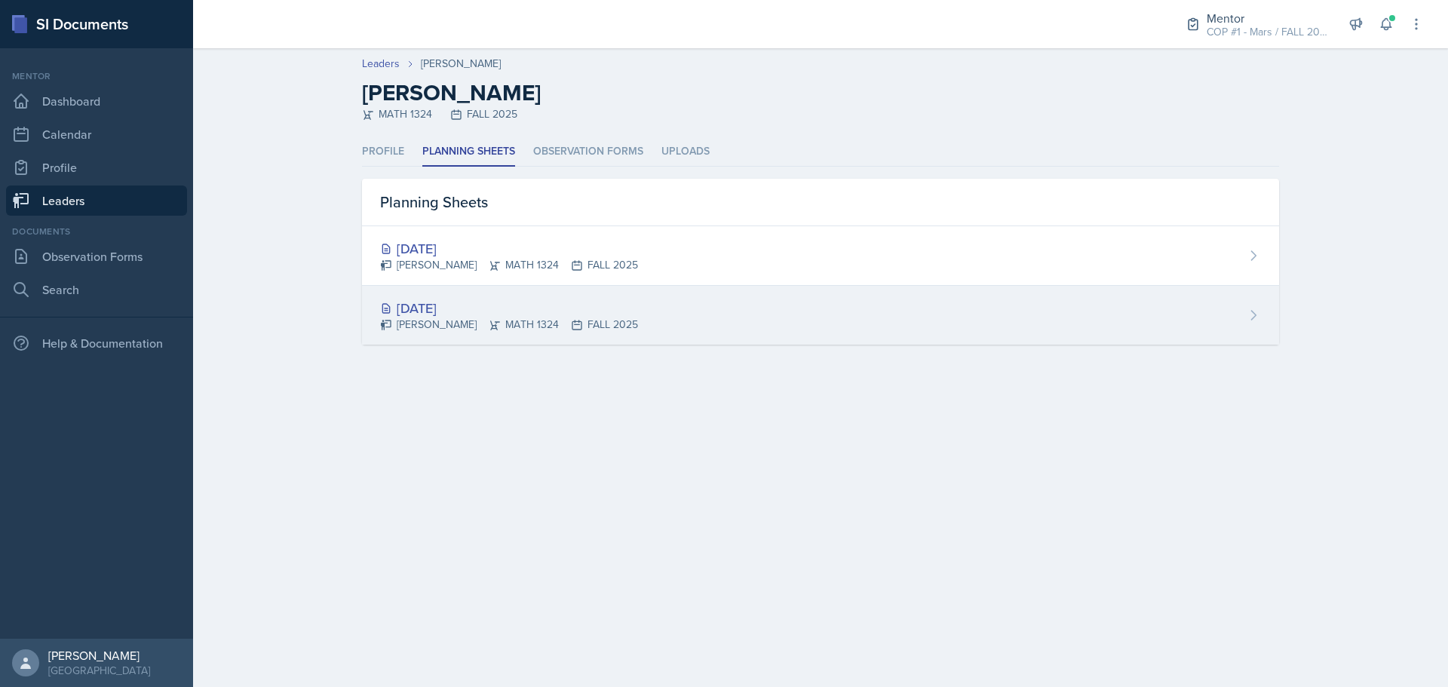
click at [450, 302] on div "[DATE]" at bounding box center [509, 308] width 258 height 20
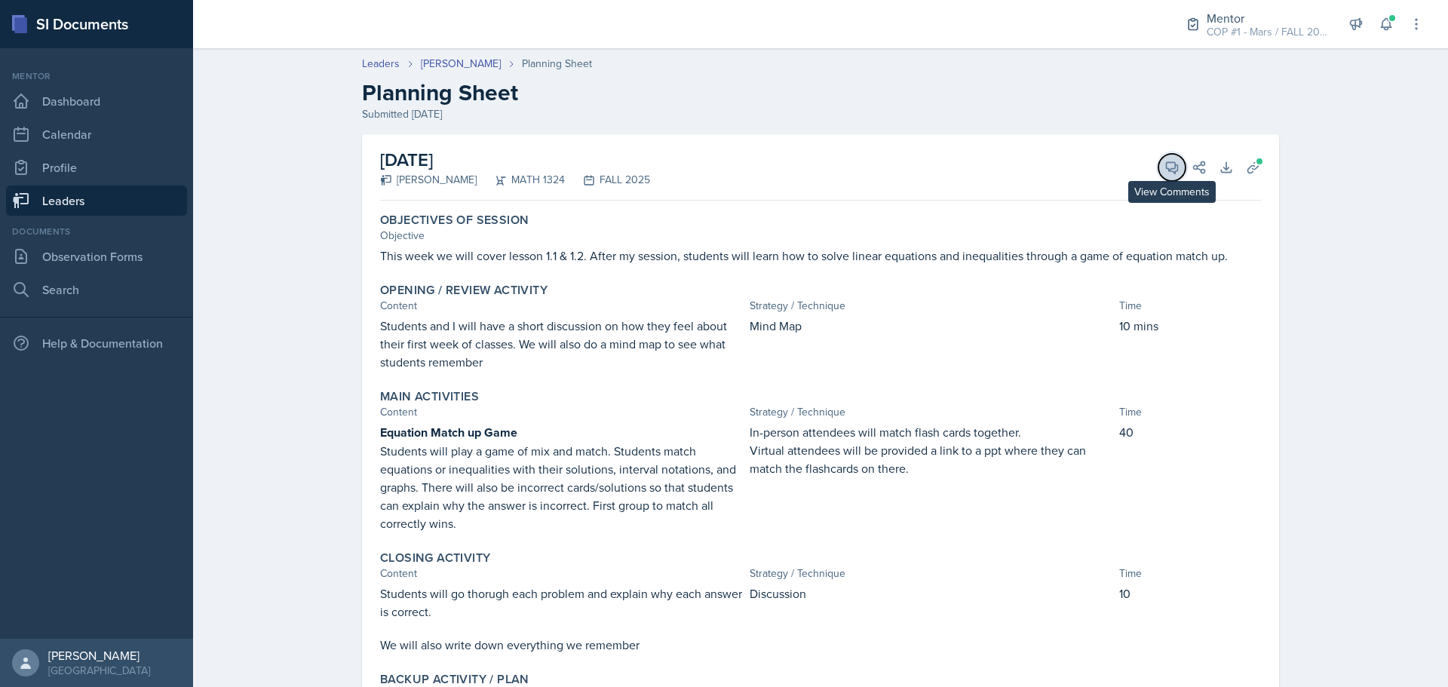
click at [1165, 167] on icon at bounding box center [1172, 167] width 15 height 15
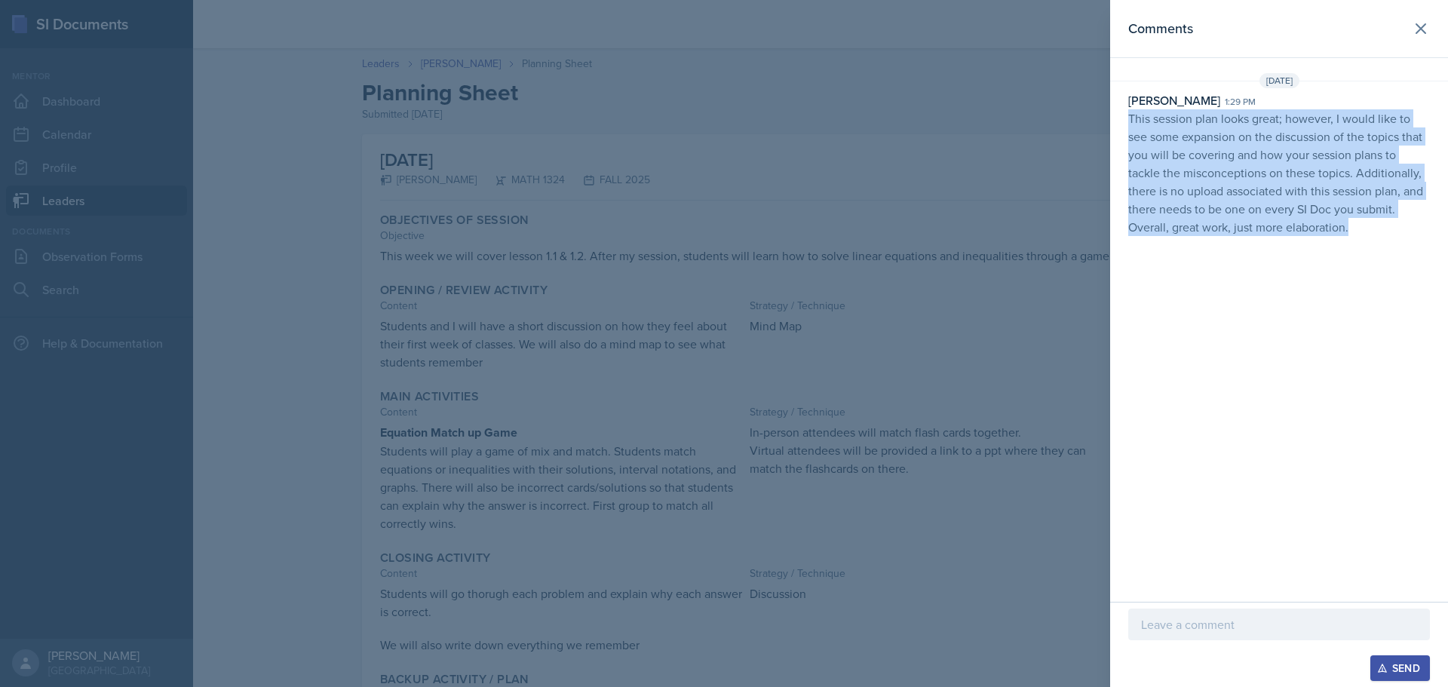
drag, startPoint x: 1365, startPoint y: 232, endPoint x: 1119, endPoint y: 111, distance: 274.3
click at [1119, 111] on div "Maximiliano Perez 1:29 pm This session plan looks great; however, I would like …" at bounding box center [1279, 163] width 338 height 145
click at [1211, 320] on div "Comments Aug 25th, 2025 Maximiliano Perez 1:29 pm This session plan looks great…" at bounding box center [1279, 301] width 338 height 602
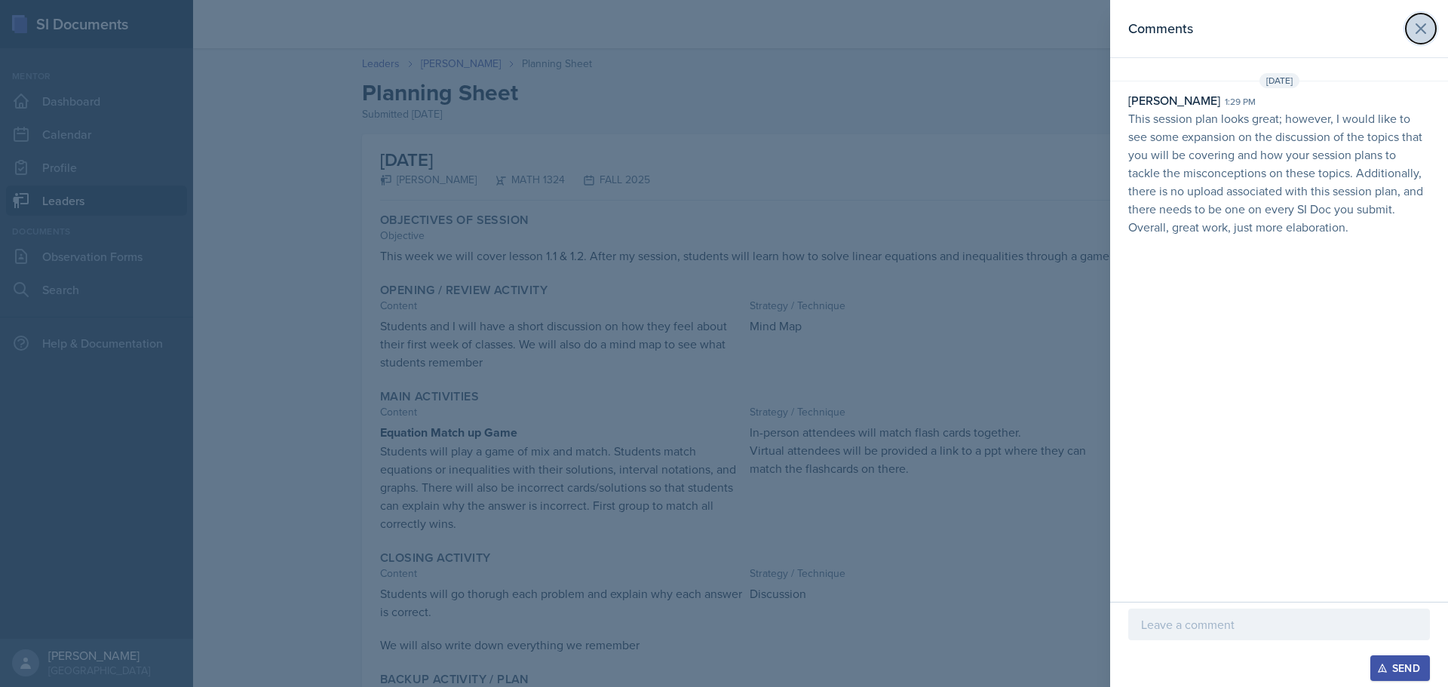
click at [1429, 26] on icon at bounding box center [1421, 29] width 18 height 18
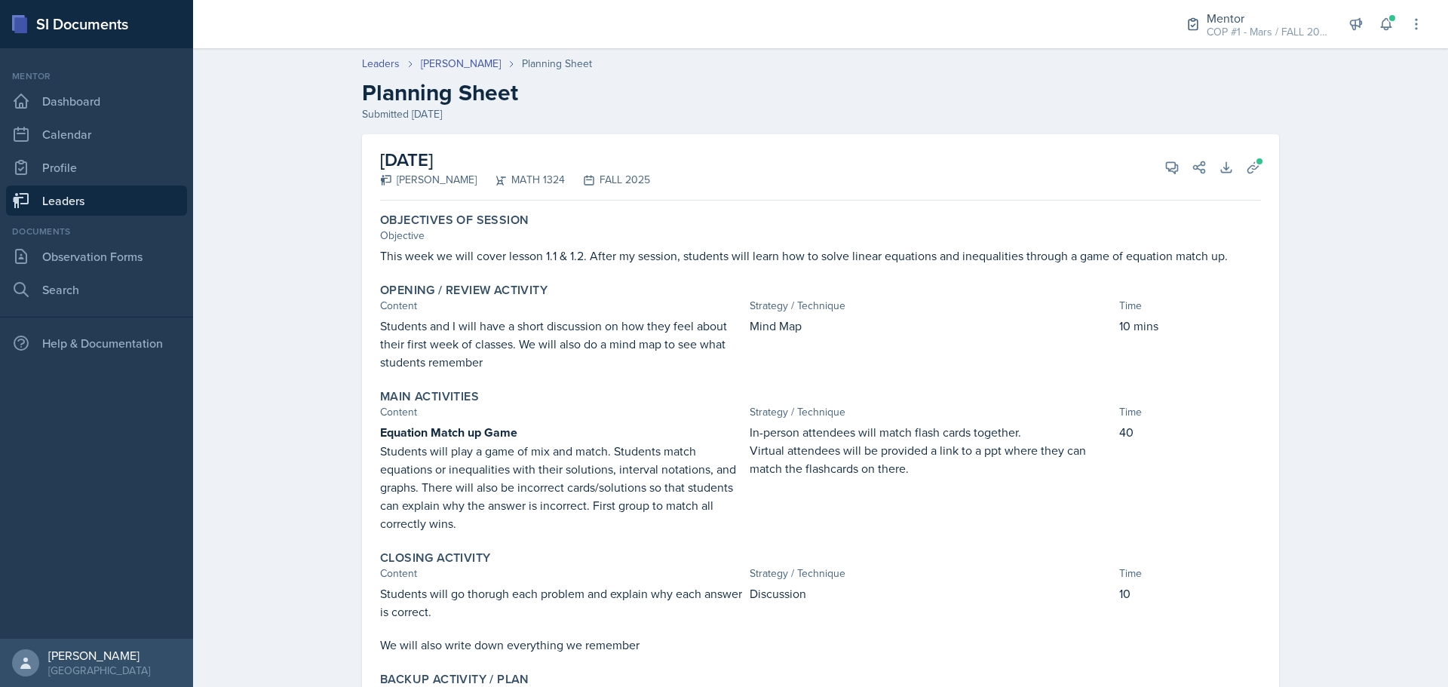
scroll to position [97, 0]
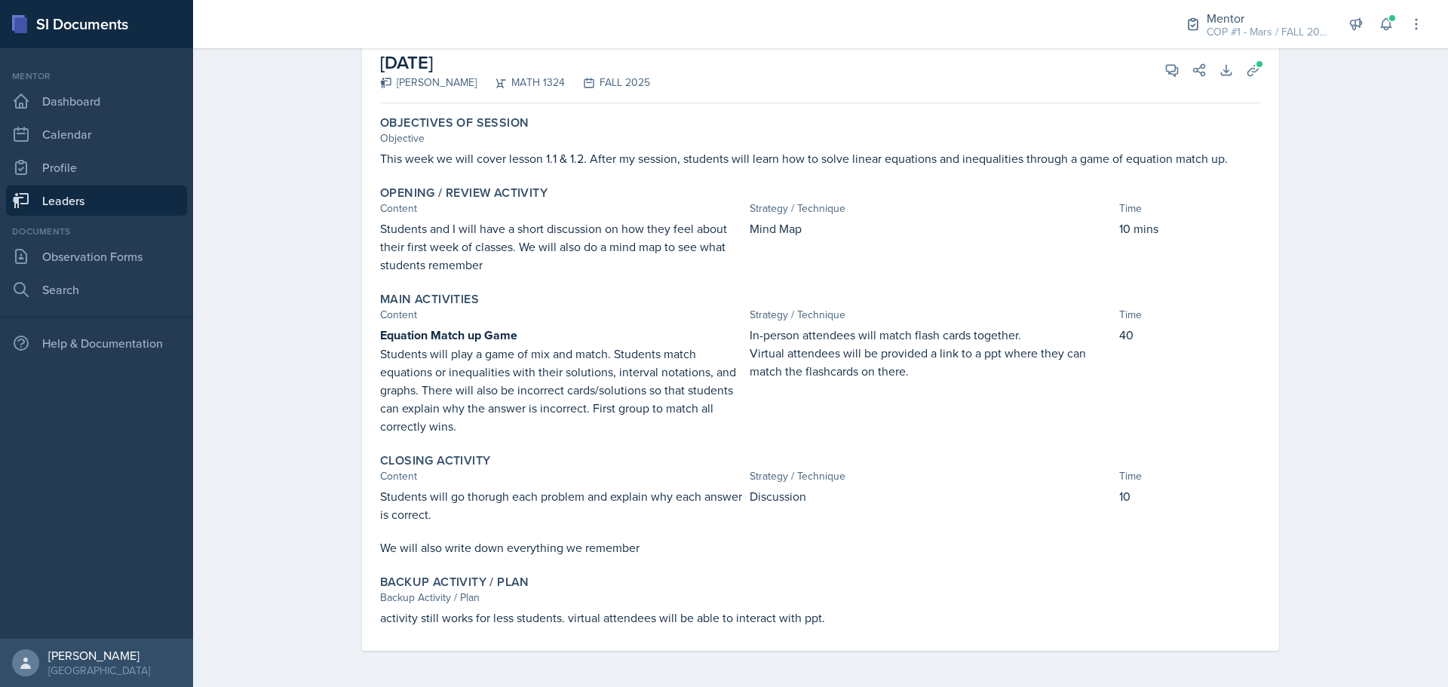
click at [625, 603] on div "Backup Activity / Plan" at bounding box center [820, 598] width 881 height 16
click at [558, 396] on p "Students will play a game of mix and match. Students match equations or inequal…" at bounding box center [562, 390] width 364 height 91
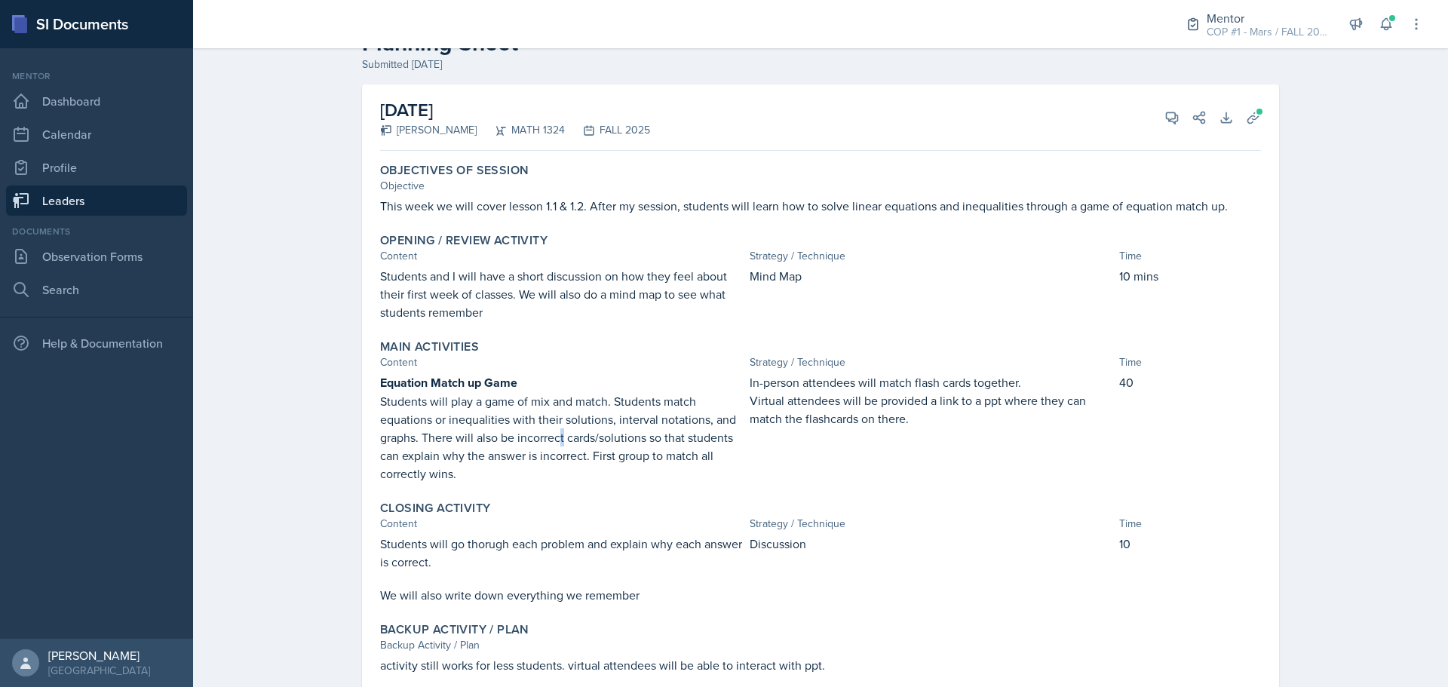
scroll to position [0, 0]
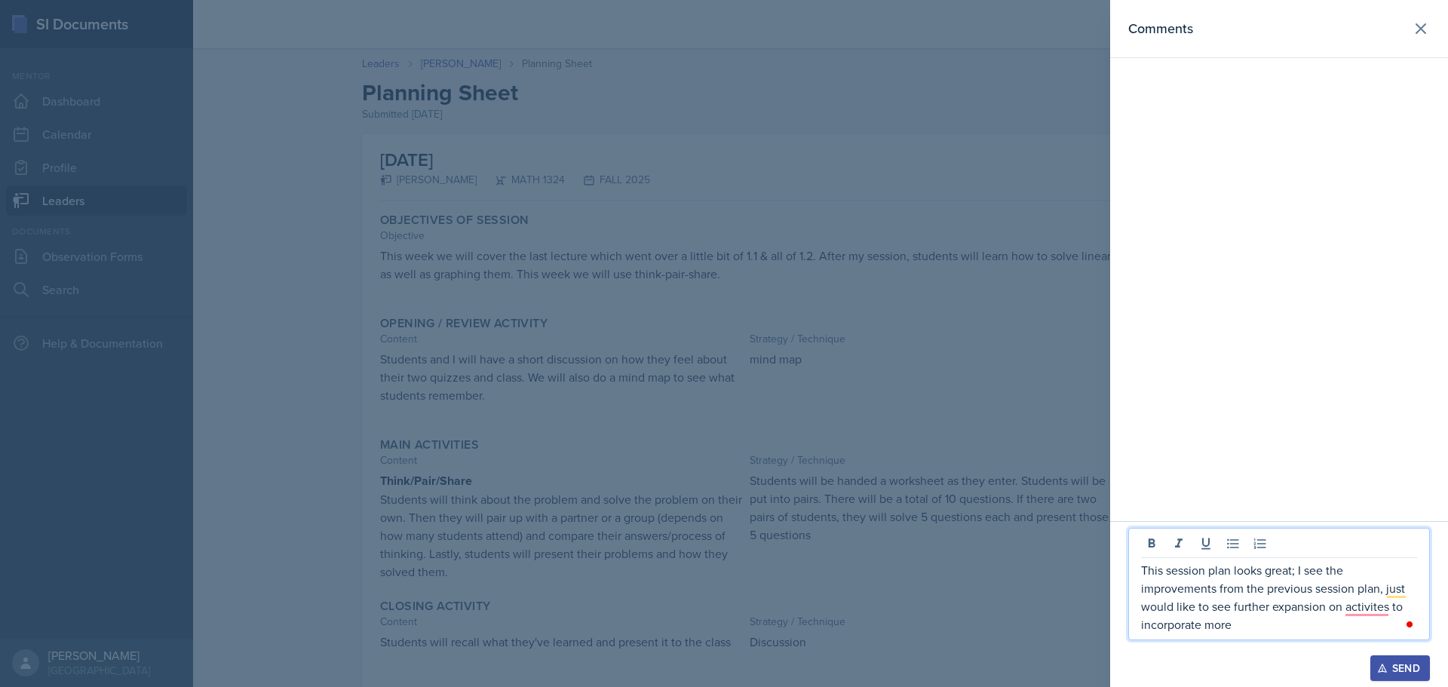
click at [1375, 617] on p "This session plan looks great; I see the improvements from the previous session…" at bounding box center [1279, 597] width 276 height 72
click at [1374, 612] on p "This session plan looks great; I see the improvements from the previous session…" at bounding box center [1279, 597] width 276 height 72
click at [1260, 631] on p "This session plan looks great; I see the improvements from the previous session…" at bounding box center [1279, 597] width 276 height 72
click at [1374, 596] on p "This session plan looks great; I see the improvements from the previous session…" at bounding box center [1279, 597] width 276 height 72
click at [1394, 583] on p "This session plan looks great; I see the improvements from the previous session…" at bounding box center [1279, 597] width 276 height 72
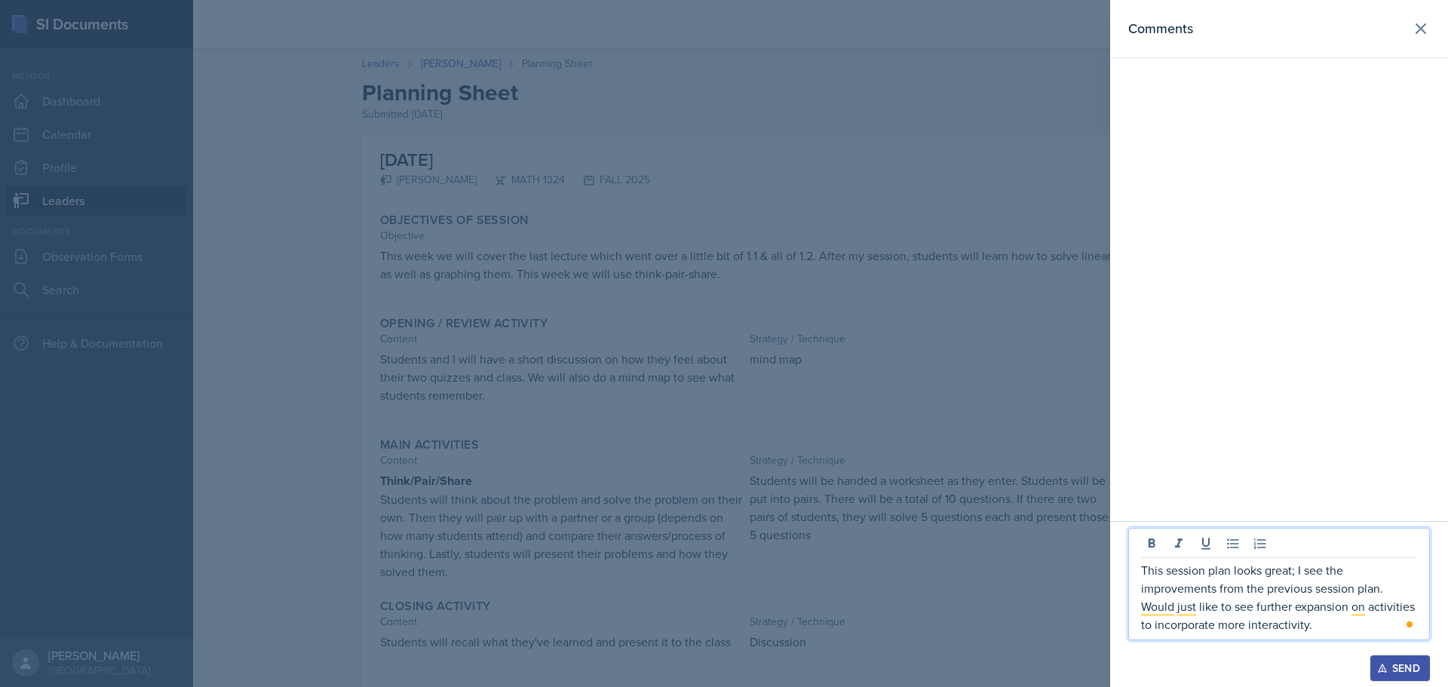
click at [1343, 627] on p "This session plan looks great; I see the improvements from the previous session…" at bounding box center [1279, 597] width 276 height 72
click at [1380, 667] on icon "button" at bounding box center [1382, 668] width 11 height 11
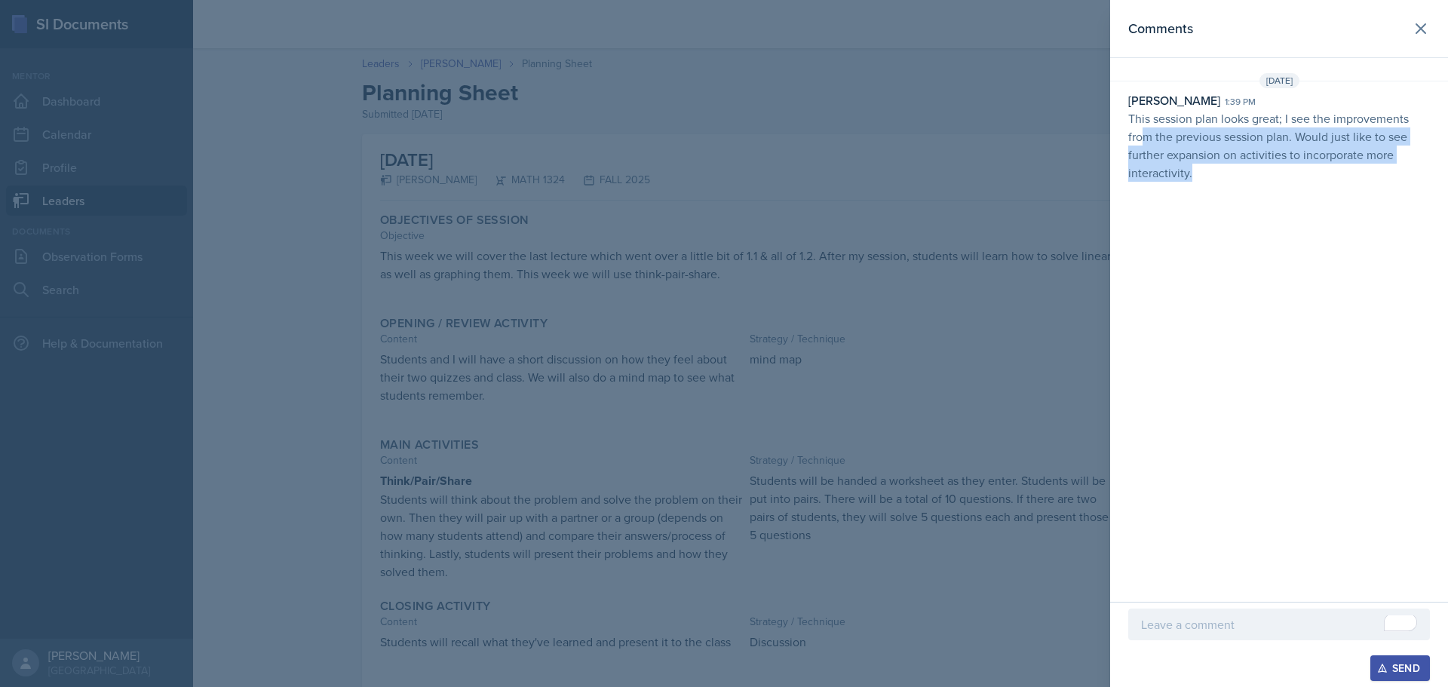
drag, startPoint x: 1193, startPoint y: 177, endPoint x: 1205, endPoint y: 112, distance: 65.2
click at [1141, 132] on p "This session plan looks great; I see the improvements from the previous session…" at bounding box center [1279, 145] width 302 height 72
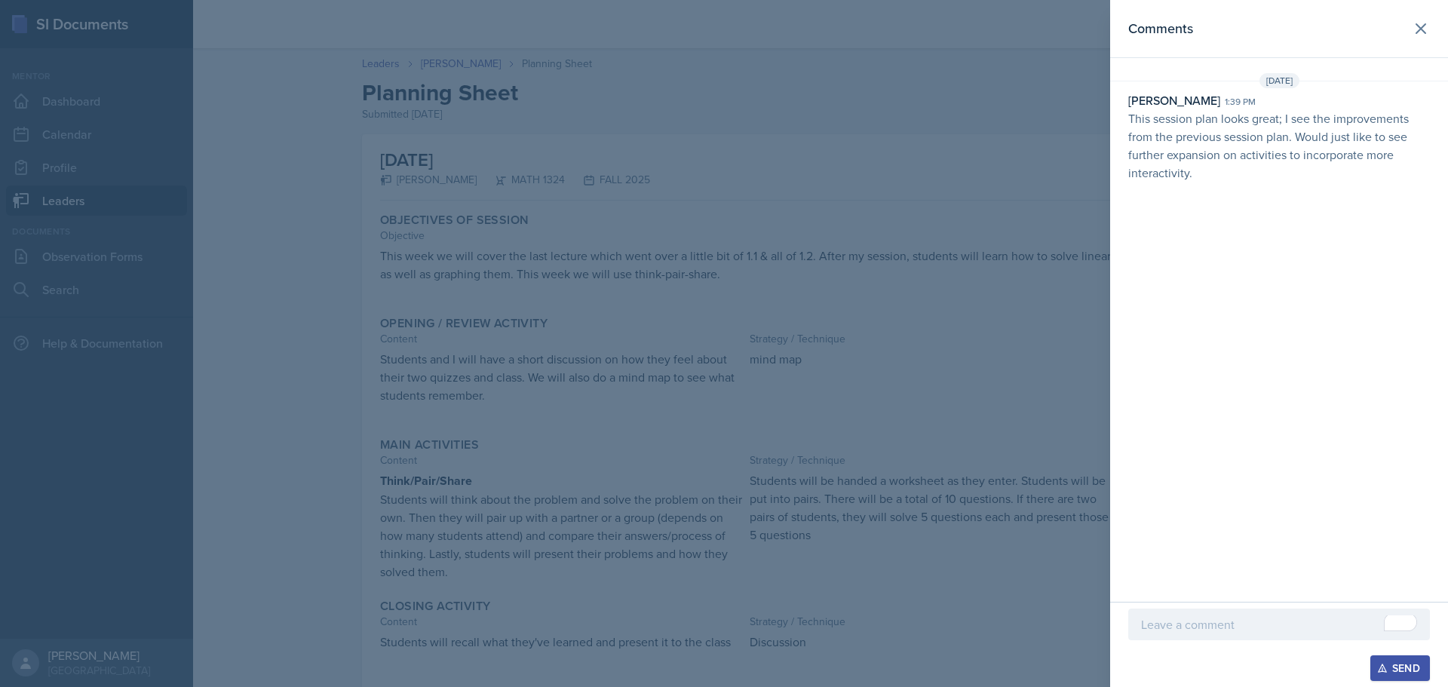
click at [1281, 105] on div "Maximiliano Perez 1:39 pm" at bounding box center [1279, 100] width 302 height 18
click at [1421, 27] on icon at bounding box center [1421, 29] width 18 height 18
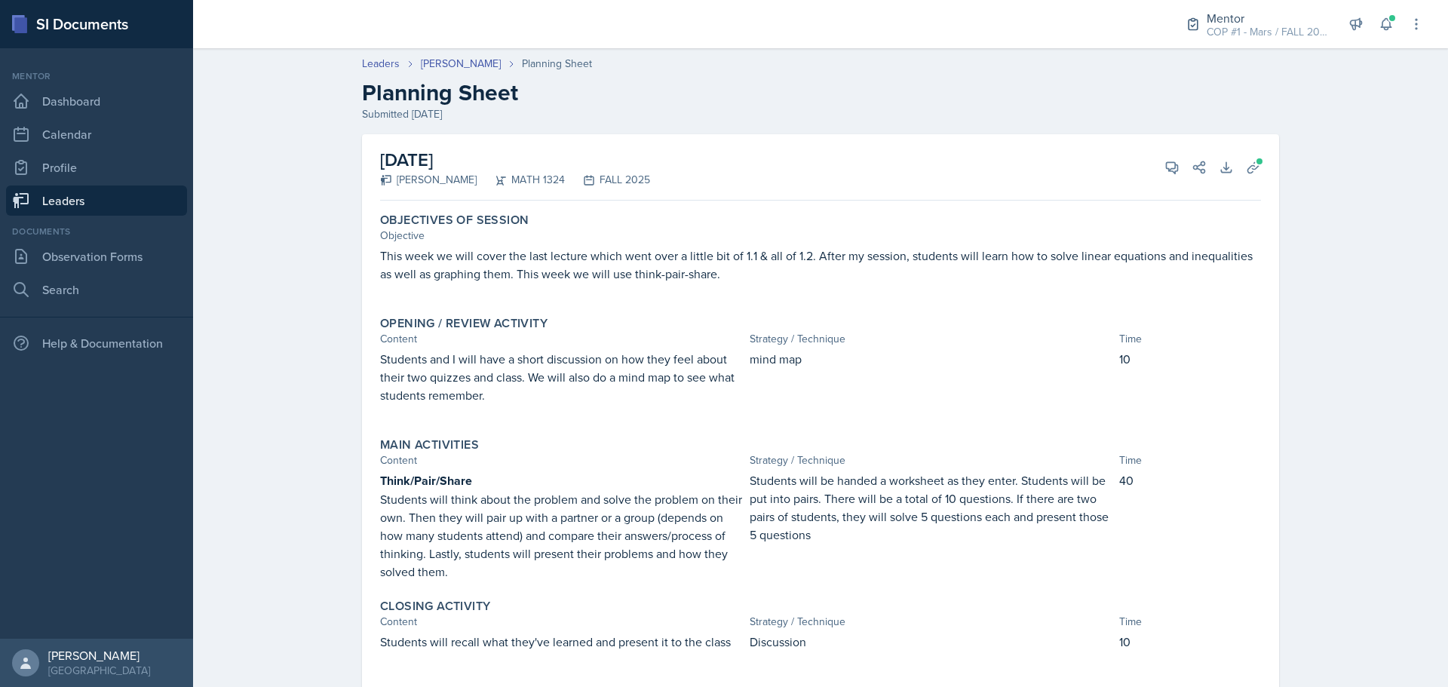
click at [81, 196] on link "Leaders" at bounding box center [96, 201] width 181 height 30
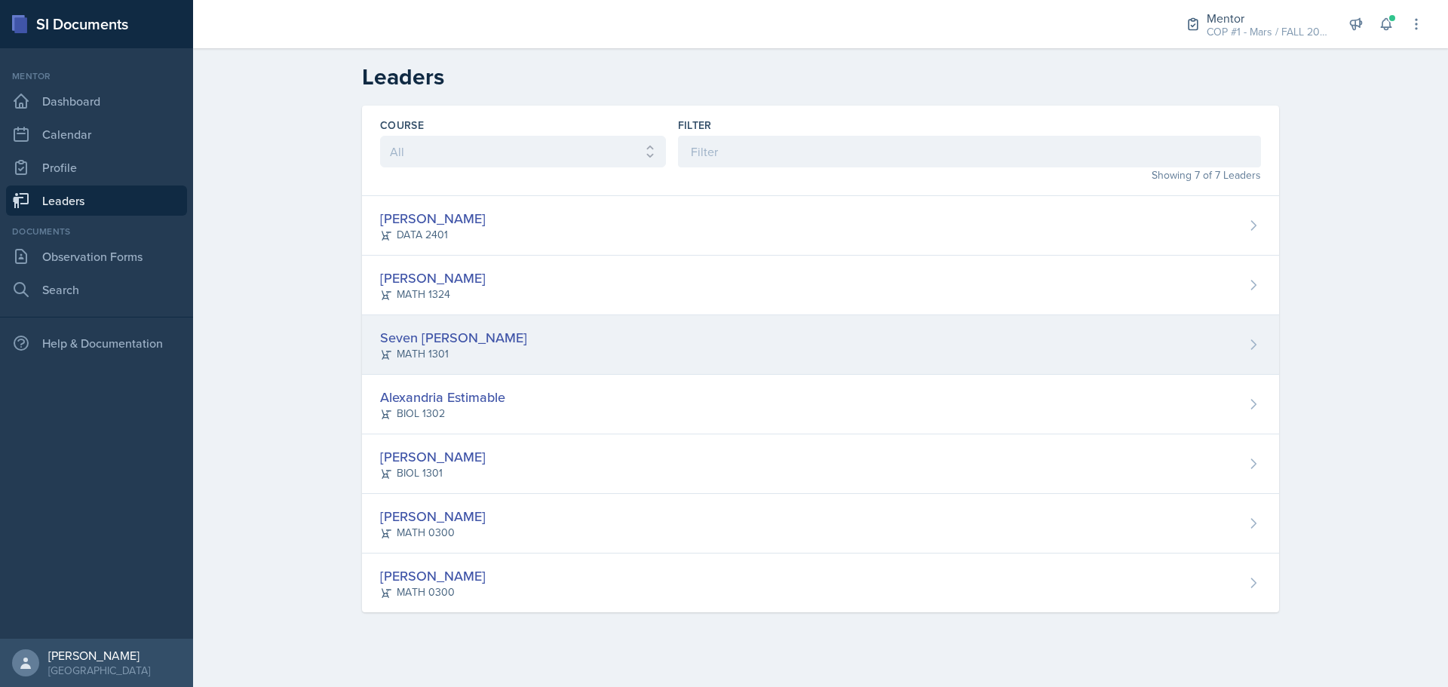
click at [449, 330] on div "Seven [PERSON_NAME]" at bounding box center [453, 337] width 147 height 20
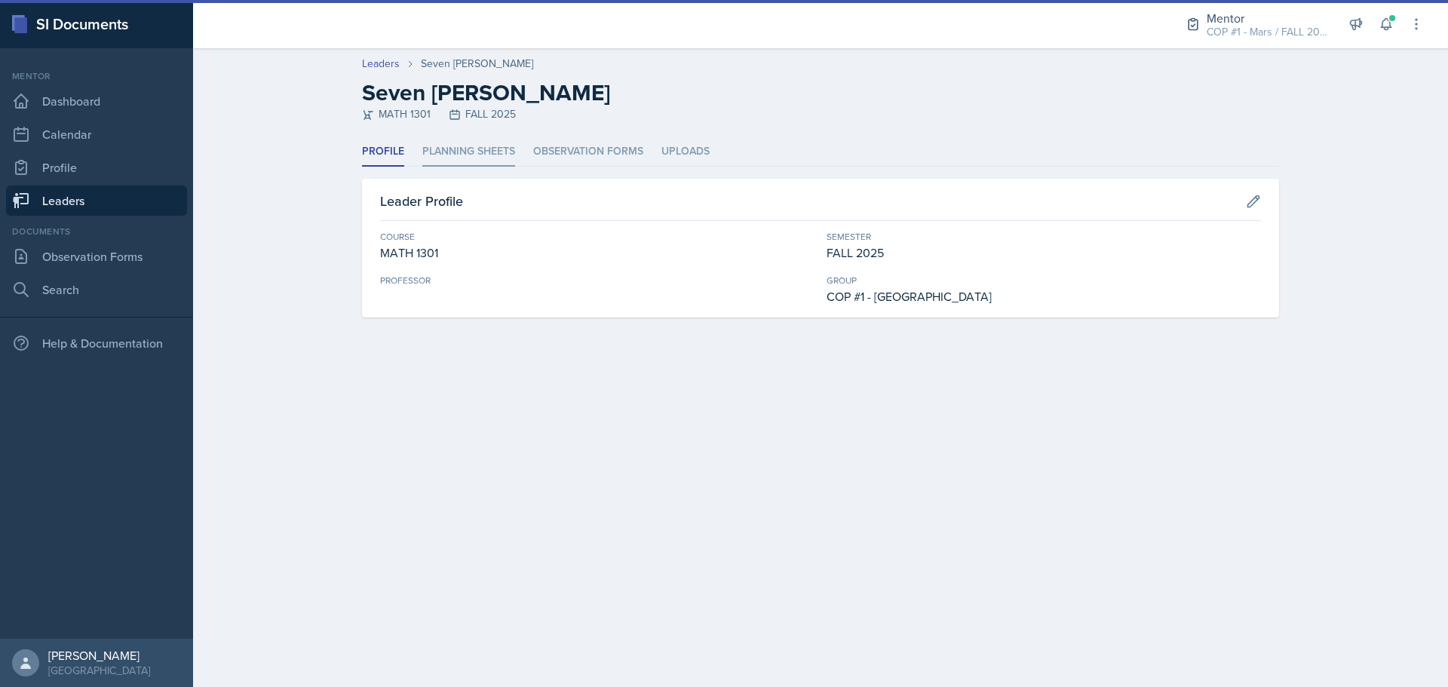
click at [465, 158] on li "Planning Sheets" at bounding box center [468, 151] width 93 height 29
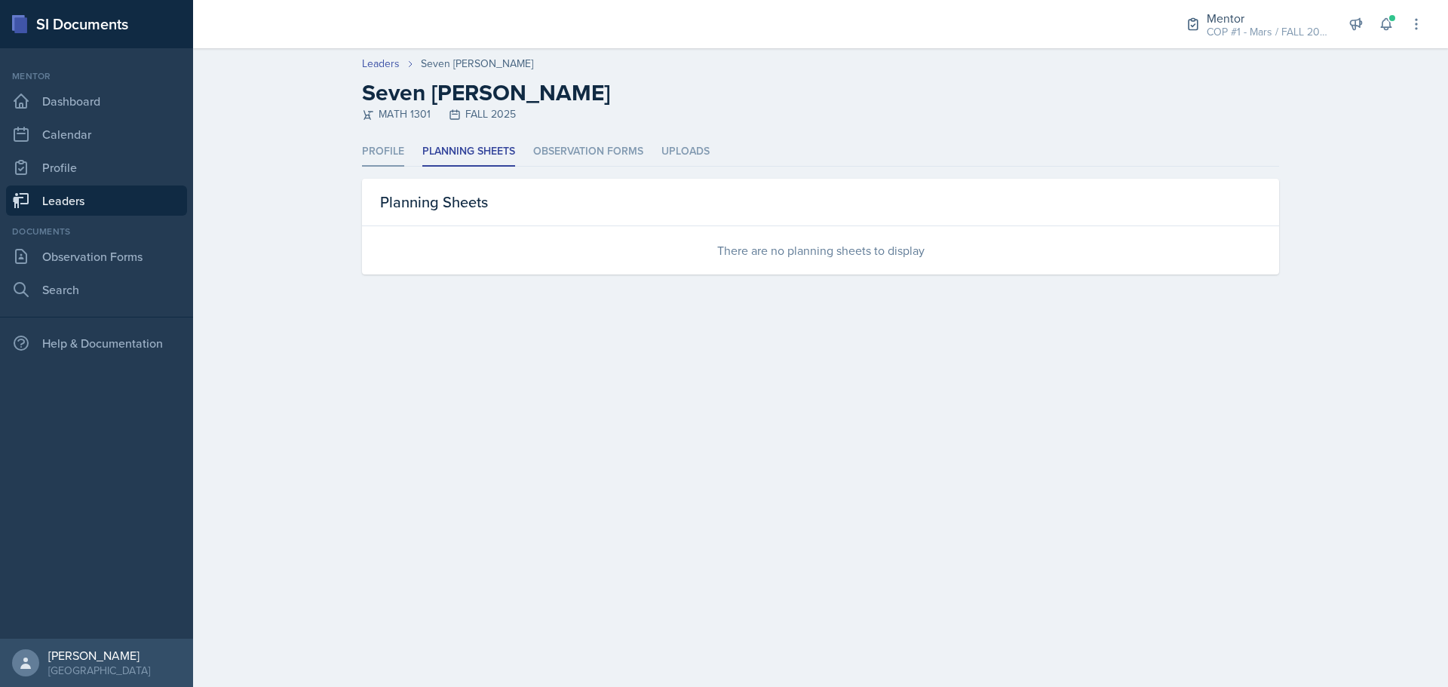
click at [382, 143] on li "Profile" at bounding box center [383, 151] width 42 height 29
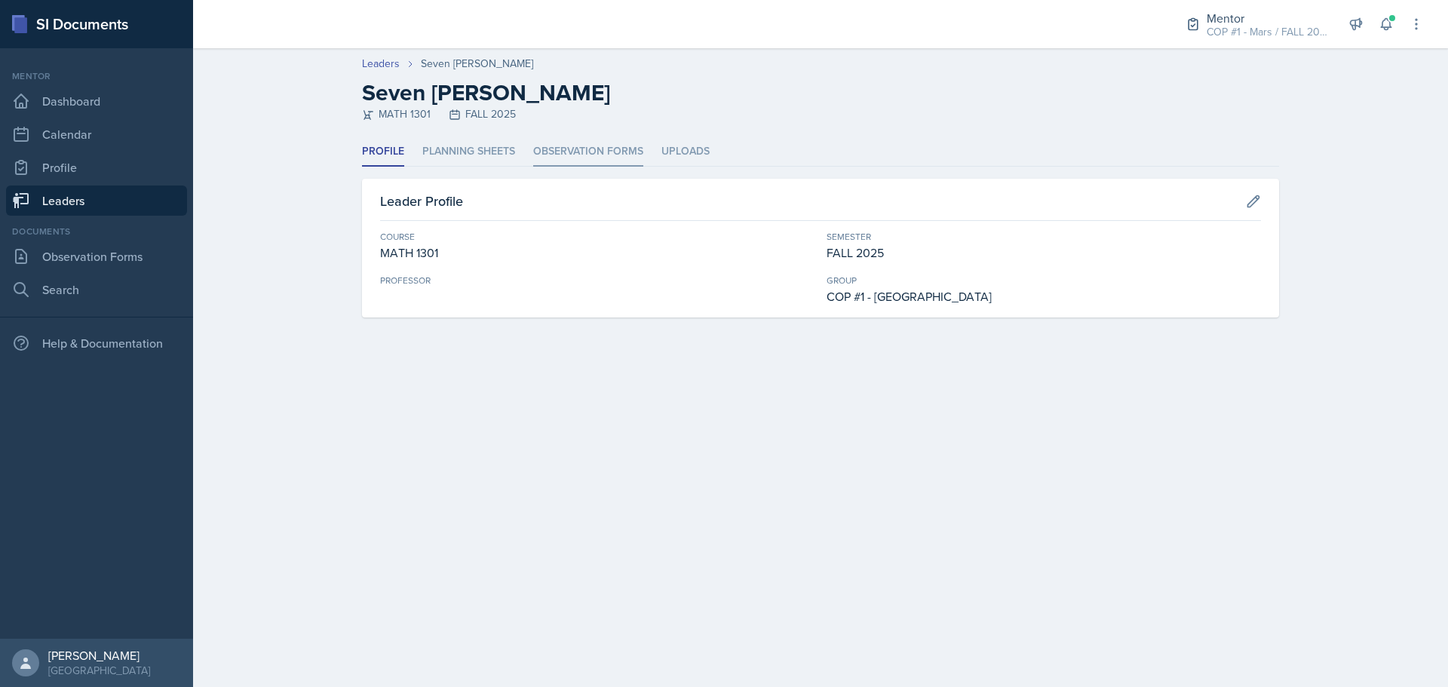
click at [573, 148] on li "Observation Forms" at bounding box center [588, 151] width 110 height 29
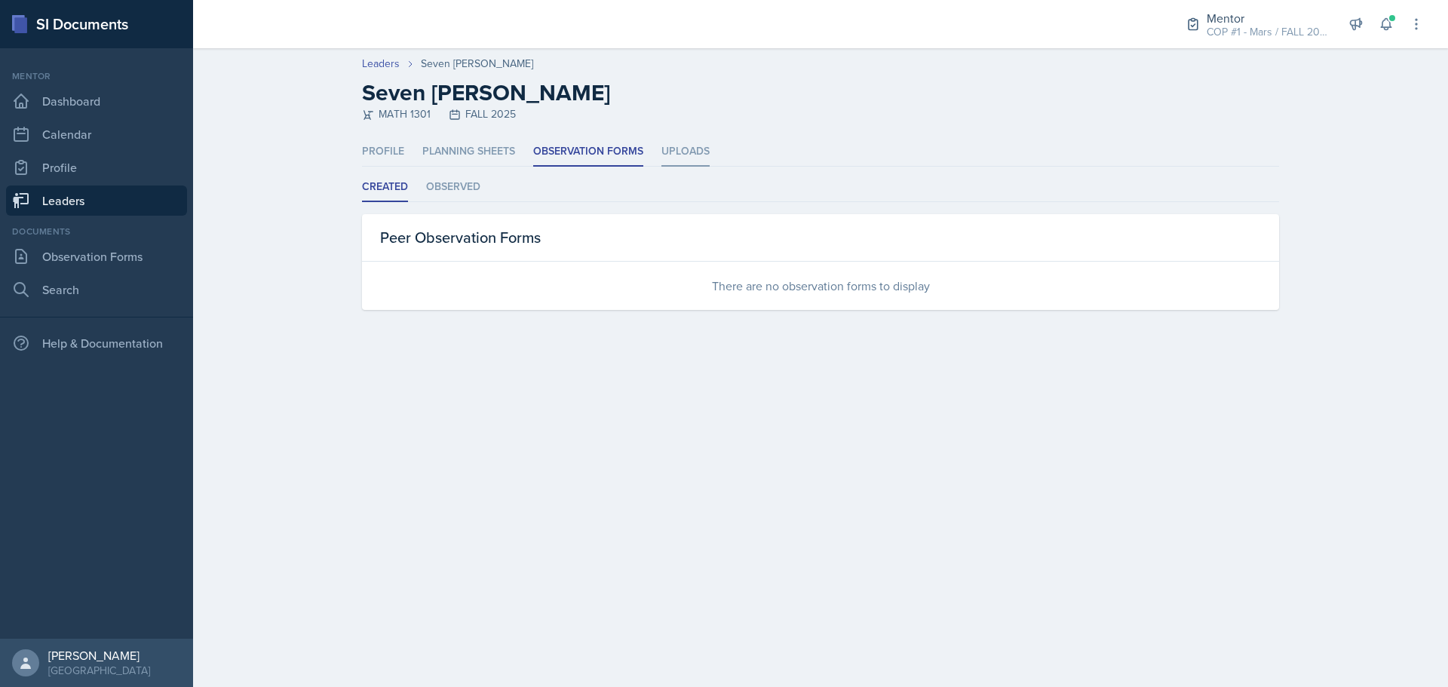
click at [669, 149] on li "Uploads" at bounding box center [686, 151] width 48 height 29
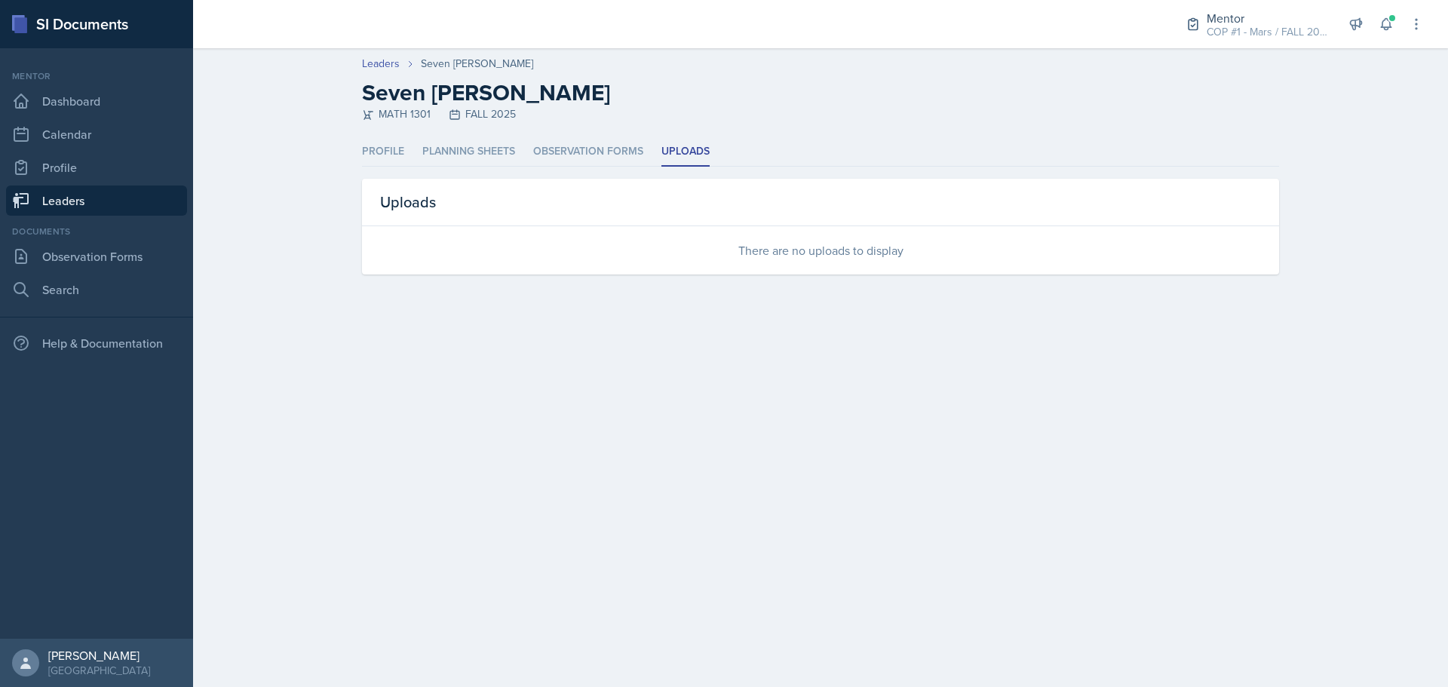
click at [109, 193] on link "Leaders" at bounding box center [96, 201] width 181 height 30
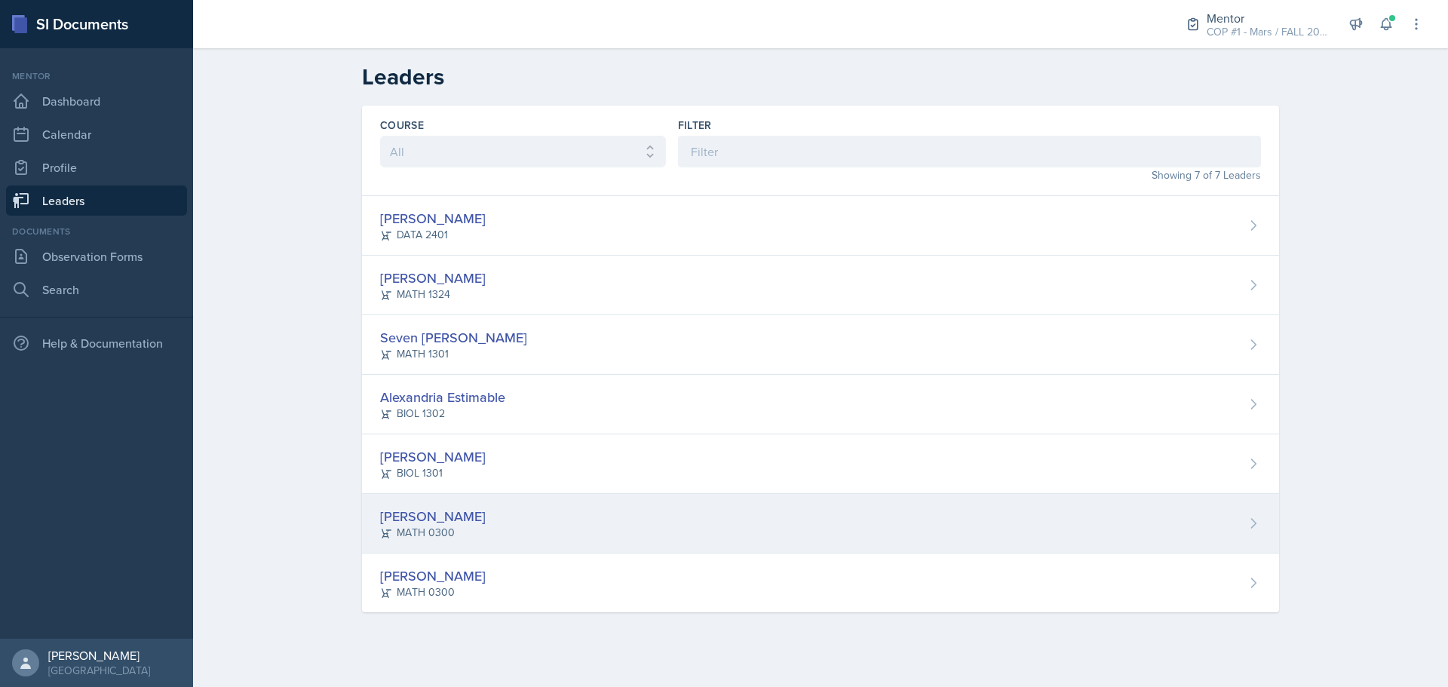
click at [447, 517] on div "[PERSON_NAME]" at bounding box center [433, 516] width 106 height 20
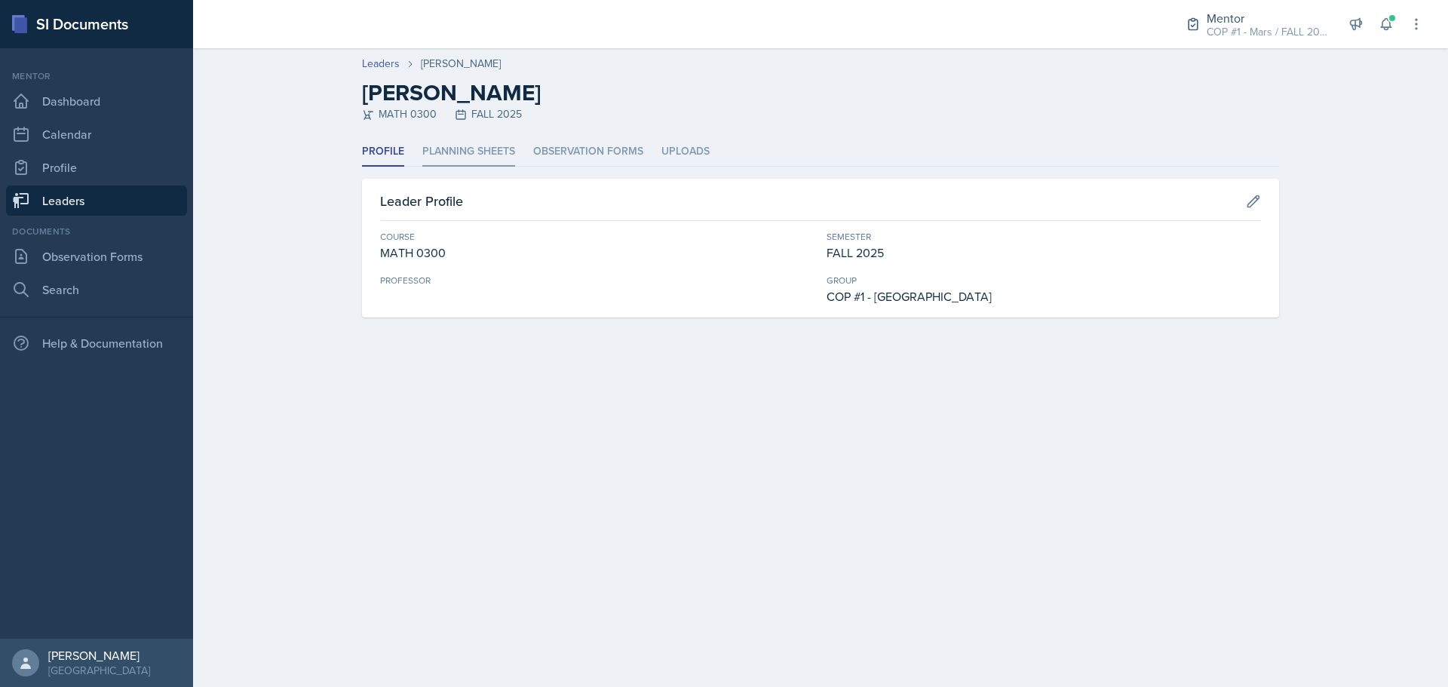
click at [462, 146] on li "Planning Sheets" at bounding box center [468, 151] width 93 height 29
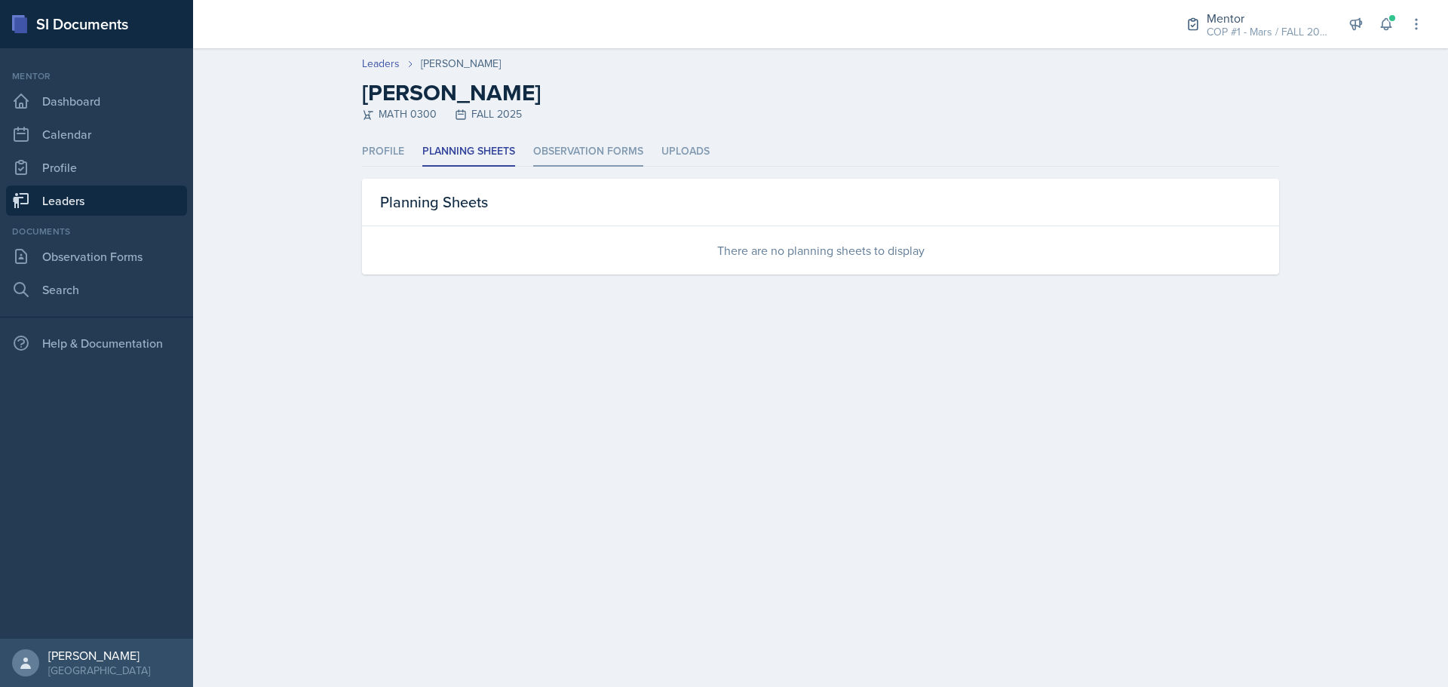
click at [563, 143] on li "Observation Forms" at bounding box center [588, 151] width 110 height 29
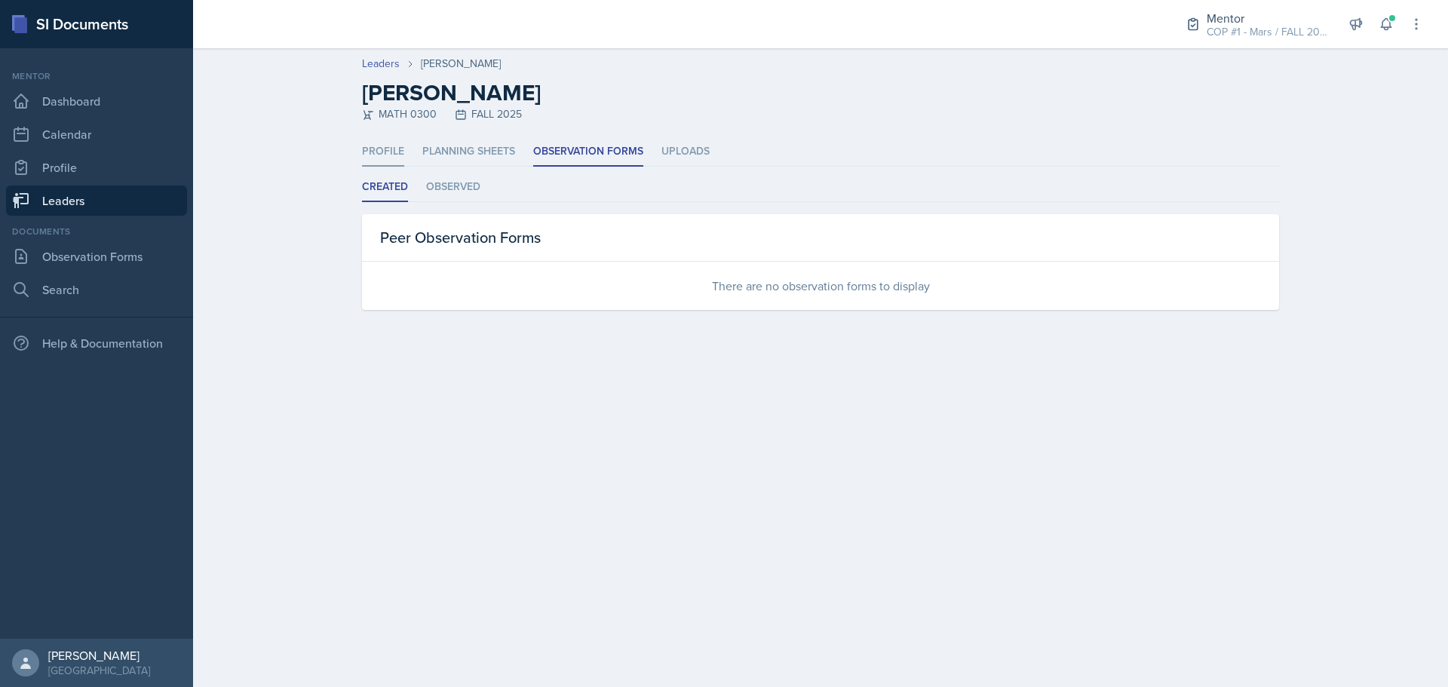
click at [379, 152] on li "Profile" at bounding box center [383, 151] width 42 height 29
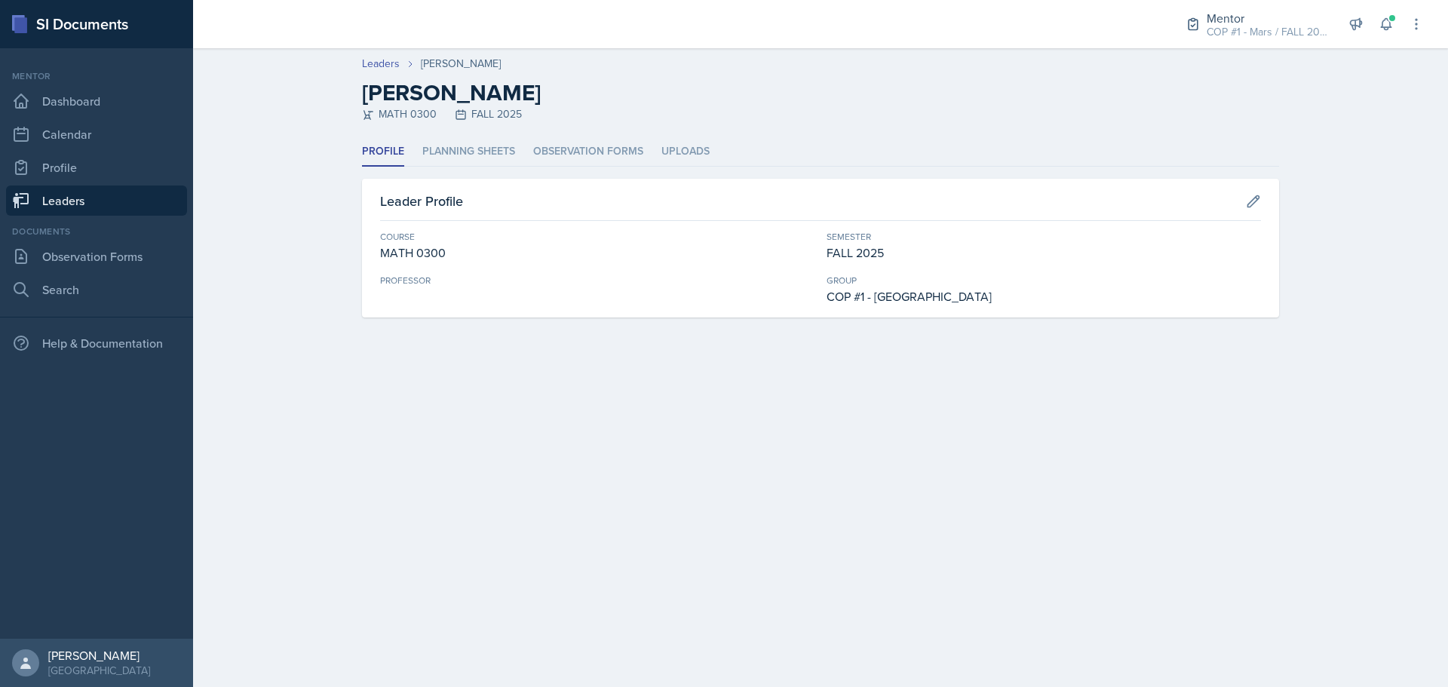
click at [96, 198] on link "Leaders" at bounding box center [96, 201] width 181 height 30
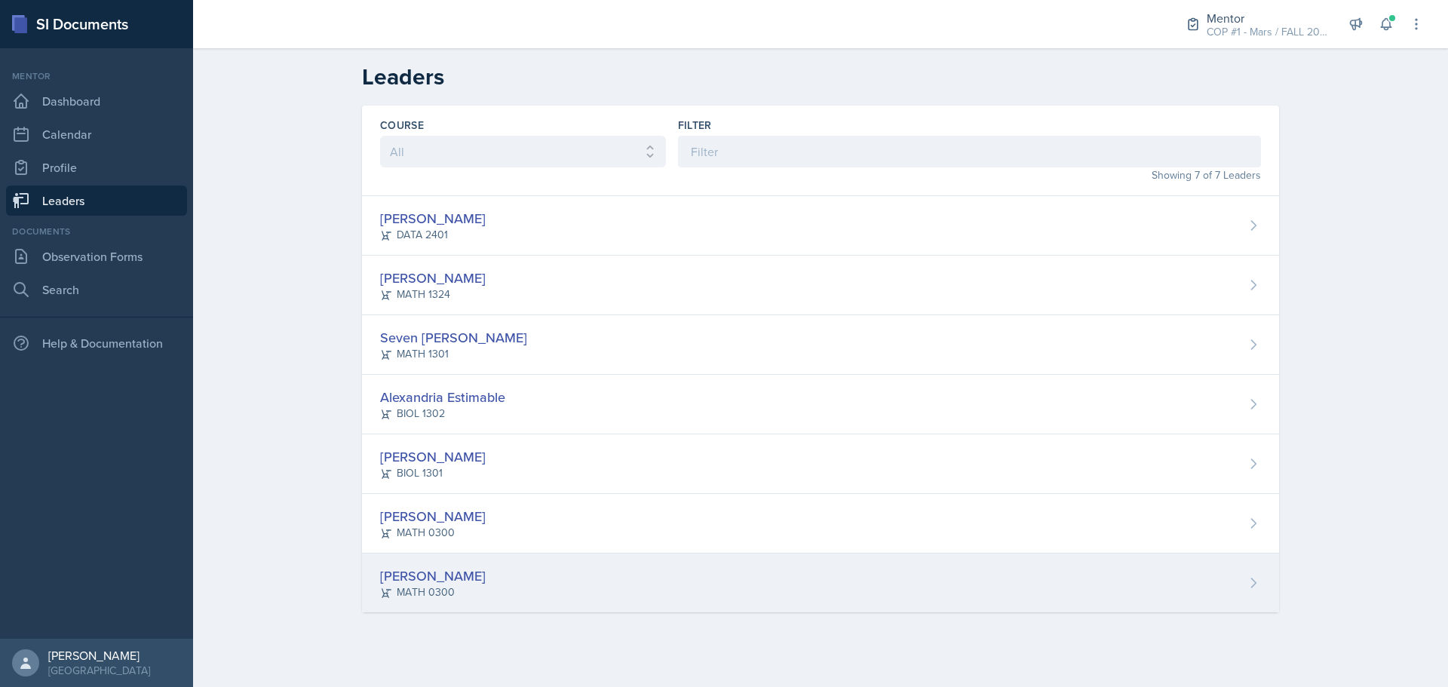
click at [436, 560] on div "Shikyna William MATH 0300" at bounding box center [820, 583] width 917 height 59
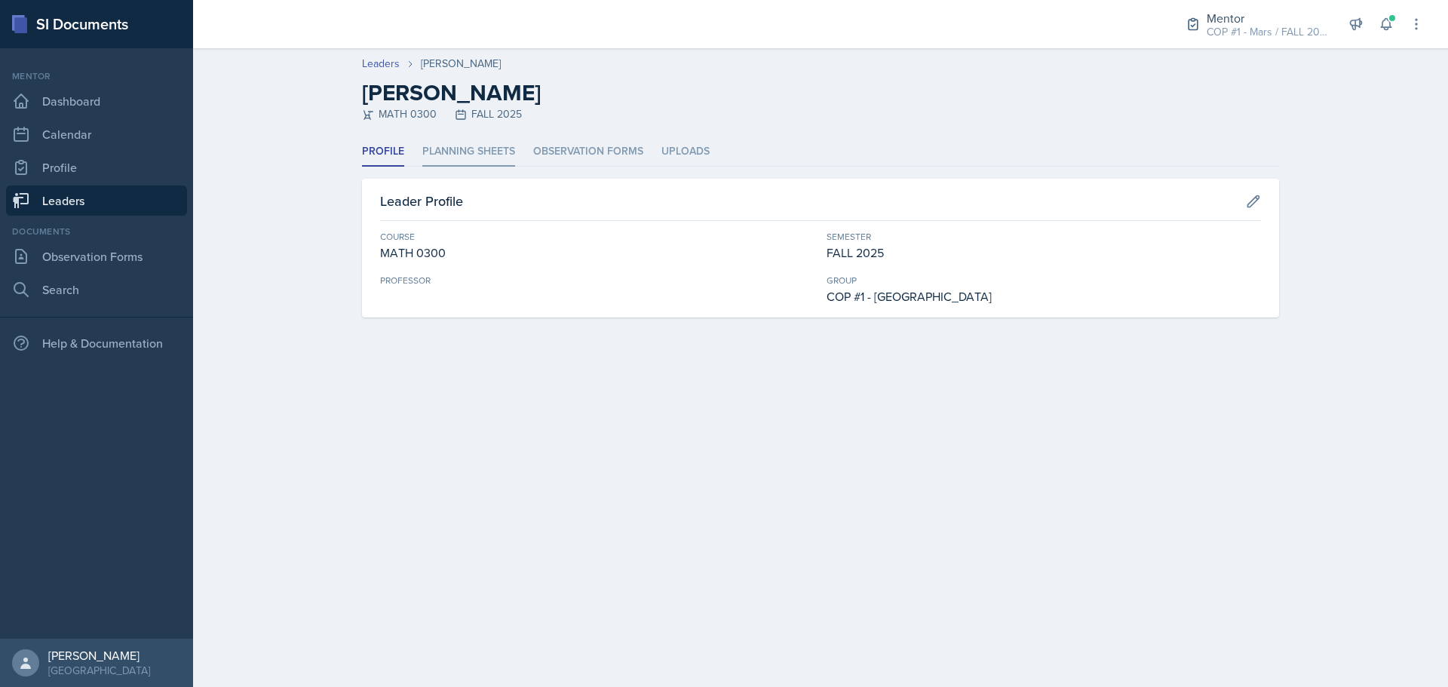
click at [484, 148] on li "Planning Sheets" at bounding box center [468, 151] width 93 height 29
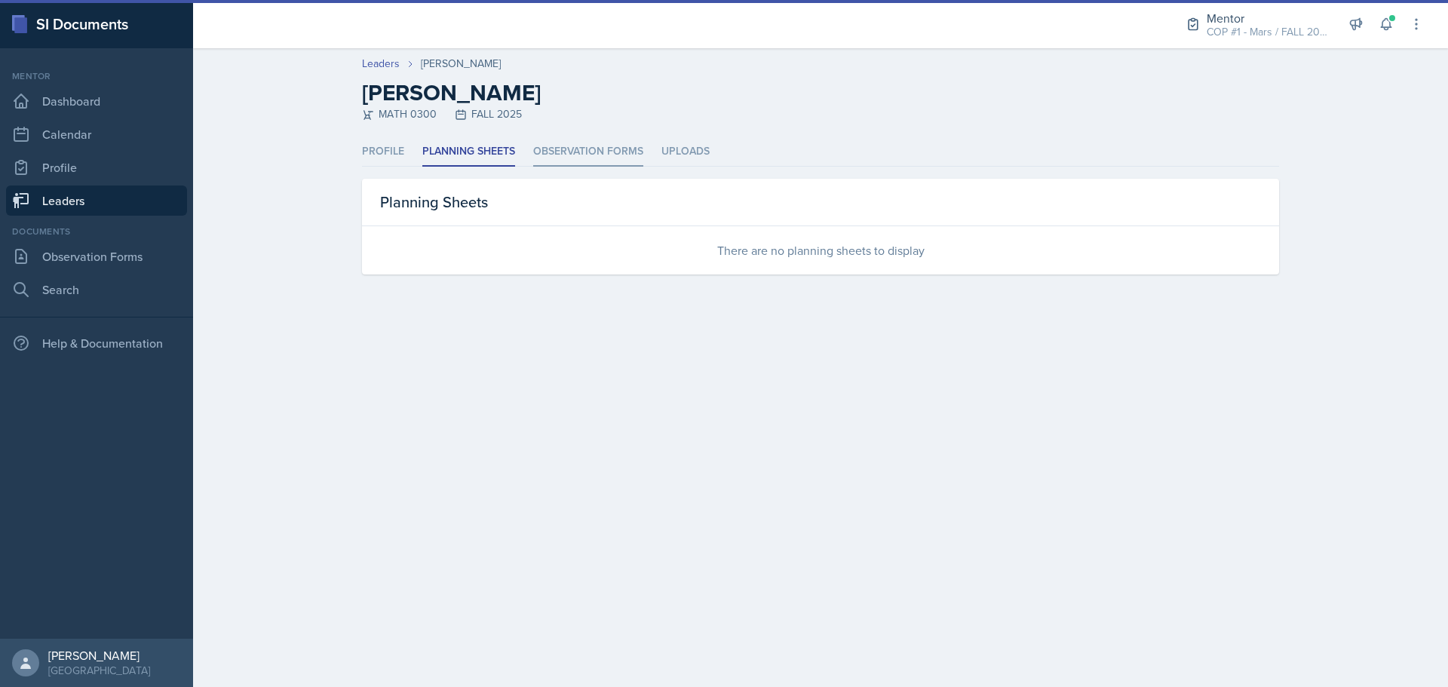
click at [610, 147] on li "Observation Forms" at bounding box center [588, 151] width 110 height 29
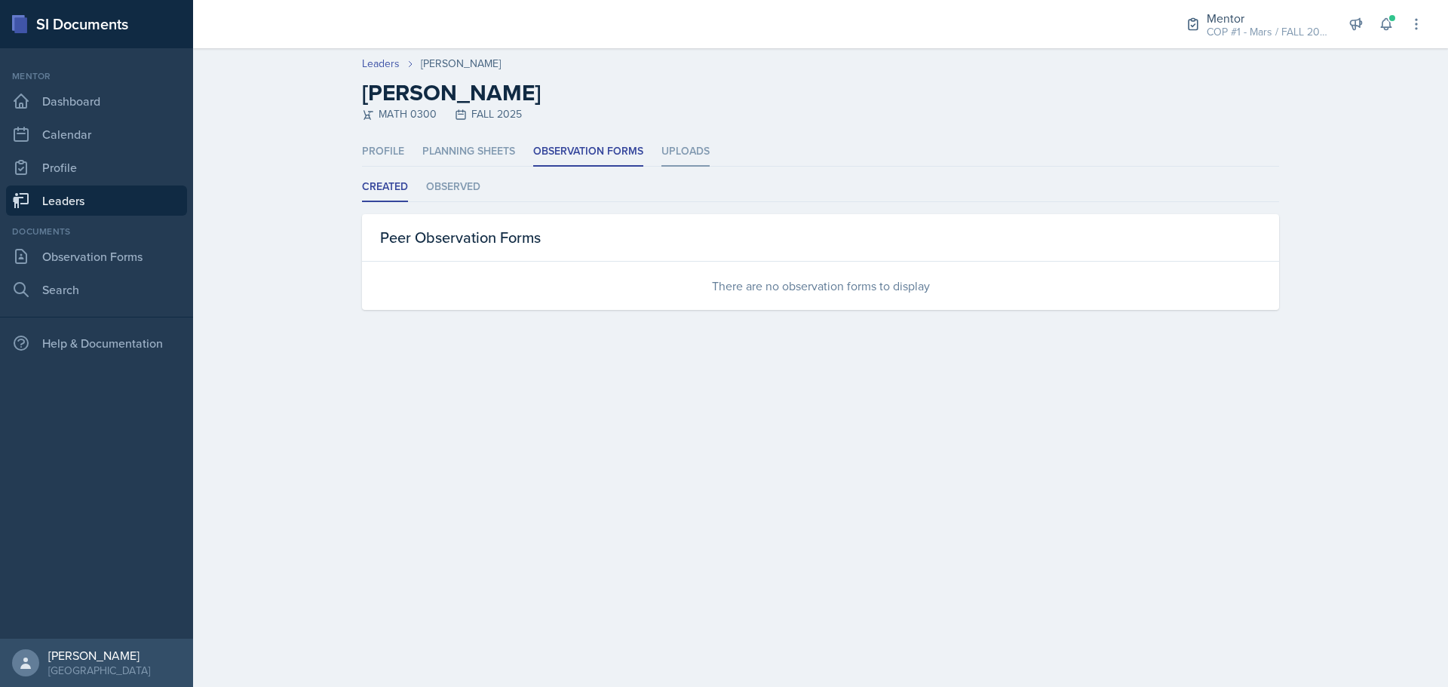
click at [688, 149] on li "Uploads" at bounding box center [686, 151] width 48 height 29
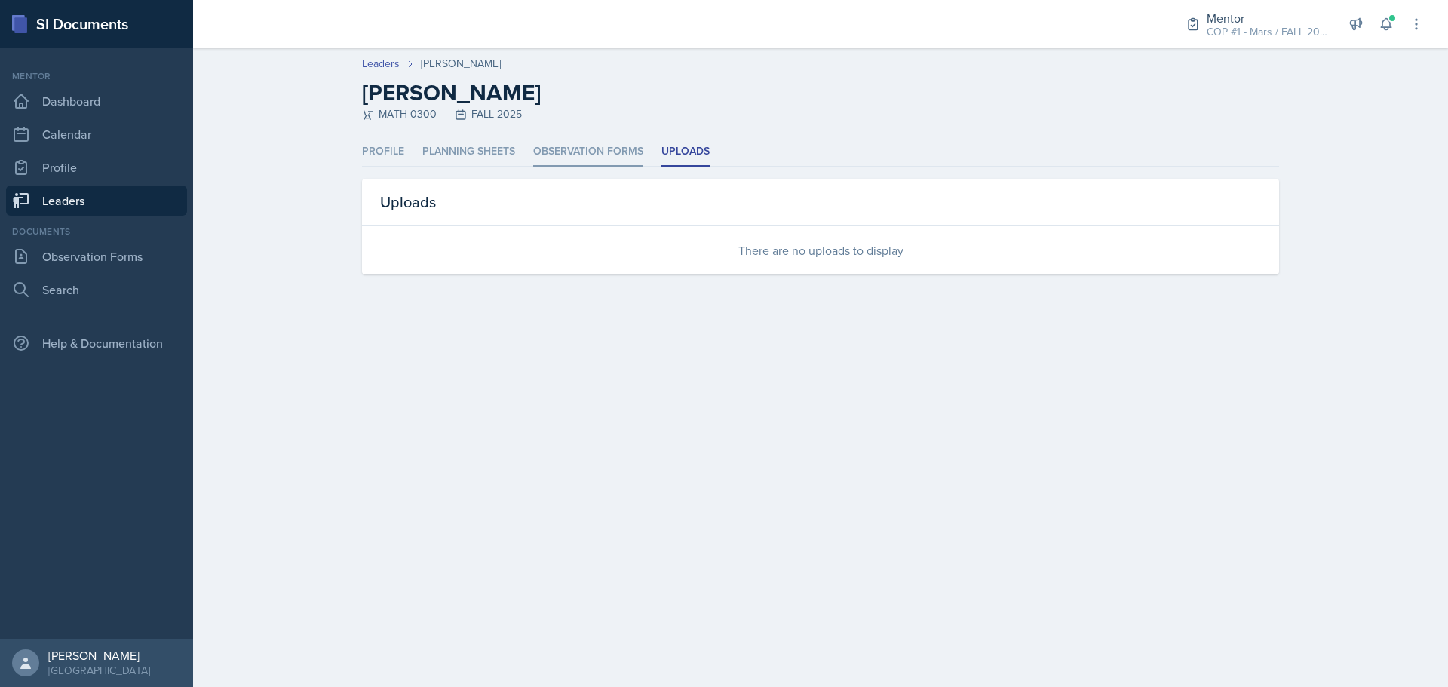
click at [533, 155] on li "Observation Forms" at bounding box center [588, 151] width 110 height 29
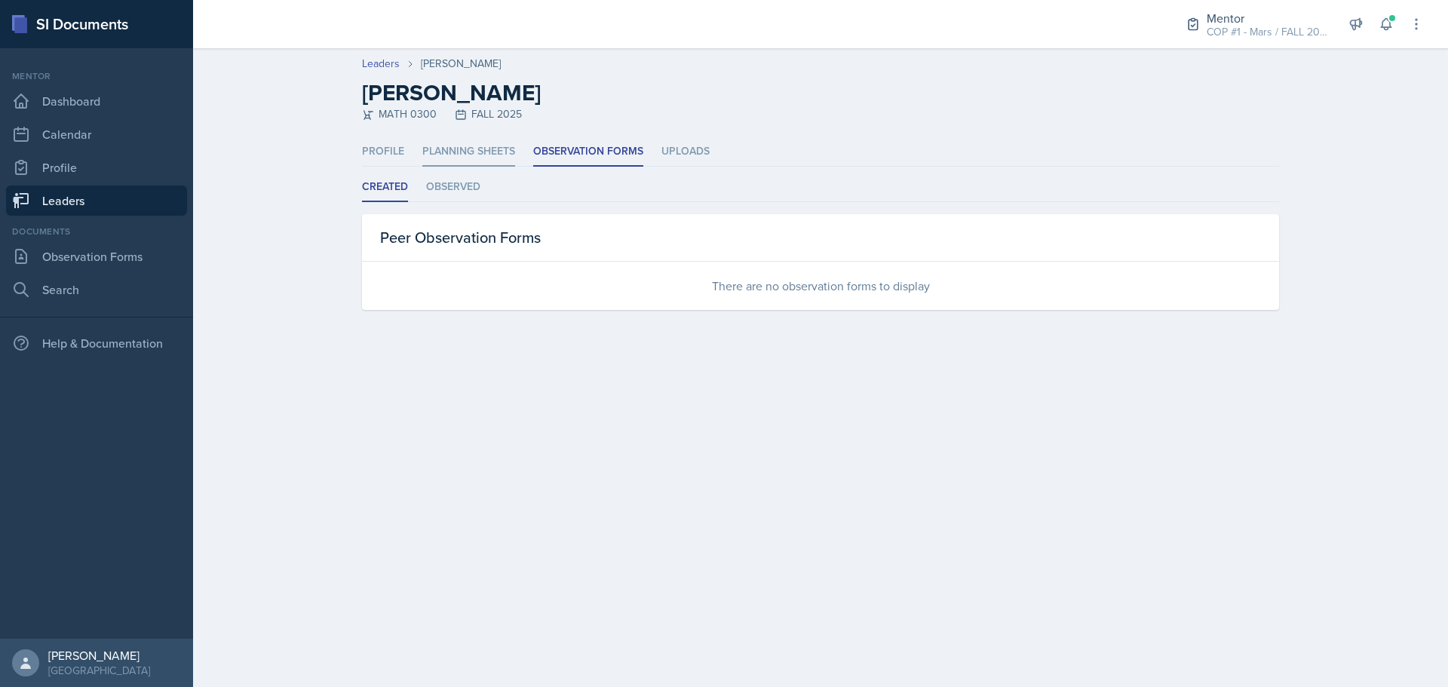
click at [464, 162] on li "Planning Sheets" at bounding box center [468, 151] width 93 height 29
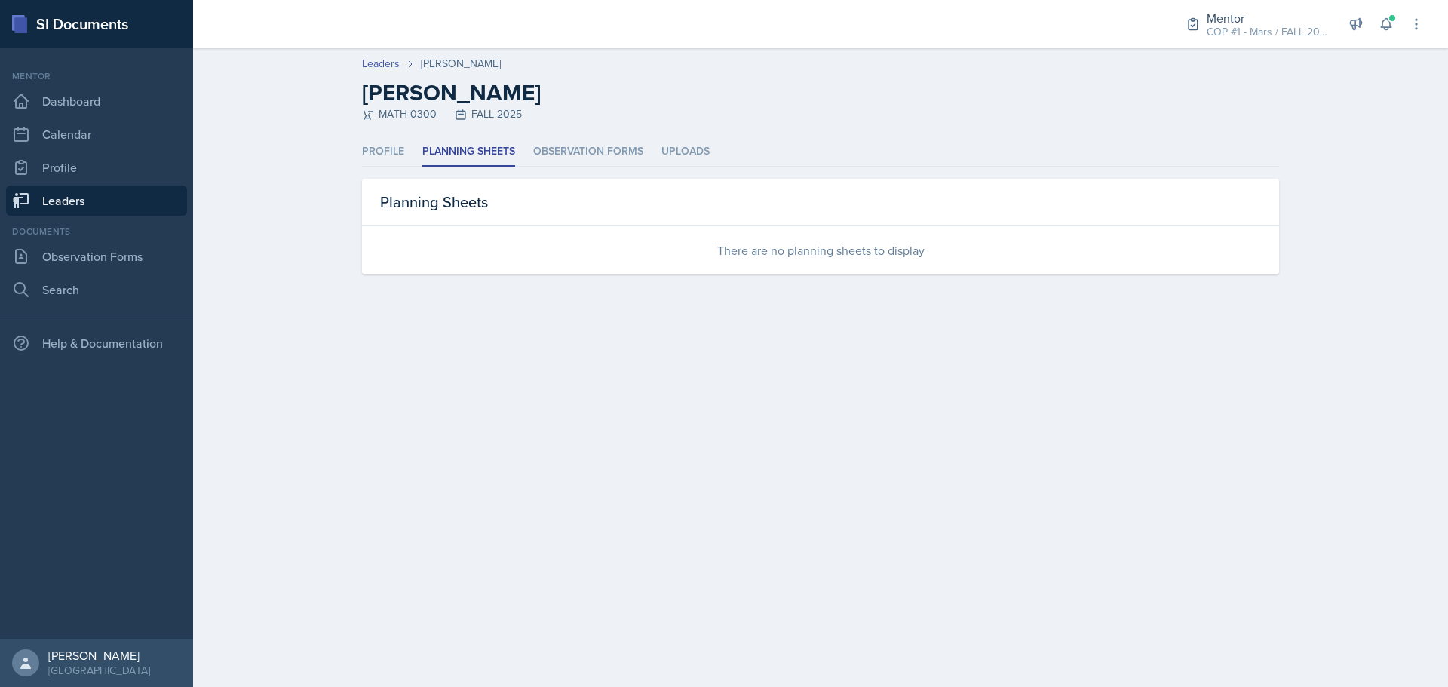
click at [379, 167] on div "Profile Planning Sheets Observation Forms Uploads Profile Planning Sheets Obser…" at bounding box center [820, 205] width 917 height 137
click at [382, 162] on li "Profile" at bounding box center [383, 151] width 42 height 29
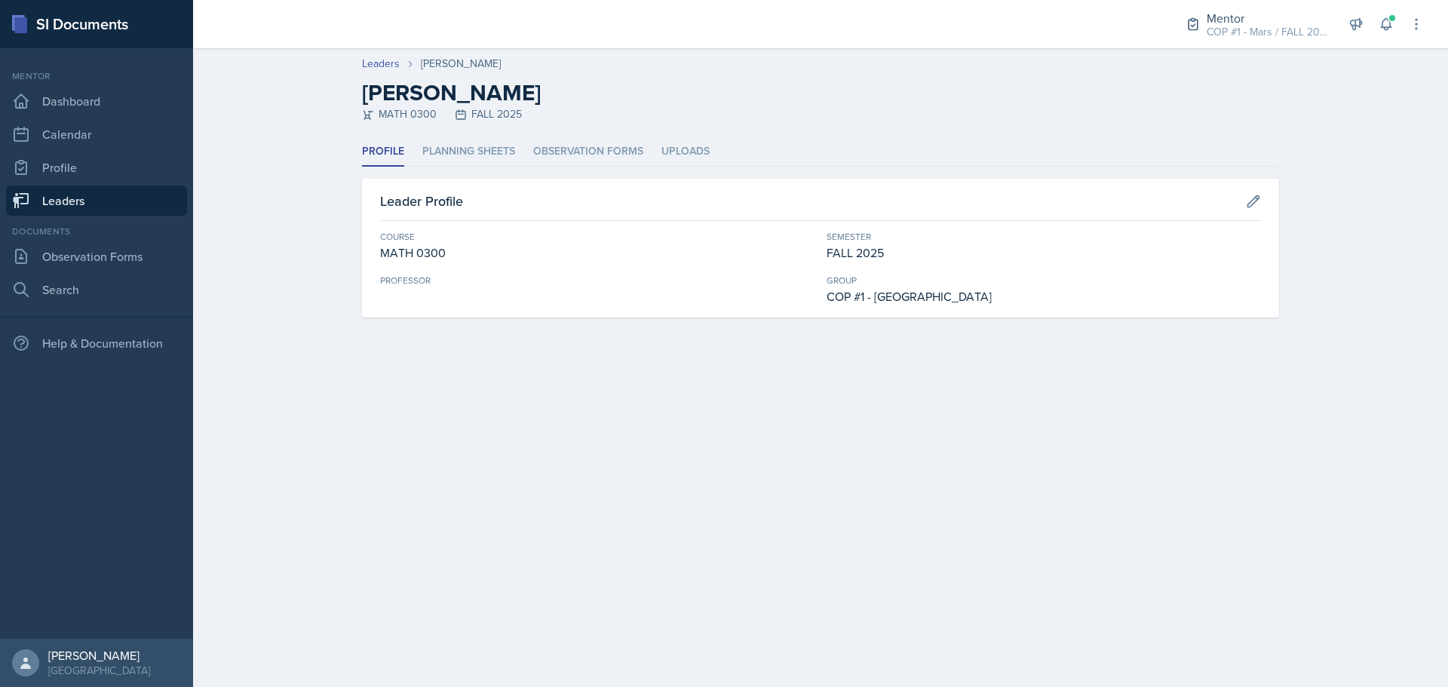
click at [66, 202] on link "Leaders" at bounding box center [96, 201] width 181 height 30
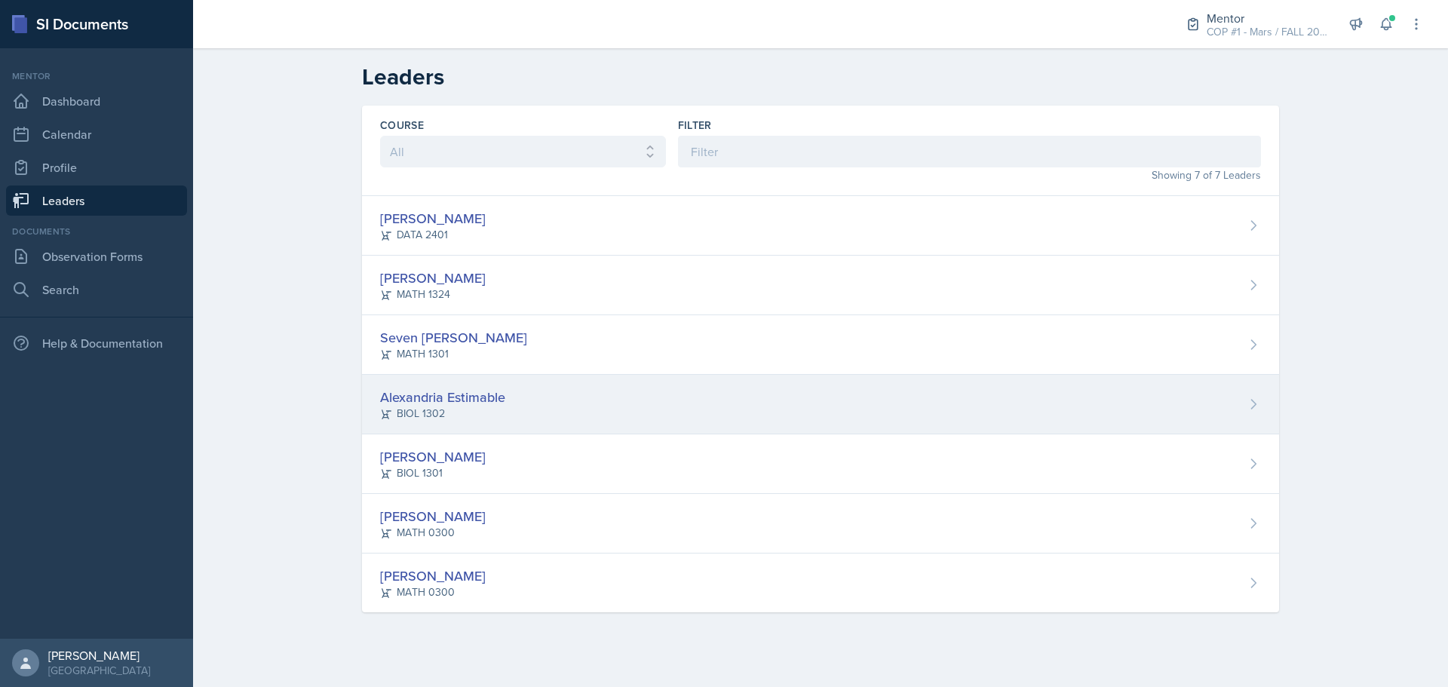
click at [489, 394] on div "Alexandria Estimable" at bounding box center [442, 397] width 125 height 20
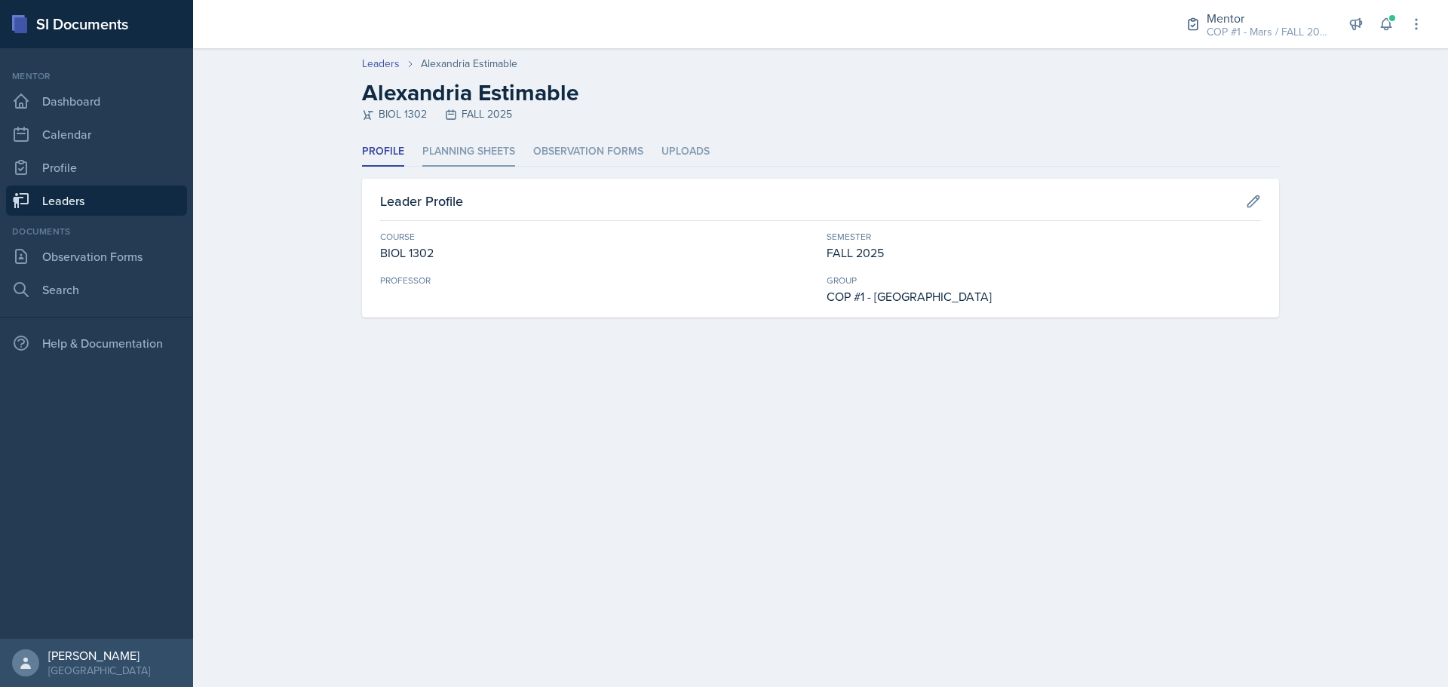
click at [438, 151] on li "Planning Sheets" at bounding box center [468, 151] width 93 height 29
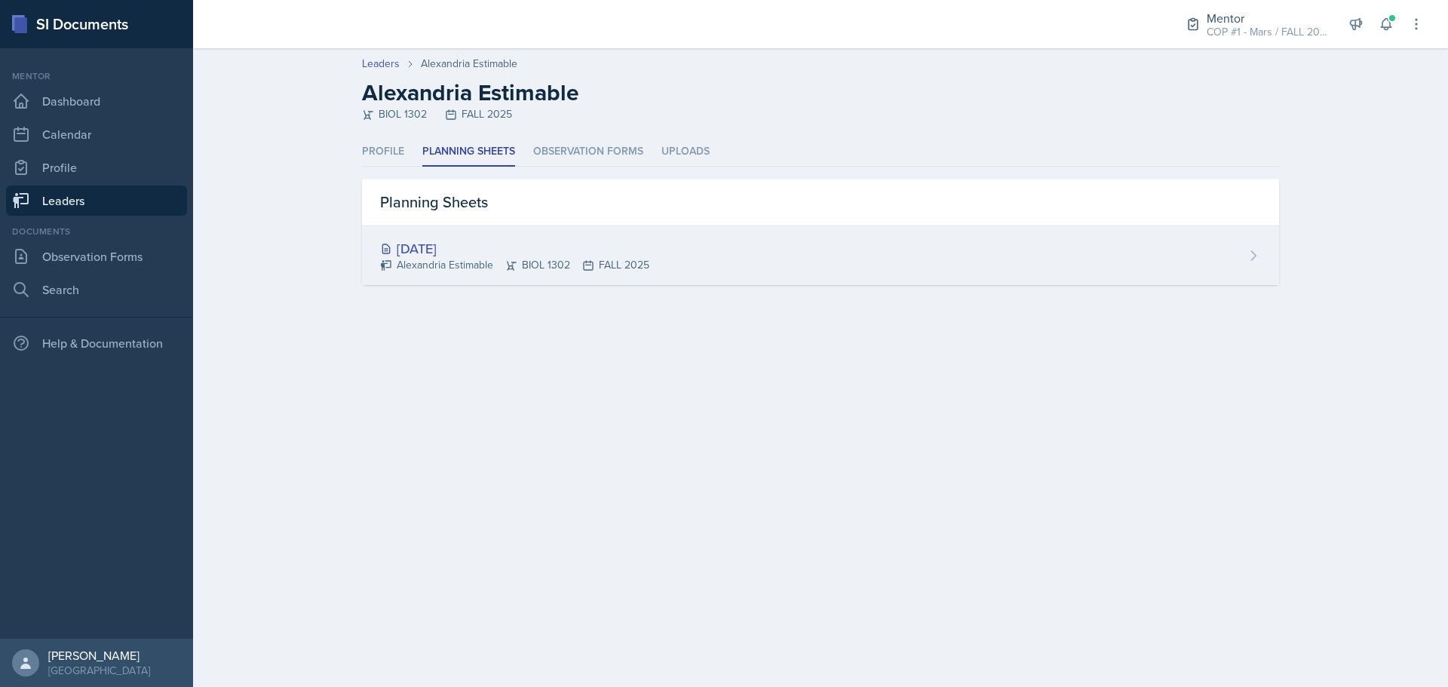
click at [474, 247] on div "[DATE]" at bounding box center [514, 248] width 269 height 20
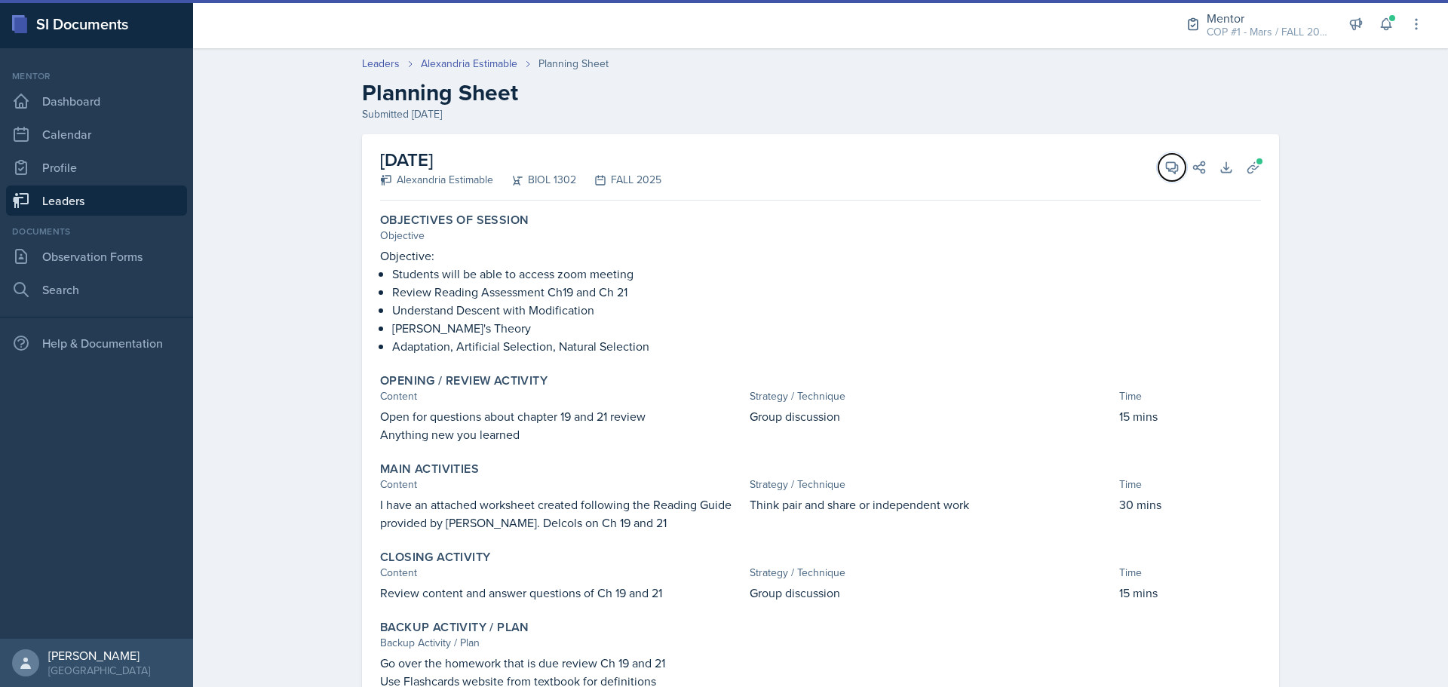
click at [1159, 164] on button "View Comments" at bounding box center [1172, 167] width 27 height 27
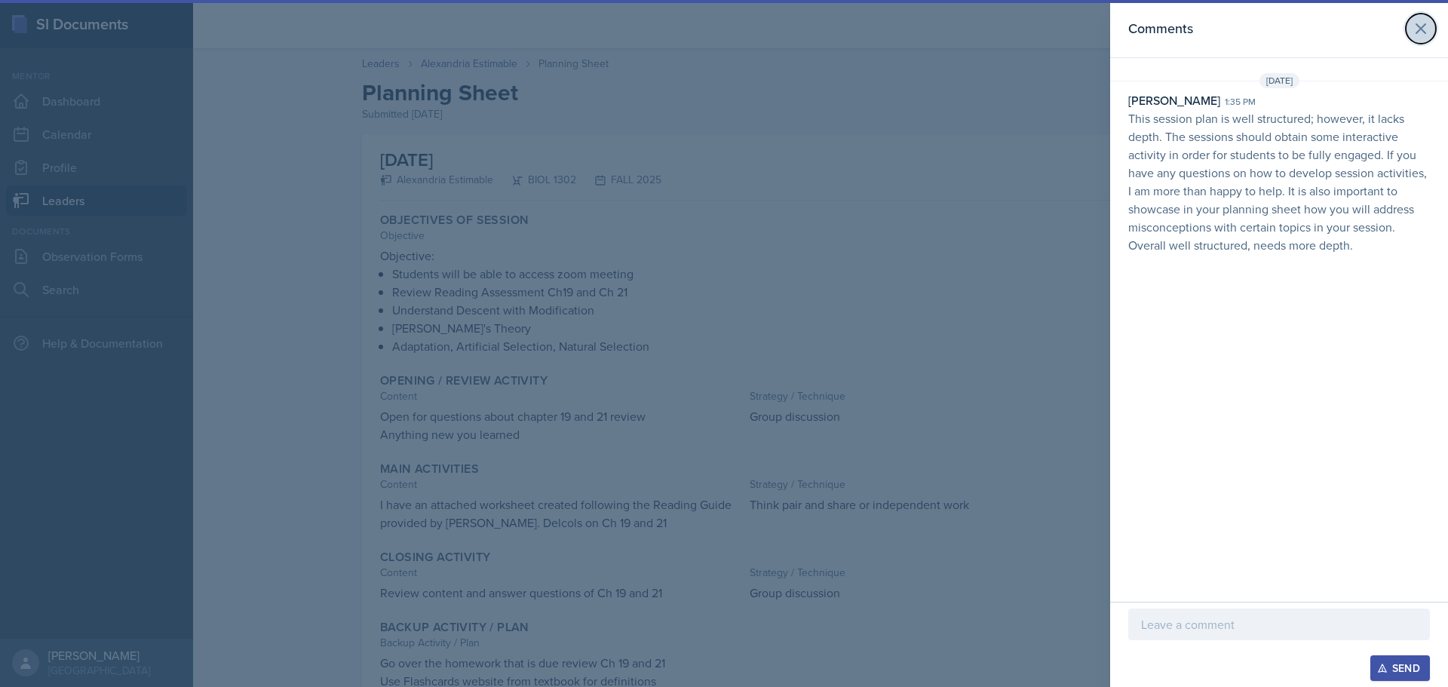
click at [1426, 19] on button at bounding box center [1421, 29] width 30 height 30
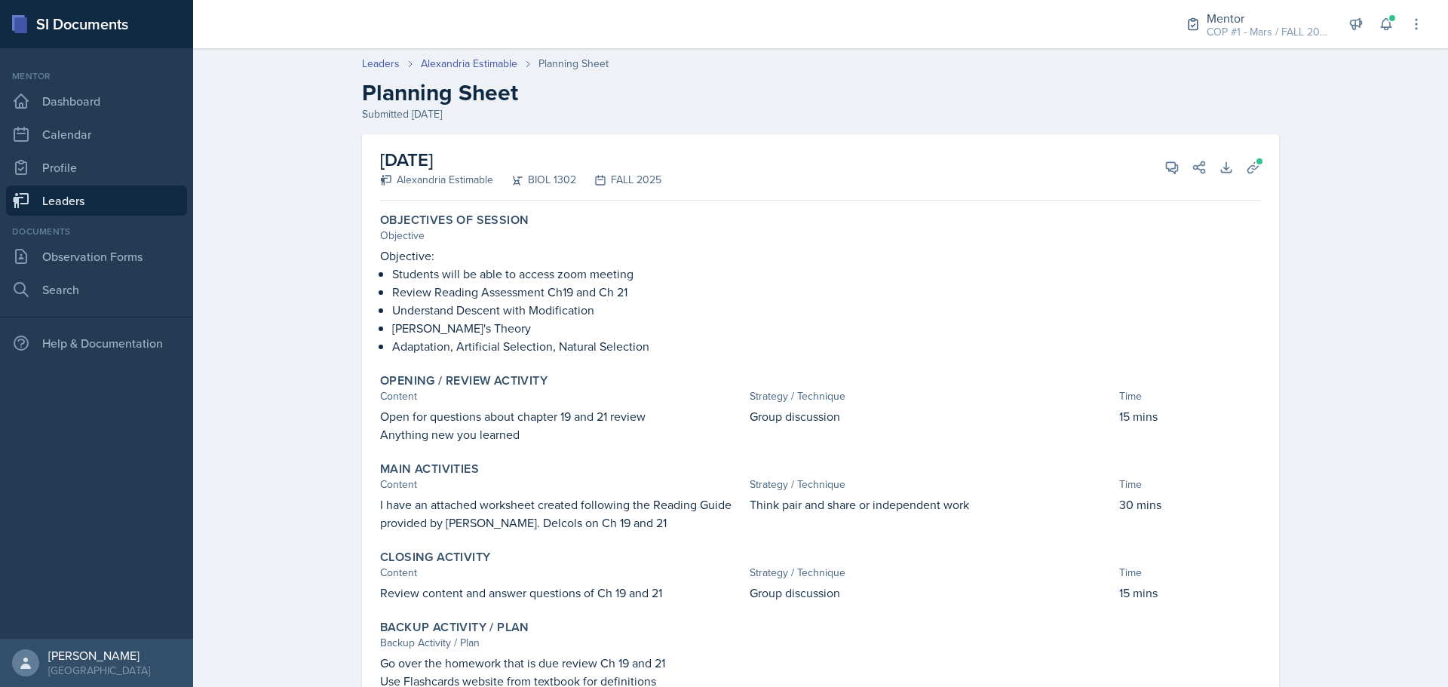
click at [115, 208] on link "Leaders" at bounding box center [96, 201] width 181 height 30
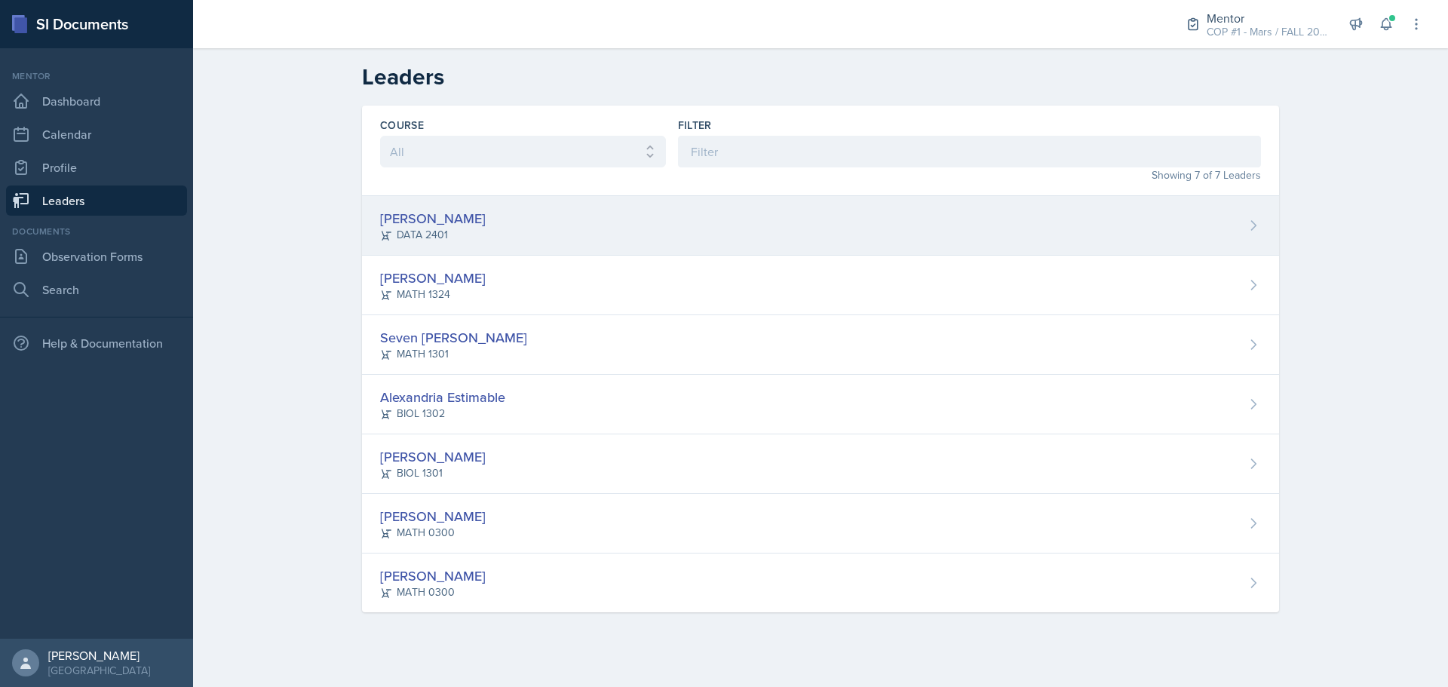
click at [471, 230] on div "DATA 2401" at bounding box center [433, 235] width 106 height 16
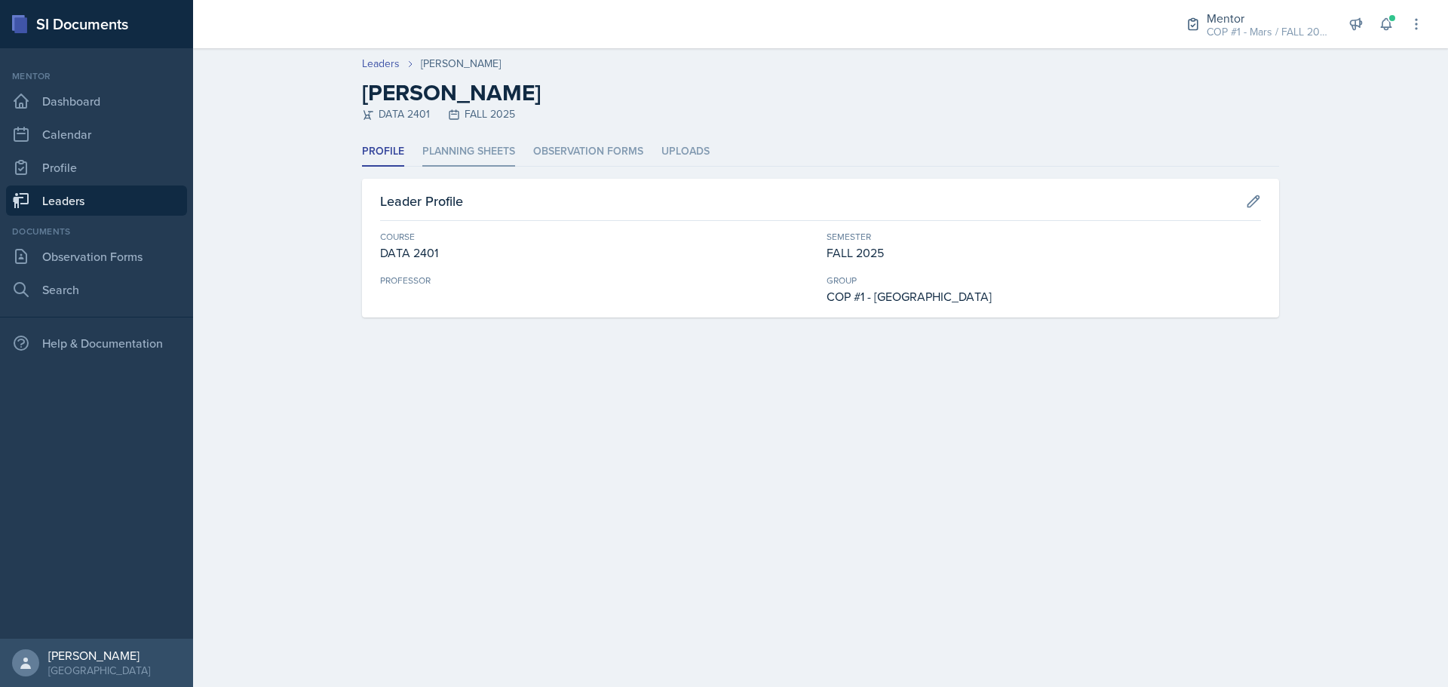
click at [471, 155] on li "Planning Sheets" at bounding box center [468, 151] width 93 height 29
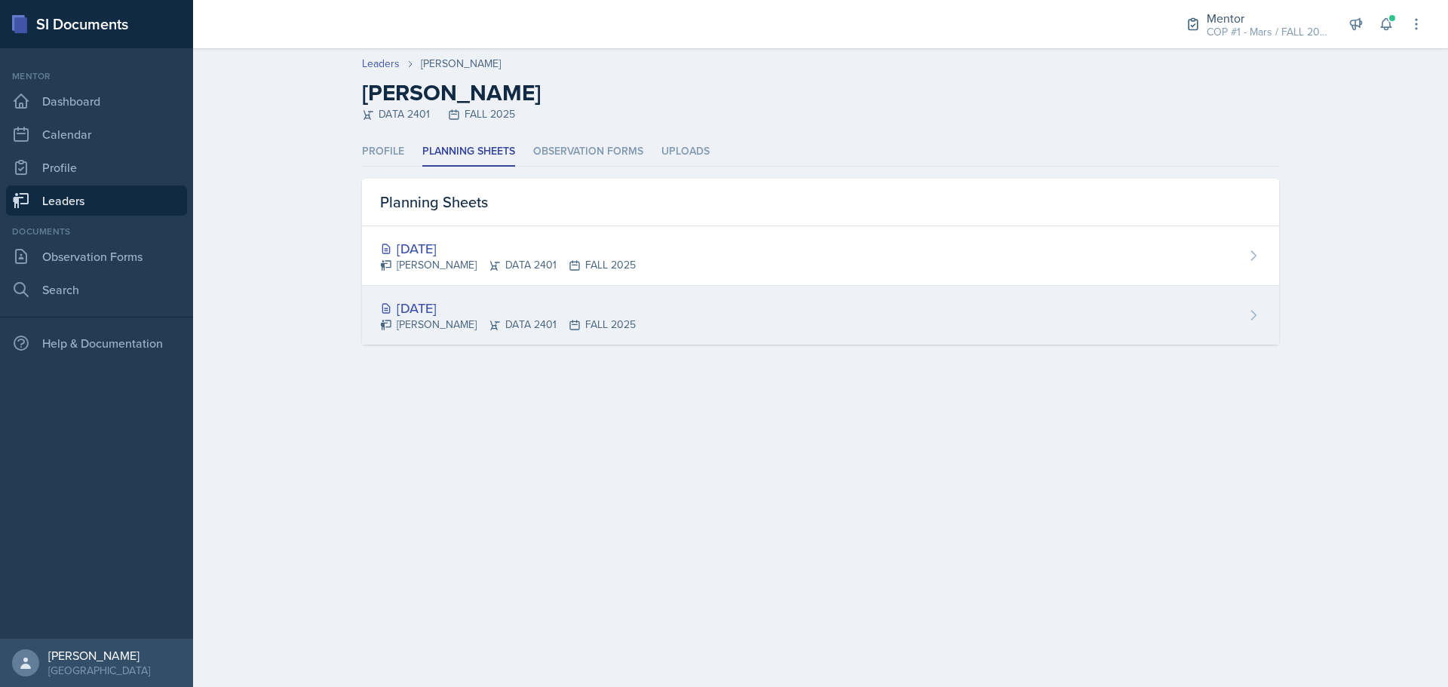
click at [468, 296] on div "[DATE] [PERSON_NAME] DATA 2401 FALL 2025" at bounding box center [820, 315] width 917 height 59
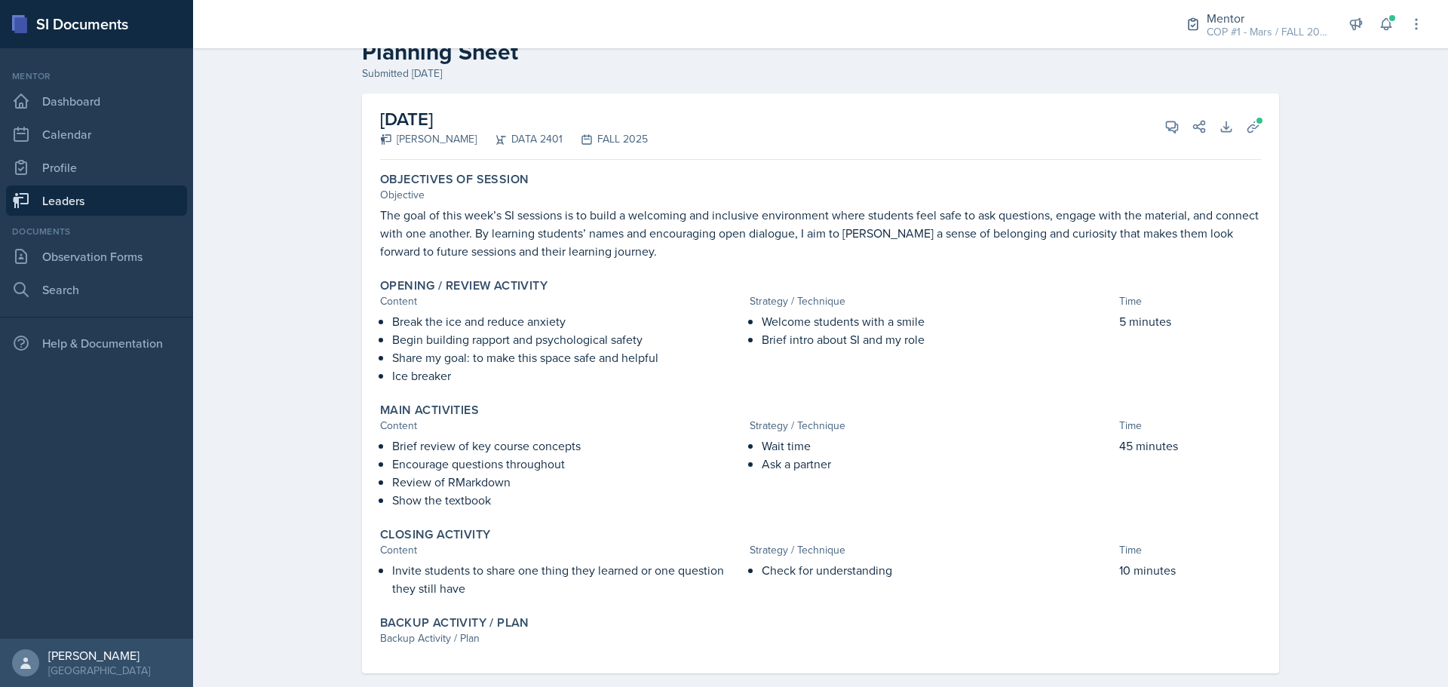
scroll to position [63, 0]
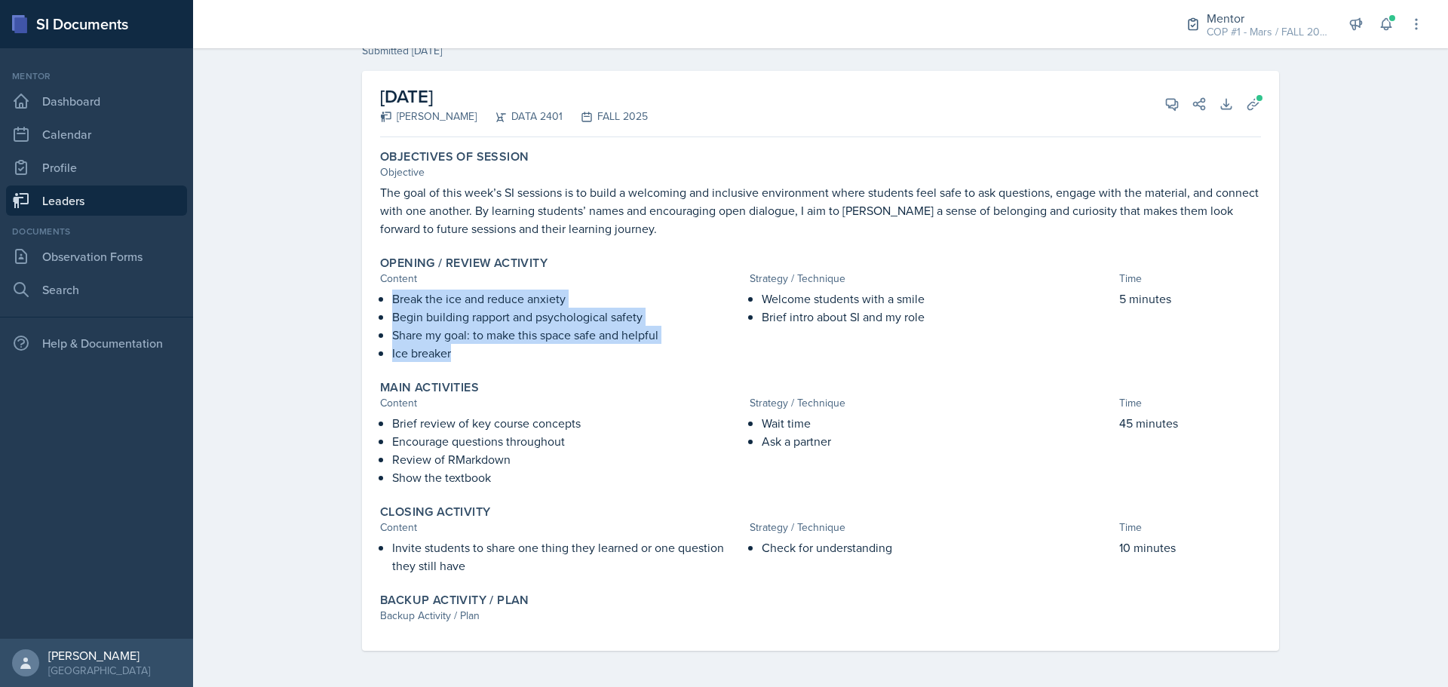
drag, startPoint x: 375, startPoint y: 299, endPoint x: 659, endPoint y: 382, distance: 295.5
click at [658, 359] on div "Break the ice and reduce anxiety Begin building rapport and psychological safet…" at bounding box center [562, 326] width 364 height 72
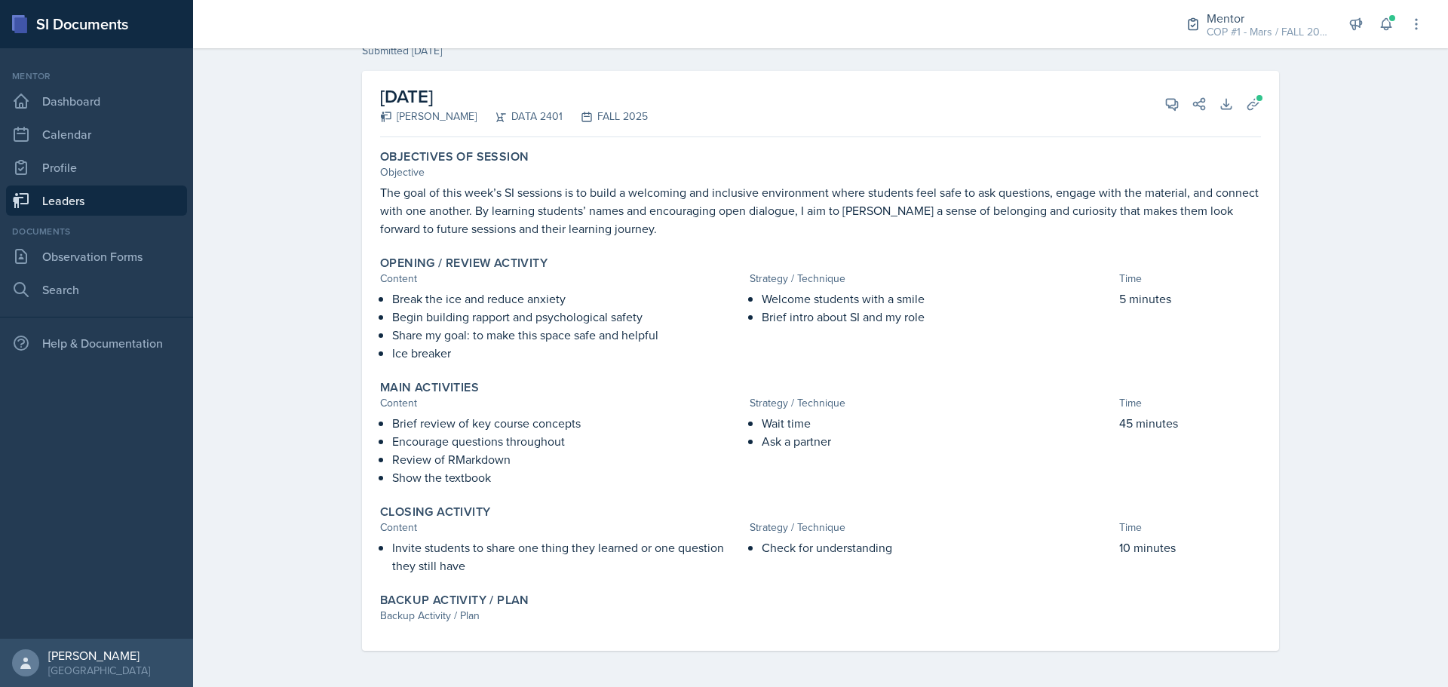
click at [659, 383] on div "Main Activities" at bounding box center [820, 387] width 881 height 15
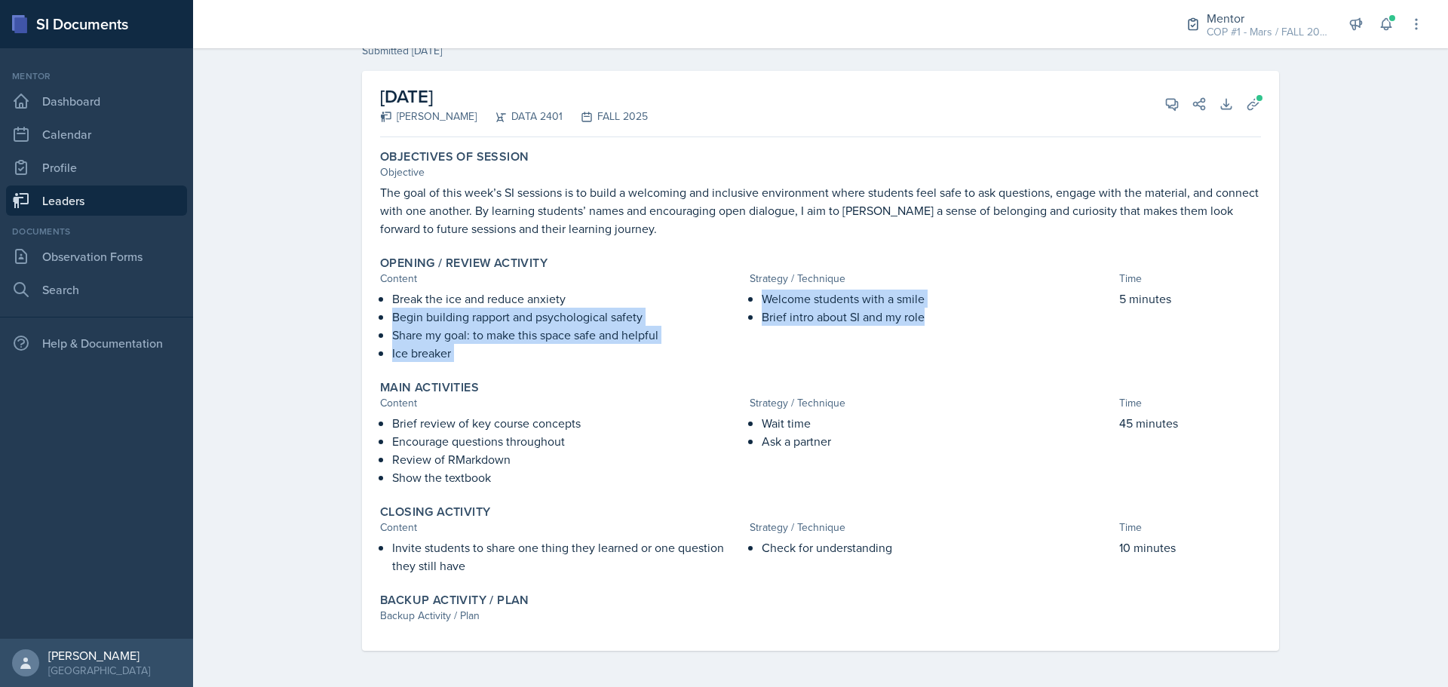
drag, startPoint x: 732, startPoint y: 291, endPoint x: 944, endPoint y: 319, distance: 213.0
click at [944, 319] on div "Break the ice and reduce anxiety Begin building rapport and psychological safet…" at bounding box center [820, 326] width 881 height 72
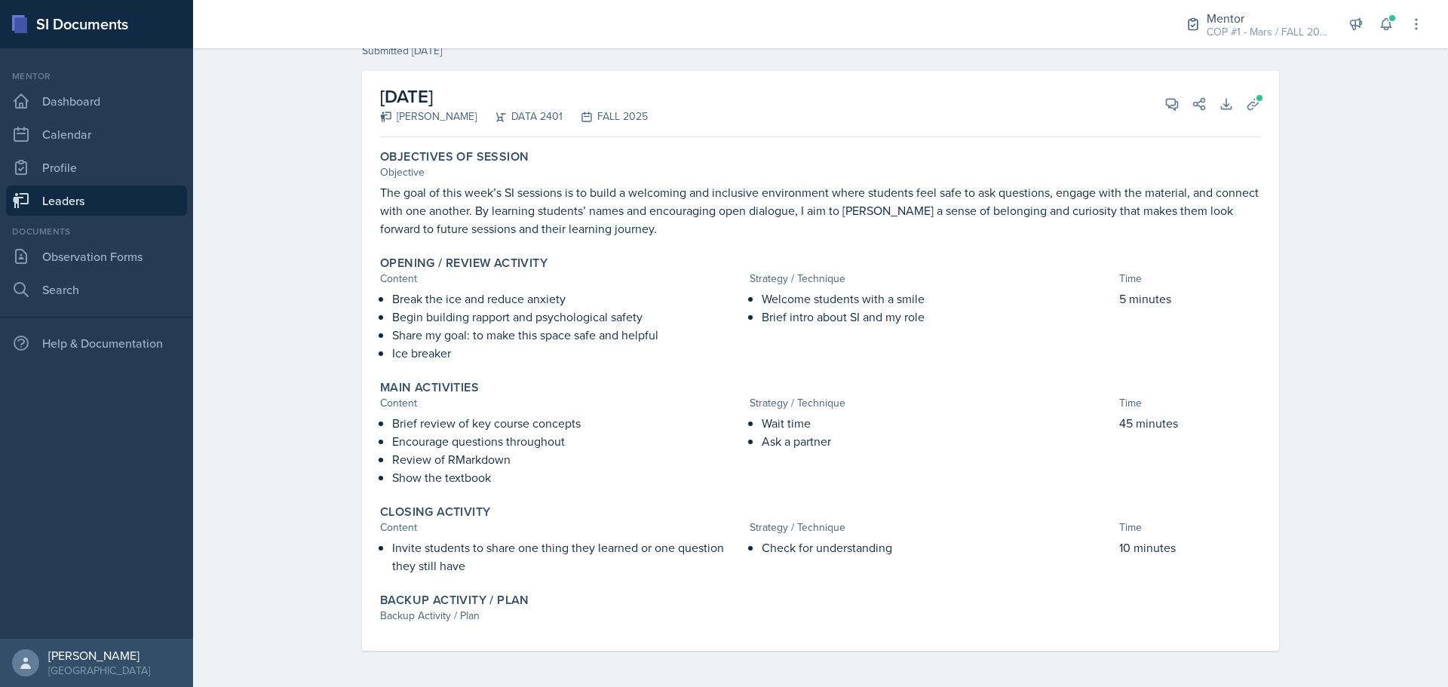
click at [944, 347] on div "Welcome students with a smile Brief intro about SI and my role" at bounding box center [932, 326] width 364 height 72
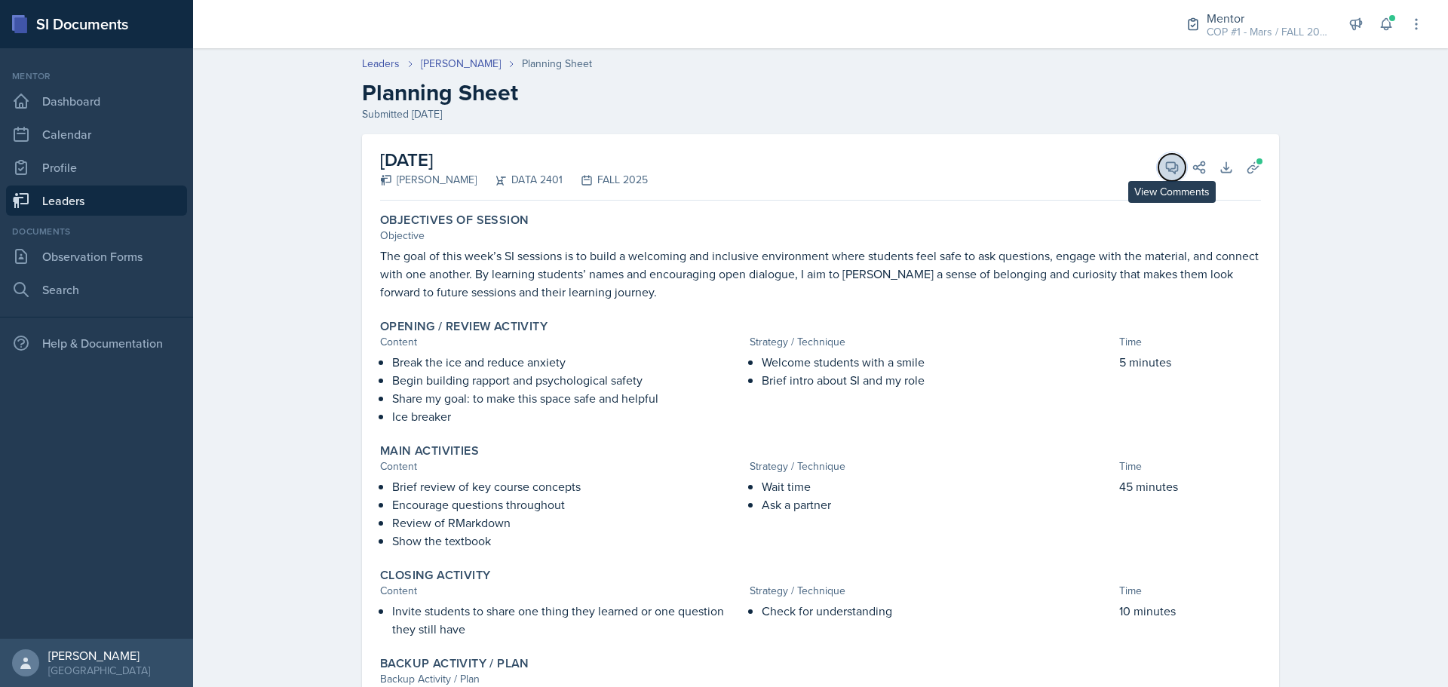
click at [1167, 162] on icon at bounding box center [1172, 167] width 11 height 11
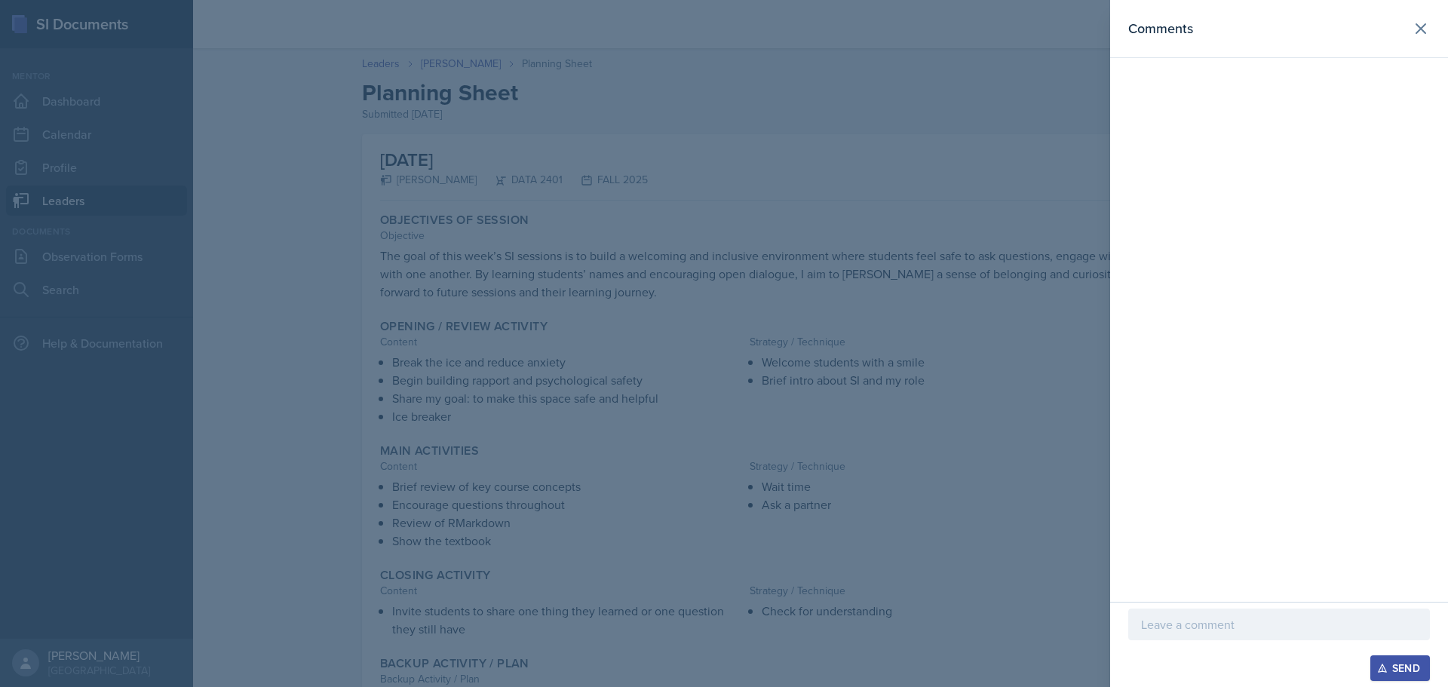
click at [1270, 606] on div "Send" at bounding box center [1279, 644] width 338 height 85
click at [1266, 617] on p at bounding box center [1279, 625] width 276 height 18
click at [1206, 629] on p "For an intrduction session, this is a great format" at bounding box center [1279, 625] width 276 height 18
click at [1389, 634] on div "For an introduction session, this is a great format" at bounding box center [1279, 611] width 302 height 58
click at [1402, 625] on p "For an introduction session, this is a great format" at bounding box center [1279, 625] width 276 height 18
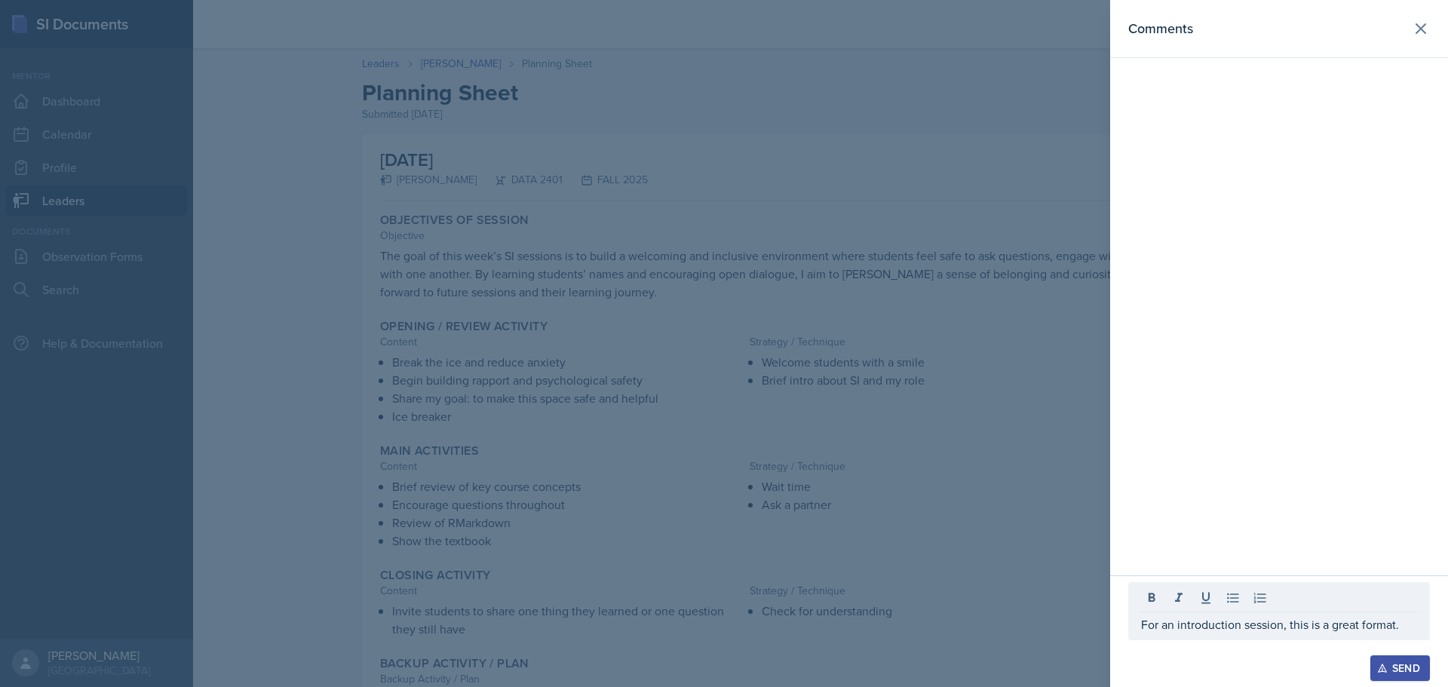
click at [1371, 340] on div "Comments" at bounding box center [1279, 288] width 338 height 576
click at [1390, 673] on div "Send" at bounding box center [1400, 668] width 40 height 12
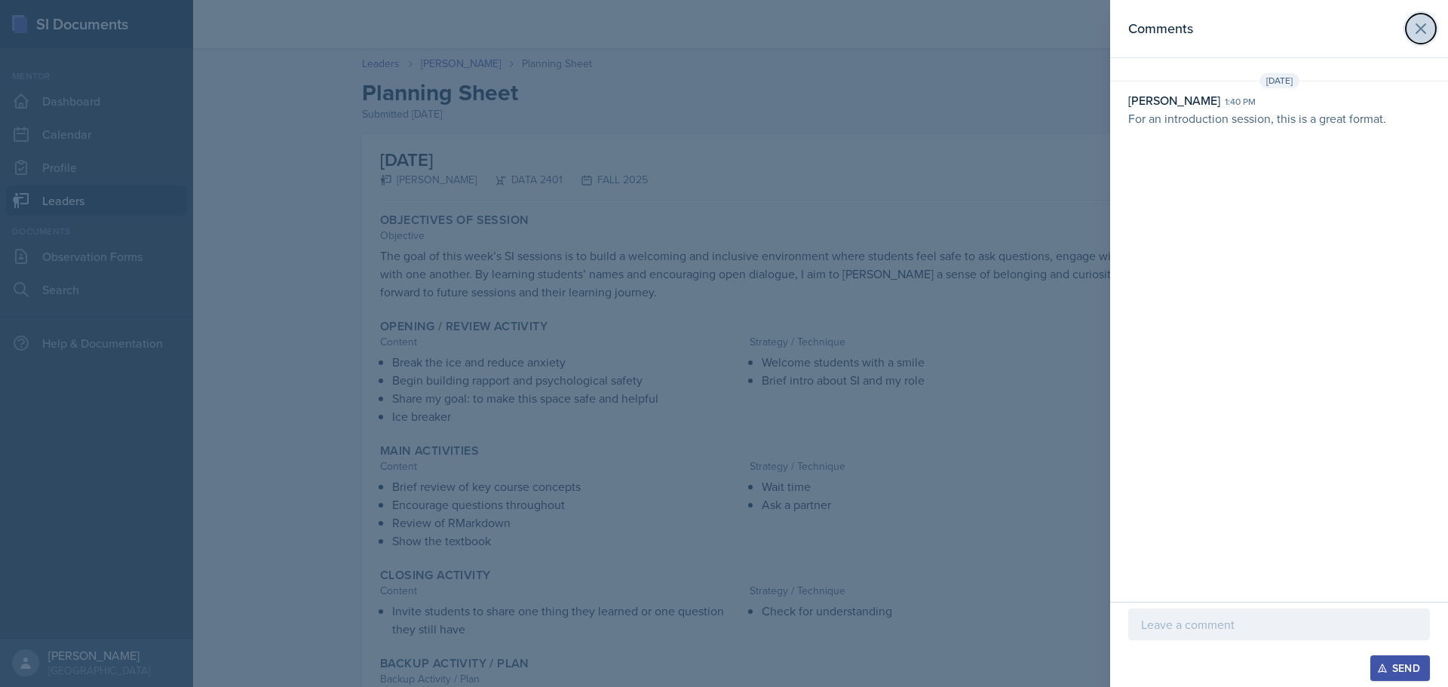
click at [1420, 26] on icon at bounding box center [1421, 29] width 18 height 18
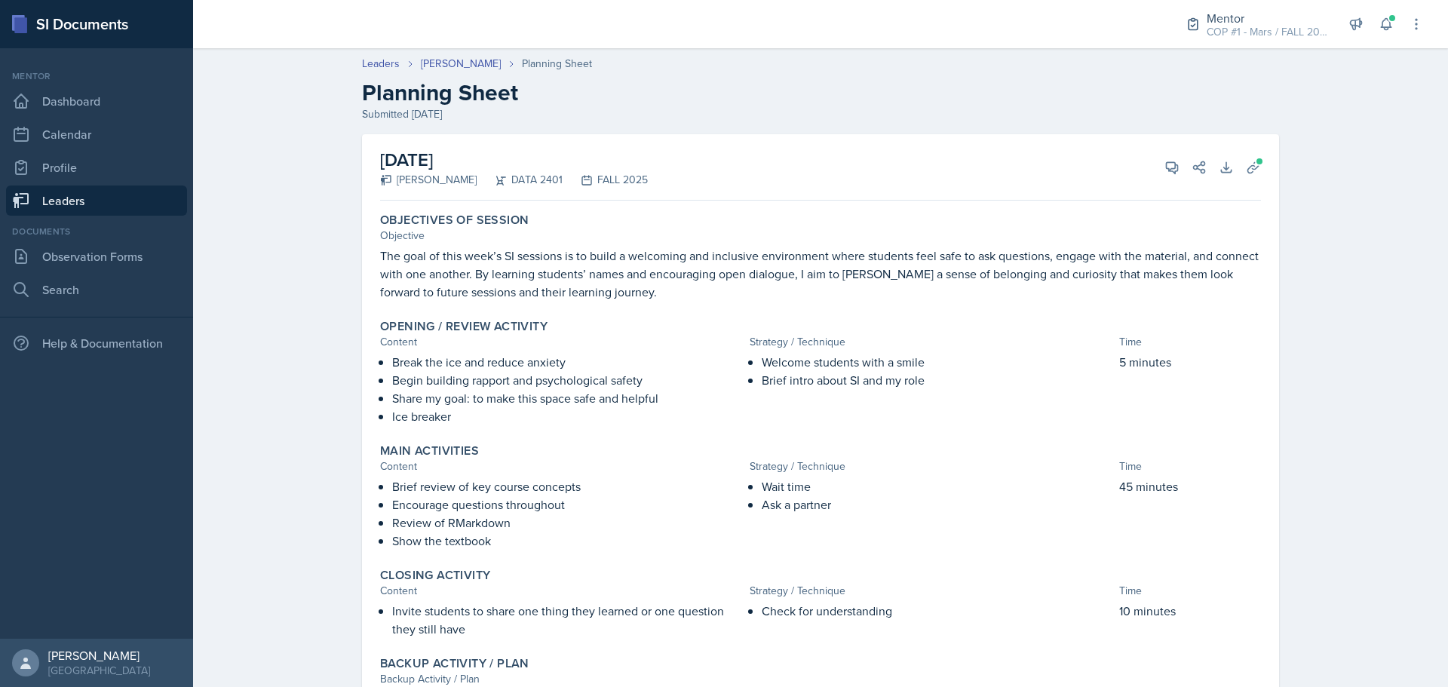
click at [84, 208] on link "Leaders" at bounding box center [96, 201] width 181 height 30
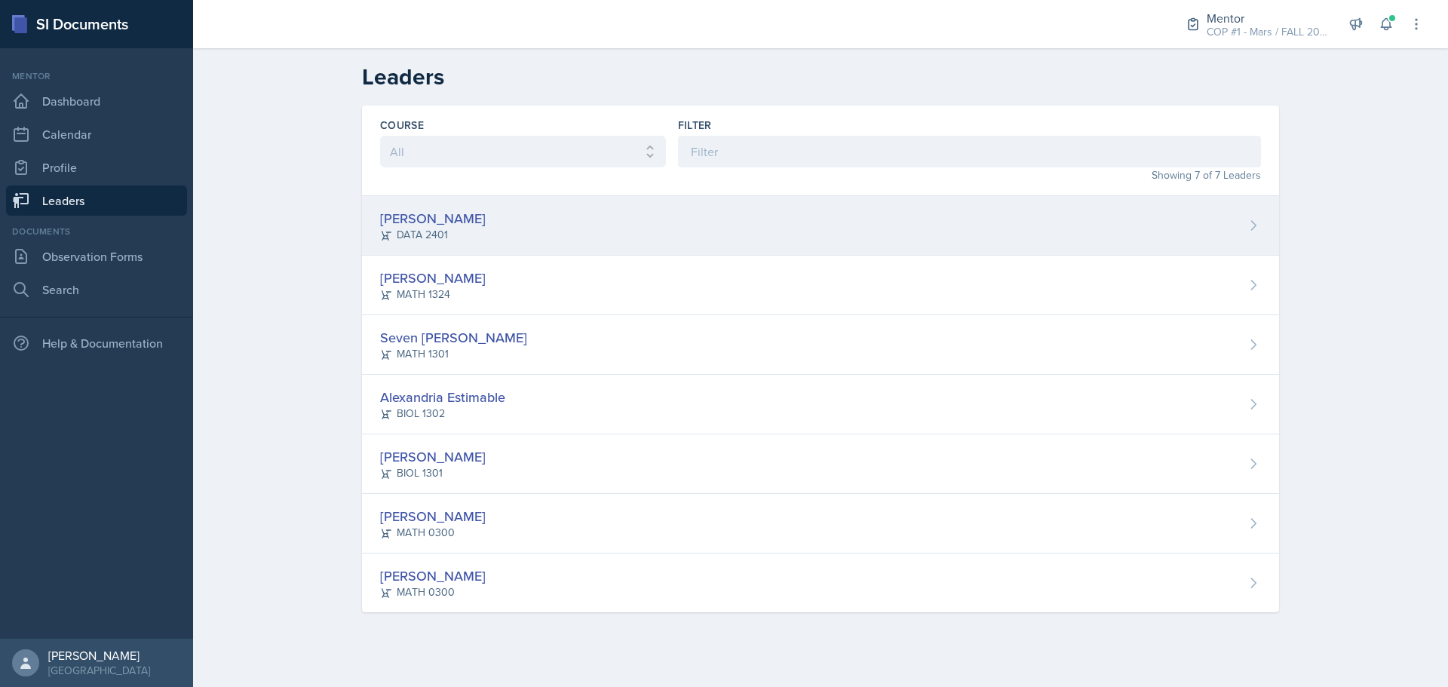
click at [443, 224] on div "[PERSON_NAME]" at bounding box center [433, 218] width 106 height 20
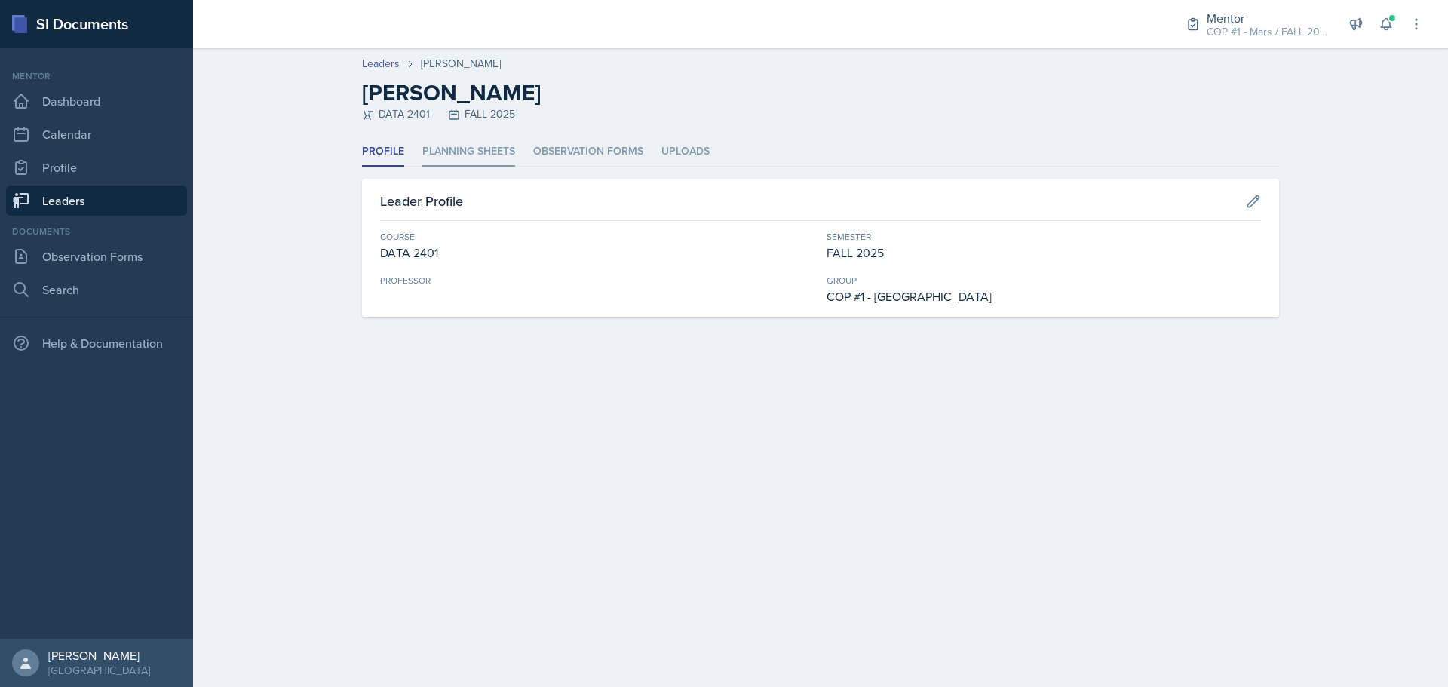
click at [471, 145] on li "Planning Sheets" at bounding box center [468, 151] width 93 height 29
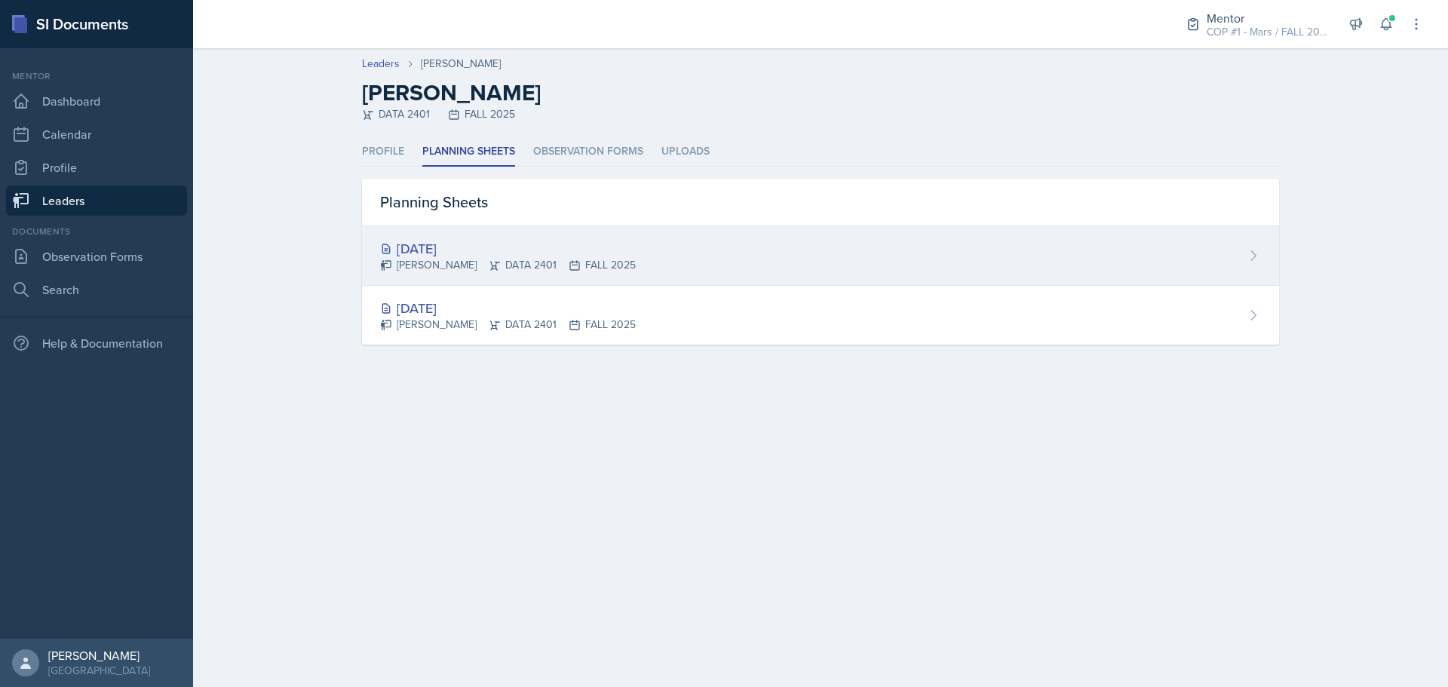
click at [442, 256] on div "[DATE]" at bounding box center [508, 248] width 256 height 20
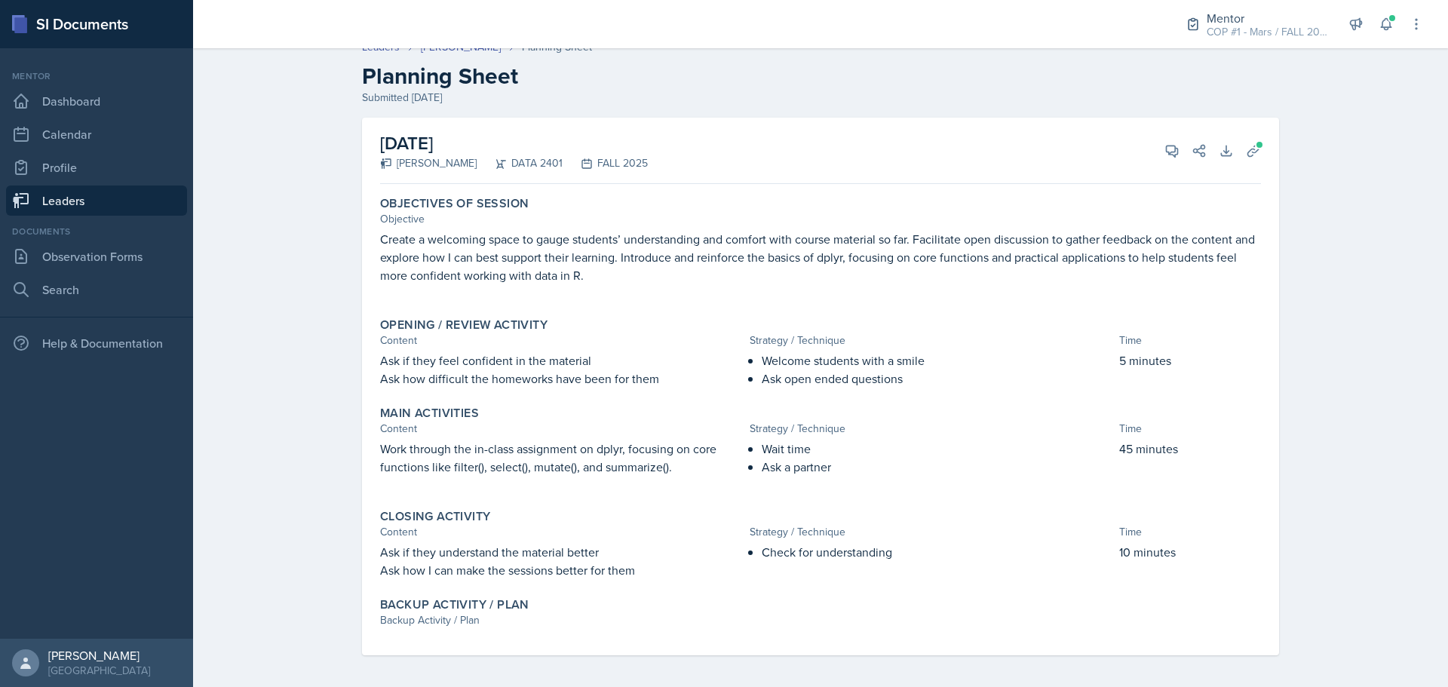
scroll to position [21, 0]
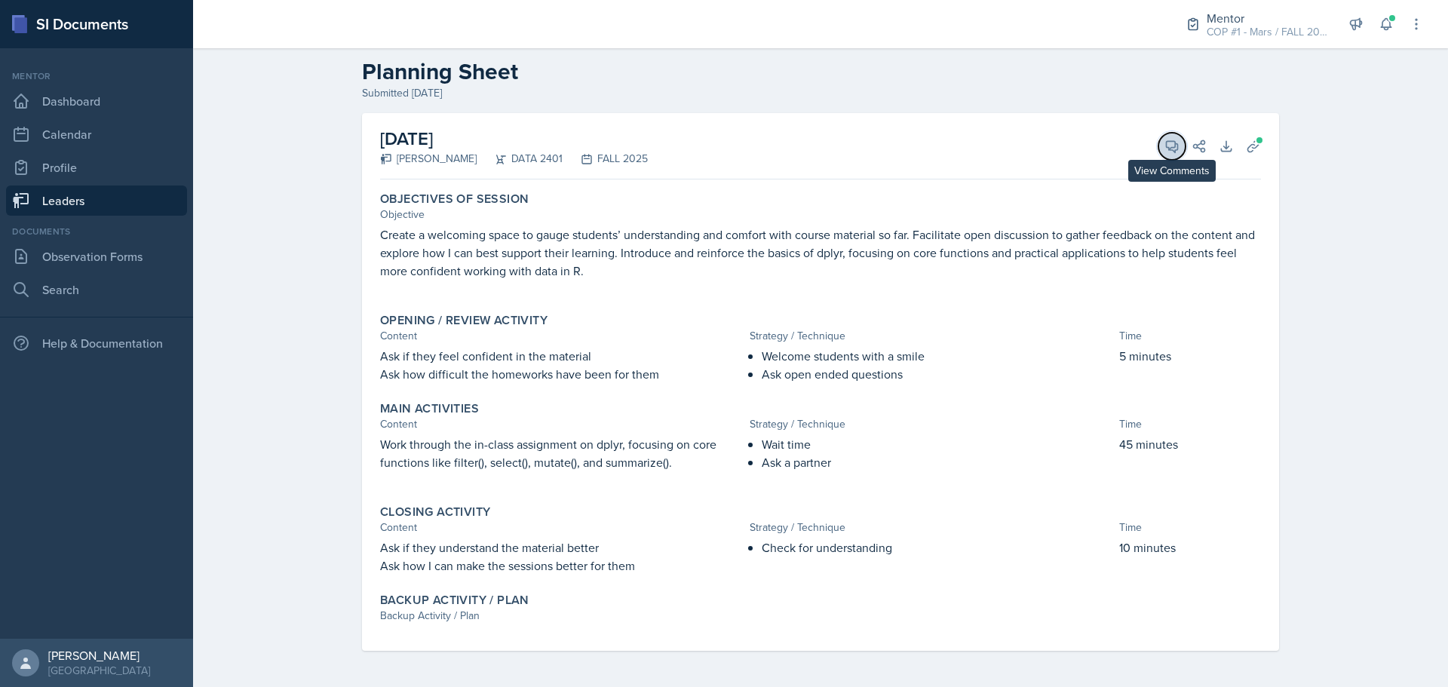
click at [1174, 140] on span at bounding box center [1178, 141] width 8 height 8
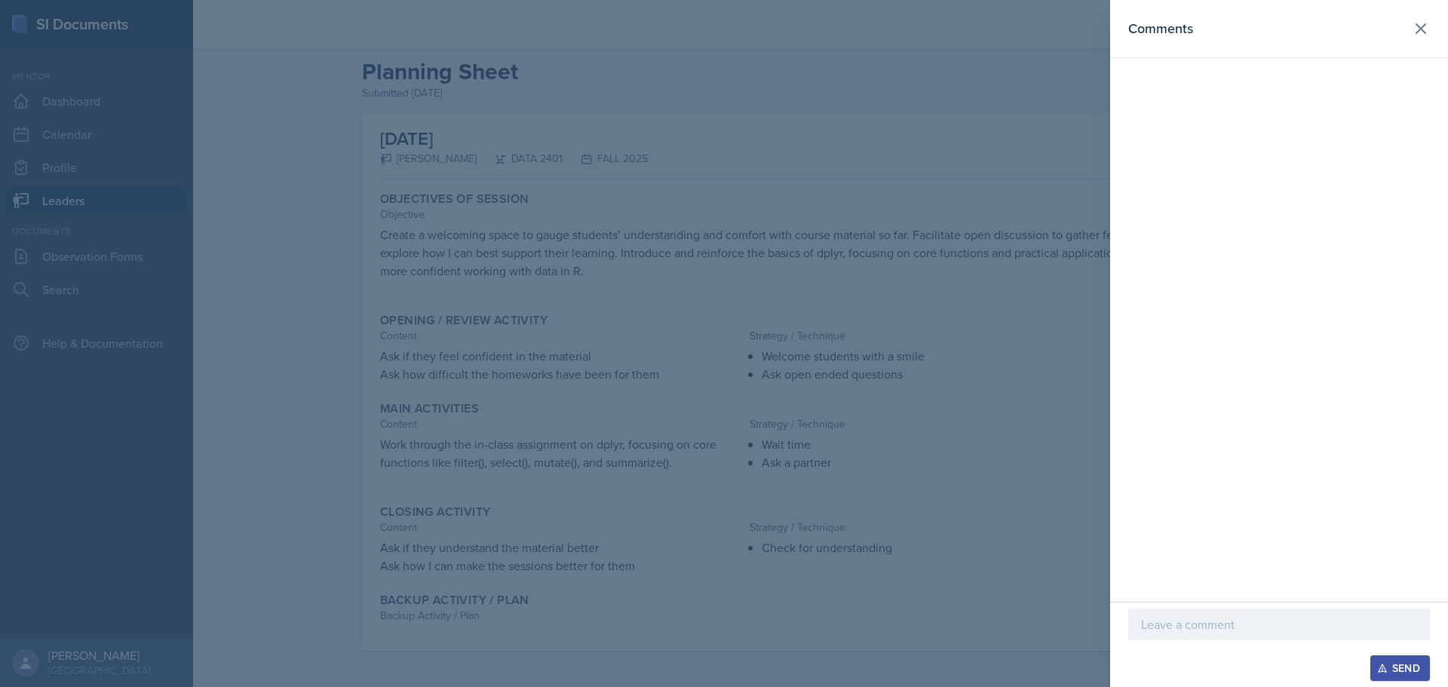
click at [1248, 630] on p at bounding box center [1279, 625] width 276 height 18
click at [1216, 632] on p at bounding box center [1279, 625] width 276 height 18
click at [741, 424] on div at bounding box center [724, 343] width 1448 height 687
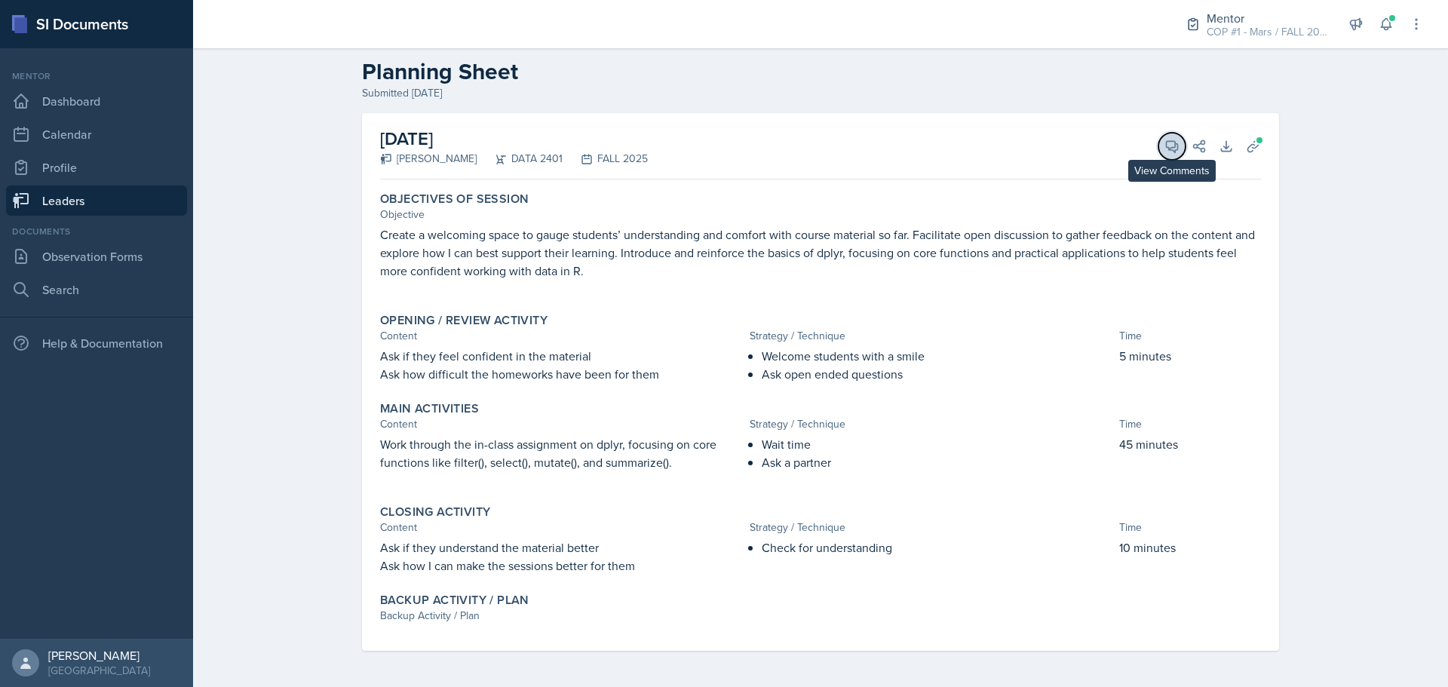
click at [1174, 144] on span at bounding box center [1178, 141] width 8 height 8
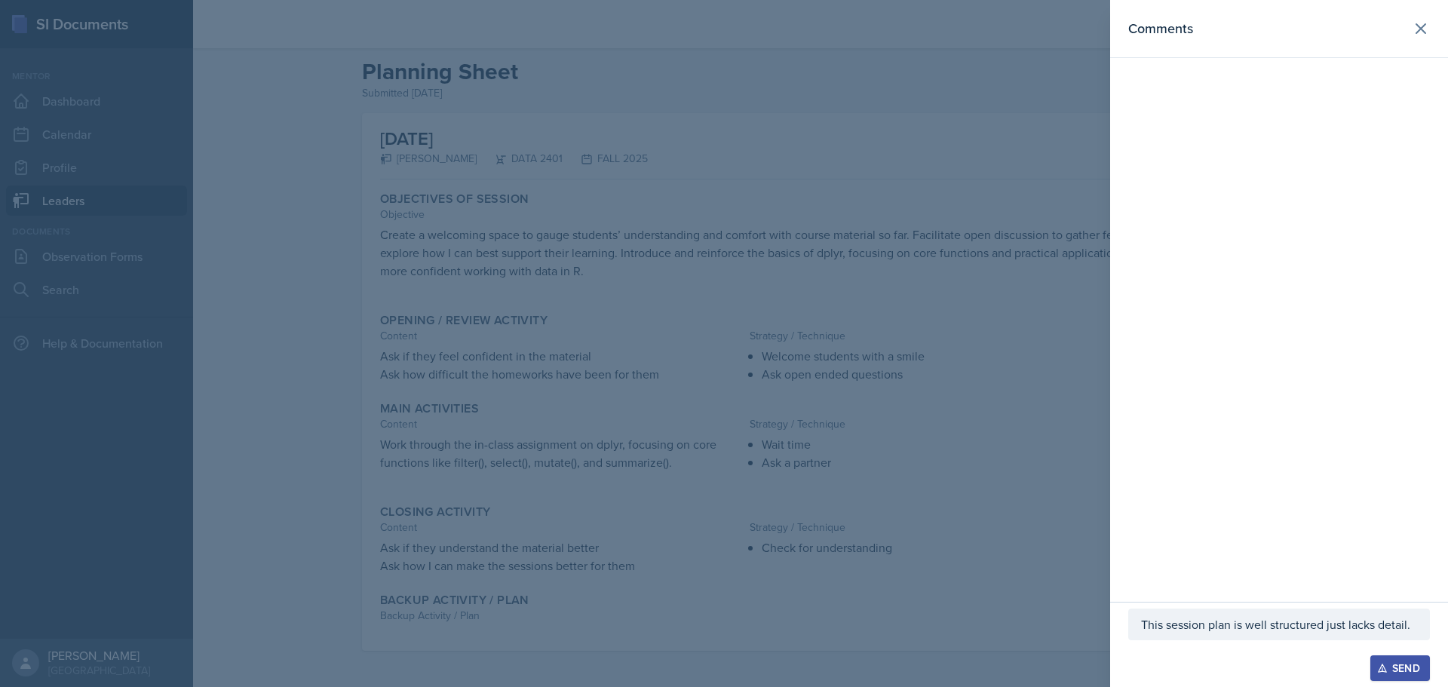
click at [1417, 619] on div "This session plan is well structured just lacks detail." at bounding box center [1279, 625] width 302 height 32
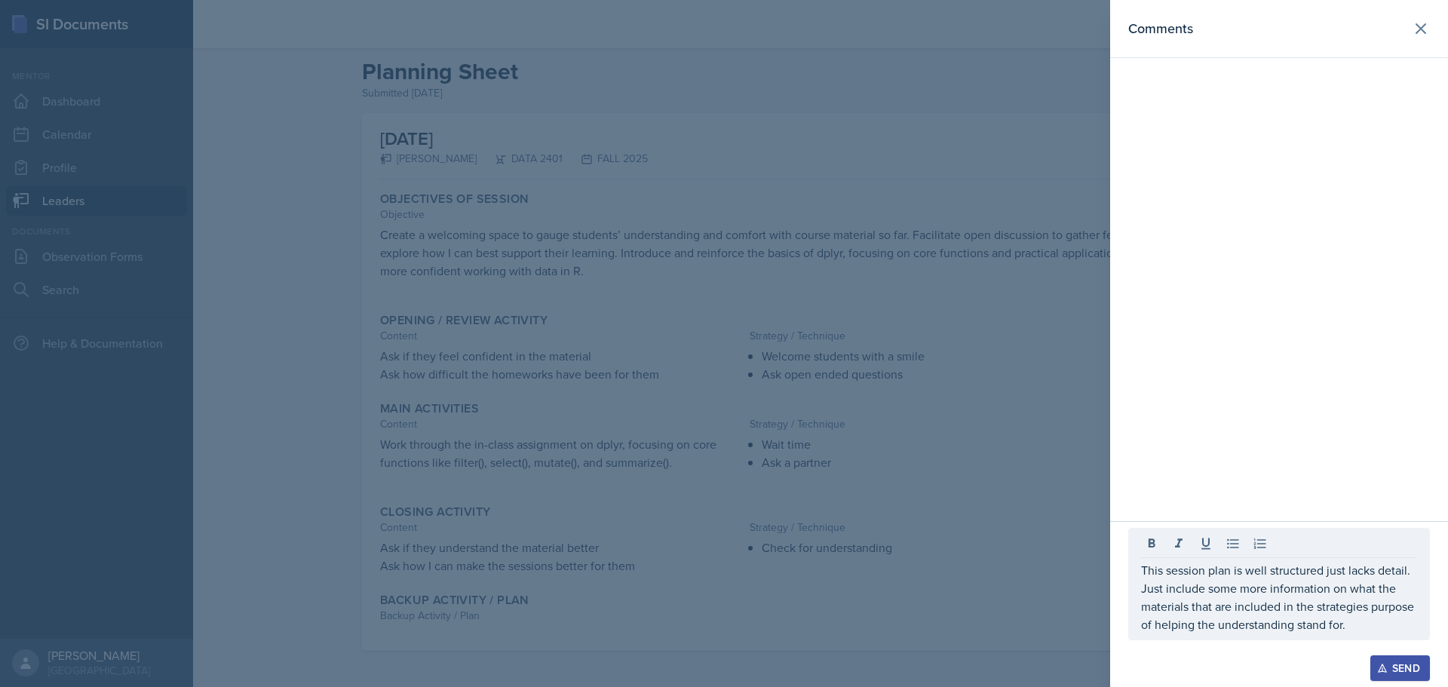
click at [1405, 654] on div at bounding box center [1279, 647] width 302 height 15
click at [1399, 668] on div "Send" at bounding box center [1400, 668] width 40 height 12
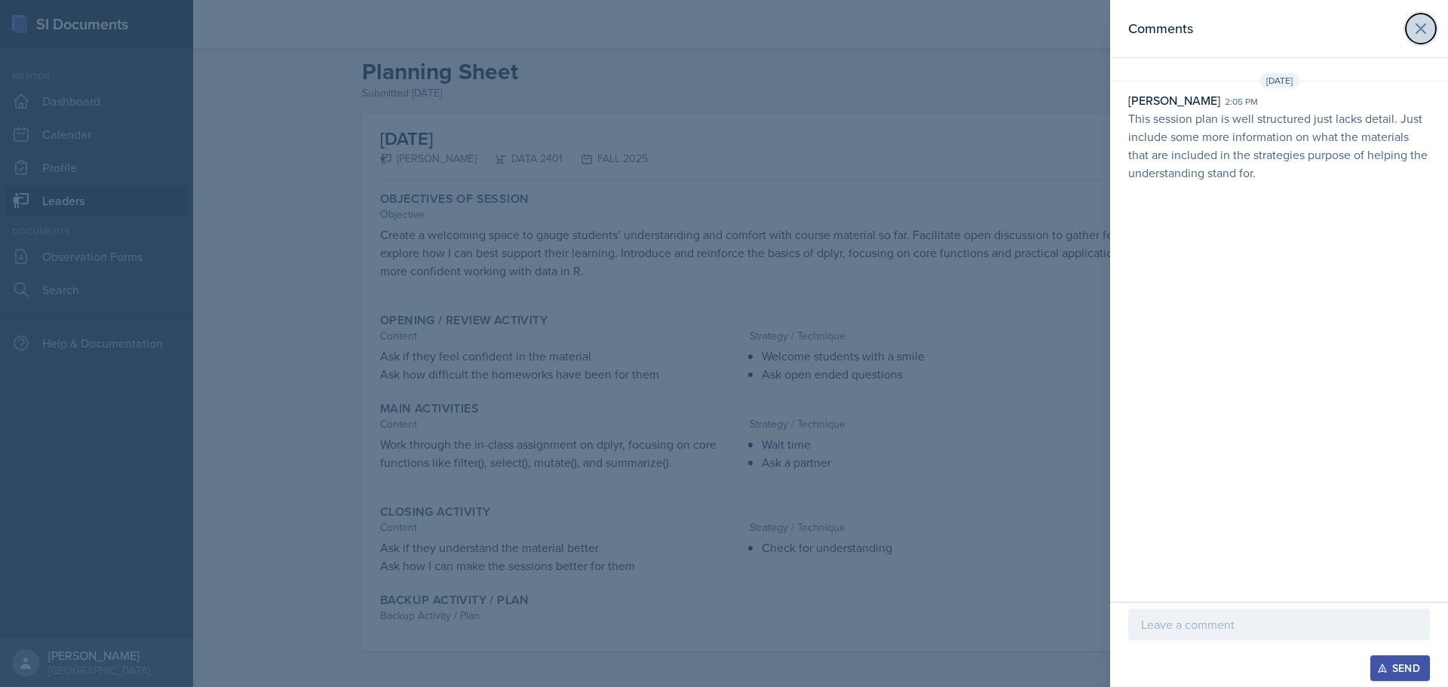
click at [1420, 30] on icon at bounding box center [1421, 28] width 9 height 9
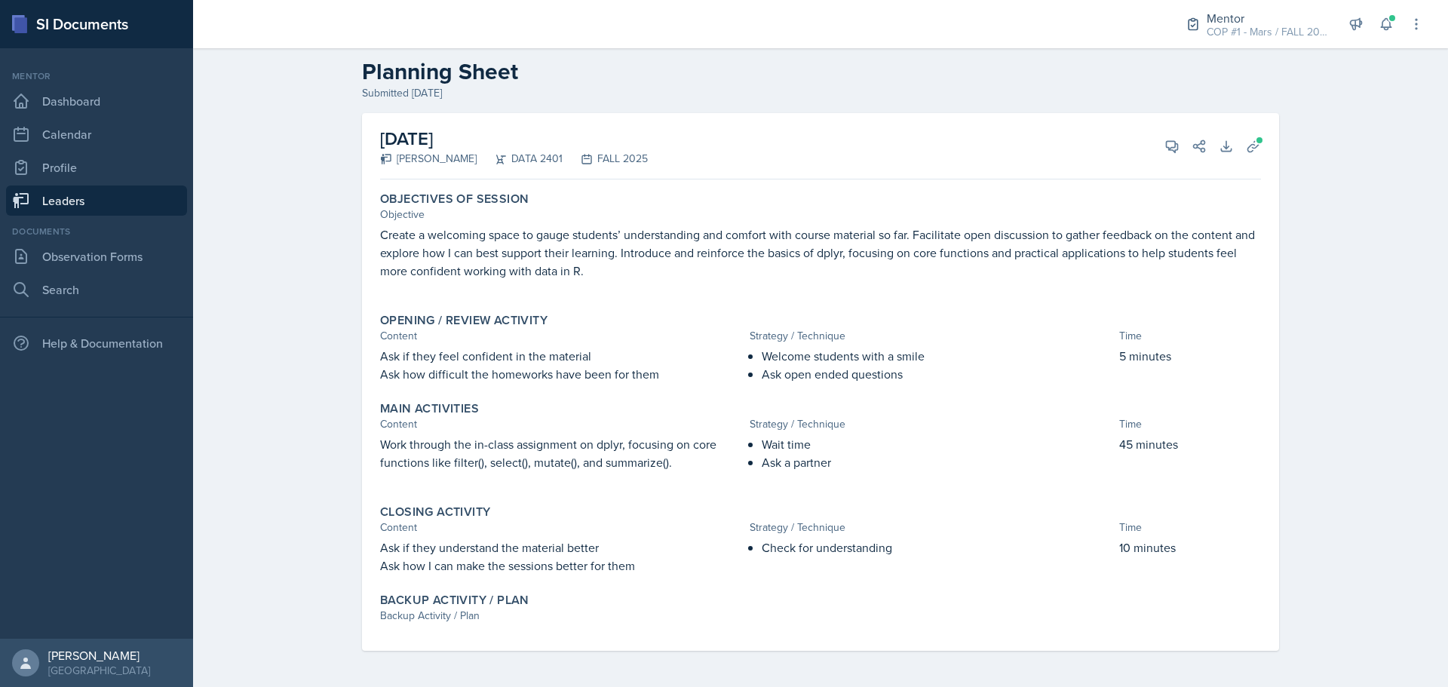
click at [147, 195] on link "Leaders" at bounding box center [96, 201] width 181 height 30
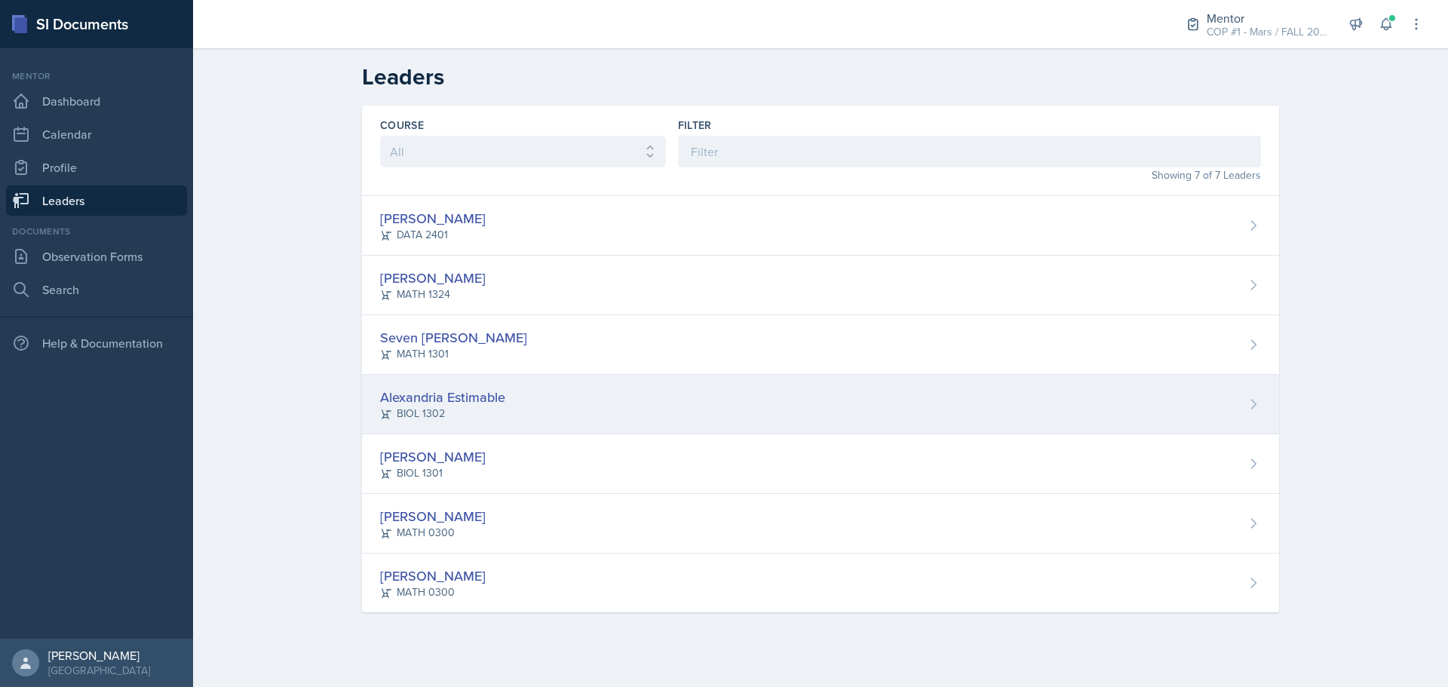
click at [488, 410] on div "BIOL 1302" at bounding box center [442, 414] width 125 height 16
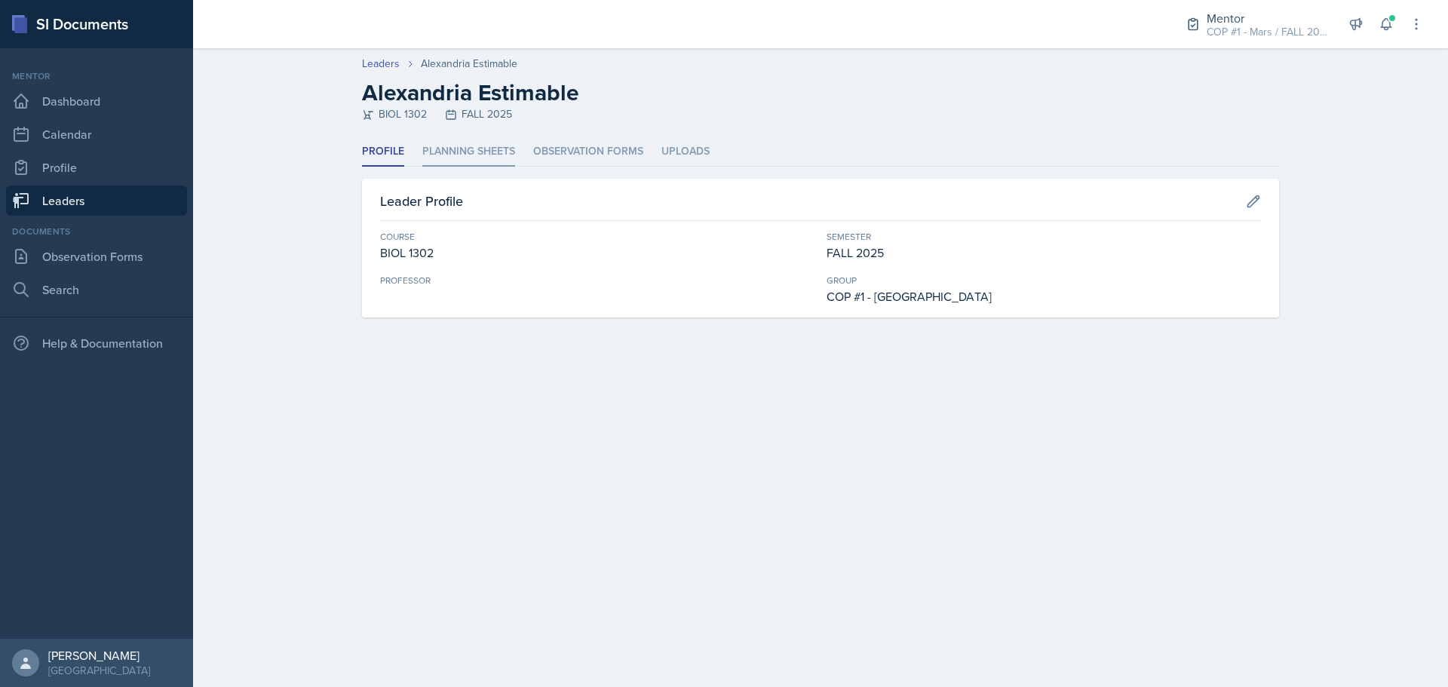
click at [452, 150] on li "Planning Sheets" at bounding box center [468, 151] width 93 height 29
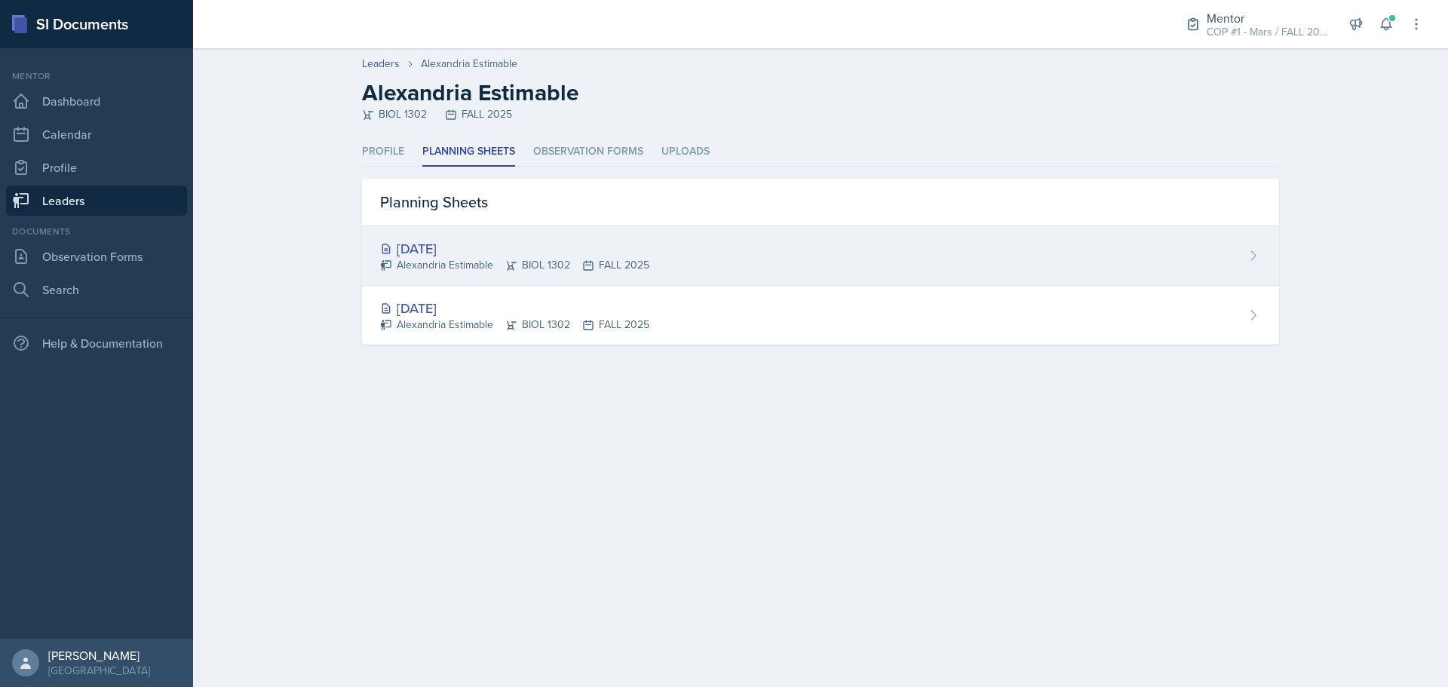
click at [438, 256] on div "Aug 28th, 2025" at bounding box center [514, 248] width 269 height 20
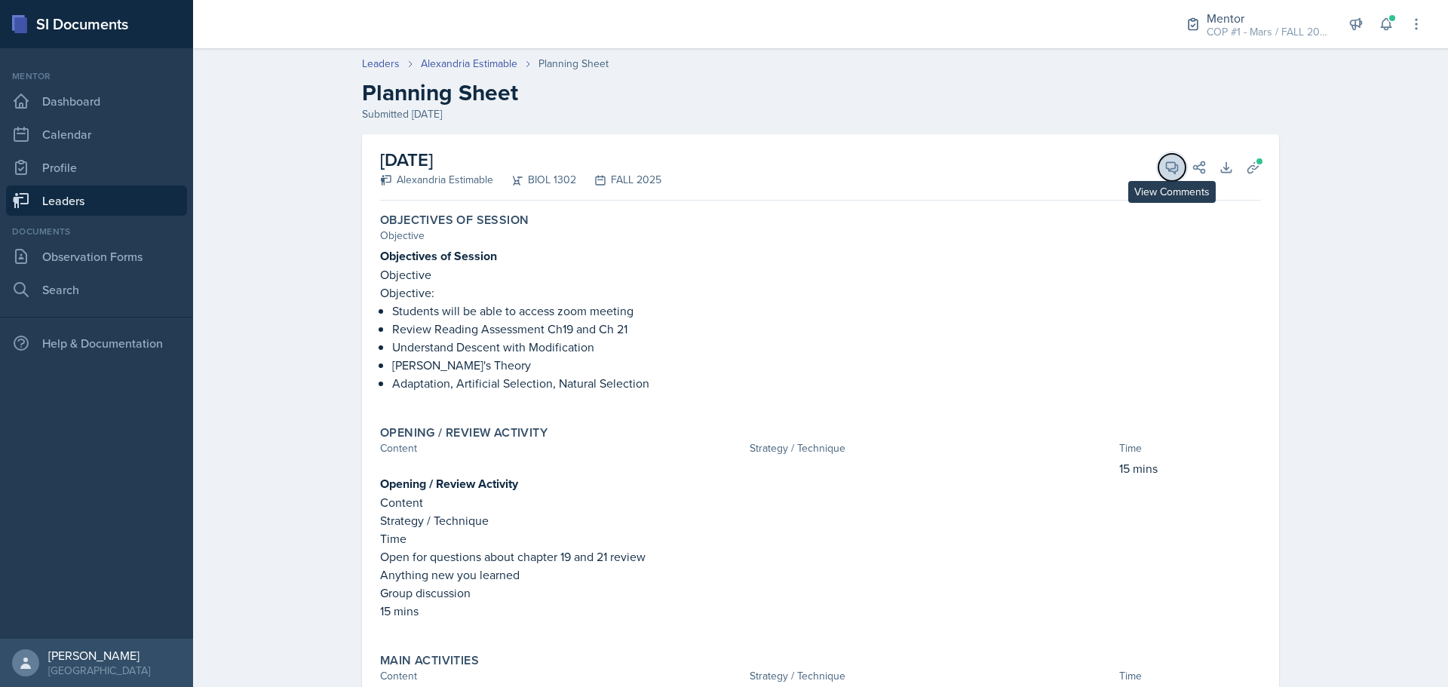
click at [1159, 158] on button "View Comments" at bounding box center [1172, 167] width 27 height 27
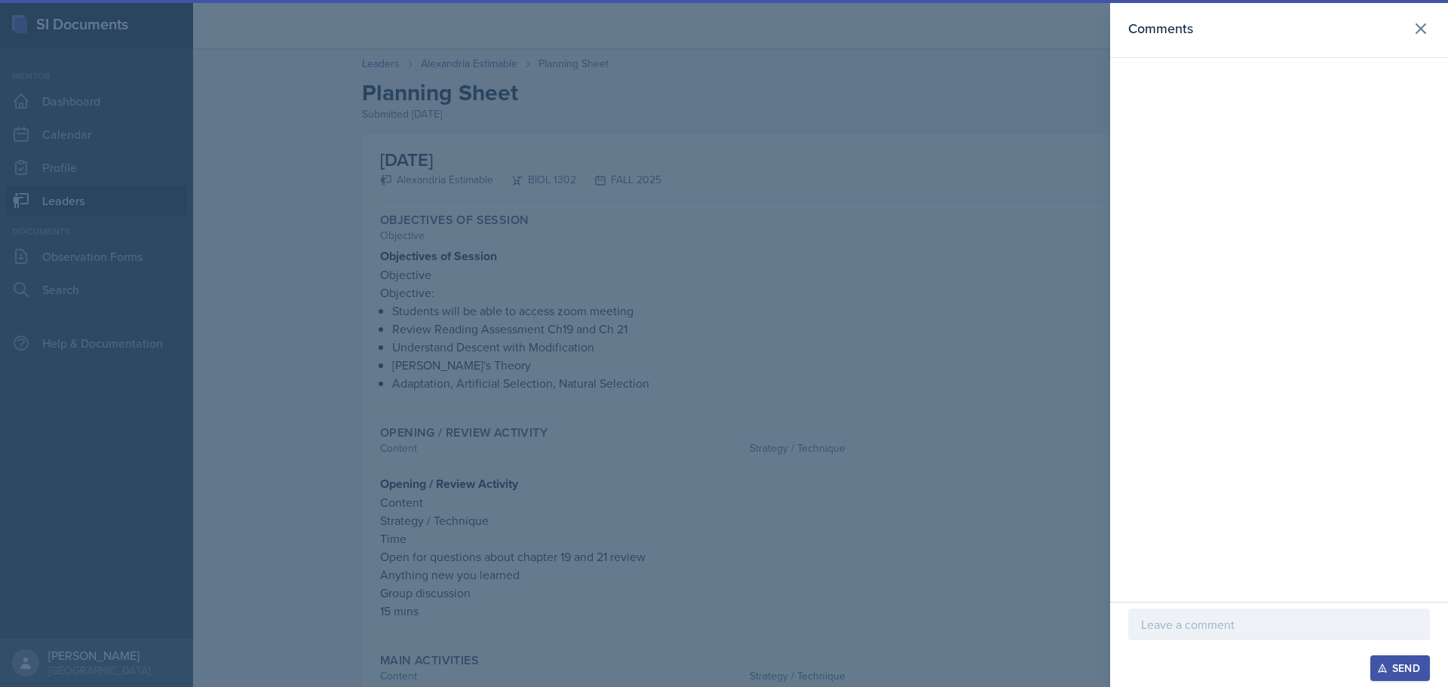
click at [1200, 608] on div "Send" at bounding box center [1279, 644] width 338 height 85
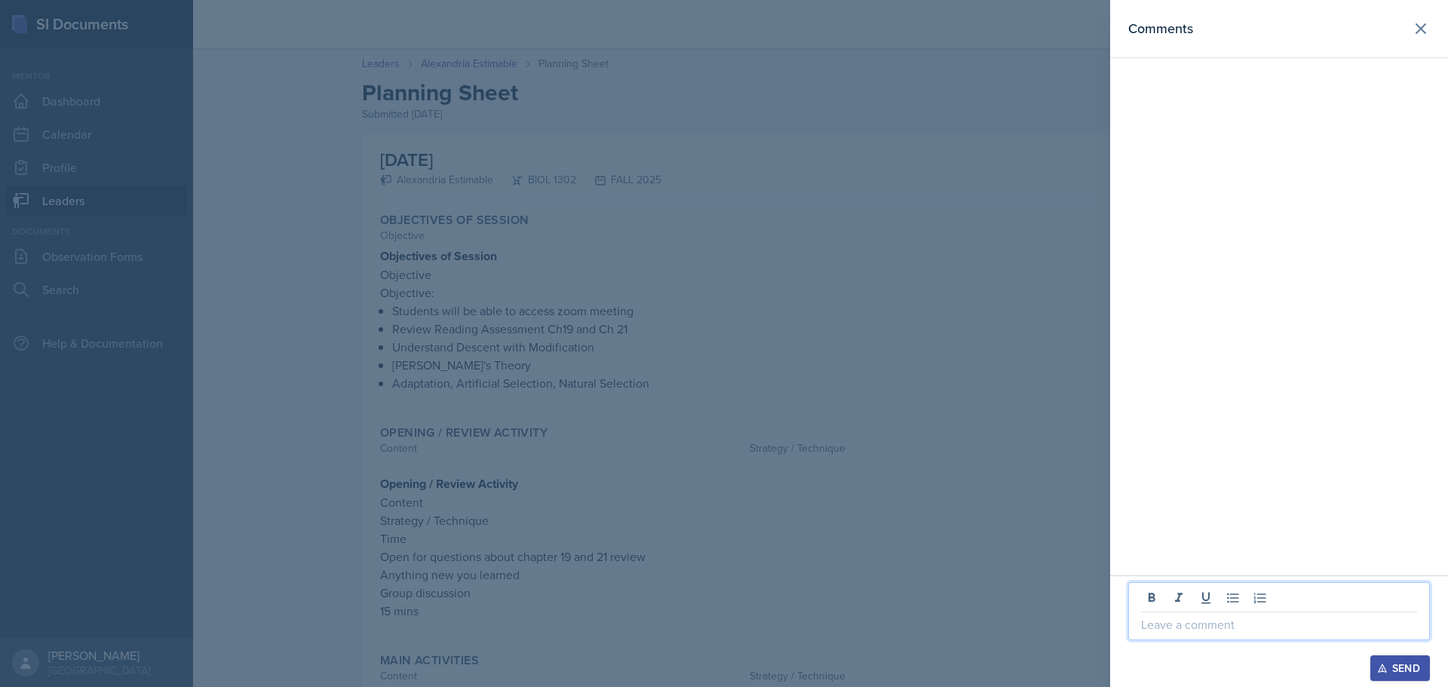
click at [1200, 618] on p at bounding box center [1279, 625] width 276 height 18
click at [1359, 587] on p "Session plan needs more detail in order ot properly be graded." at bounding box center [1279, 597] width 276 height 36
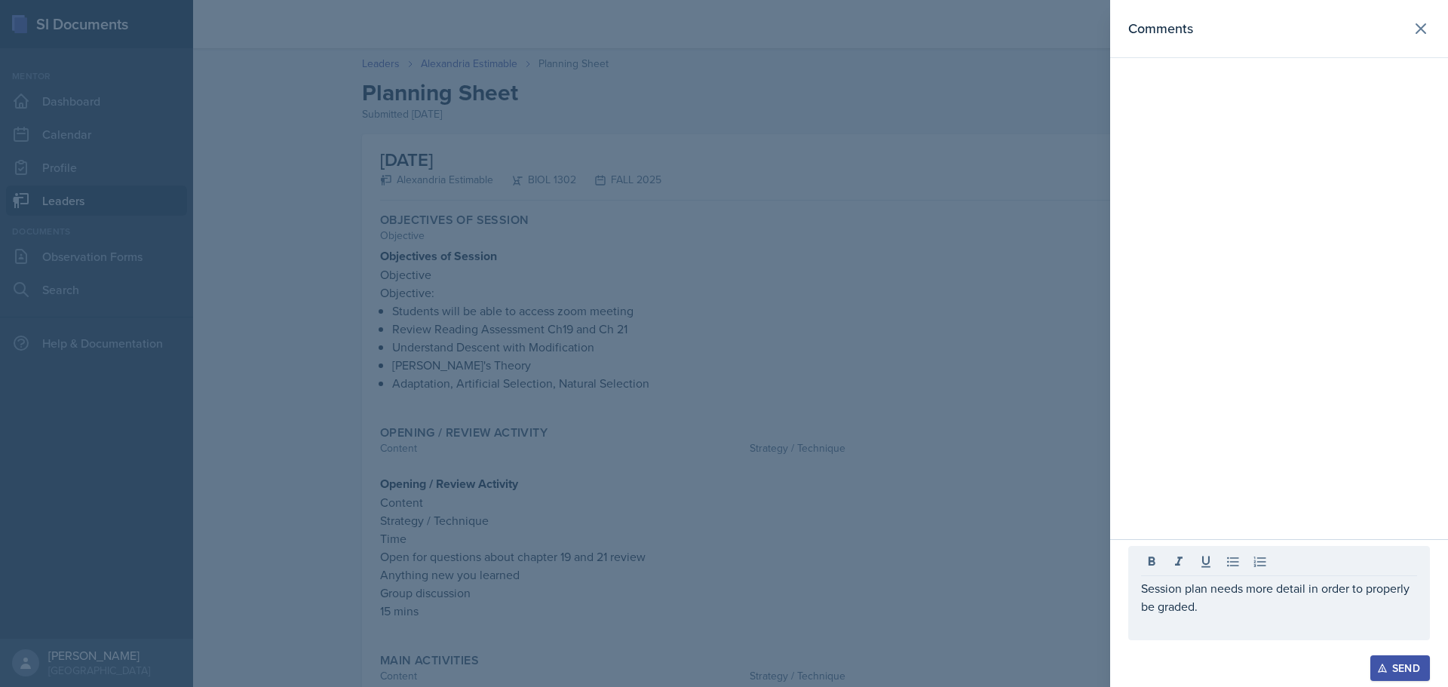
click at [1373, 674] on button "Send" at bounding box center [1401, 668] width 60 height 26
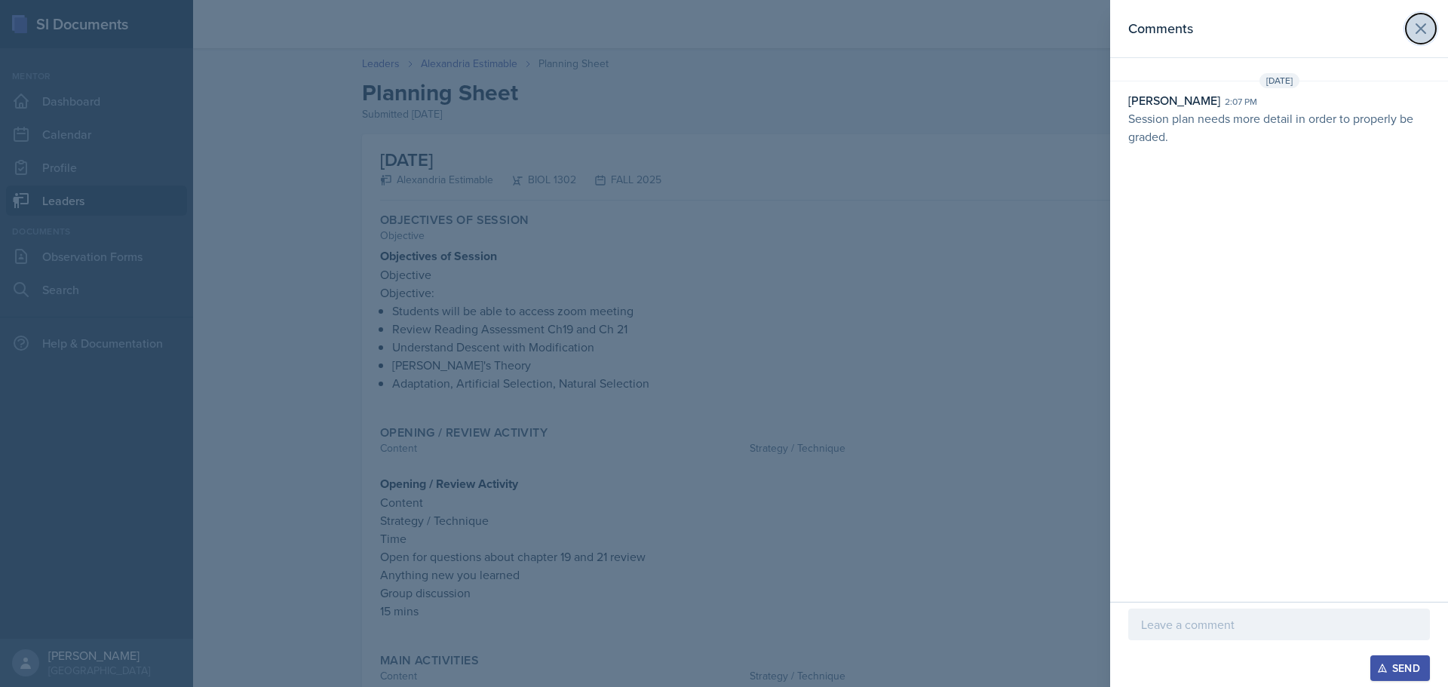
click at [1434, 24] on button at bounding box center [1421, 29] width 30 height 30
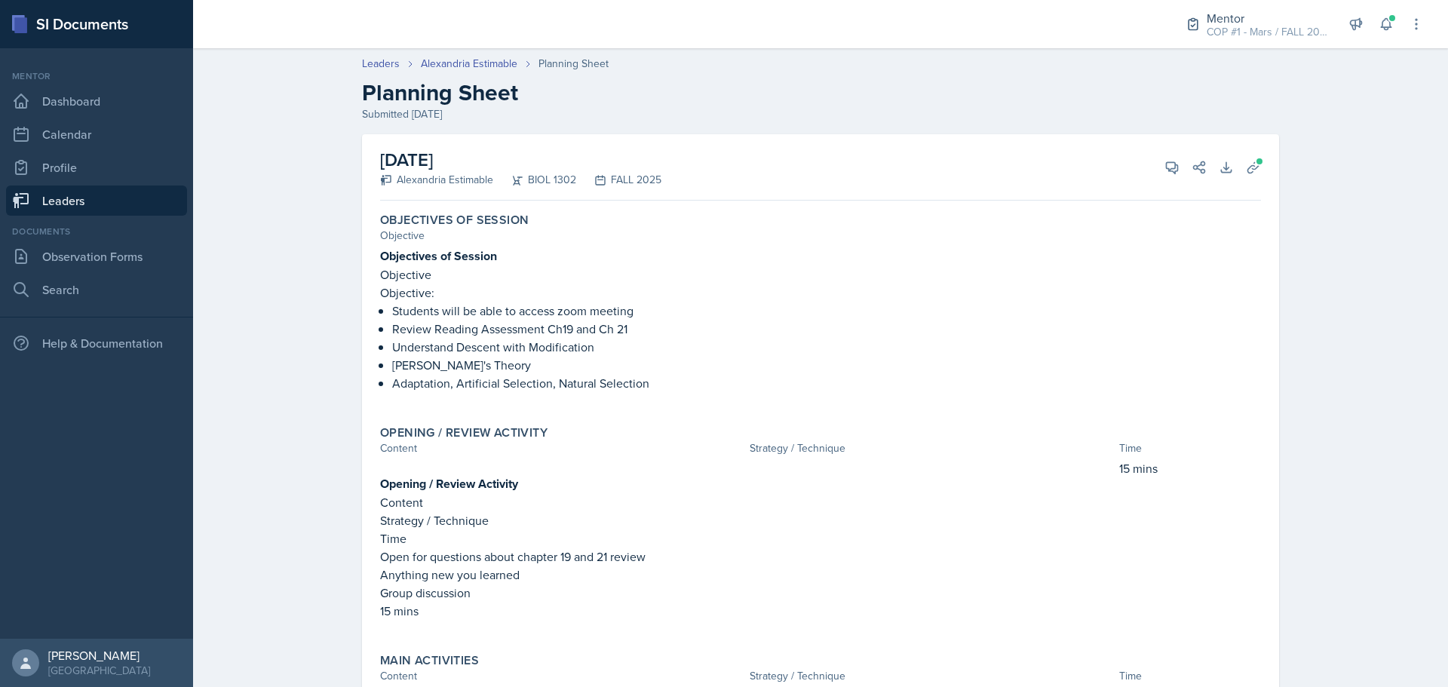
click at [94, 198] on link "Leaders" at bounding box center [96, 201] width 181 height 30
